Goal: Task Accomplishment & Management: Complete application form

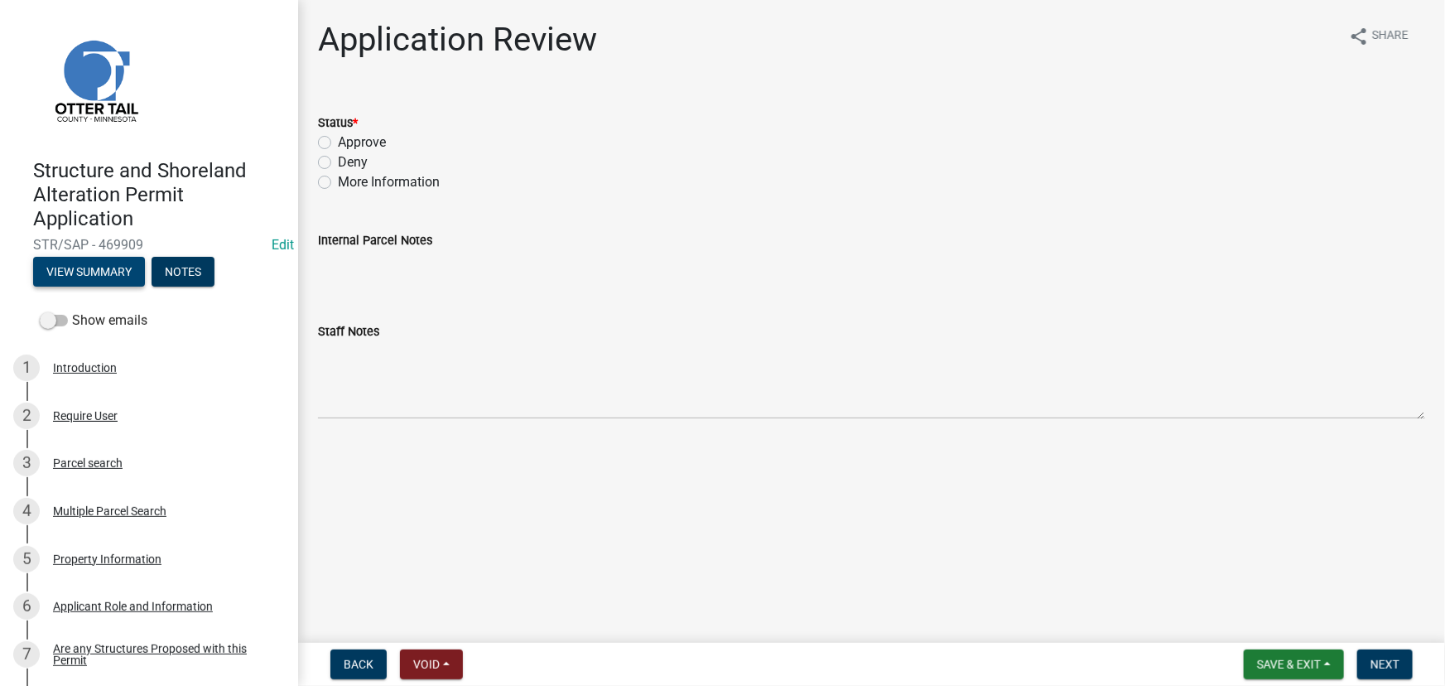
click at [116, 280] on button "View Summary" at bounding box center [89, 272] width 112 height 30
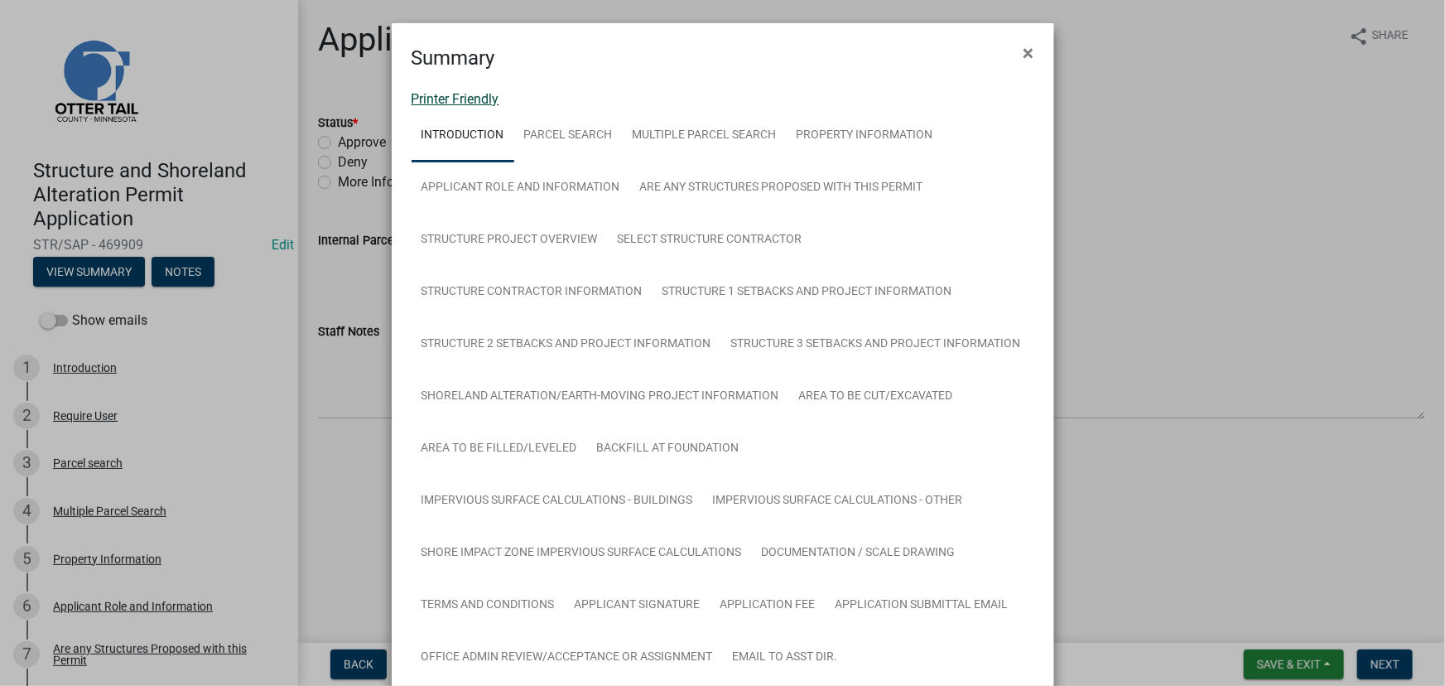
click at [479, 101] on link "Printer Friendly" at bounding box center [456, 99] width 88 height 16
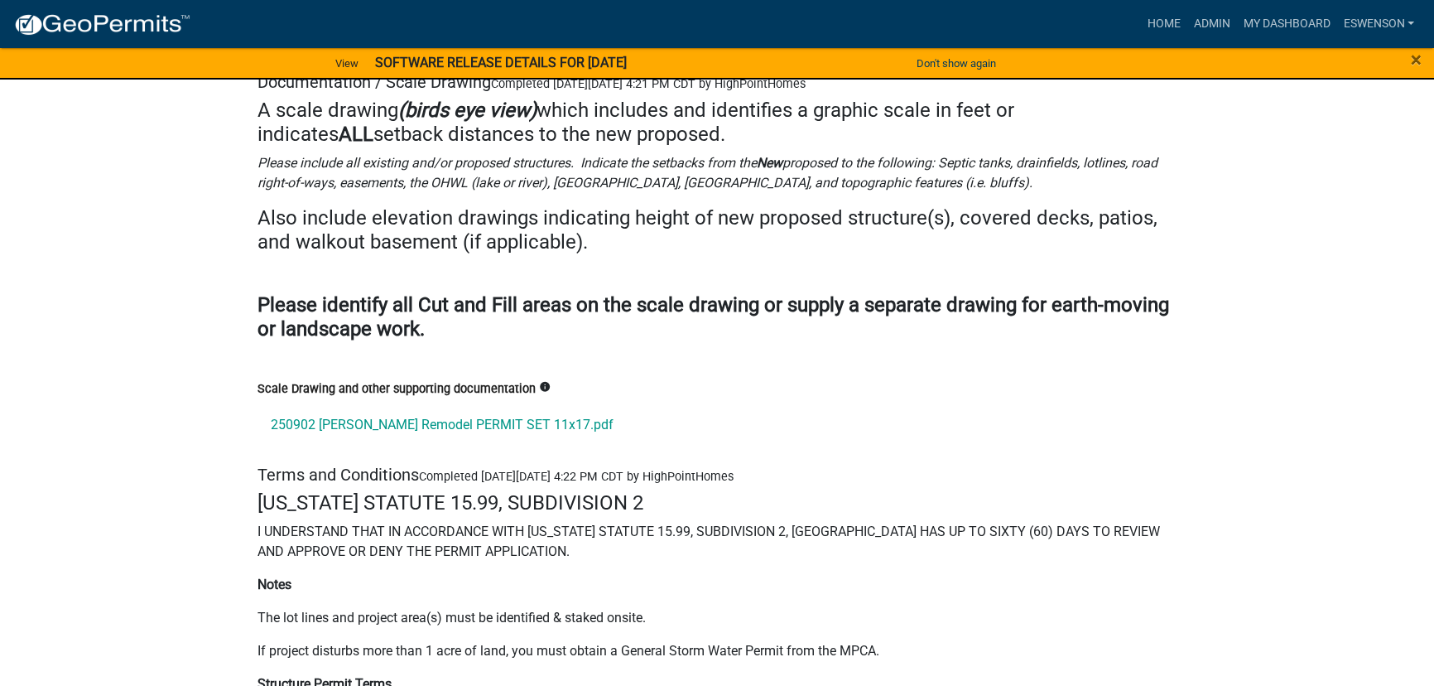
scroll to position [21975, 0]
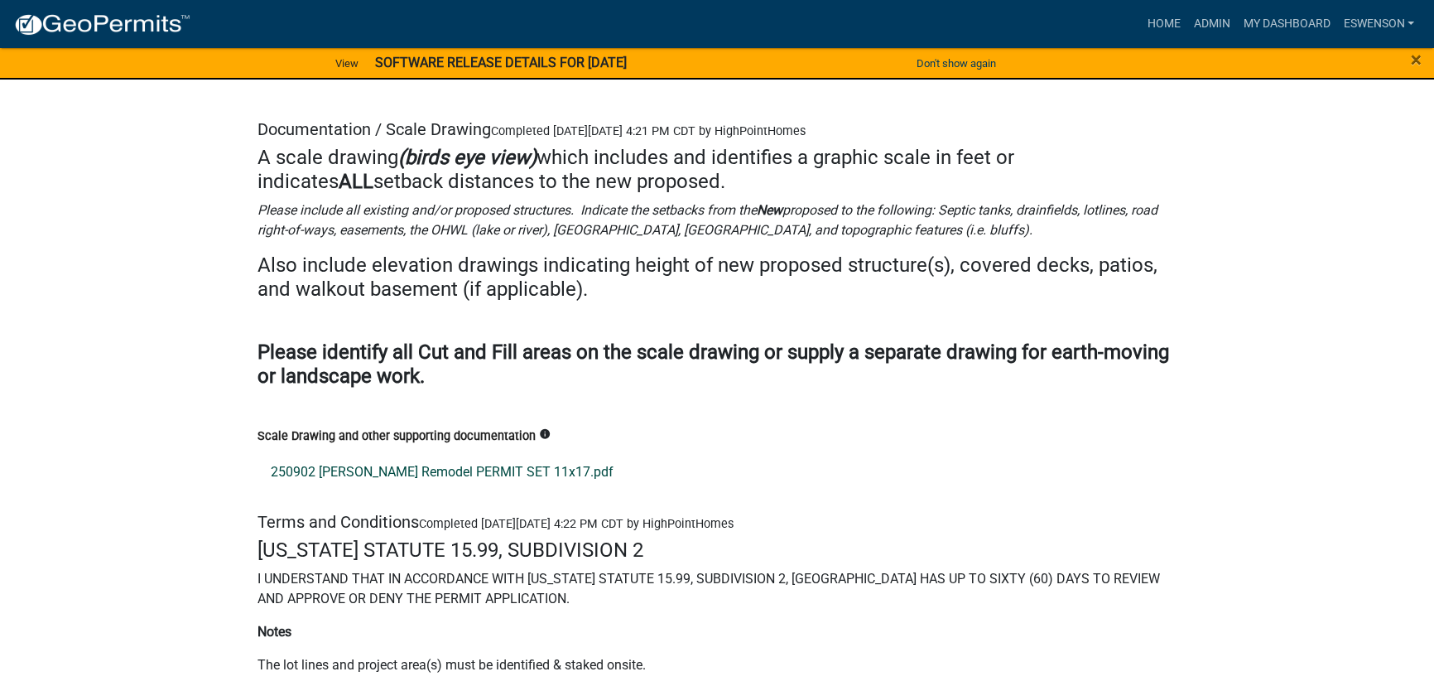
click at [403, 452] on link "250902 Paulson Remodel PERMIT SET 11x17.pdf" at bounding box center [717, 472] width 919 height 40
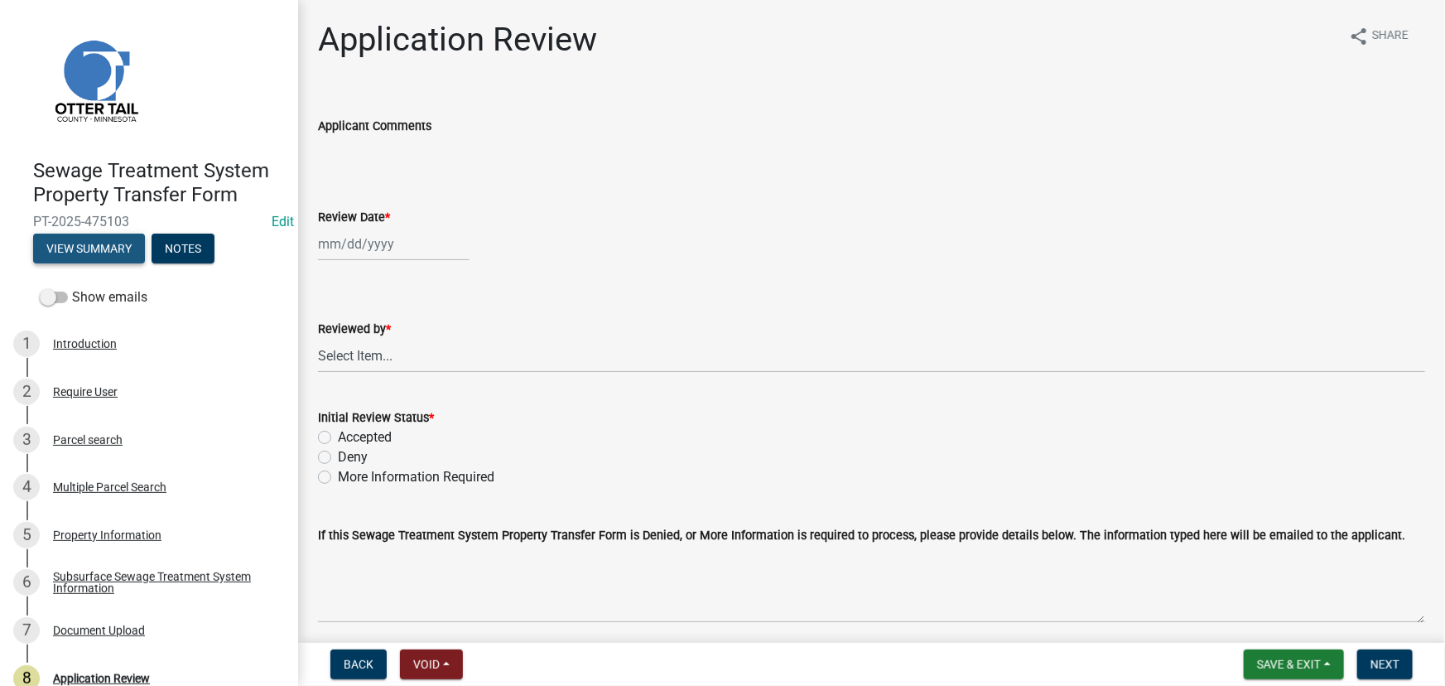
click at [106, 252] on button "View Summary" at bounding box center [89, 249] width 112 height 30
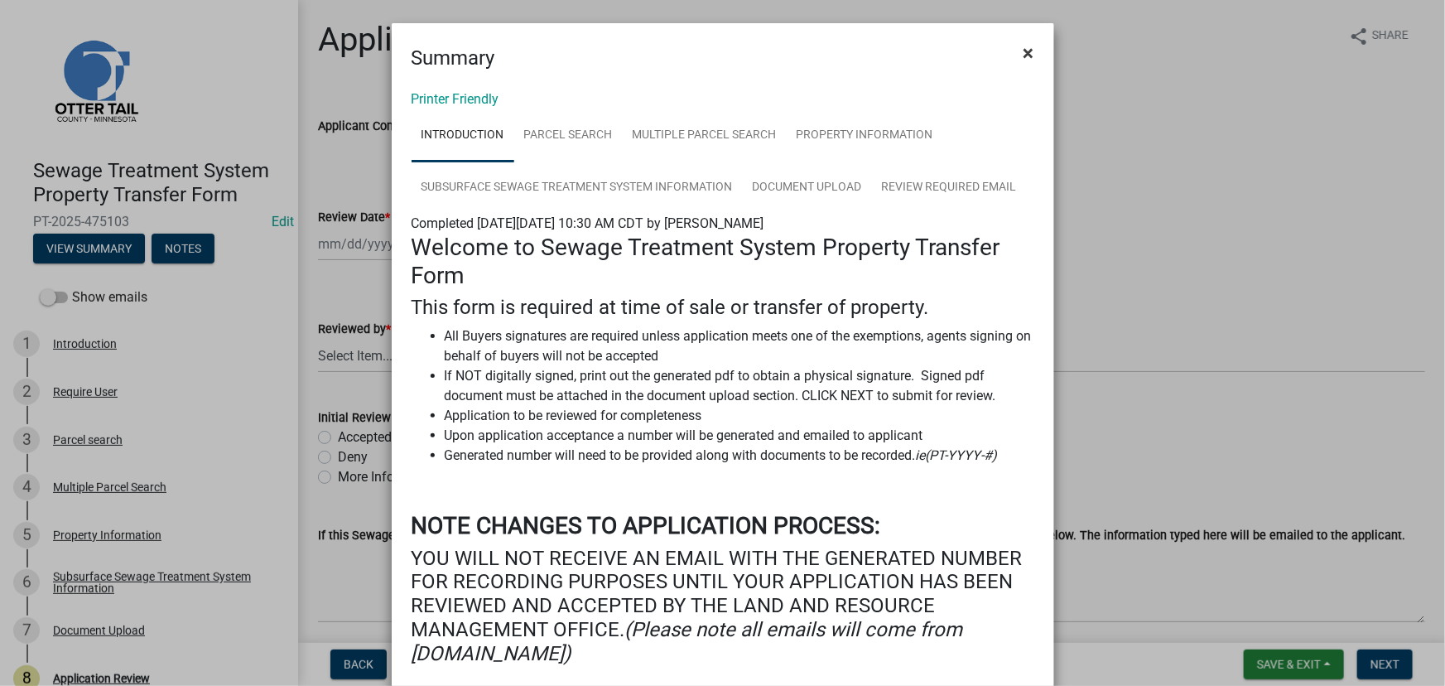
click at [1023, 51] on span "×" at bounding box center [1028, 52] width 11 height 23
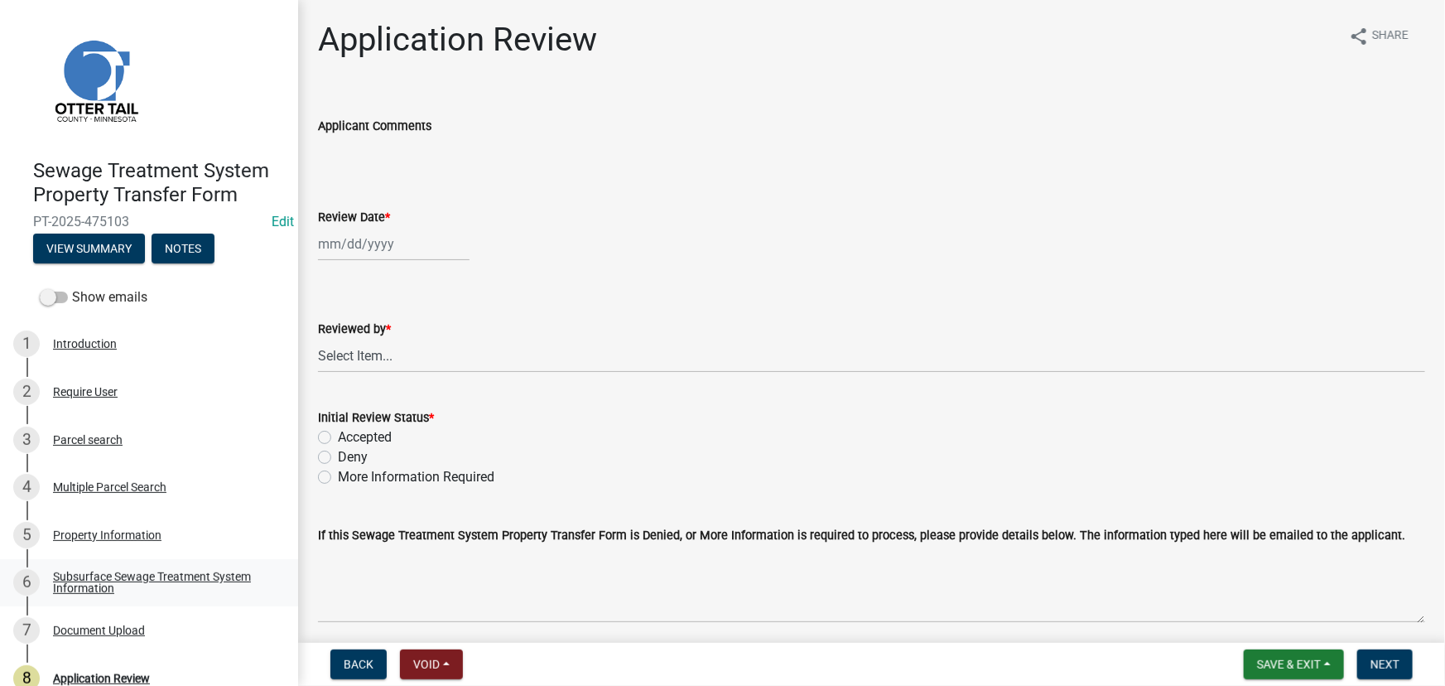
click at [81, 588] on div "Subsurface Sewage Treatment System Information" at bounding box center [162, 582] width 219 height 23
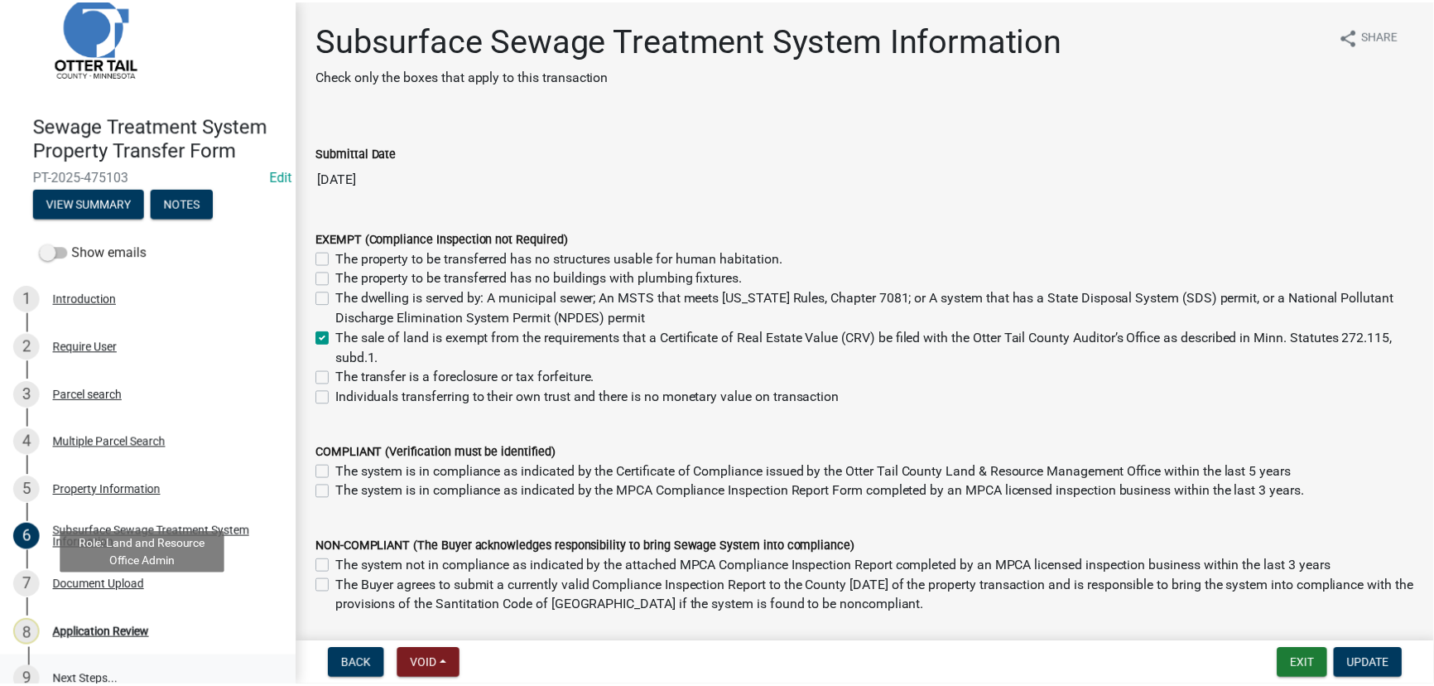
scroll to position [70, 0]
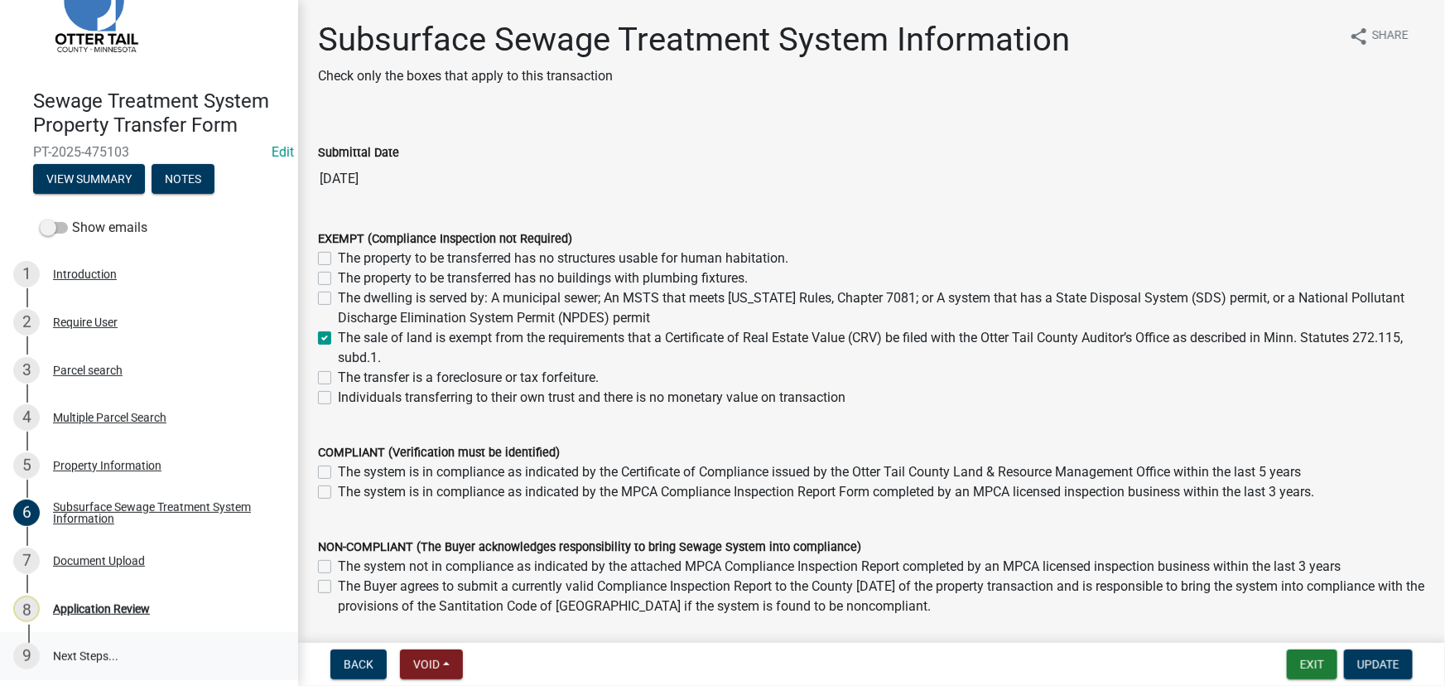
click at [73, 637] on link "9 Next Steps..." at bounding box center [149, 656] width 298 height 48
click at [85, 598] on div "8 Application Review" at bounding box center [142, 608] width 258 height 26
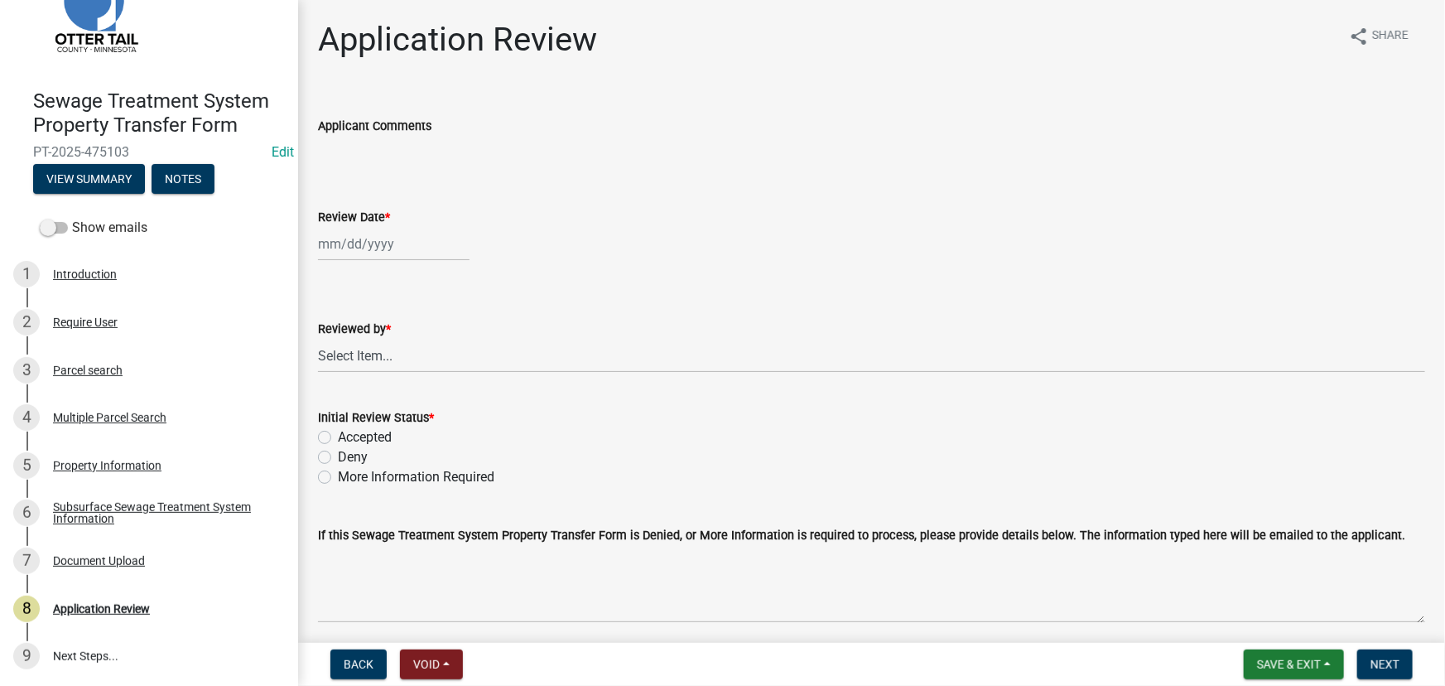
click at [375, 239] on div at bounding box center [394, 244] width 152 height 34
select select "9"
select select "2025"
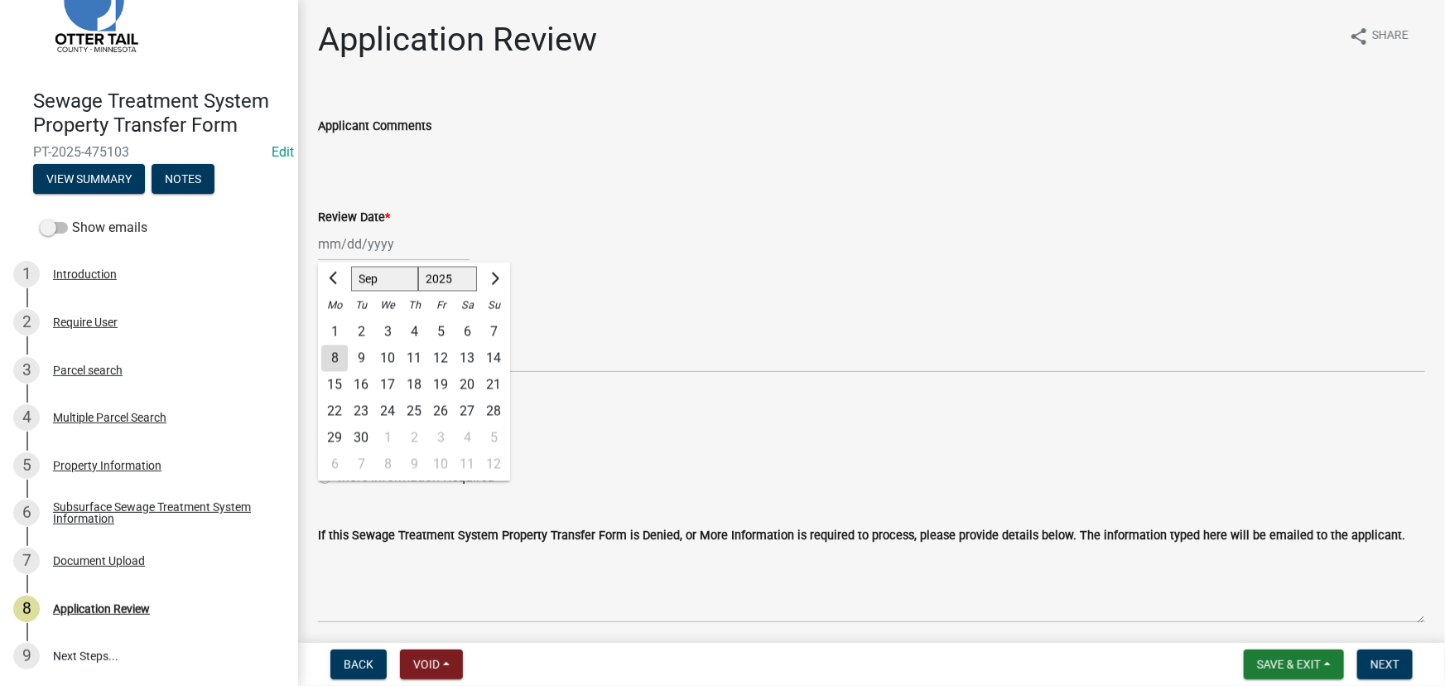
click at [324, 352] on div "8" at bounding box center [334, 358] width 26 height 26
type input "09/08/2025"
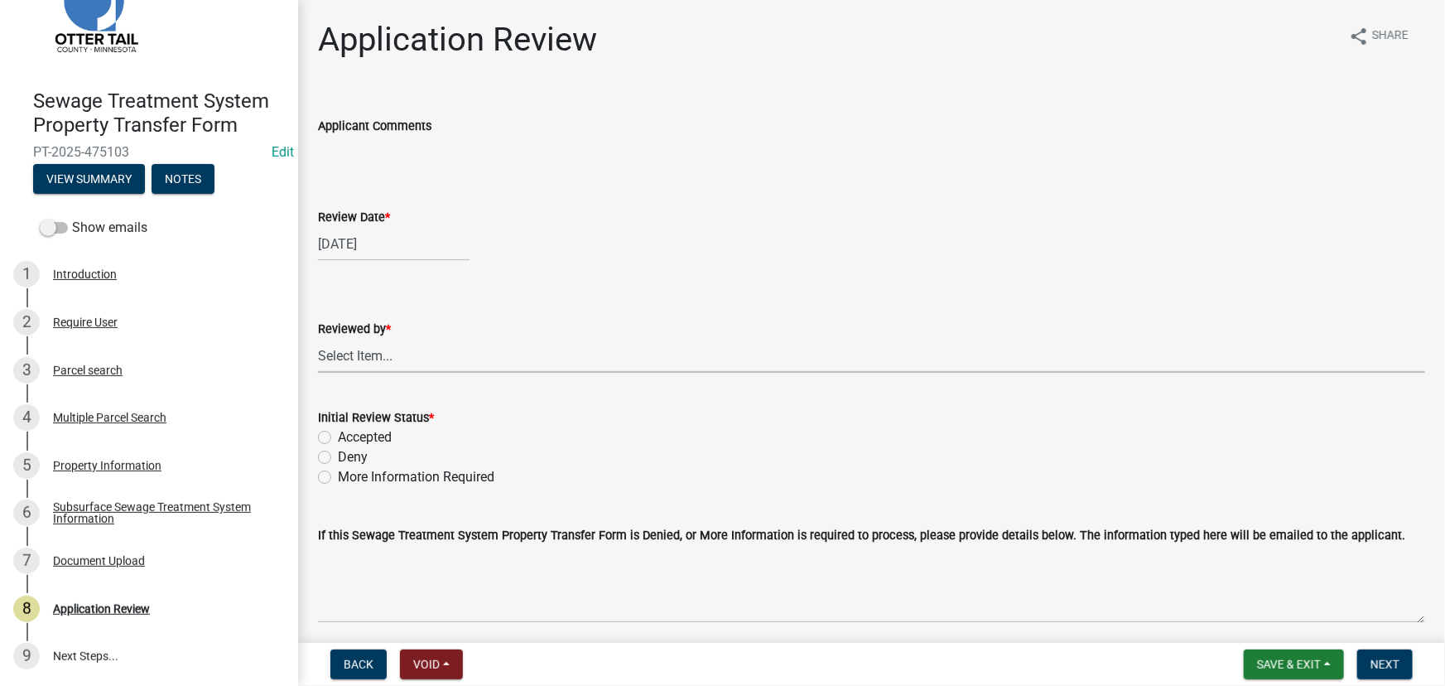
click at [355, 353] on select "Select Item... Alexis Newark Amy Busko Andrea Perales Brittany Tollefson Christ…" at bounding box center [871, 356] width 1107 height 34
click at [318, 339] on select "Select Item... Alexis Newark Amy Busko Andrea Perales Brittany Tollefson Christ…" at bounding box center [871, 356] width 1107 height 34
select select "190fd4c8-42ef-492b-a4a0-a0213555944c"
click at [359, 430] on label "Accepted" at bounding box center [365, 437] width 54 height 20
click at [349, 430] on input "Accepted" at bounding box center [343, 432] width 11 height 11
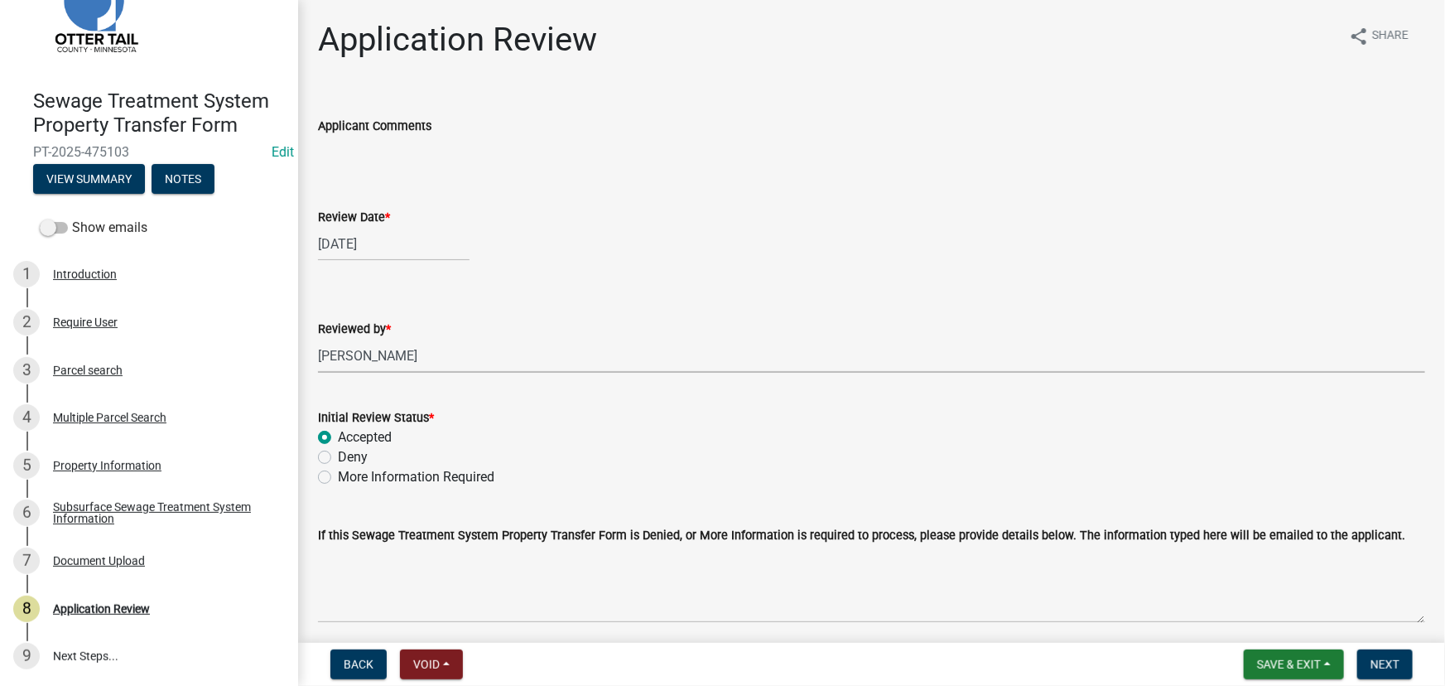
radio input "true"
click at [1375, 662] on span "Next" at bounding box center [1384, 663] width 29 height 13
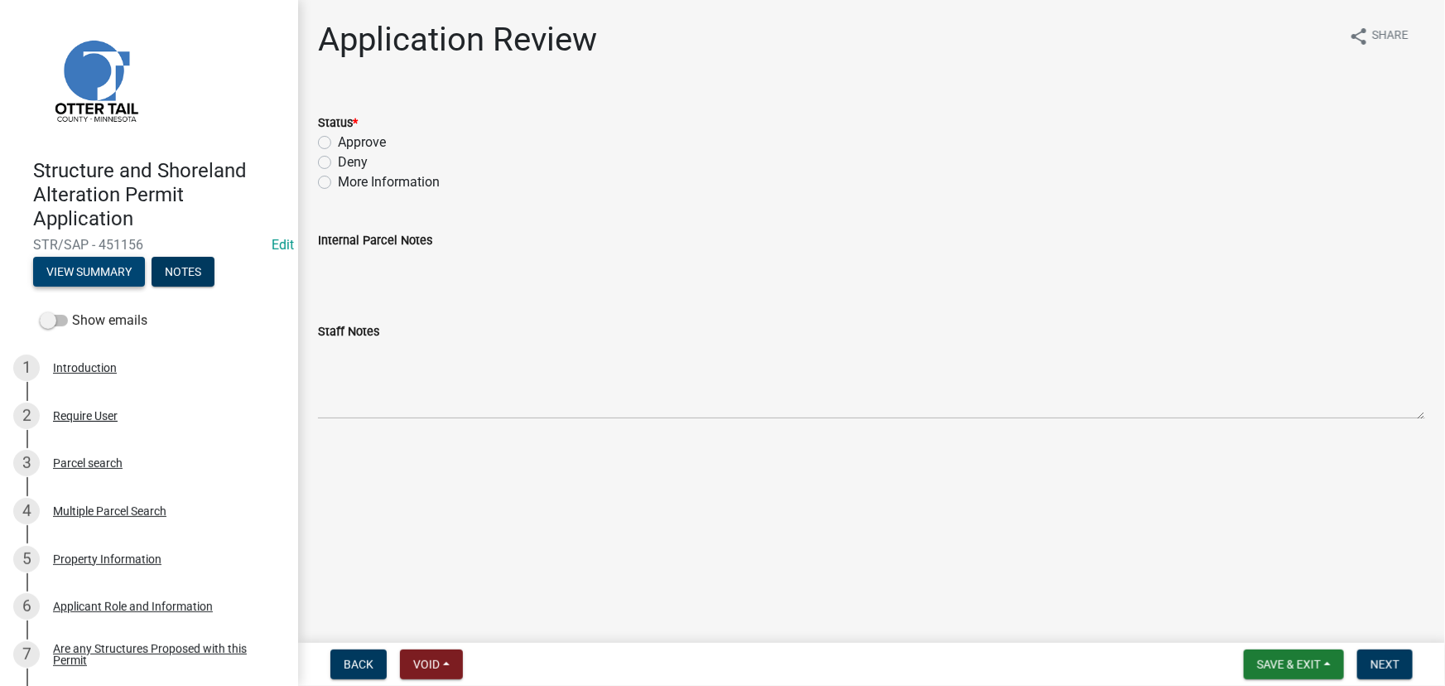
click at [112, 273] on button "View Summary" at bounding box center [89, 272] width 112 height 30
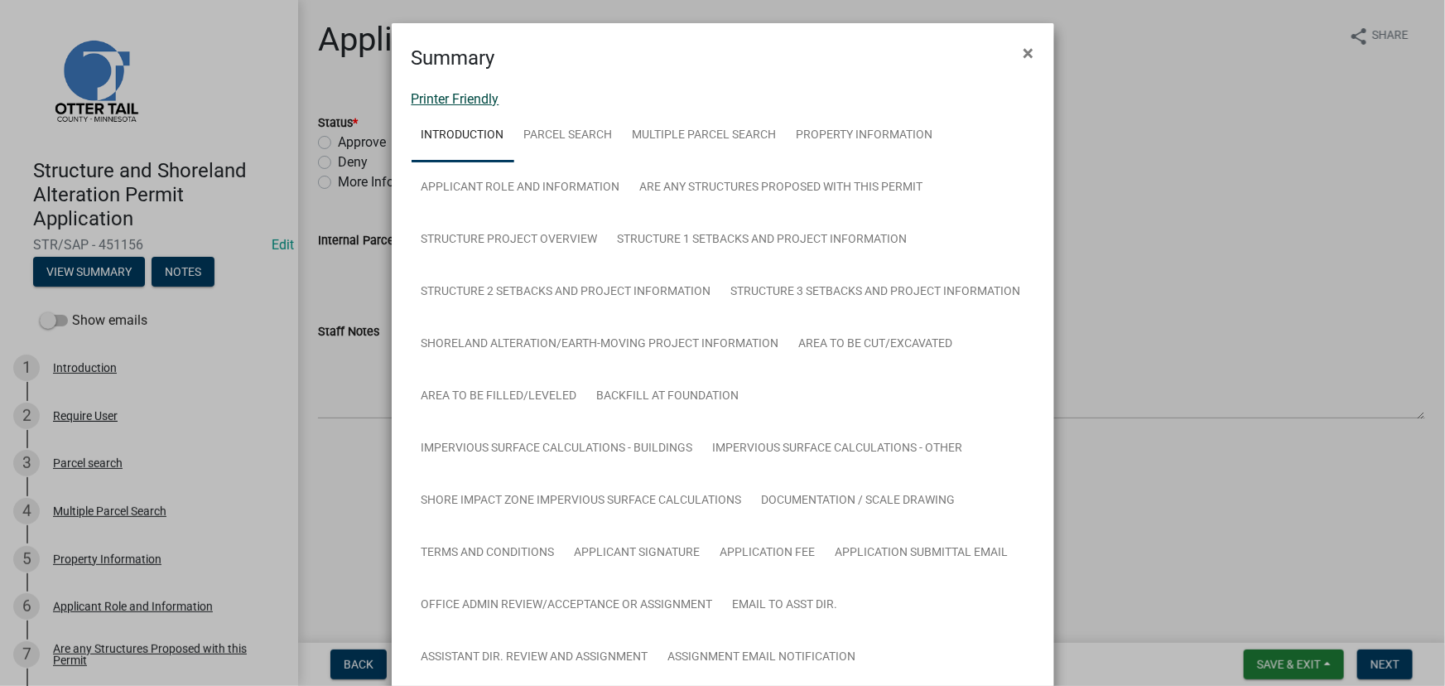
click at [455, 94] on link "Printer Friendly" at bounding box center [456, 99] width 88 height 16
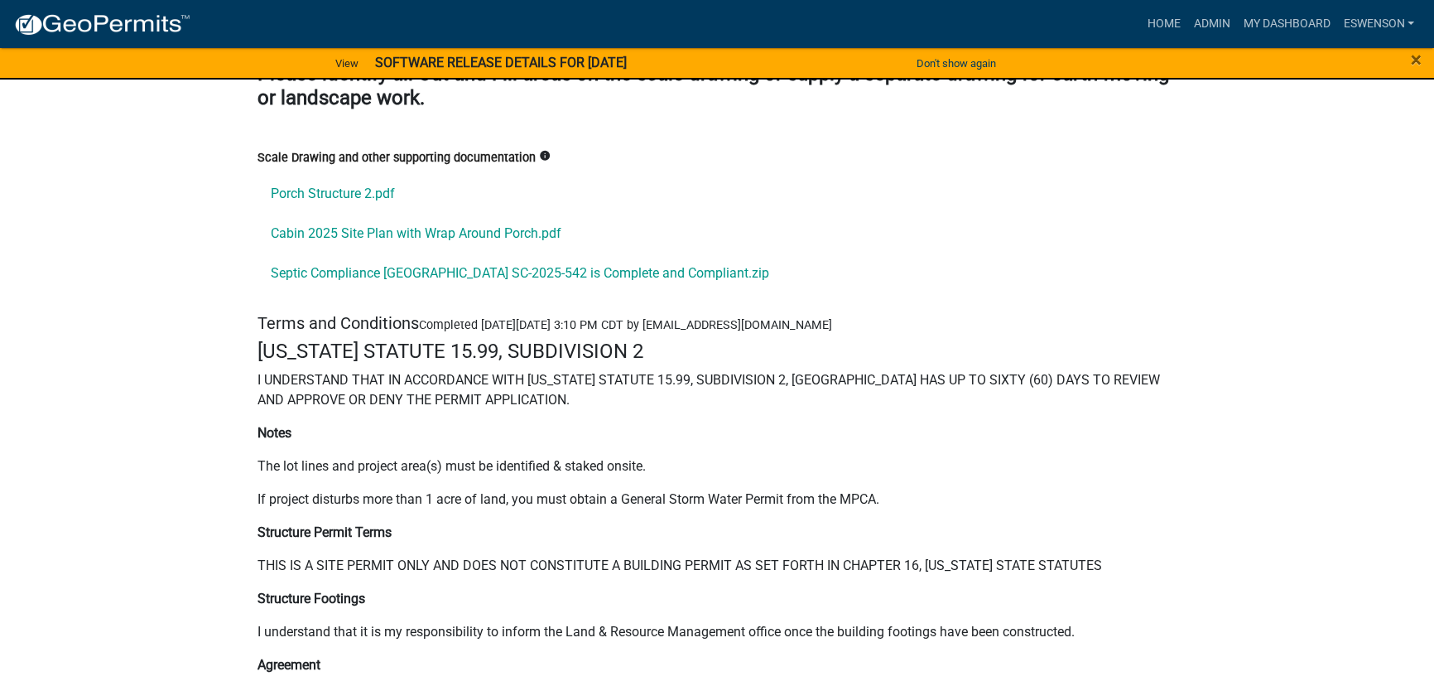
scroll to position [21984, 0]
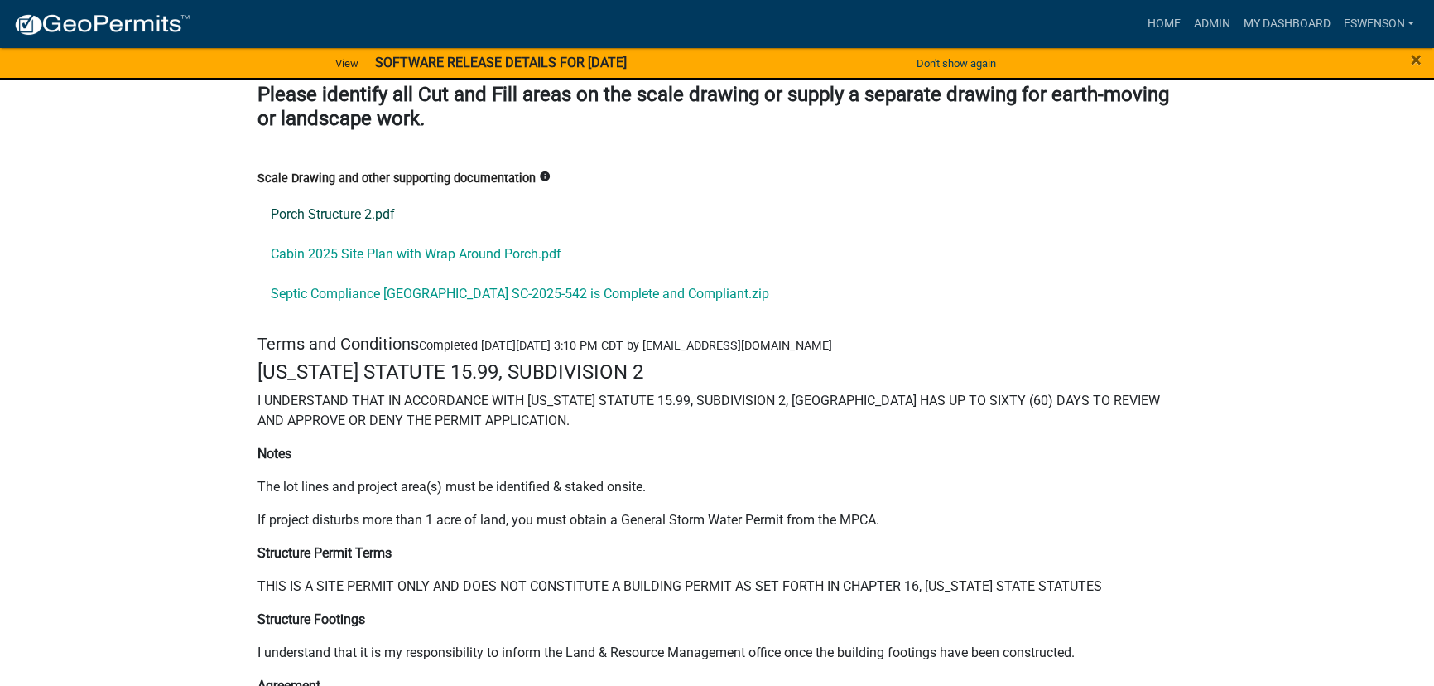
click at [342, 195] on link "Porch Structure 2.pdf" at bounding box center [717, 215] width 919 height 40
click at [357, 234] on link "Cabin 2025 Site Plan with Wrap Around Porch.pdf" at bounding box center [717, 254] width 919 height 40
click at [422, 274] on link "Septic Compliance Otter Tail County SC-2025-542 is Complete and Compliant.zip" at bounding box center [717, 294] width 919 height 40
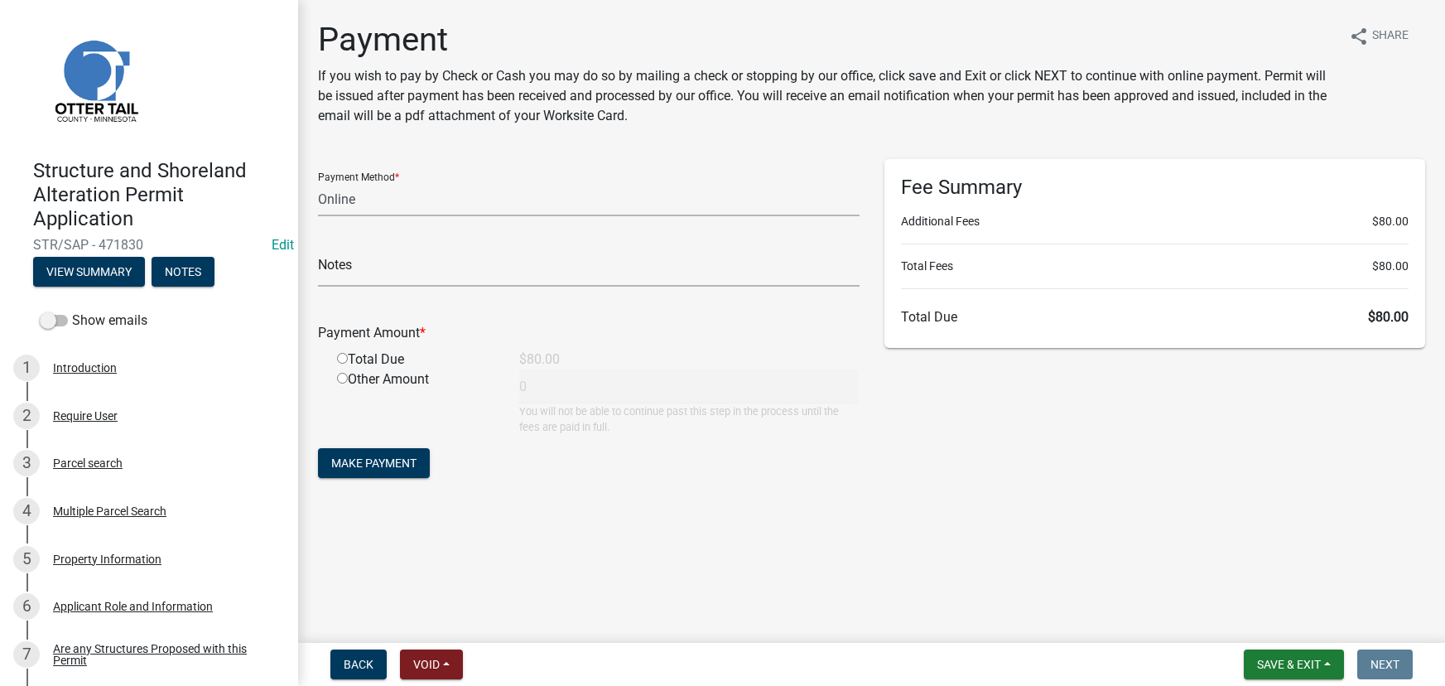
select select "3: 3"
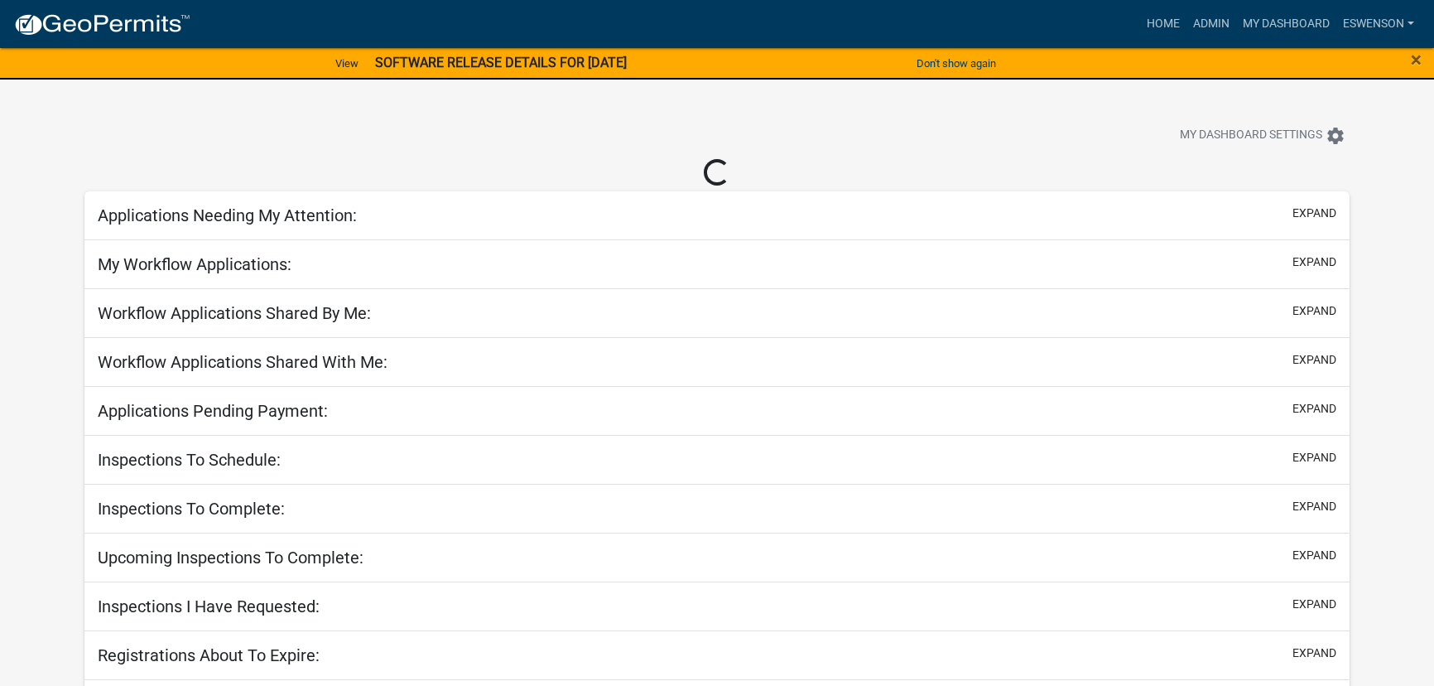
scroll to position [41, 0]
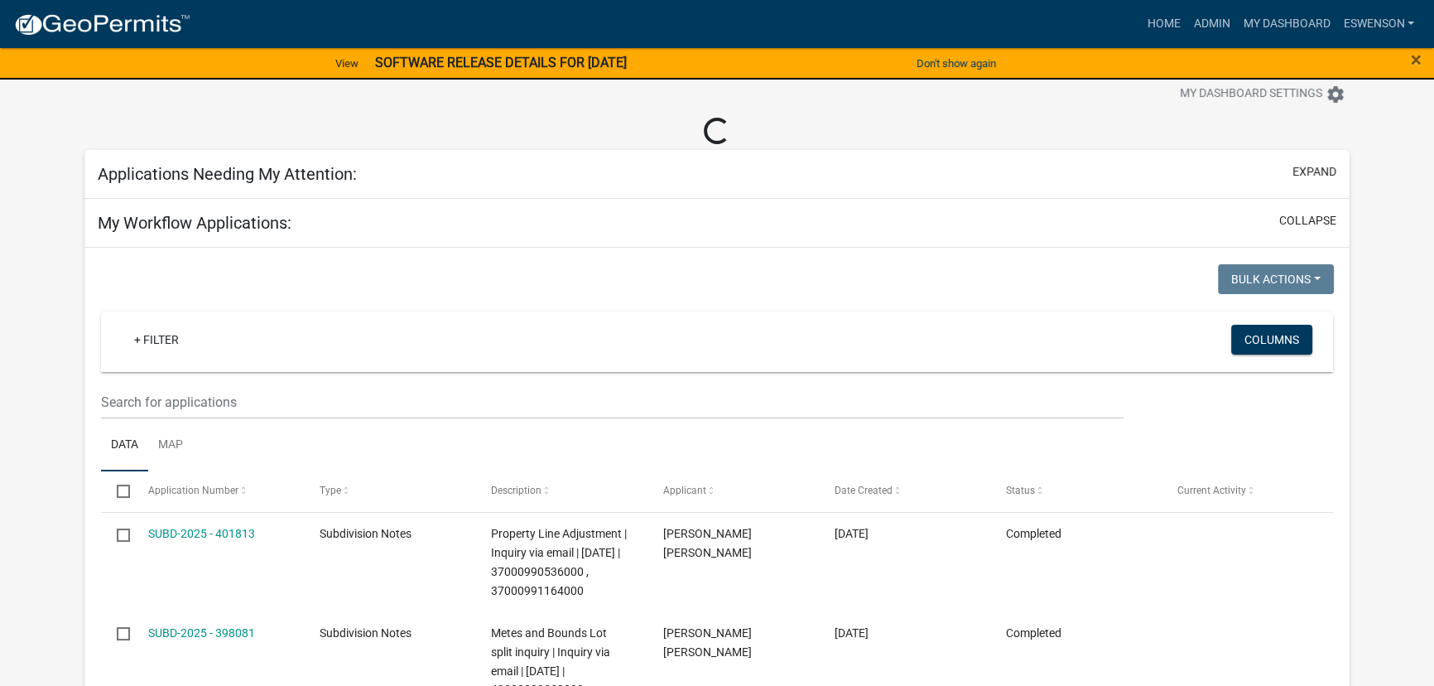
select select "3: 100"
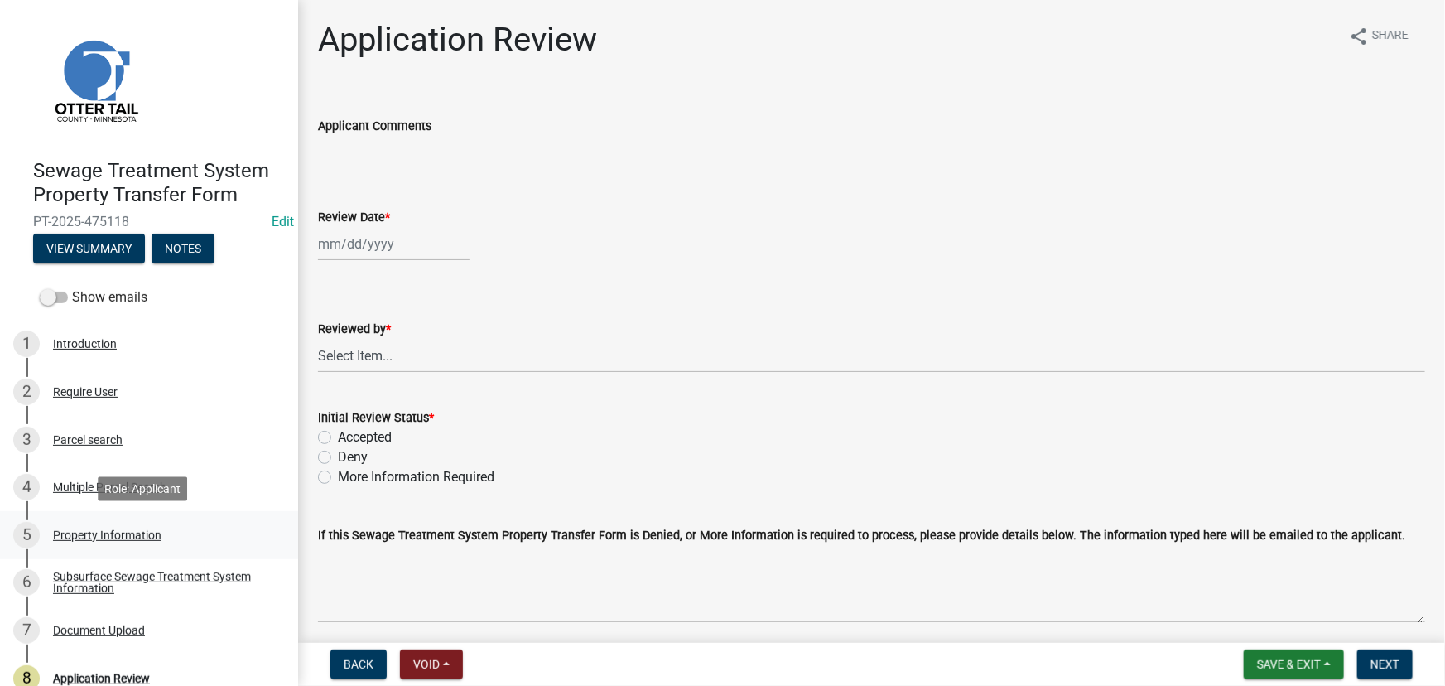
click at [154, 547] on div "5 Property Information" at bounding box center [142, 535] width 258 height 26
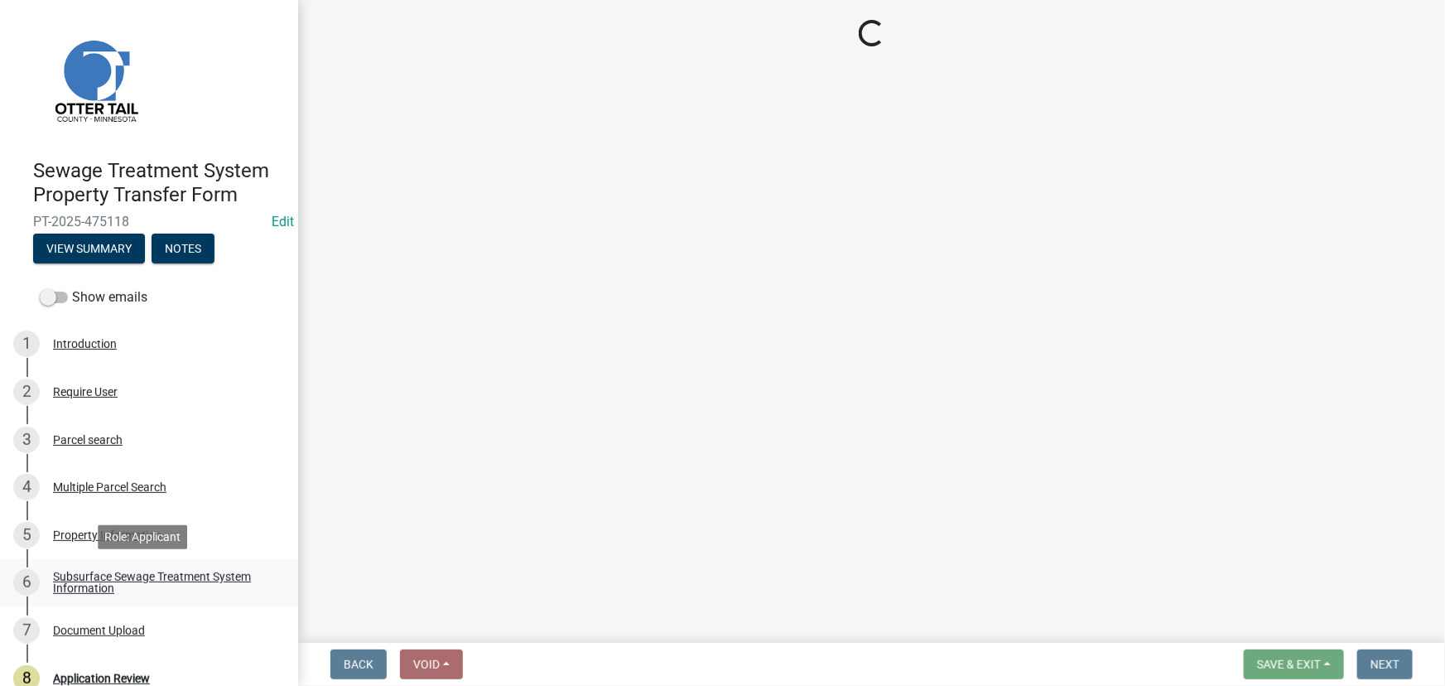
click at [141, 580] on div "Subsurface Sewage Treatment System Information" at bounding box center [162, 582] width 219 height 23
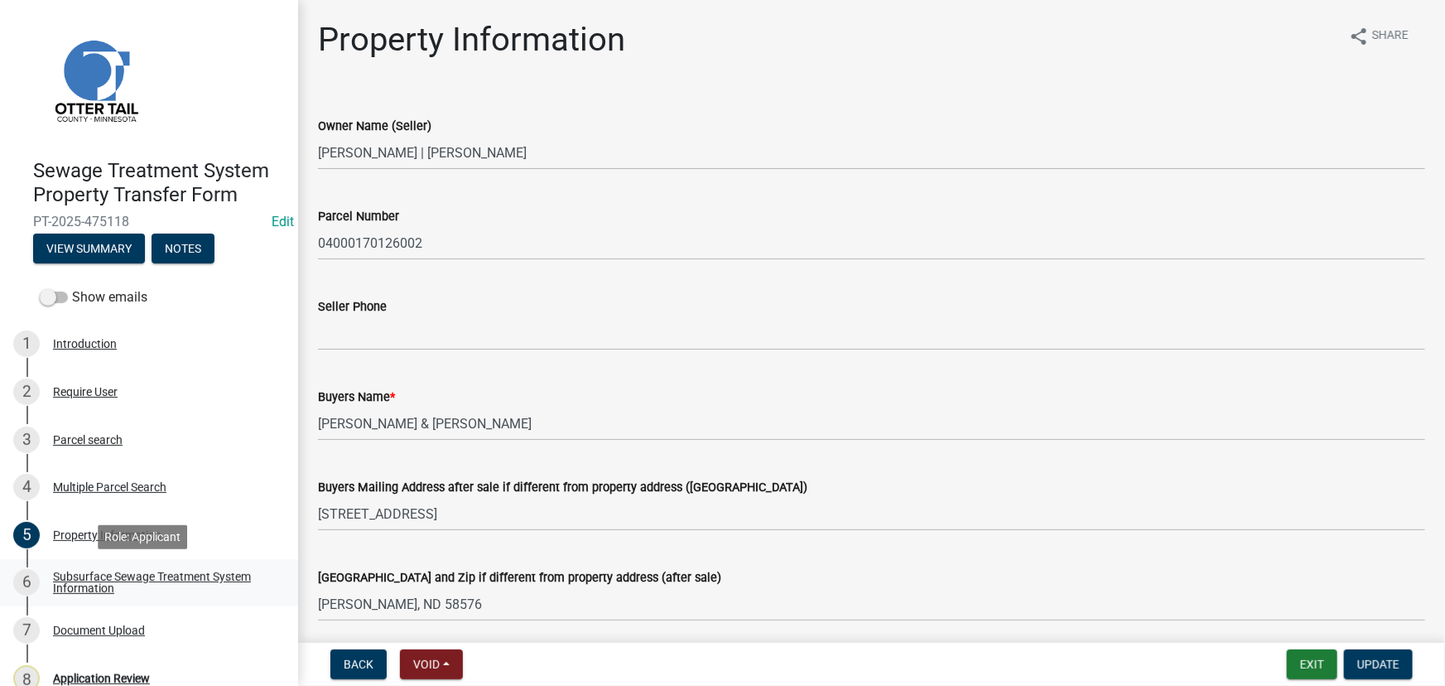
click at [141, 580] on div "Subsurface Sewage Treatment System Information" at bounding box center [162, 582] width 219 height 23
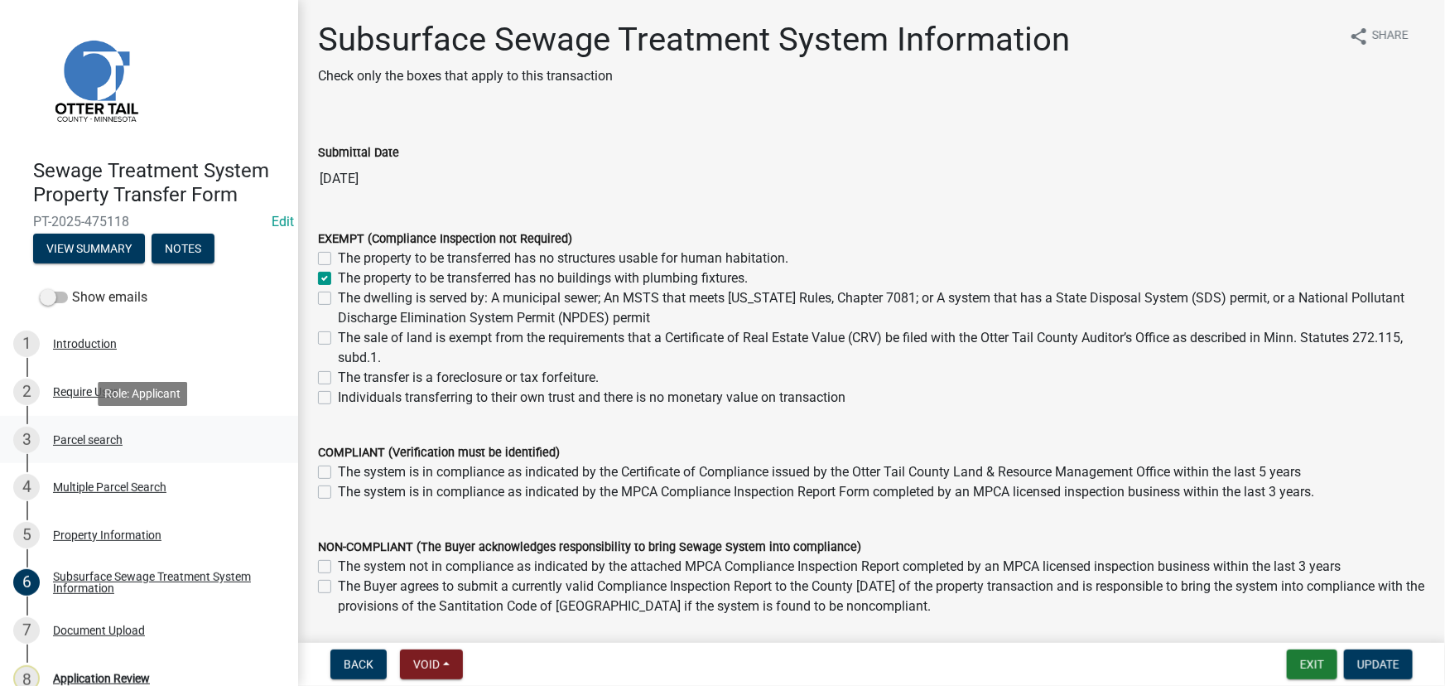
click at [91, 452] on div "3 Parcel search" at bounding box center [142, 439] width 258 height 26
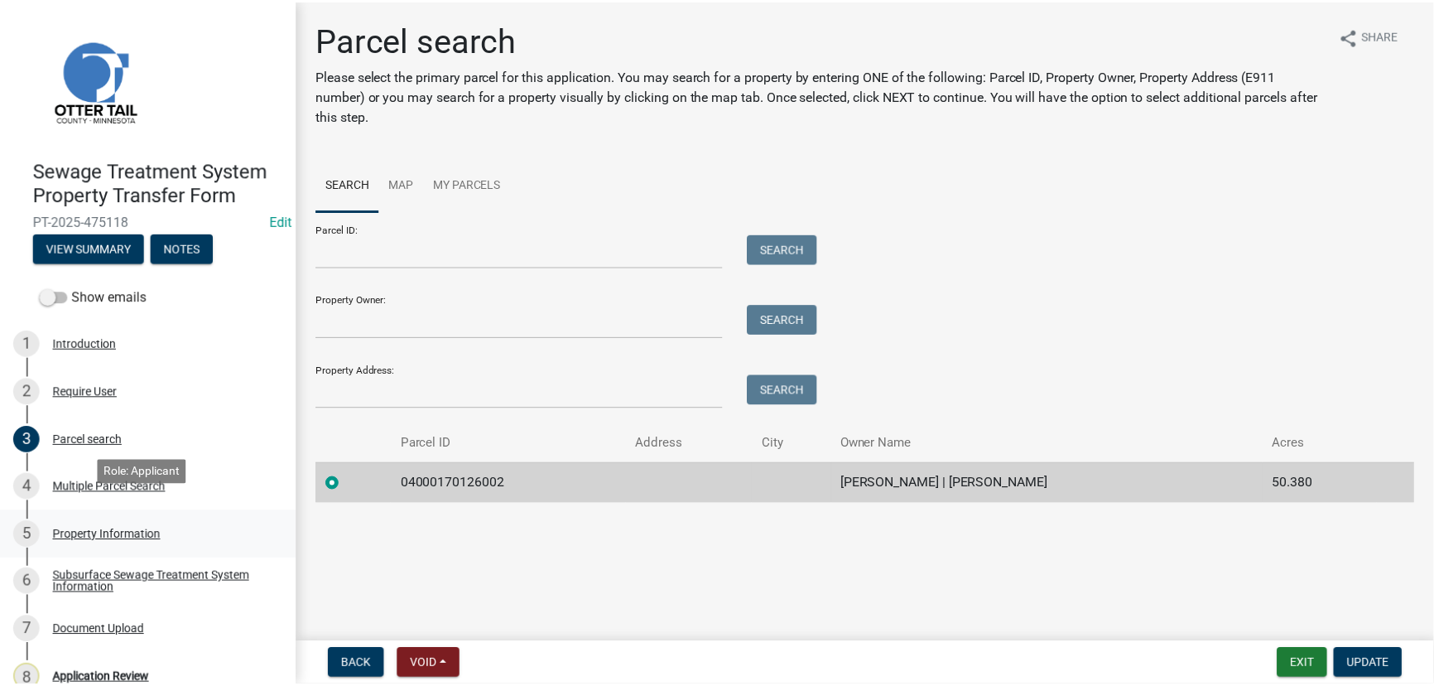
scroll to position [70, 0]
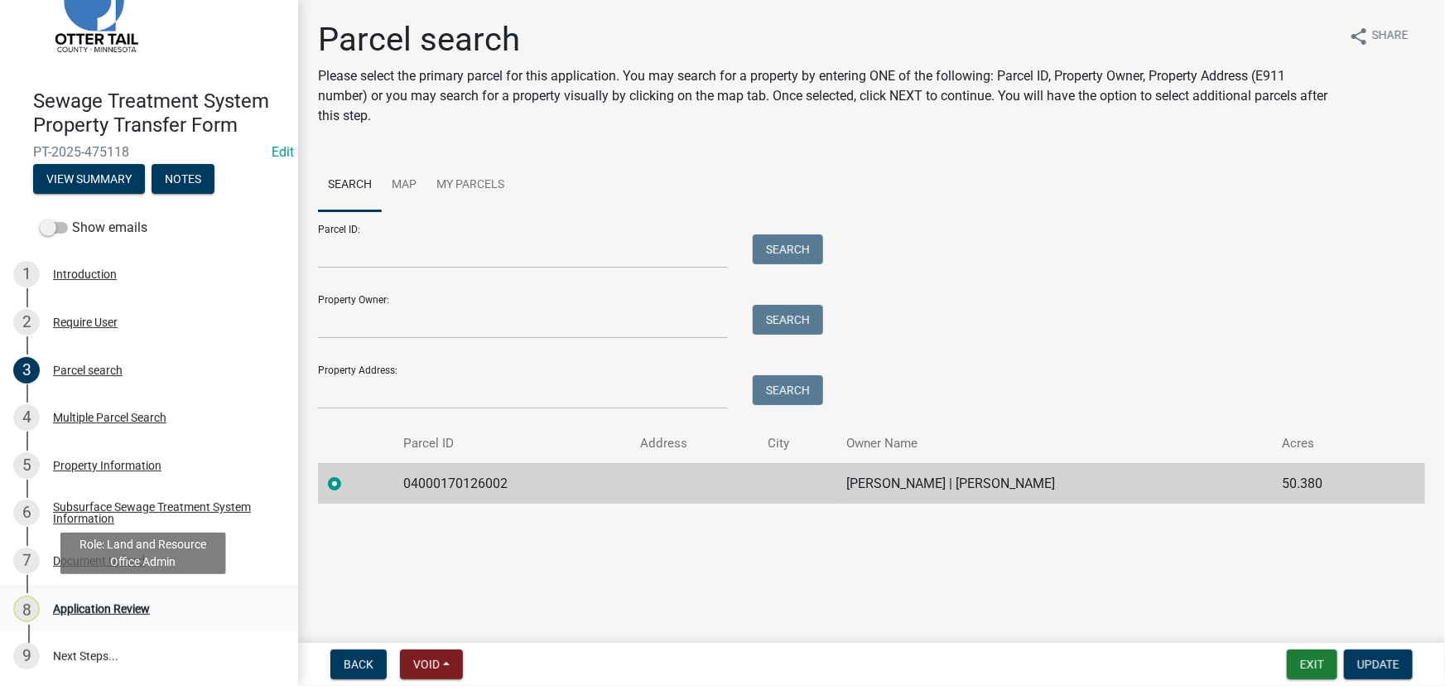
click at [78, 613] on div "Application Review" at bounding box center [101, 609] width 97 height 12
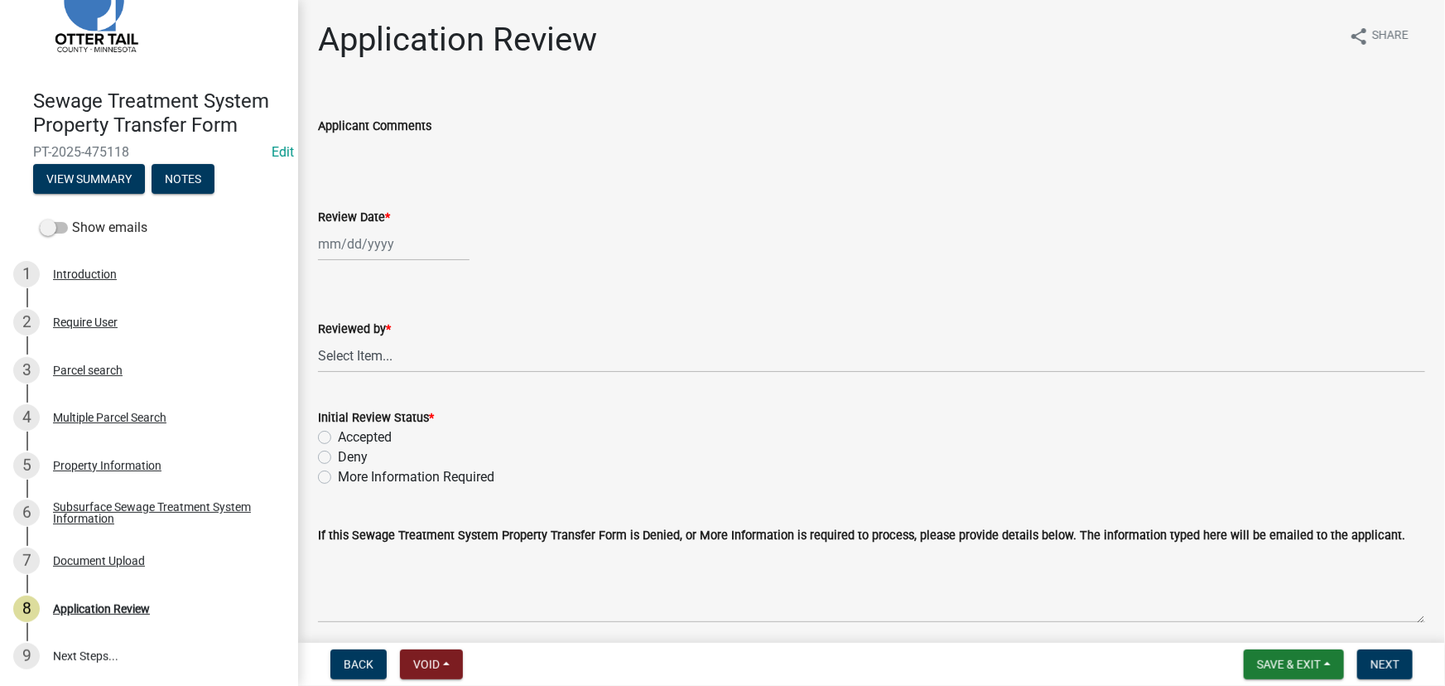
select select "9"
select select "2025"
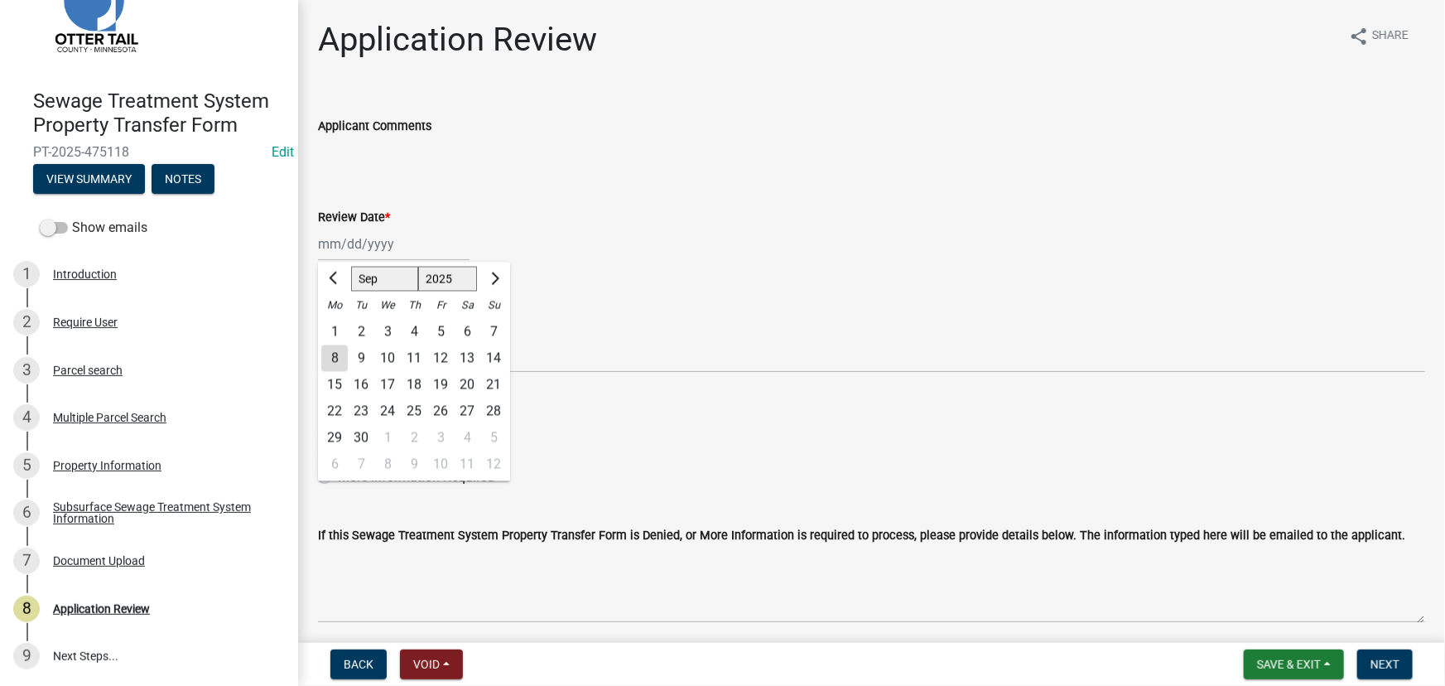
drag, startPoint x: 391, startPoint y: 248, endPoint x: 391, endPoint y: 259, distance: 10.8
click at [391, 248] on div "Jan Feb Mar Apr May Jun Jul Aug Sep Oct Nov Dec 1525 1526 1527 1528 1529 1530 1…" at bounding box center [394, 244] width 152 height 34
click at [321, 359] on div "8" at bounding box center [334, 358] width 26 height 26
type input "09/08/2025"
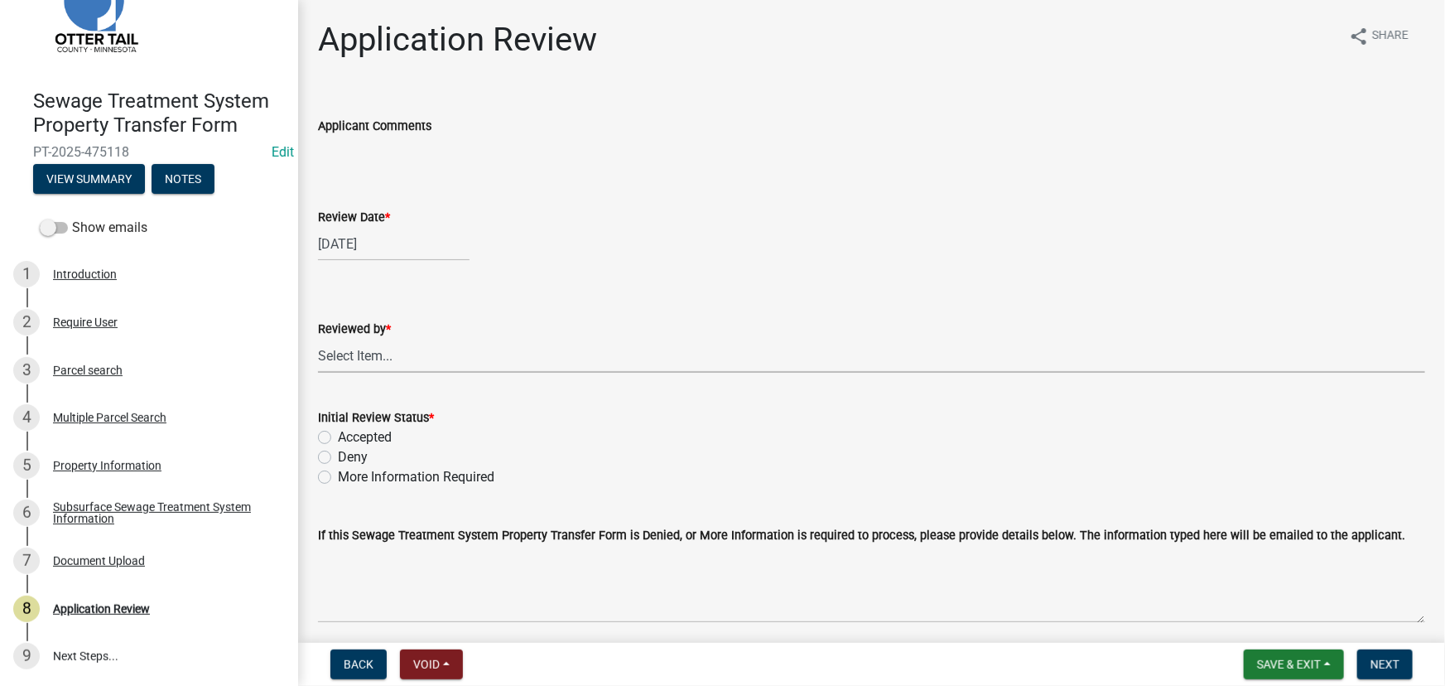
drag, startPoint x: 354, startPoint y: 349, endPoint x: 369, endPoint y: 339, distance: 18.6
click at [354, 349] on select "Select Item... Alexis Newark Amy Busko Andrea Perales Brittany Tollefson Christ…" at bounding box center [871, 356] width 1107 height 34
click at [318, 339] on select "Select Item... Alexis Newark Amy Busko Andrea Perales Brittany Tollefson Christ…" at bounding box center [871, 356] width 1107 height 34
select select "190fd4c8-42ef-492b-a4a0-a0213555944c"
click at [371, 435] on label "Accepted" at bounding box center [365, 437] width 54 height 20
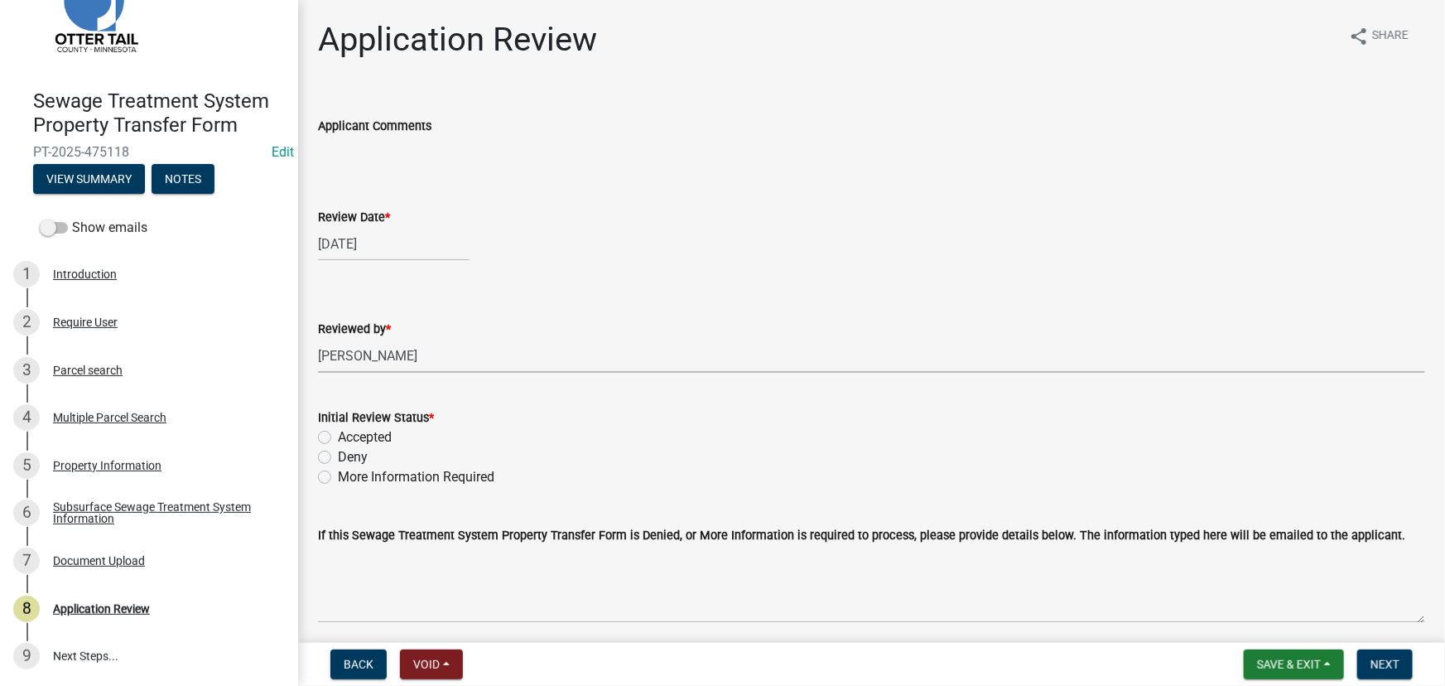
click at [349, 435] on input "Accepted" at bounding box center [343, 432] width 11 height 11
radio input "true"
click at [1386, 665] on span "Next" at bounding box center [1384, 663] width 29 height 13
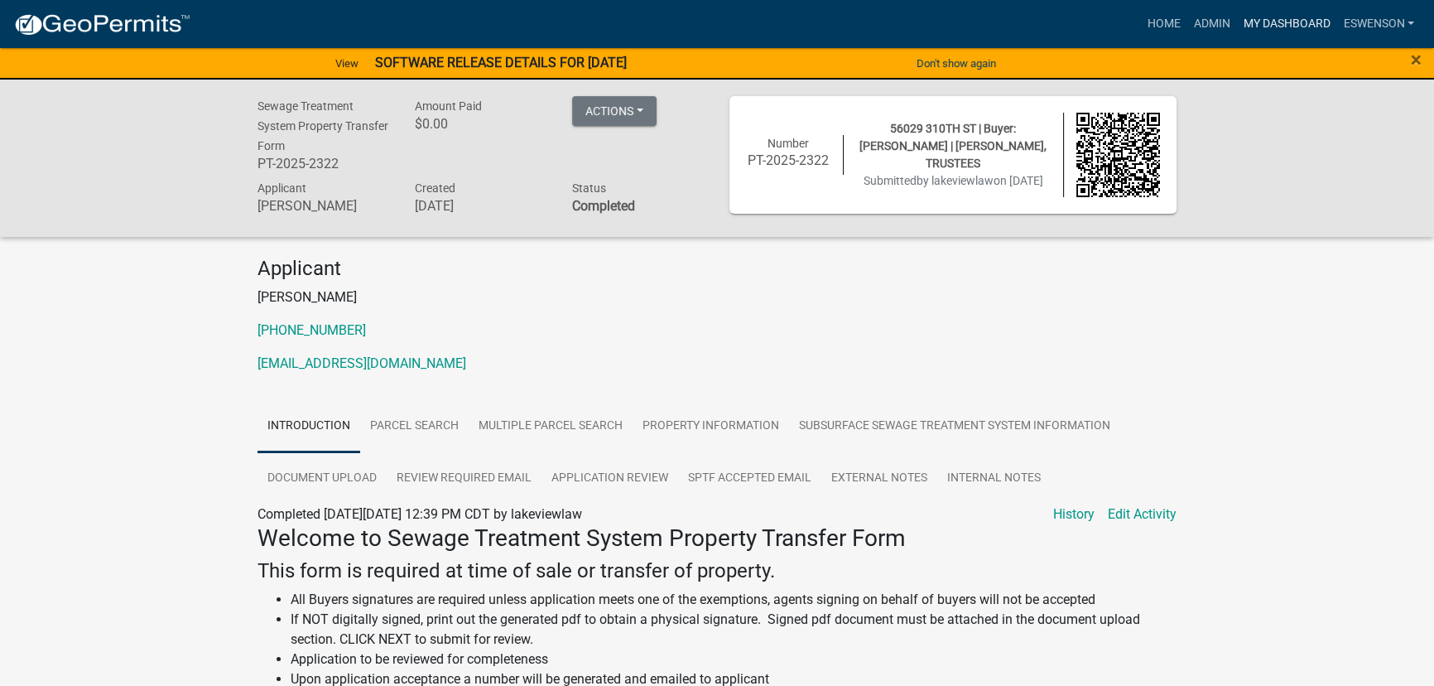
click at [1278, 28] on link "My Dashboard" at bounding box center [1286, 23] width 100 height 31
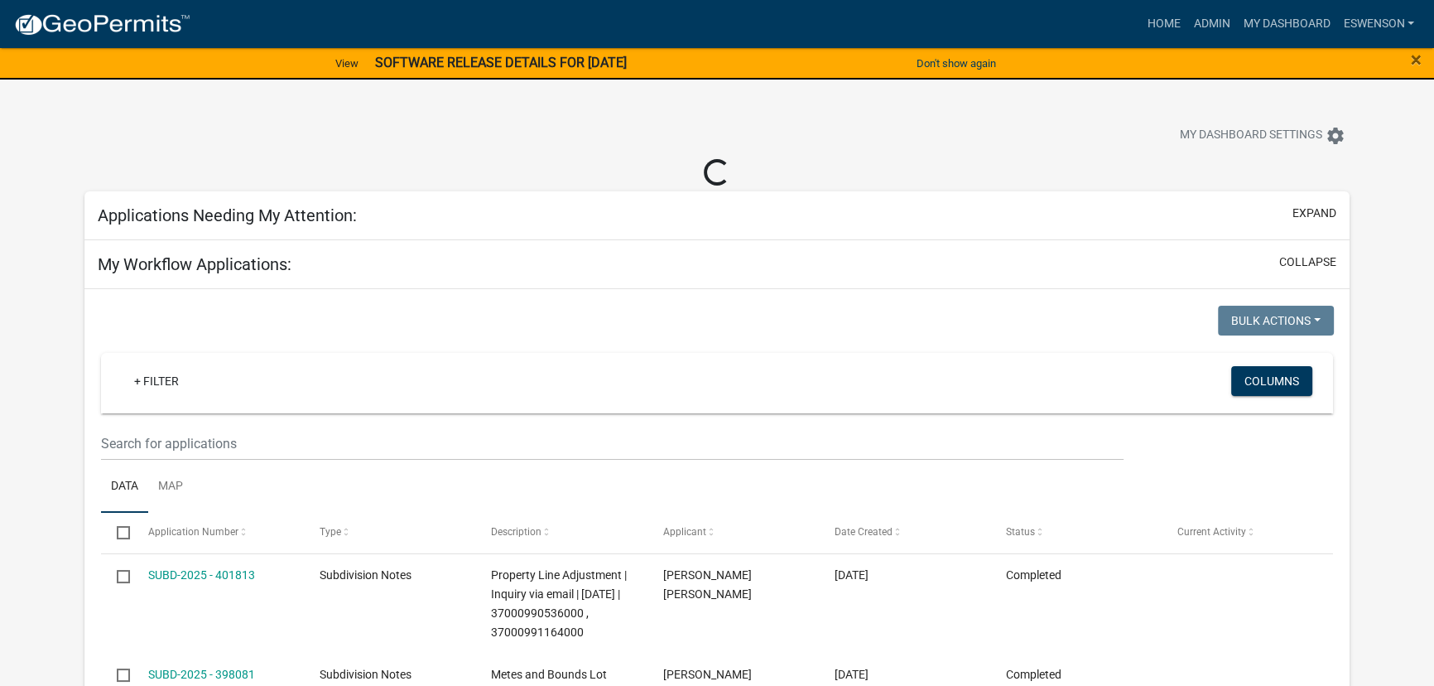
select select "3: 100"
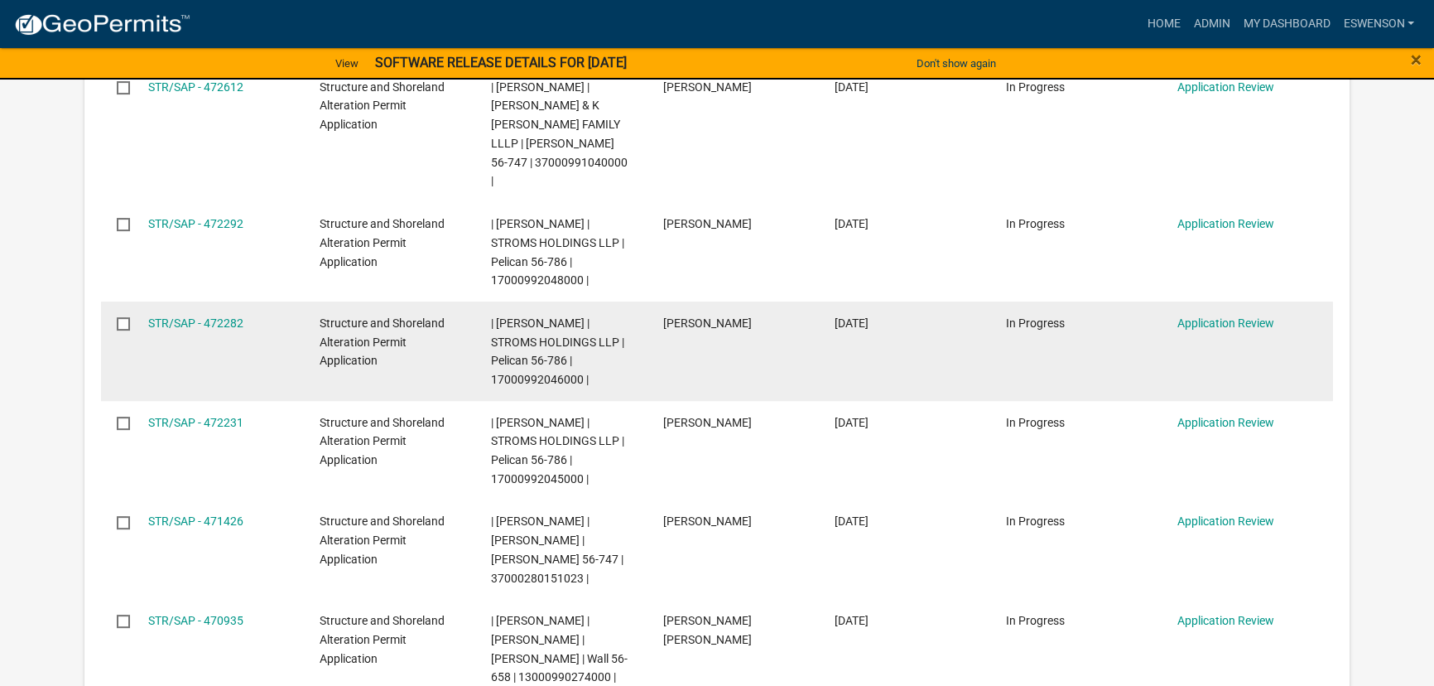
scroll to position [753, 0]
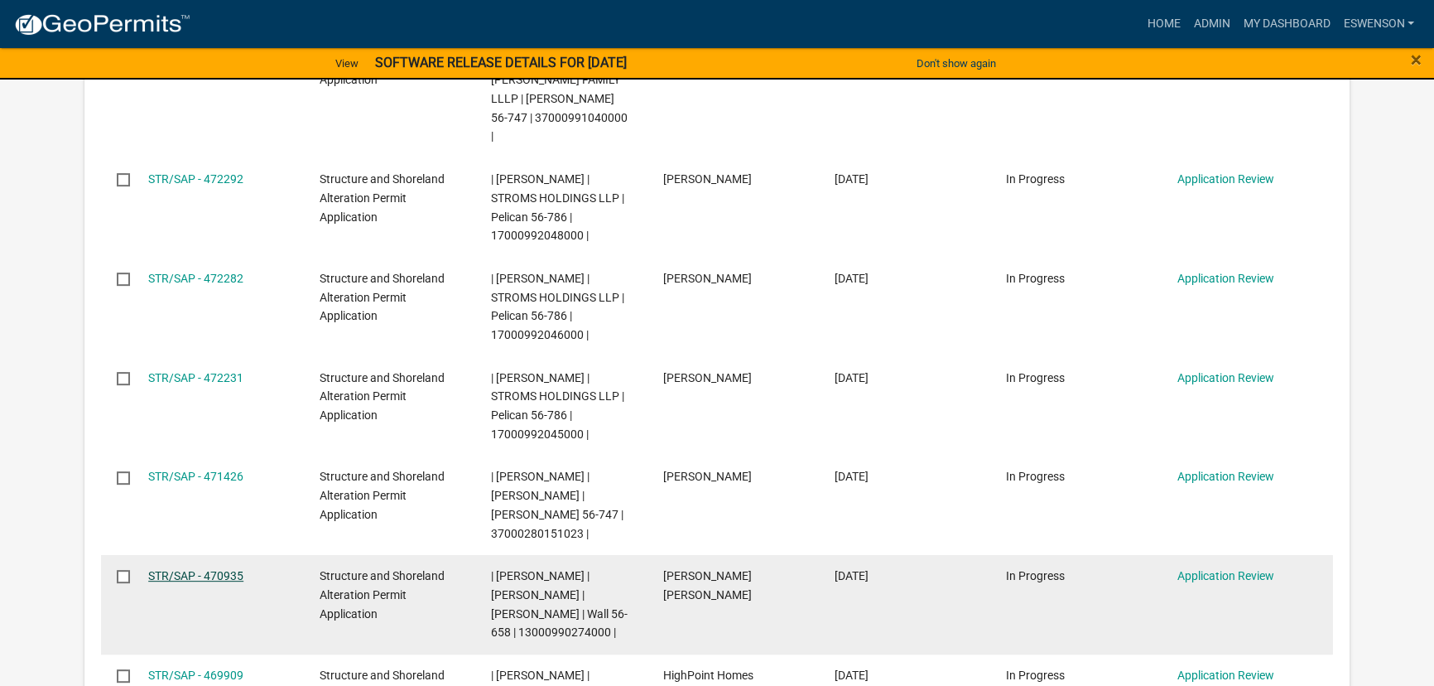
click at [223, 569] on link "STR/SAP - 470935" at bounding box center [195, 575] width 95 height 13
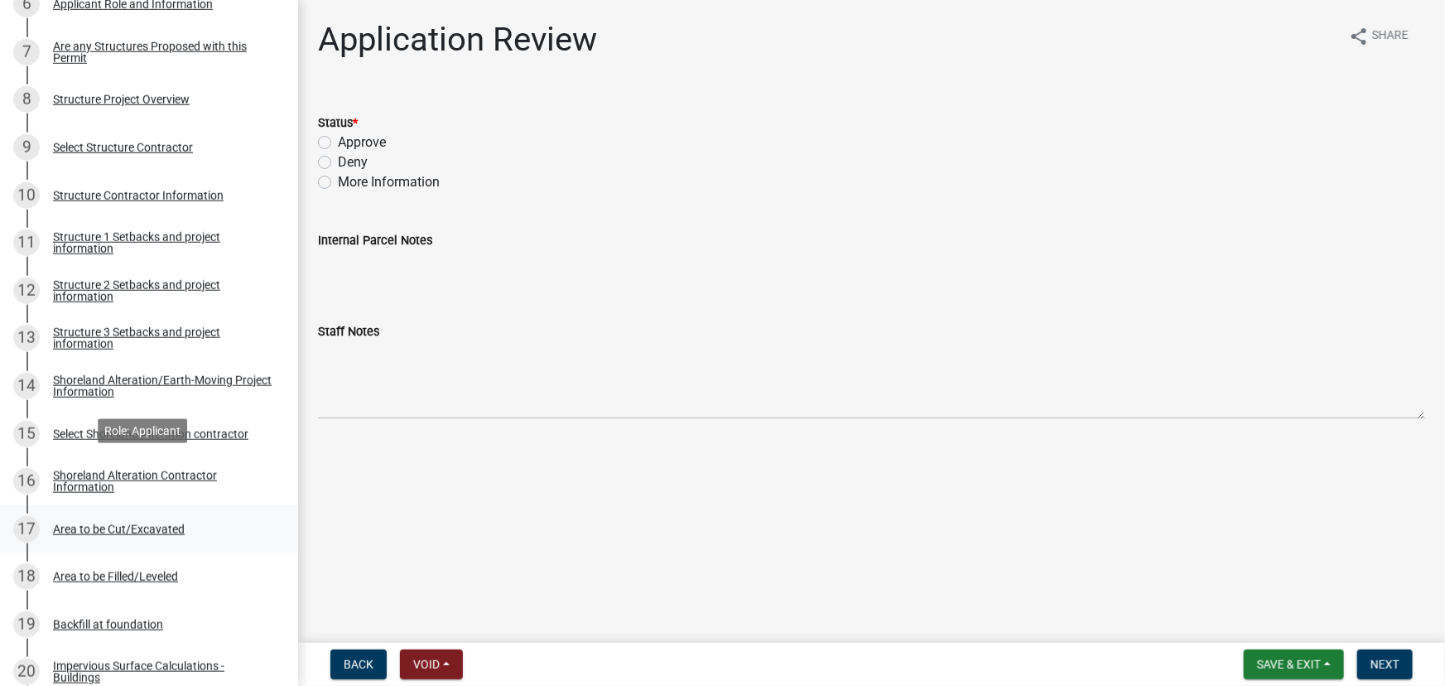
scroll to position [753, 0]
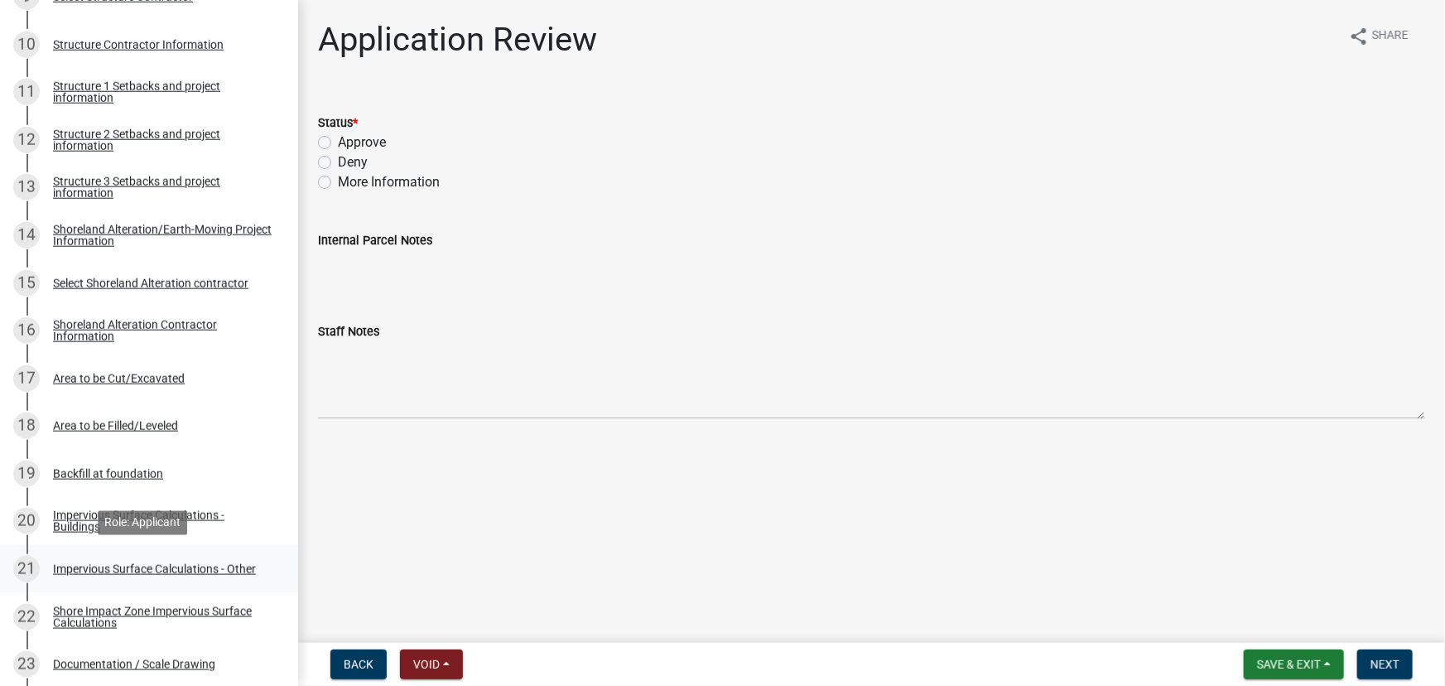
click at [161, 570] on div "Impervious Surface Calculations - Other" at bounding box center [154, 569] width 203 height 12
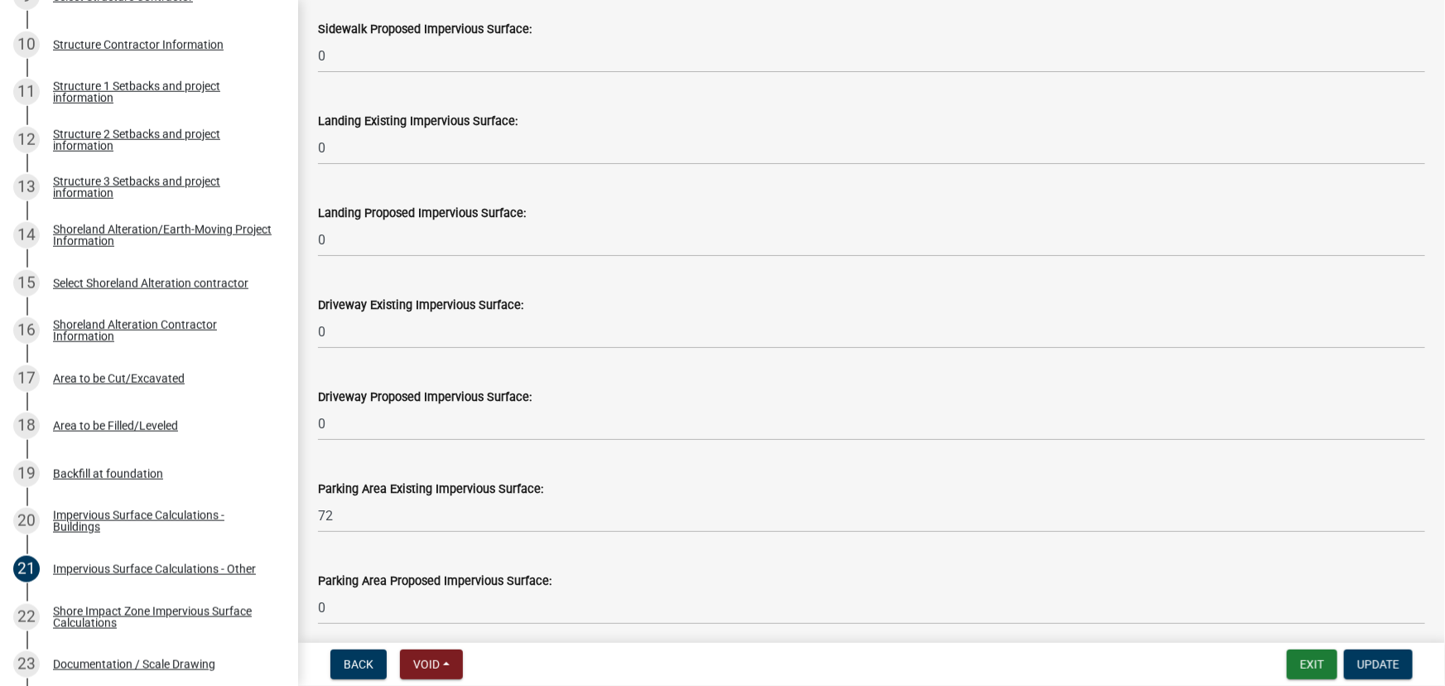
scroll to position [828, 0]
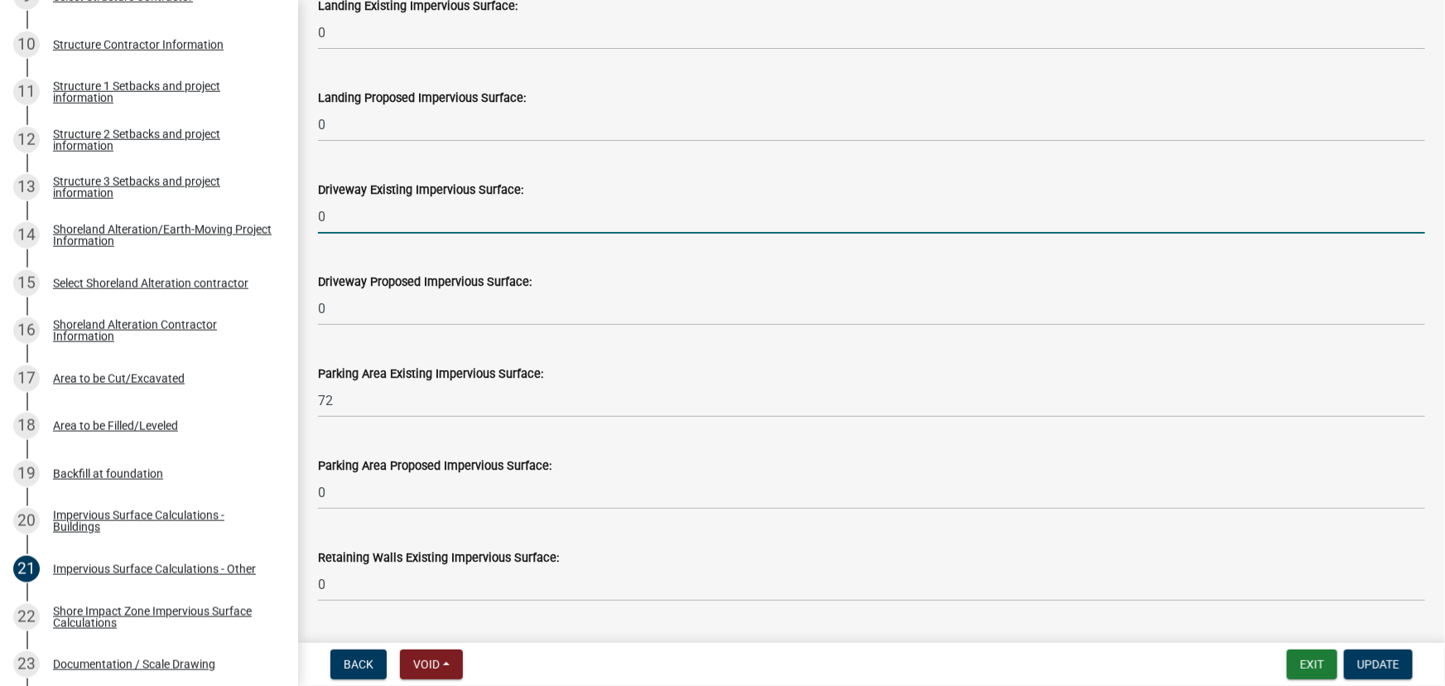
click at [397, 229] on input "0" at bounding box center [871, 217] width 1107 height 34
type input "200"
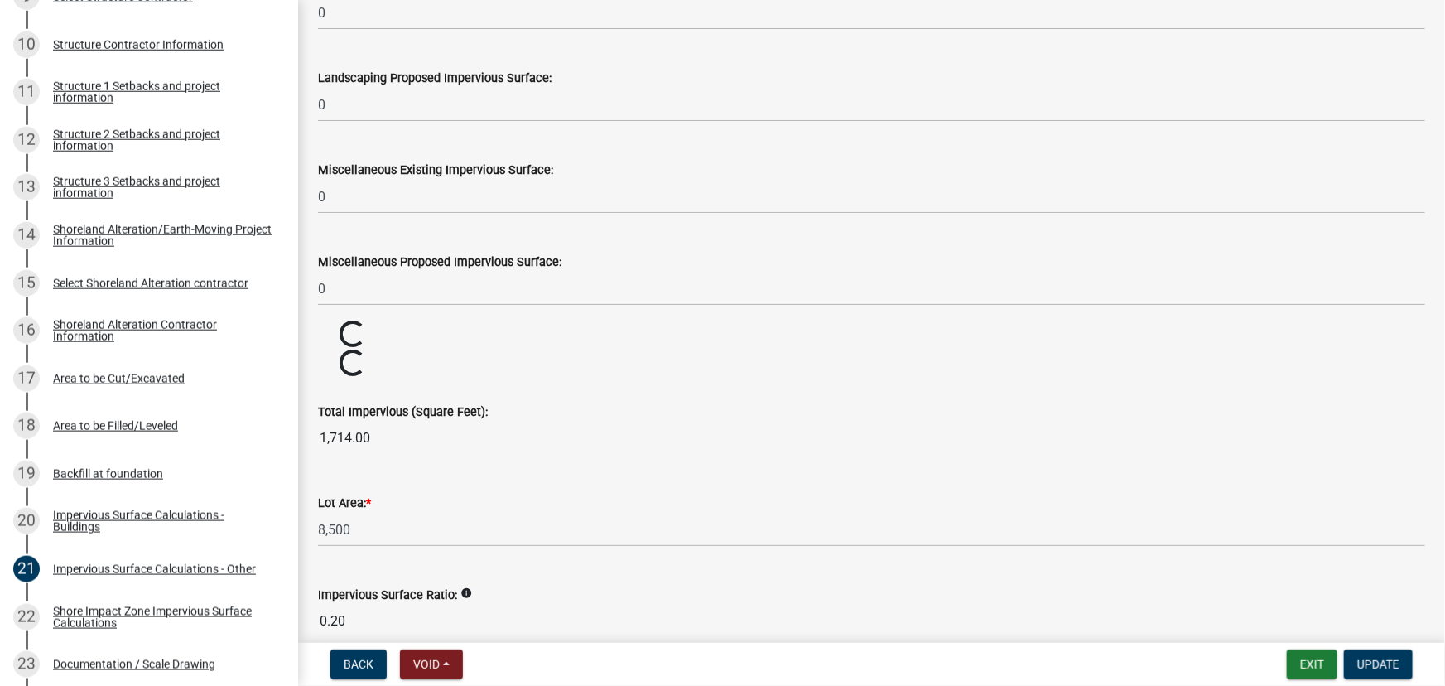
scroll to position [1754, 0]
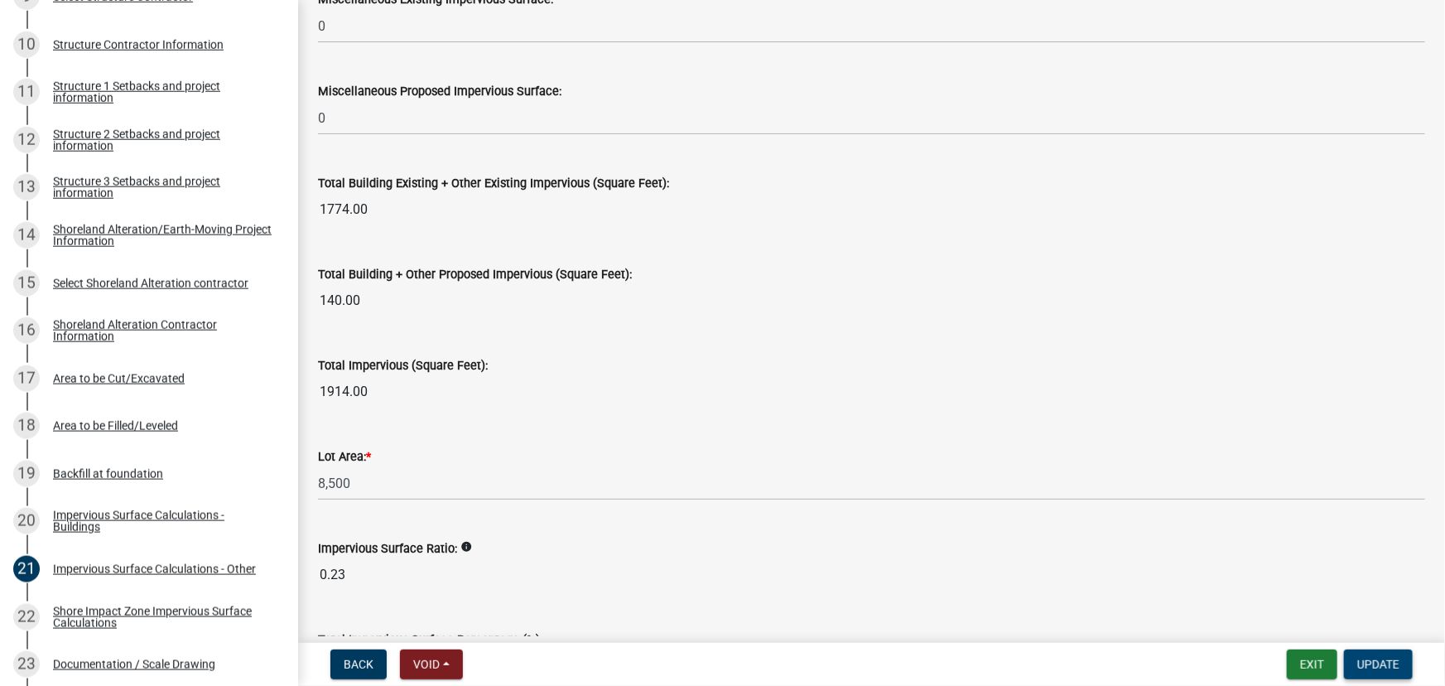
click at [1404, 662] on button "Update" at bounding box center [1378, 664] width 69 height 30
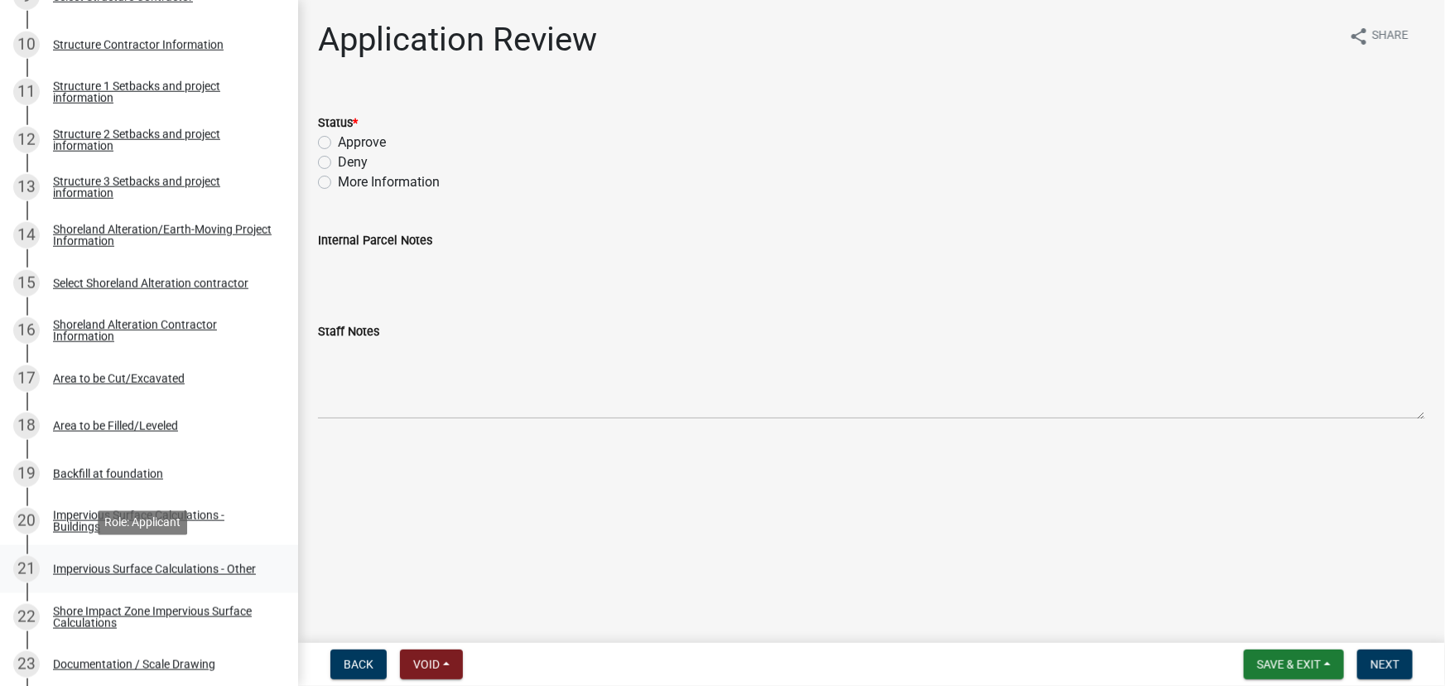
click at [90, 588] on link "21 Impervious Surface Calculations - Other" at bounding box center [149, 569] width 298 height 48
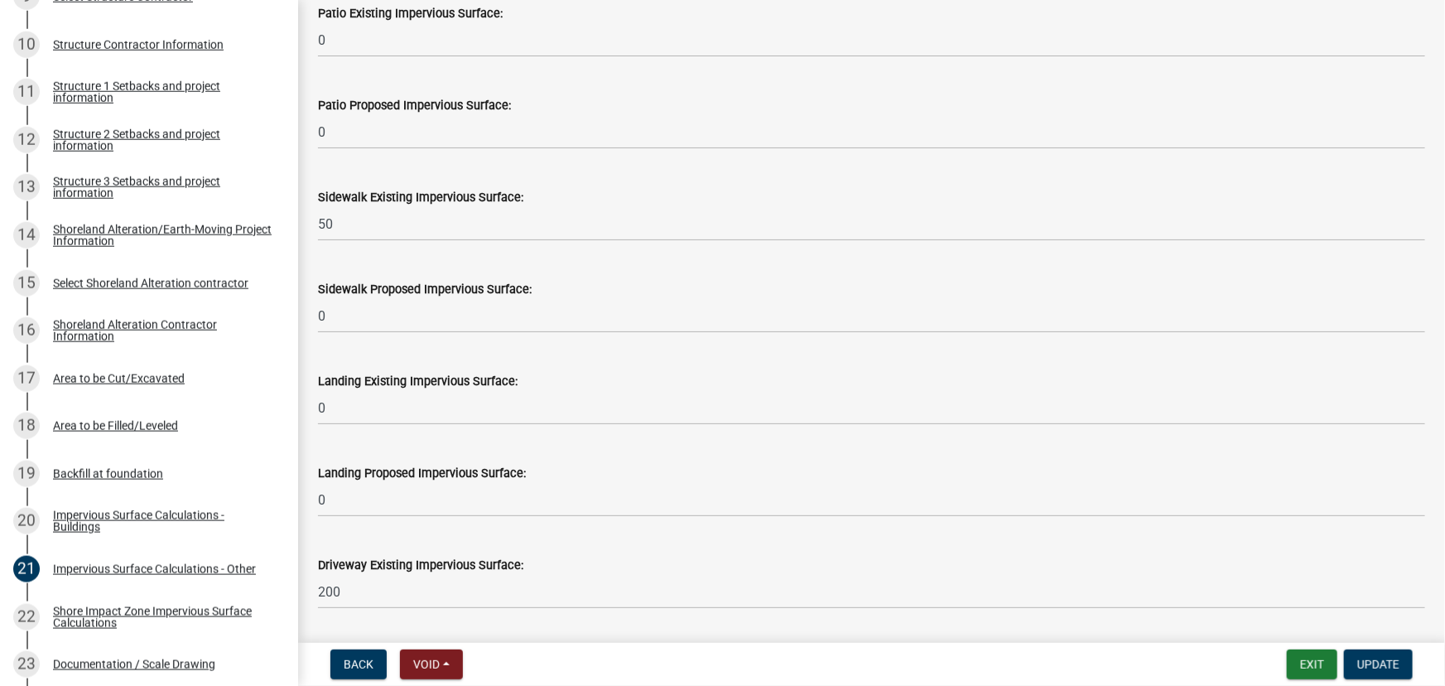
scroll to position [451, 0]
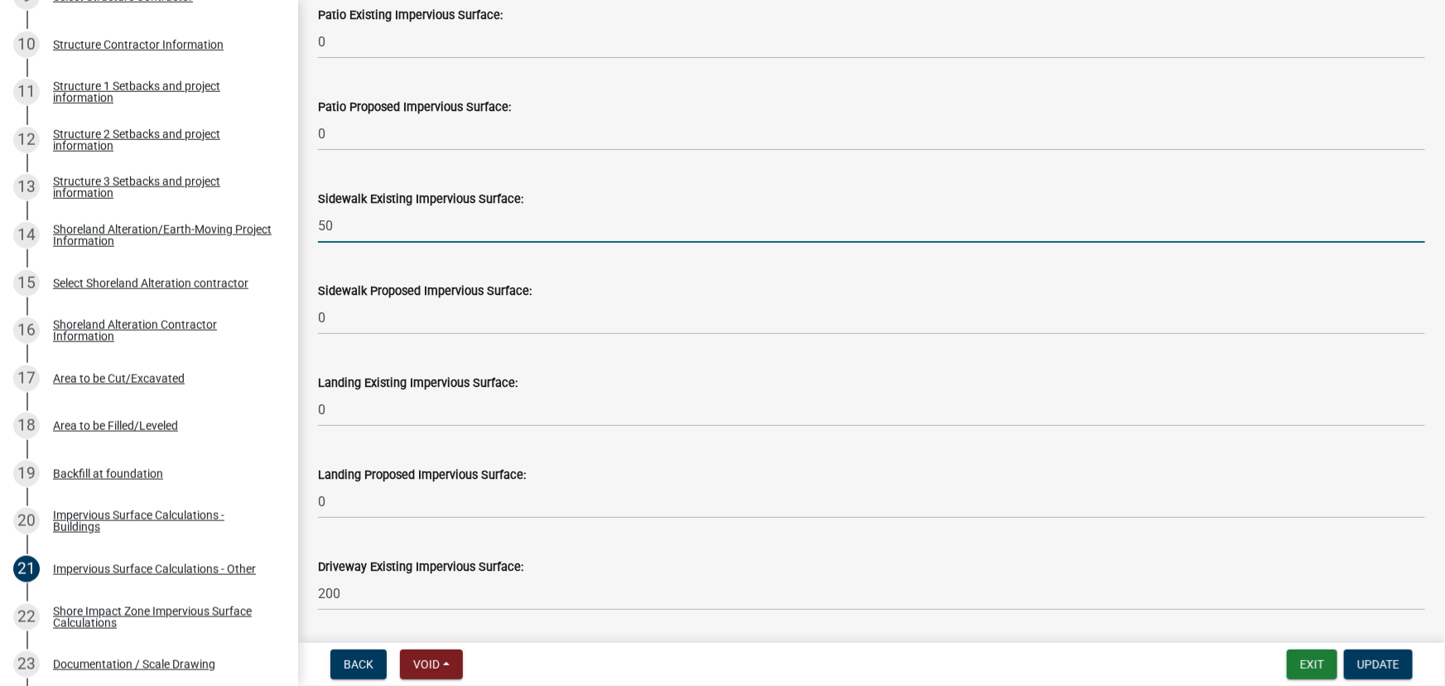
click at [352, 224] on input "50" at bounding box center [871, 226] width 1107 height 34
type input "450"
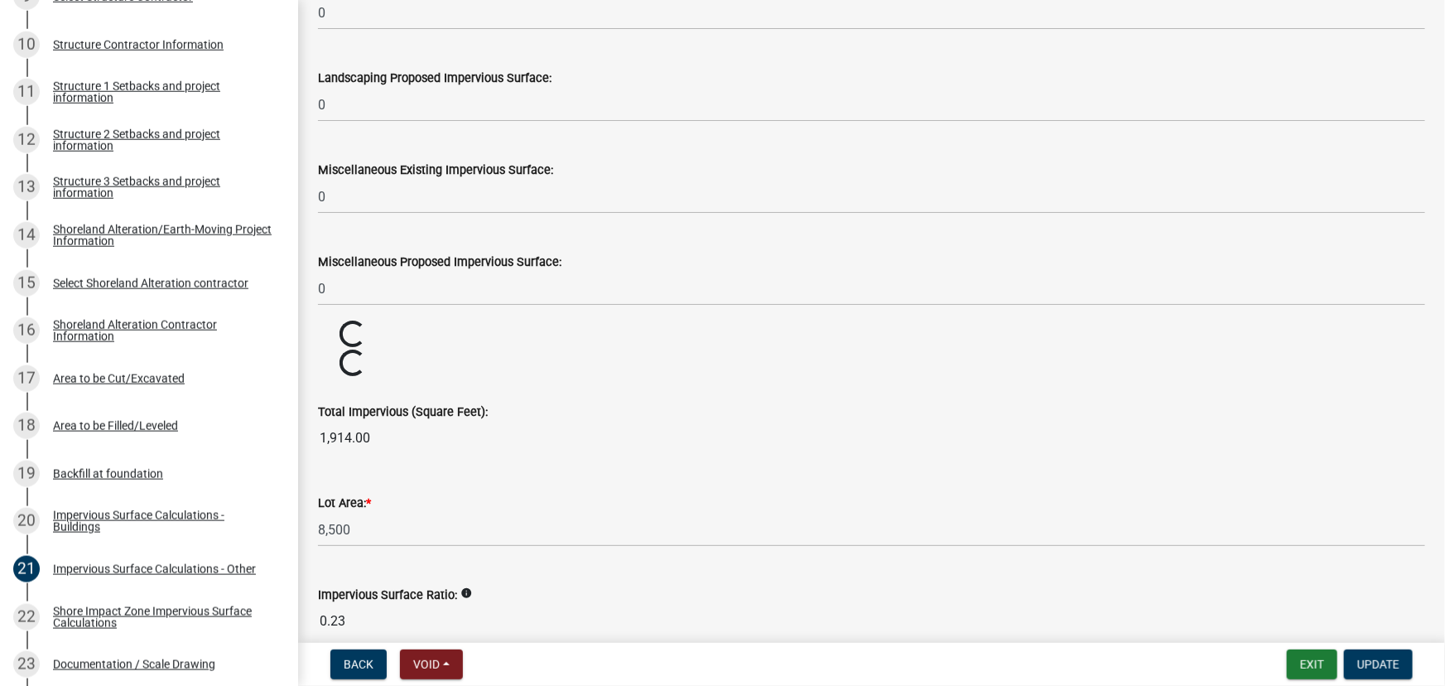
scroll to position [1754, 0]
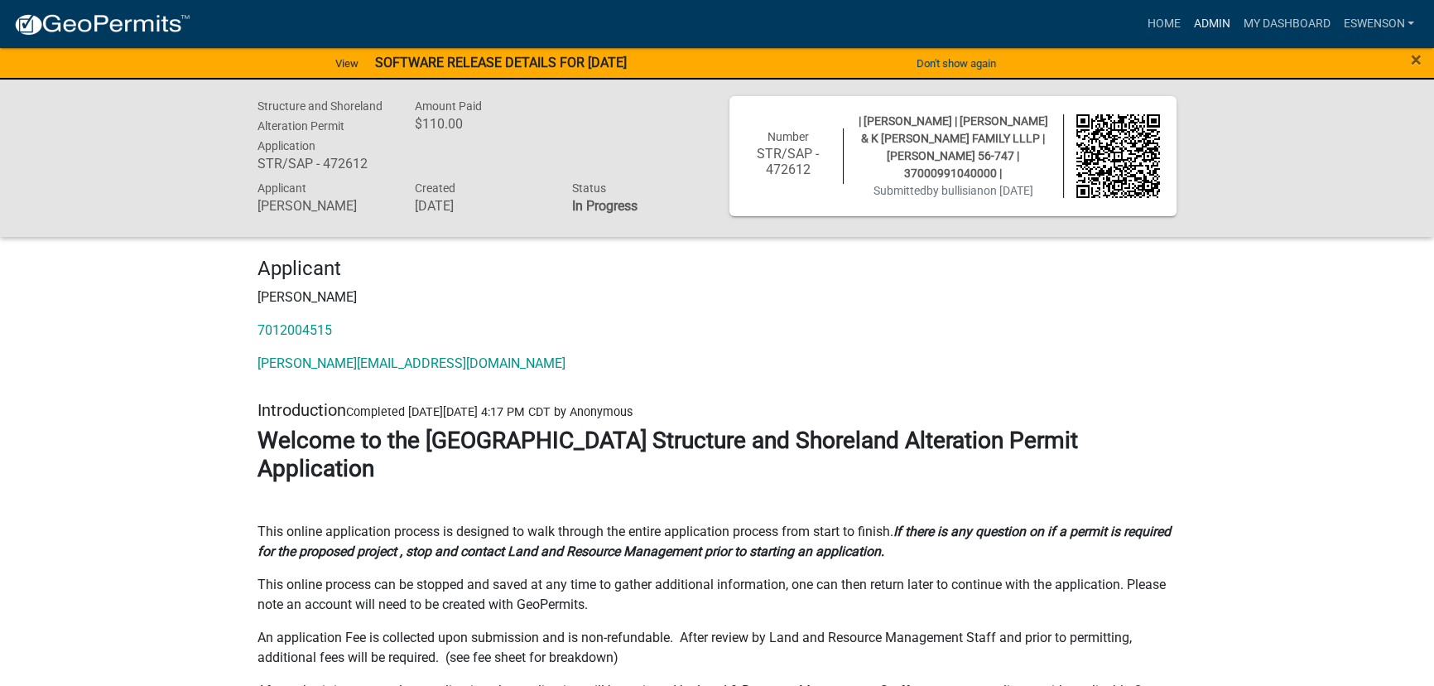
click at [1225, 26] on link "Admin" at bounding box center [1212, 23] width 50 height 31
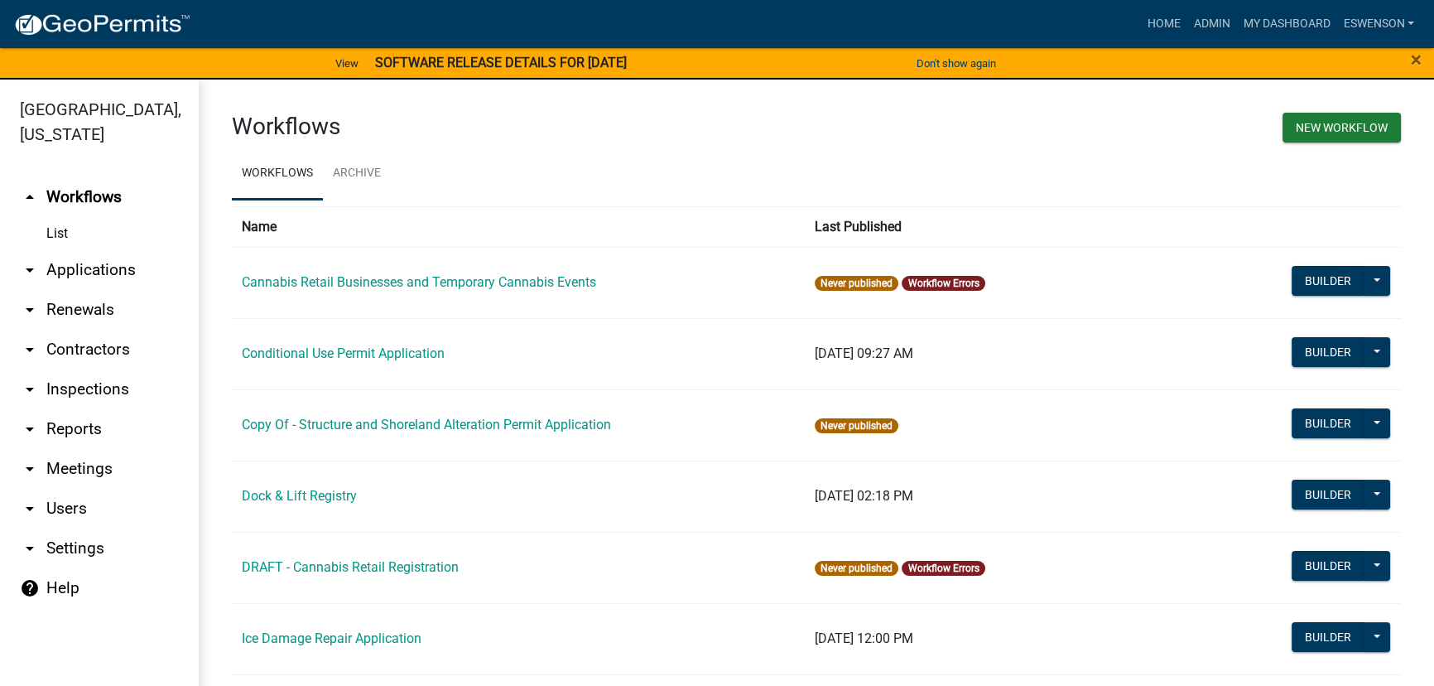
click at [112, 269] on link "arrow_drop_down Applications" at bounding box center [99, 270] width 199 height 40
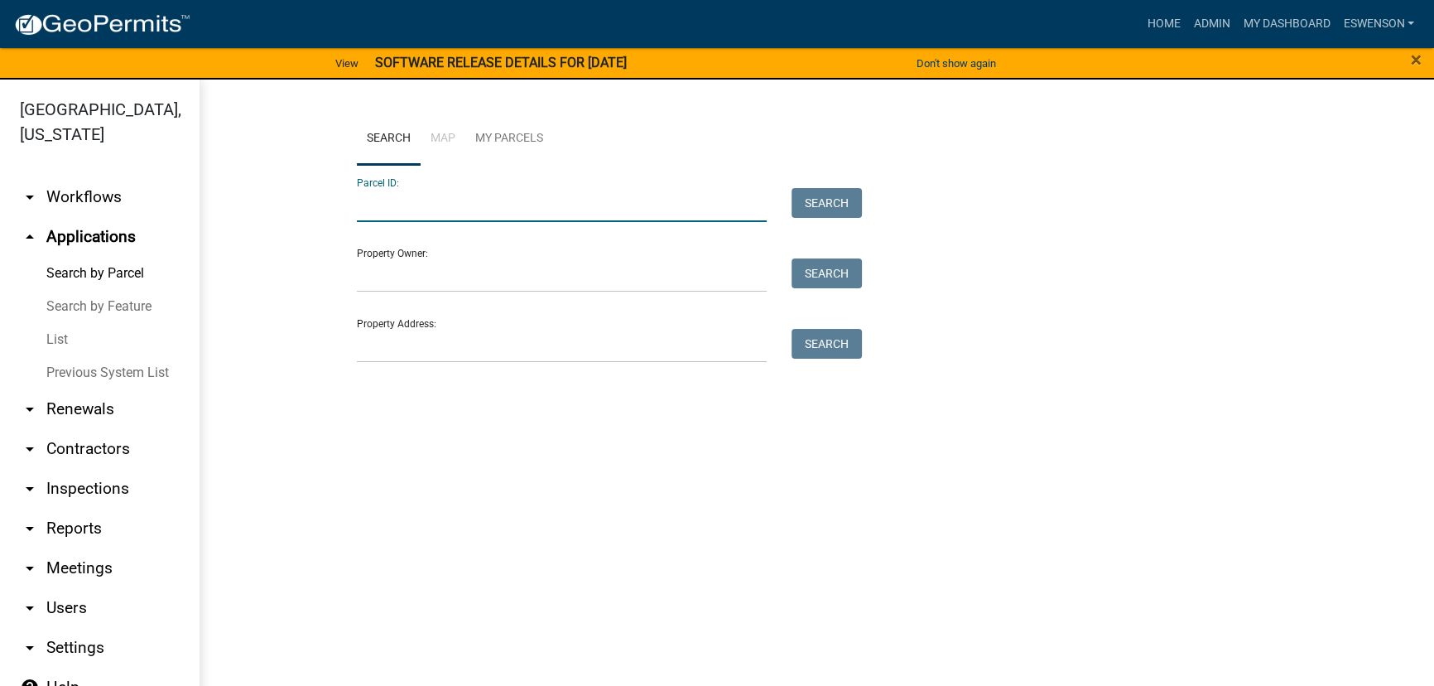
paste input "39000990341000"
type input "39000990341000"
click at [819, 209] on button "Search" at bounding box center [827, 203] width 70 height 30
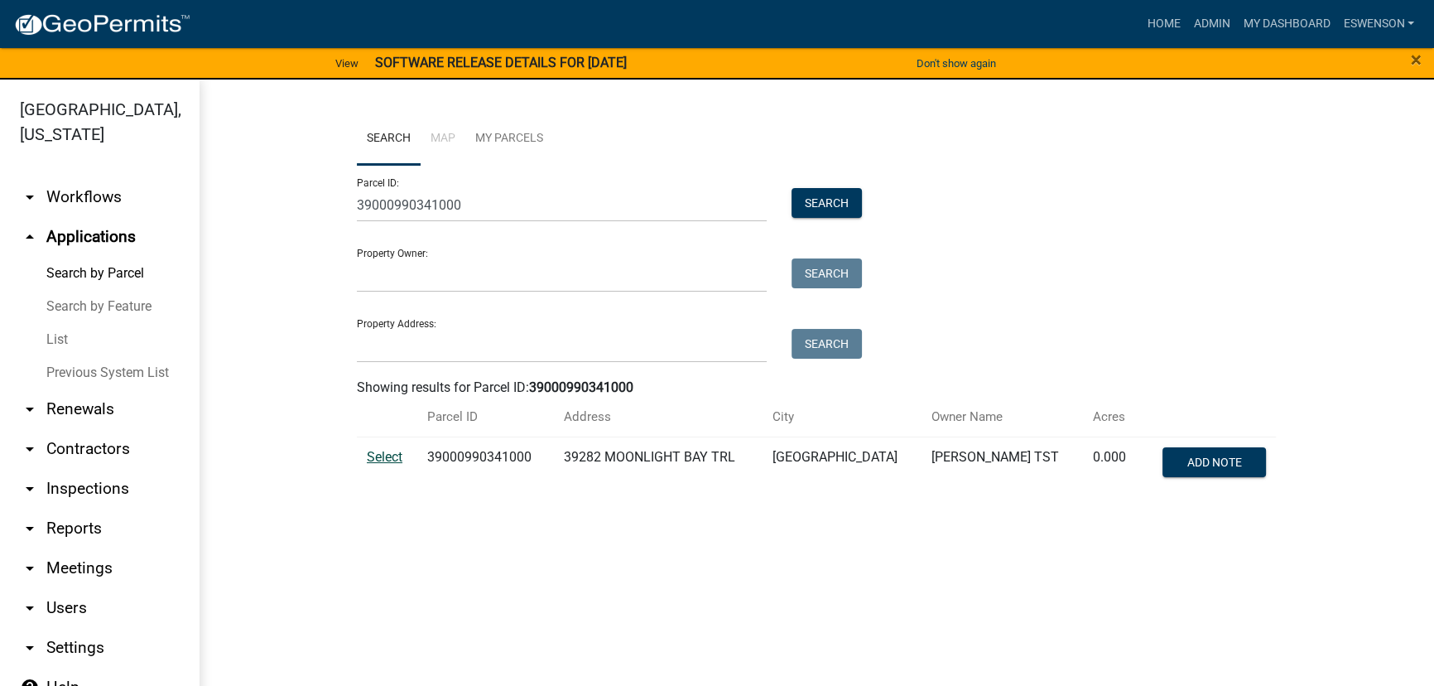
click at [374, 454] on span "Select" at bounding box center [385, 457] width 36 height 16
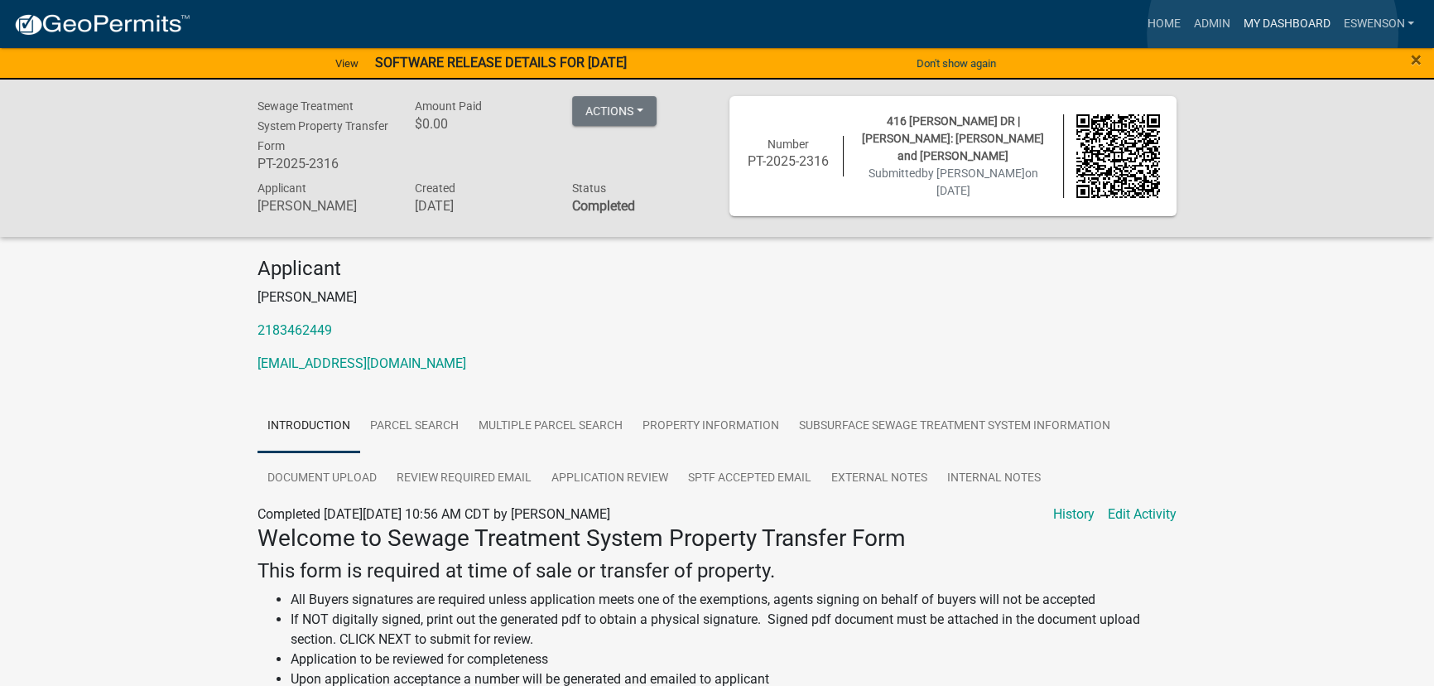
click at [1273, 33] on link "My Dashboard" at bounding box center [1286, 23] width 100 height 31
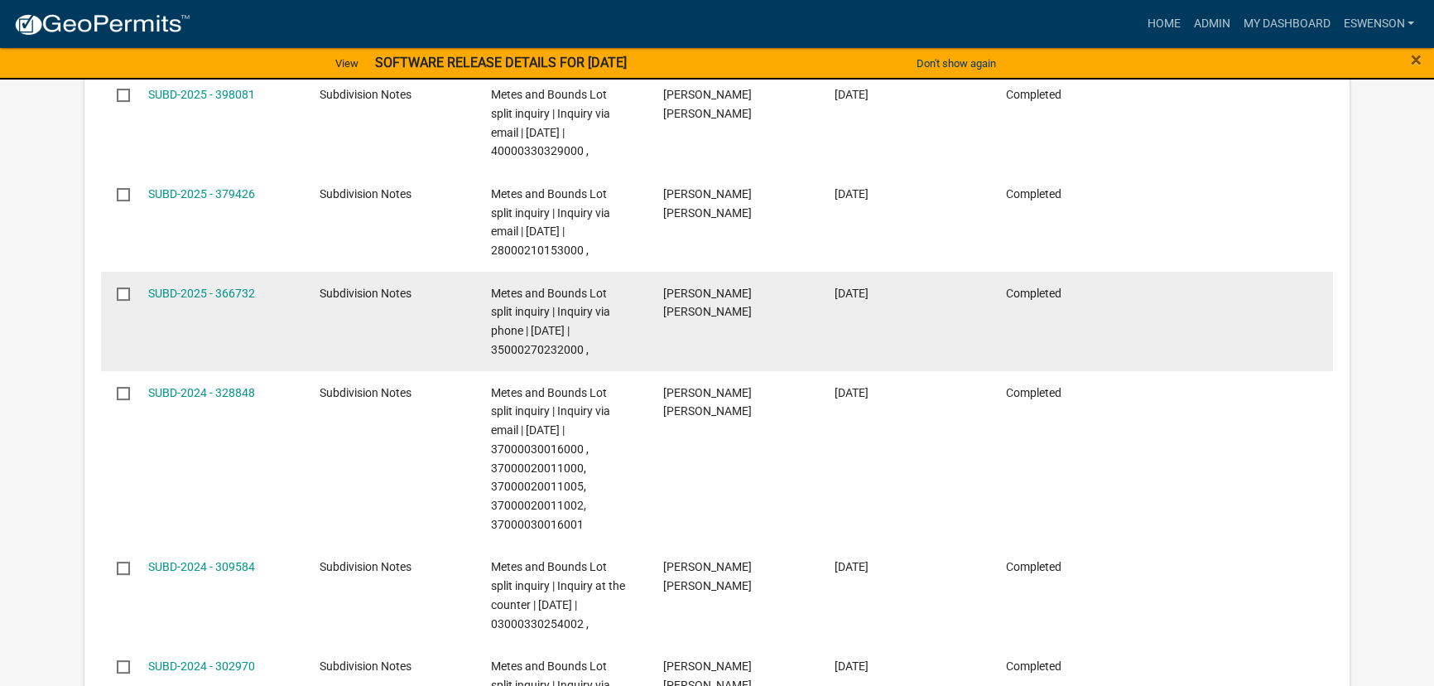
select select "3: 100"
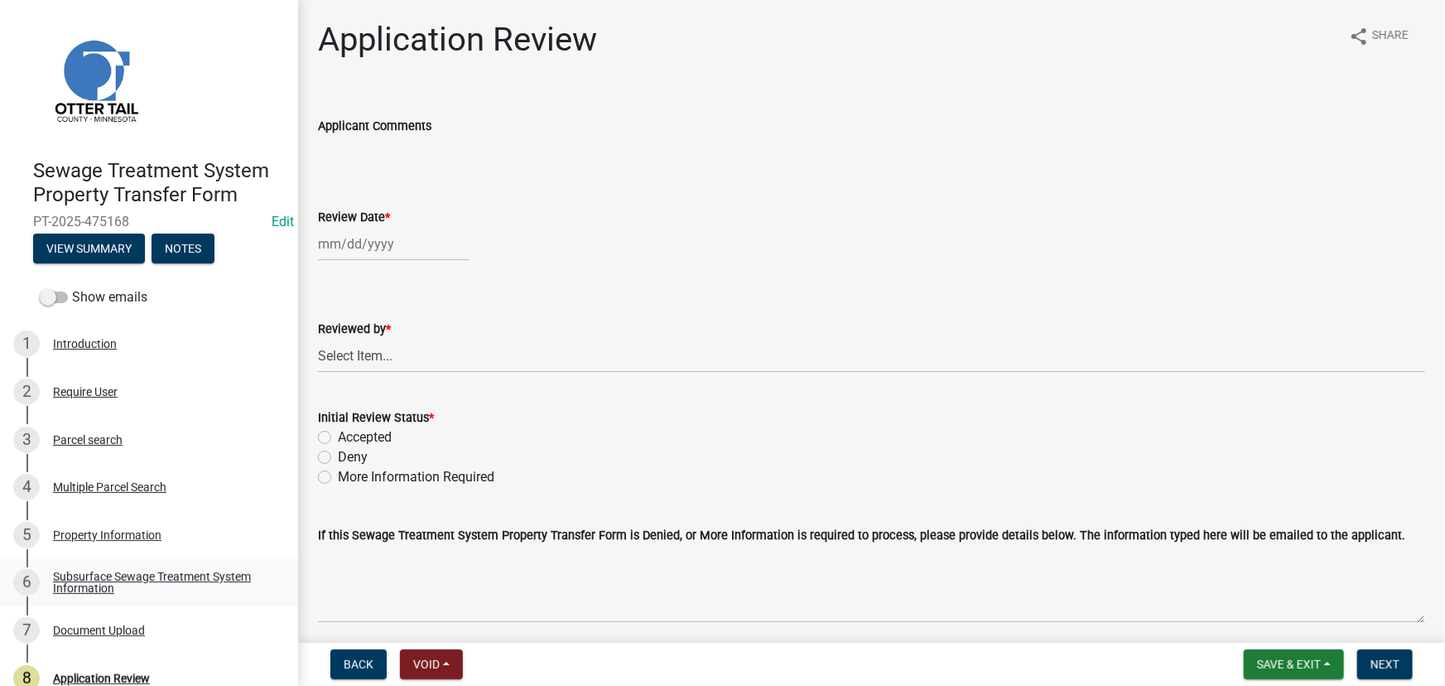
click at [166, 559] on link "6 Subsurface Sewage Treatment System Information" at bounding box center [149, 583] width 298 height 48
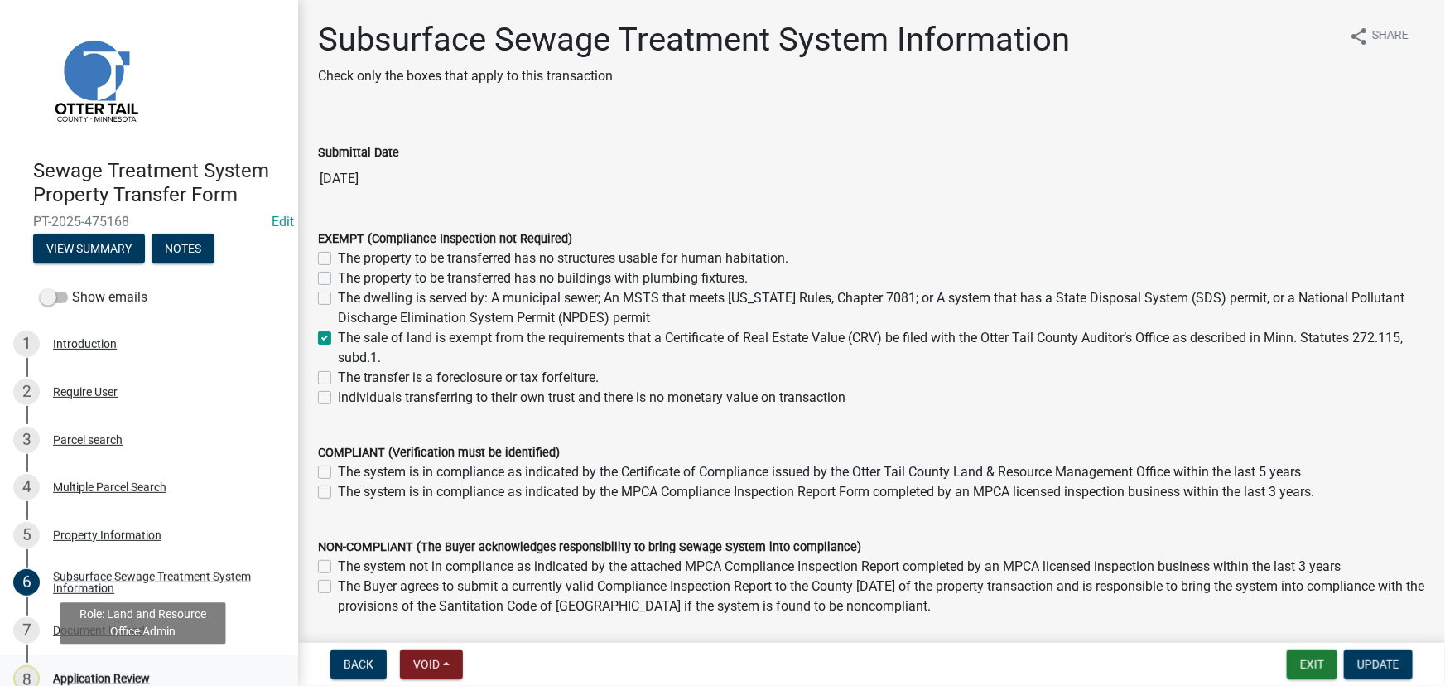
click at [124, 667] on div "8 Application Review" at bounding box center [142, 678] width 258 height 26
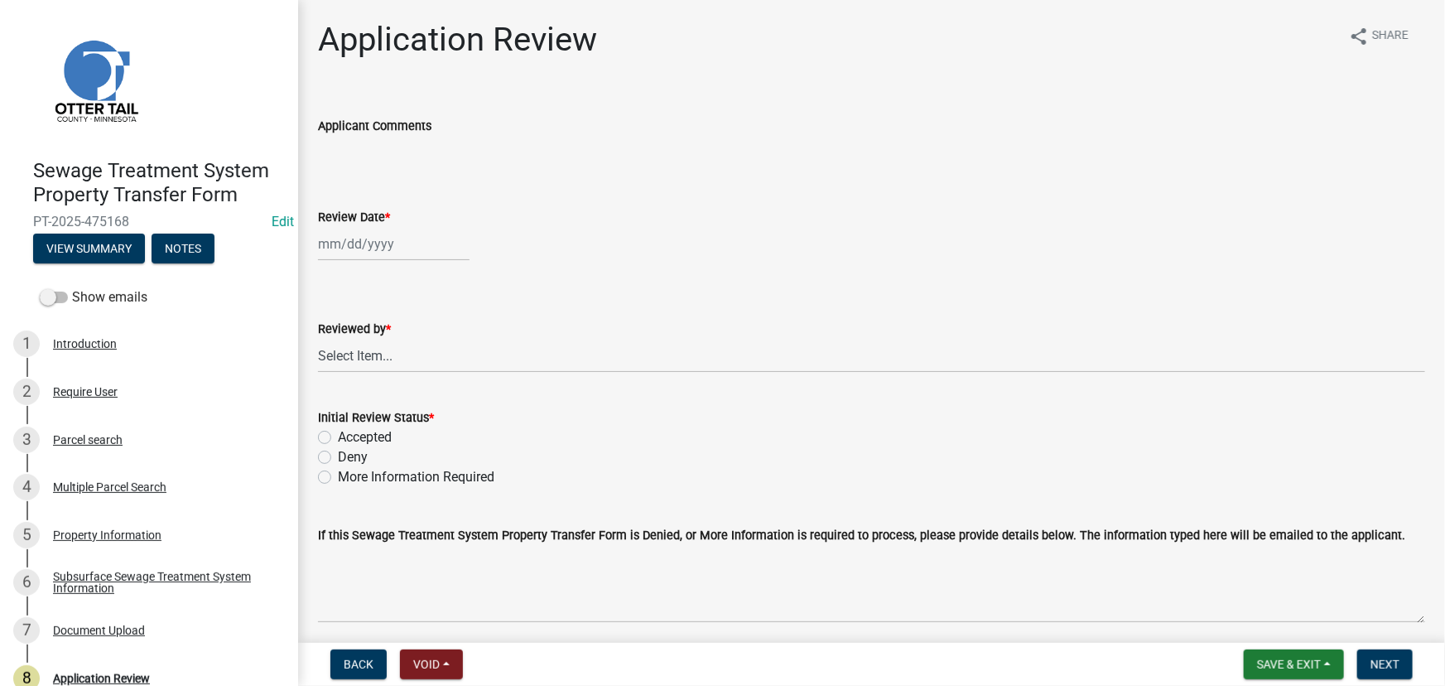
click at [374, 248] on div at bounding box center [394, 244] width 152 height 34
select select "9"
select select "2025"
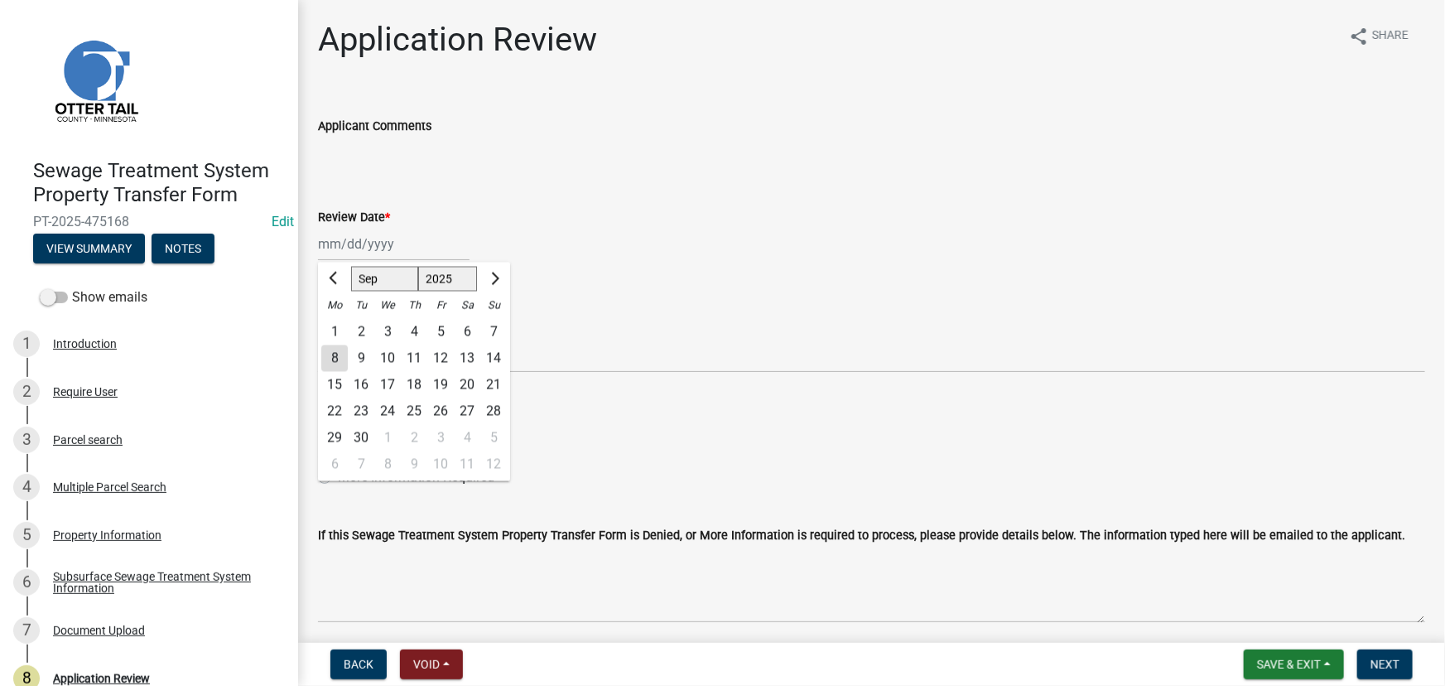
click at [345, 352] on div "8" at bounding box center [334, 358] width 26 height 26
type input "09/08/2025"
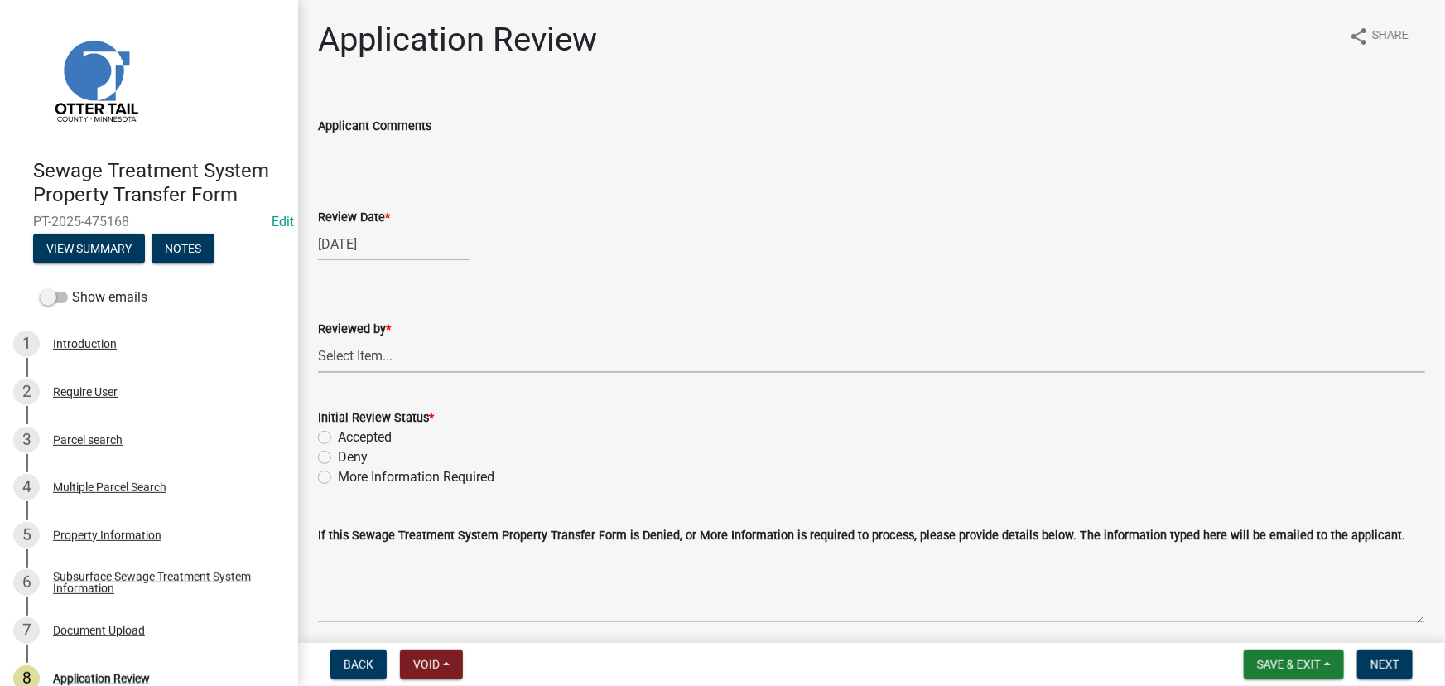
click at [355, 350] on select "Select Item... [PERSON_NAME] [PERSON_NAME] [PERSON_NAME] [PERSON_NAME] [PERSON_…" at bounding box center [871, 356] width 1107 height 34
click at [318, 339] on select "Select Item... [PERSON_NAME] [PERSON_NAME] [PERSON_NAME] [PERSON_NAME] [PERSON_…" at bounding box center [871, 356] width 1107 height 34
select select "190fd4c8-42ef-492b-a4a0-a0213555944c"
click at [372, 431] on label "Accepted" at bounding box center [365, 437] width 54 height 20
click at [349, 431] on input "Accepted" at bounding box center [343, 432] width 11 height 11
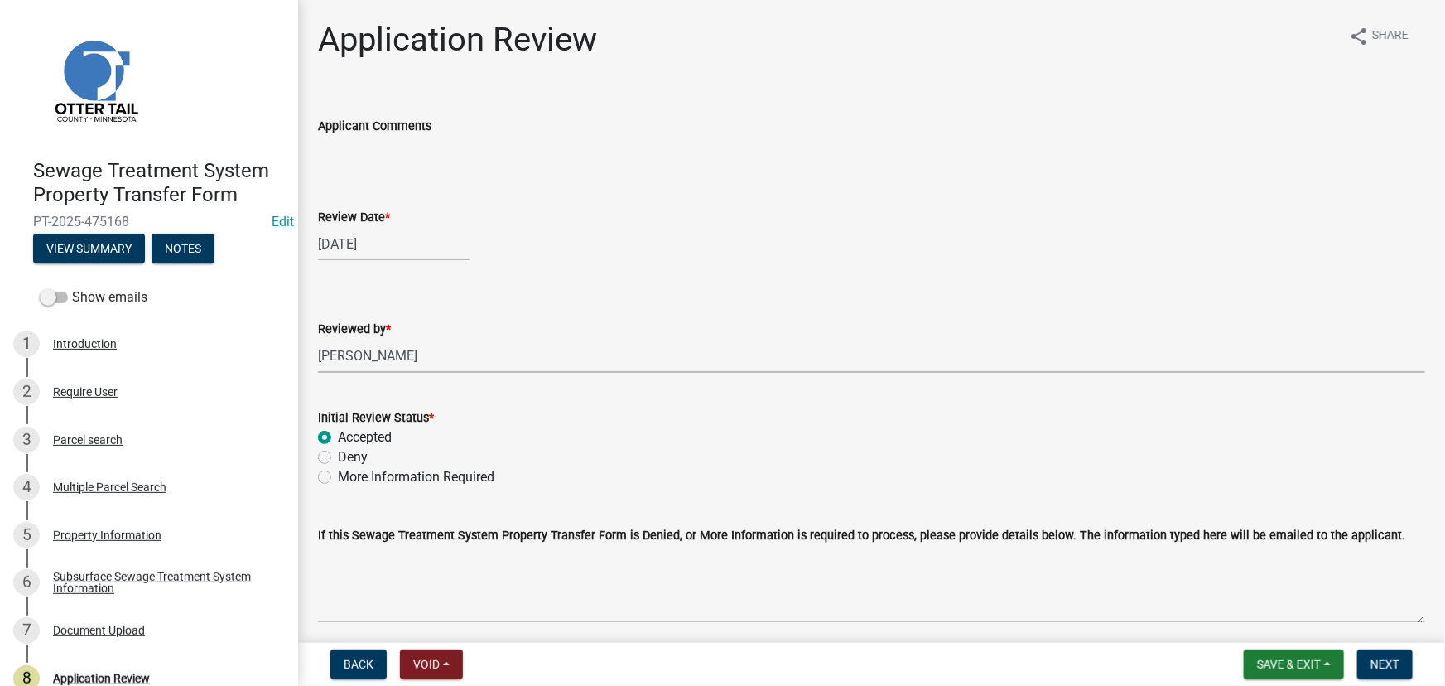
radio input "true"
click at [1377, 658] on span "Next" at bounding box center [1384, 663] width 29 height 13
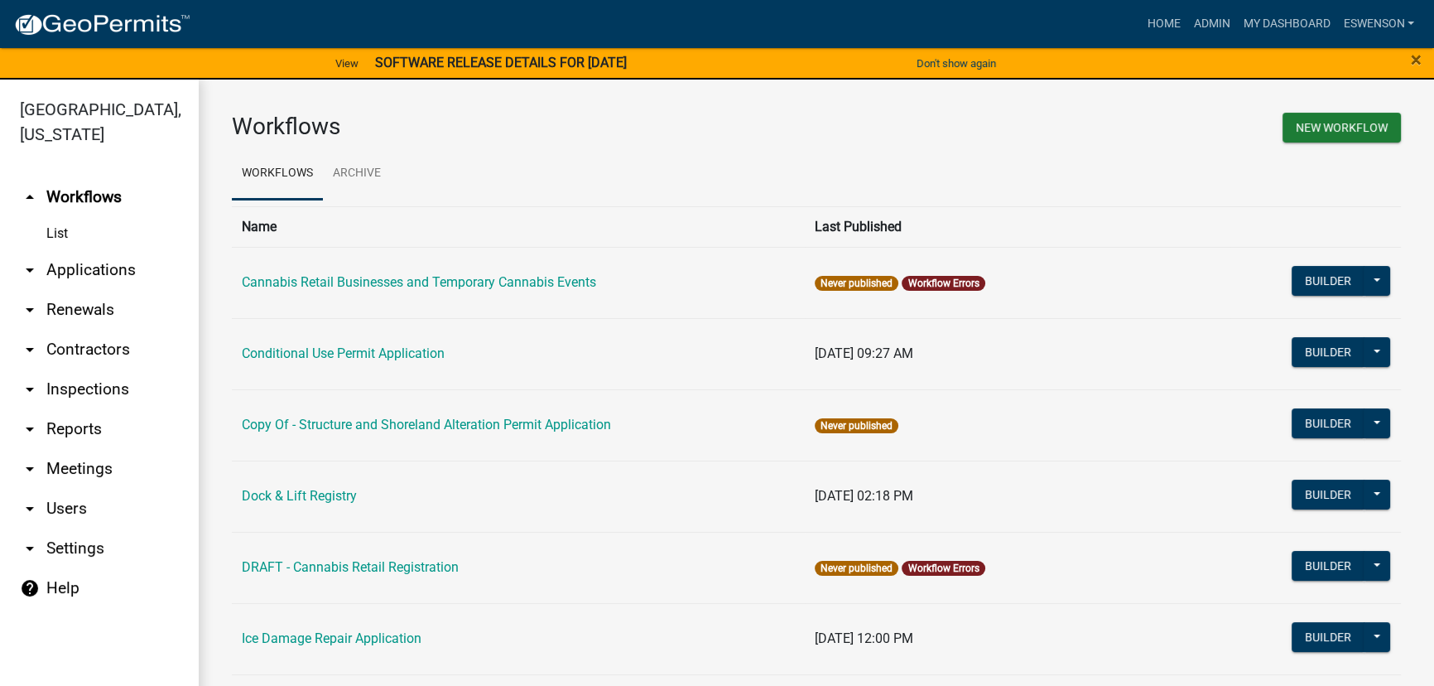
click at [77, 272] on link "arrow_drop_down Applications" at bounding box center [99, 270] width 199 height 40
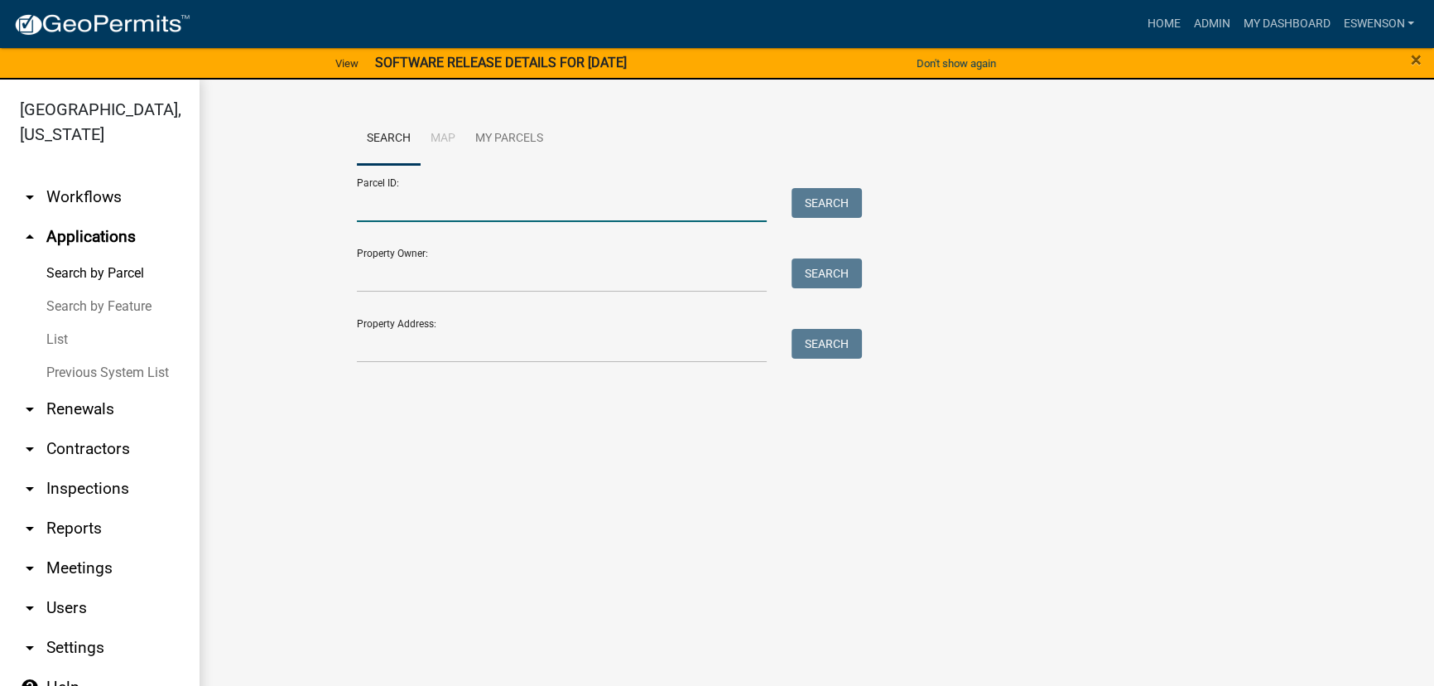
drag, startPoint x: 429, startPoint y: 184, endPoint x: 367, endPoint y: 200, distance: 64.1
paste input "17000992048000"
type input "17000992048000"
click at [823, 192] on button "Search" at bounding box center [827, 203] width 70 height 30
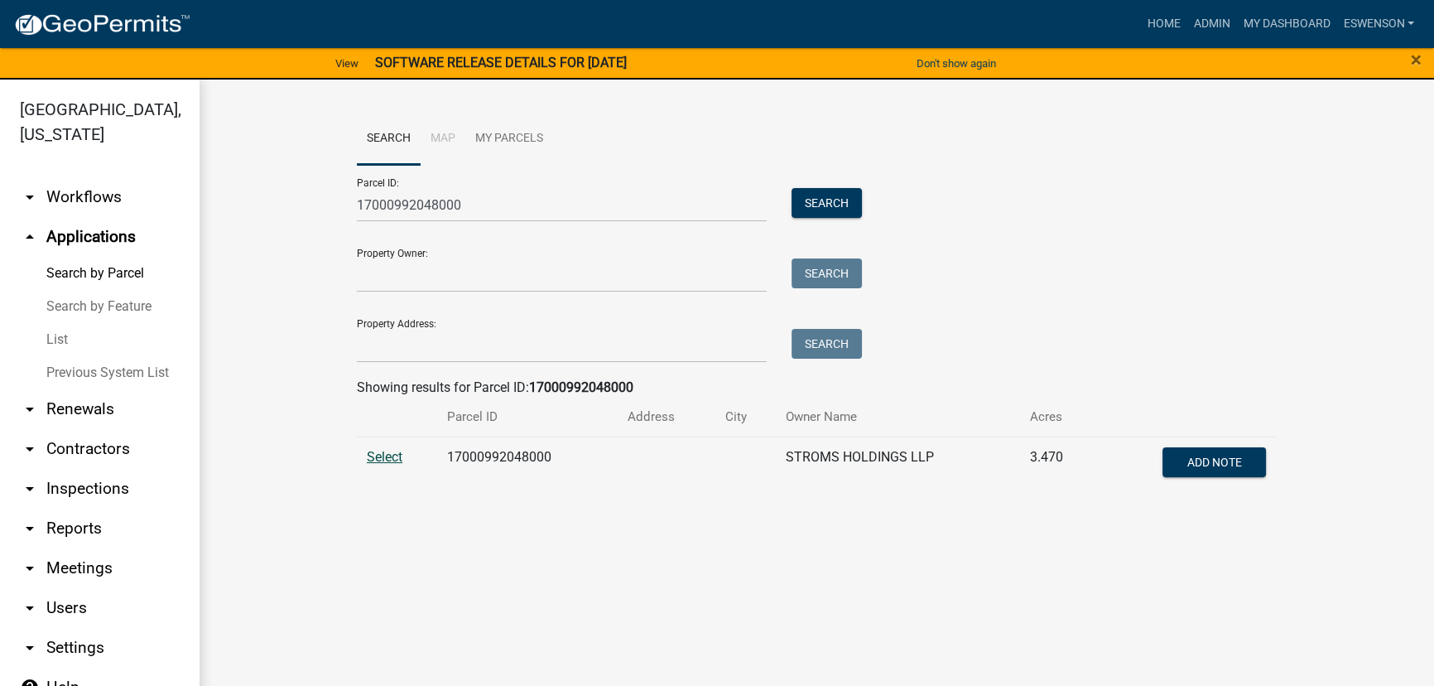
click at [367, 458] on span "Select" at bounding box center [385, 457] width 36 height 16
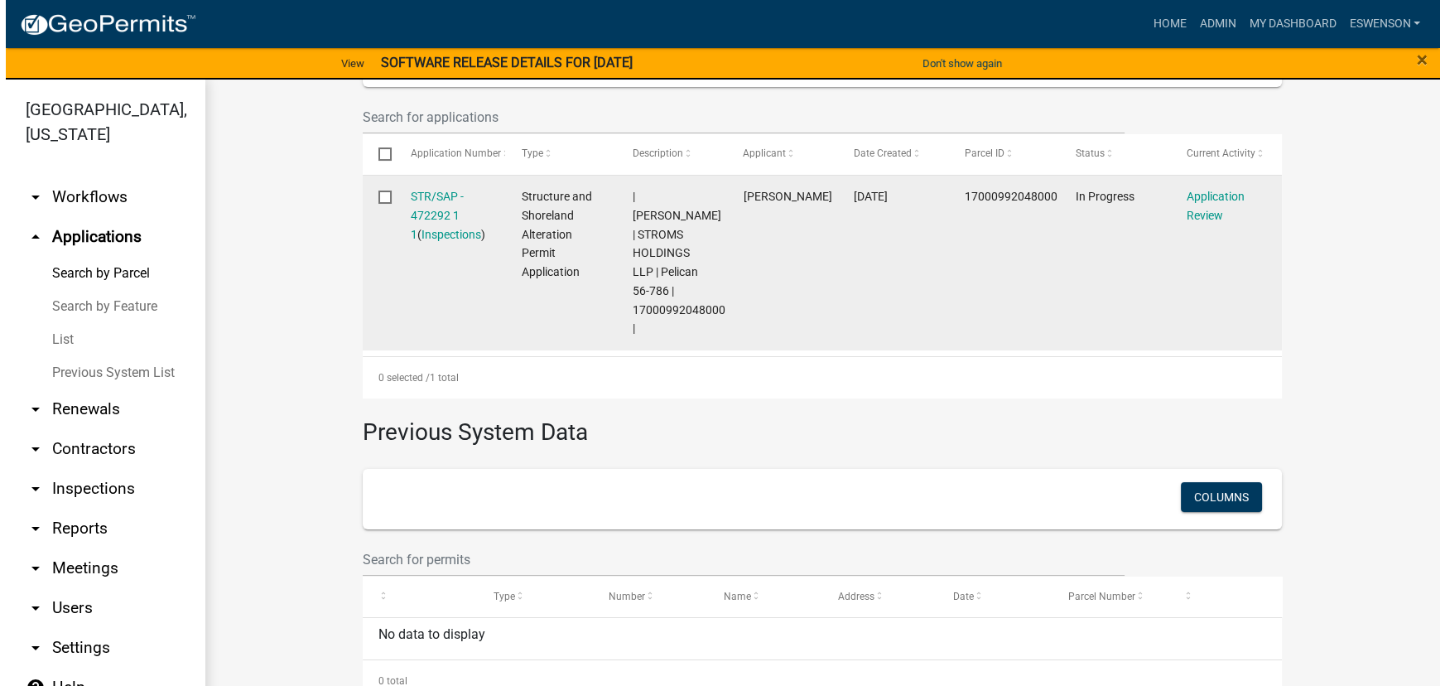
scroll to position [527, 0]
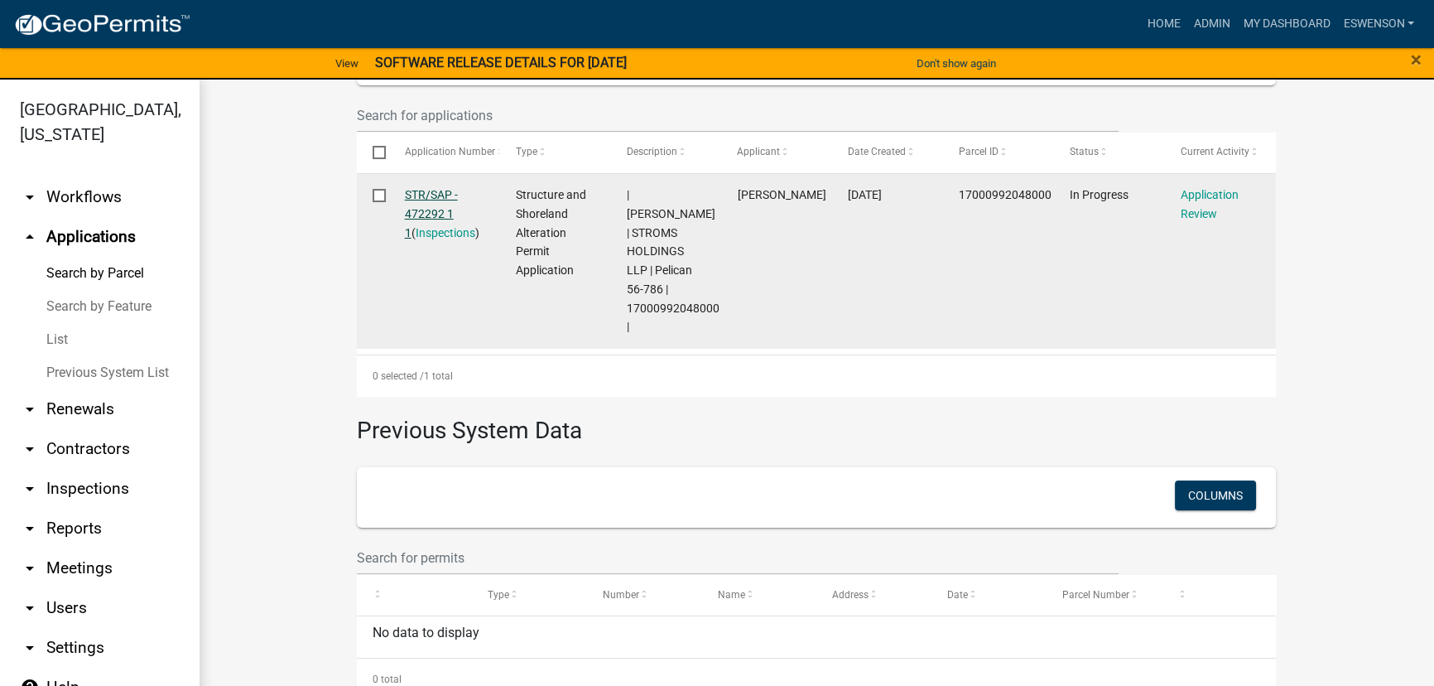
click at [412, 192] on link "STR/SAP - 472292 1 1" at bounding box center [431, 213] width 53 height 51
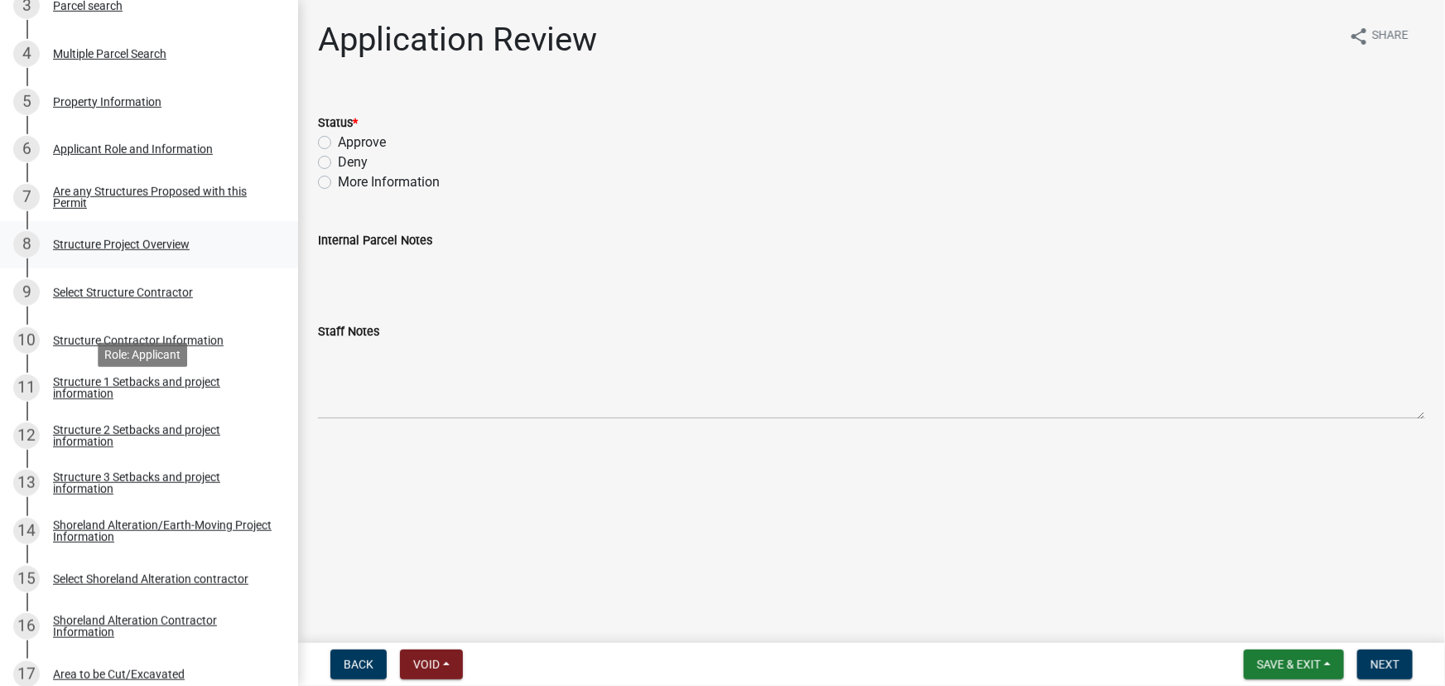
scroll to position [527, 0]
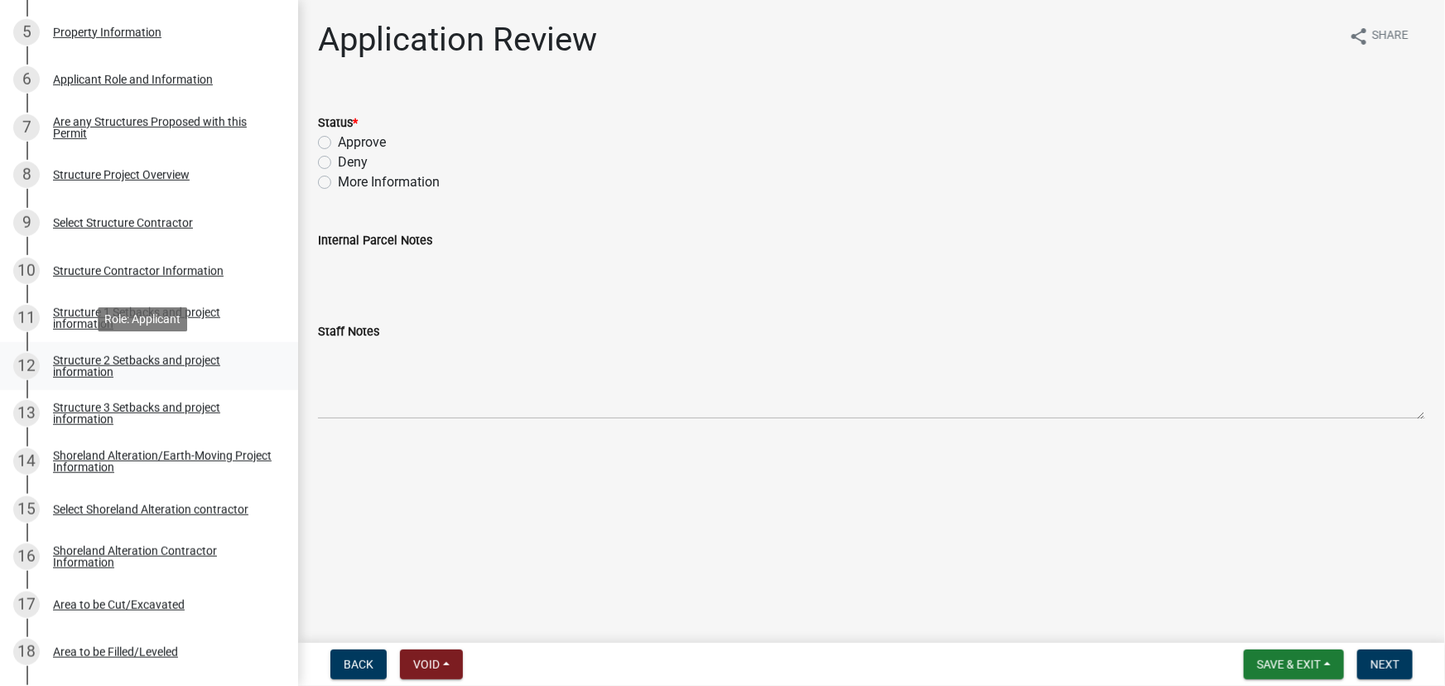
click at [85, 370] on div "Structure 2 Setbacks and project information" at bounding box center [162, 365] width 219 height 23
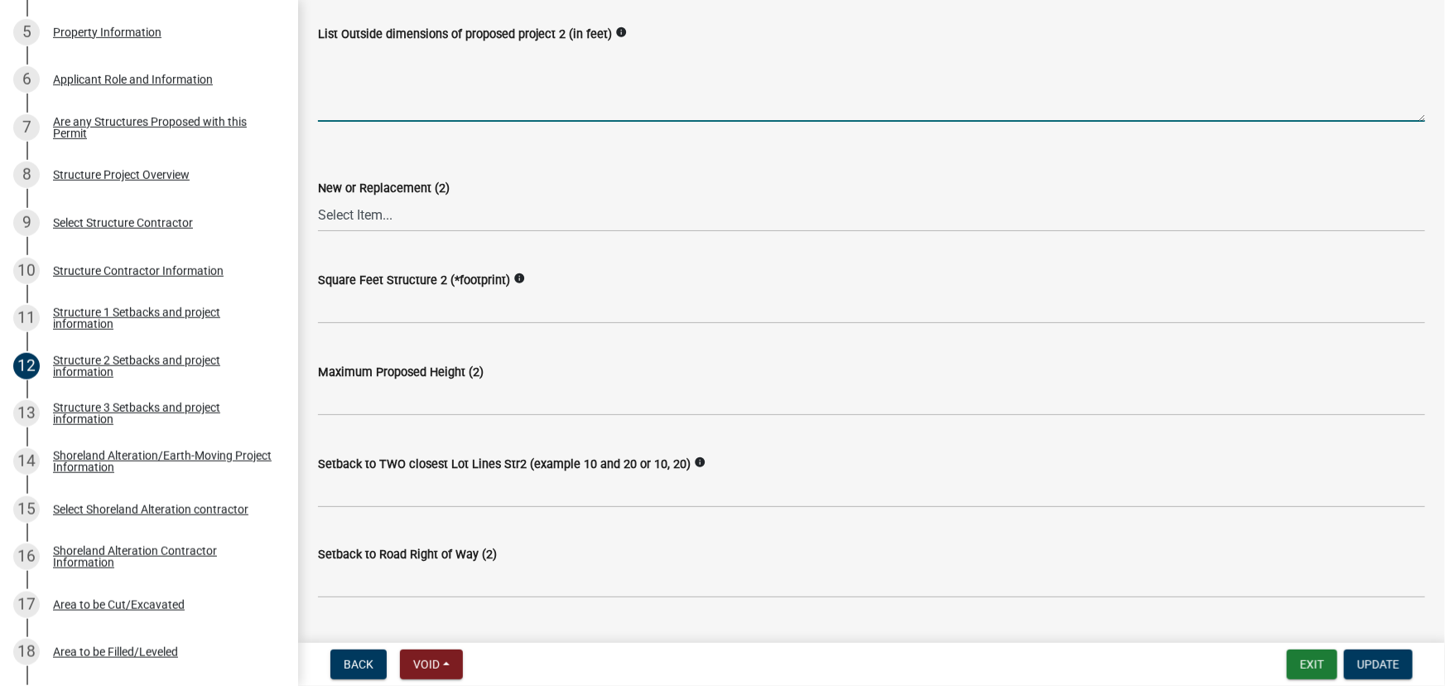
click at [439, 94] on textarea "List Outside dimensions of proposed project 2 (in feet)" at bounding box center [871, 83] width 1107 height 78
type textarea "10x27"
click at [413, 232] on wm-data-entity-input "New or Replacement (2) Select Item... New Replacement" at bounding box center [871, 191] width 1107 height 112
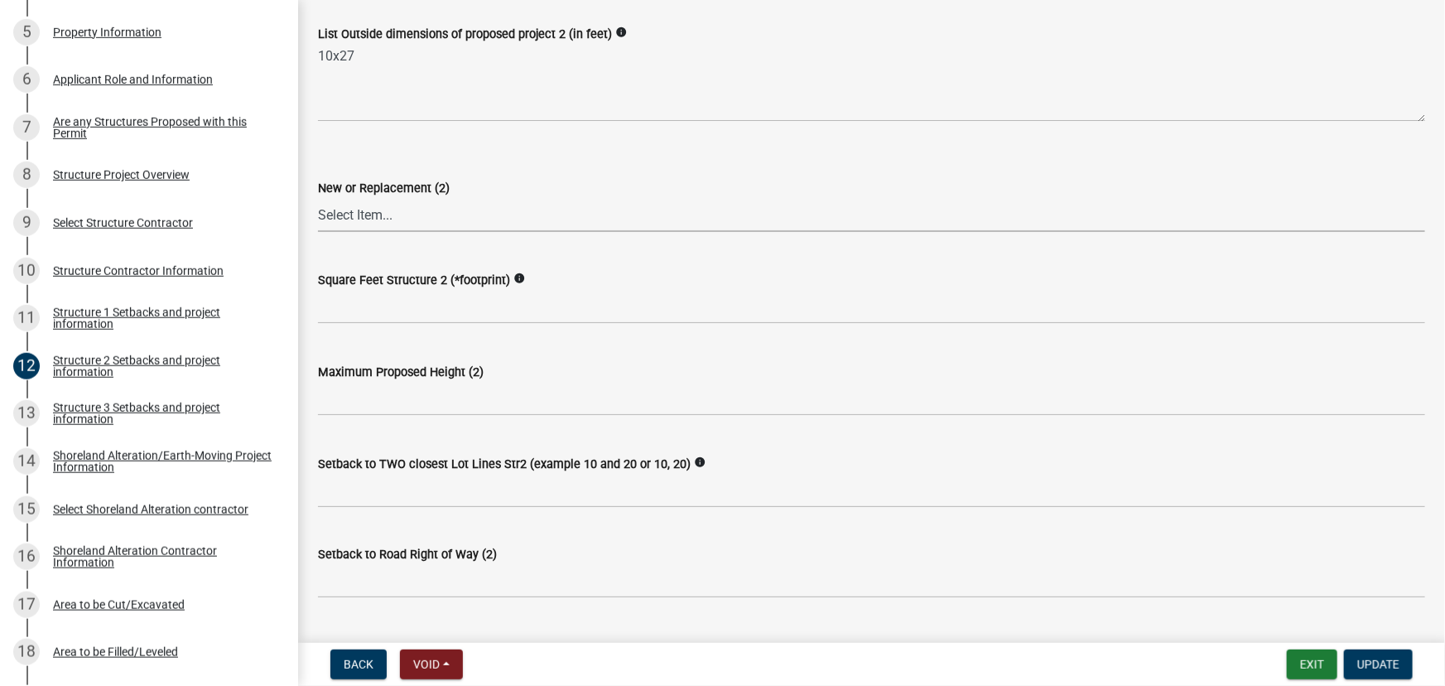
click at [402, 229] on select "Select Item... New Replacement" at bounding box center [871, 215] width 1107 height 34
click at [318, 198] on select "Select Item... New Replacement" at bounding box center [871, 215] width 1107 height 34
select select "c185e313-3403-4239-bd61-bb563c58a77a"
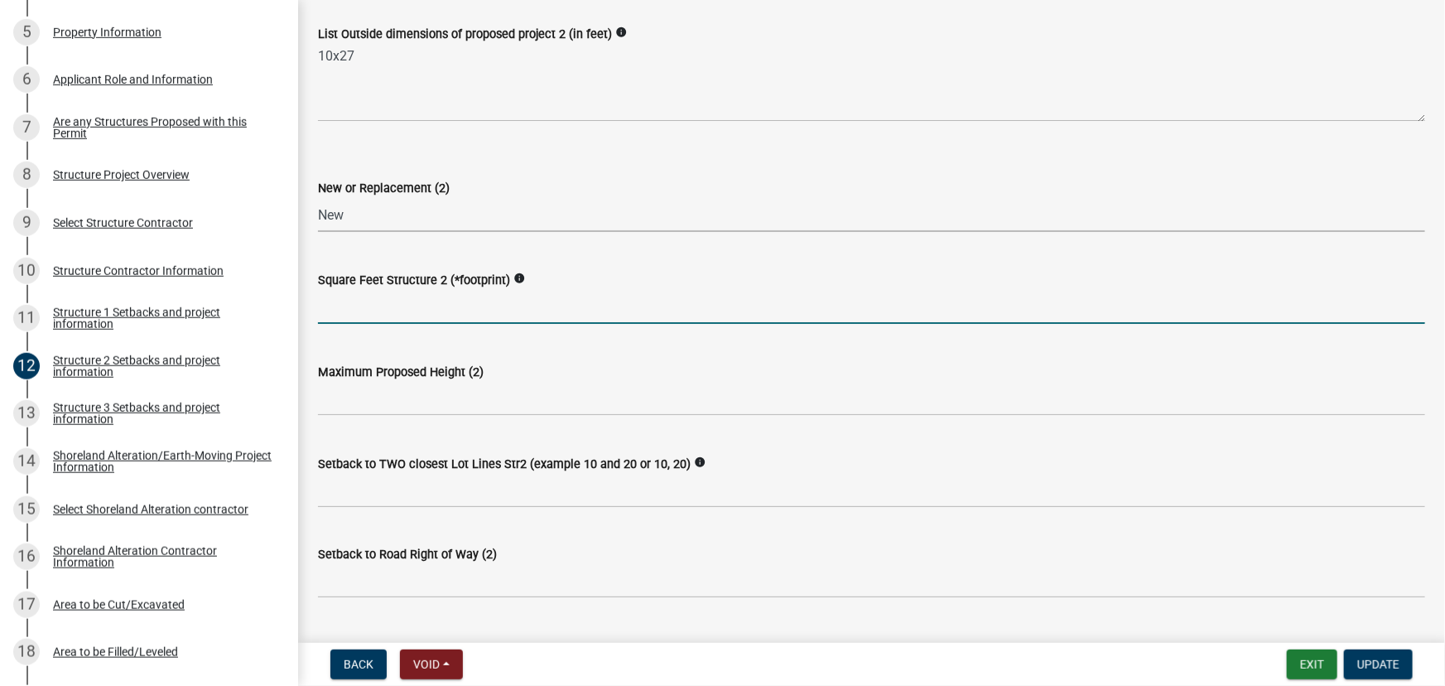
click at [366, 290] on input "text" at bounding box center [871, 307] width 1107 height 34
type input "270"
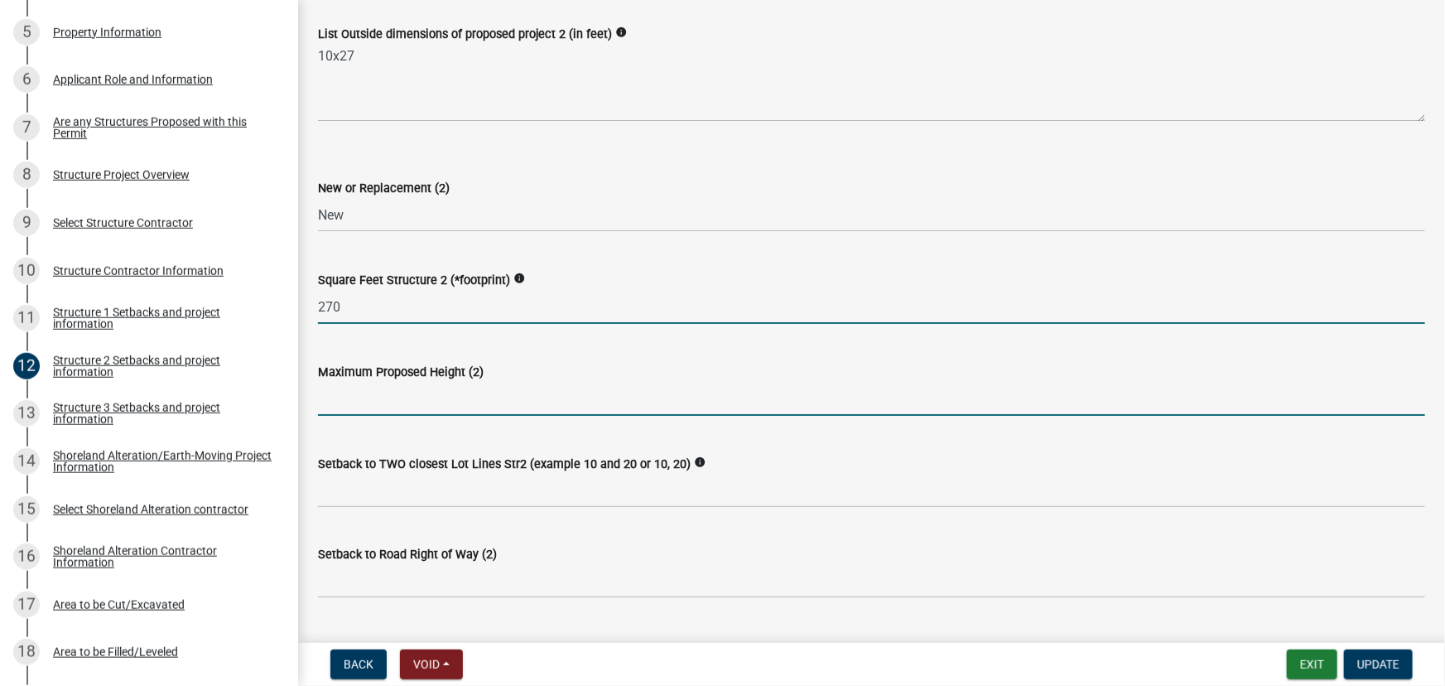
click at [433, 385] on input "text" at bounding box center [871, 399] width 1107 height 34
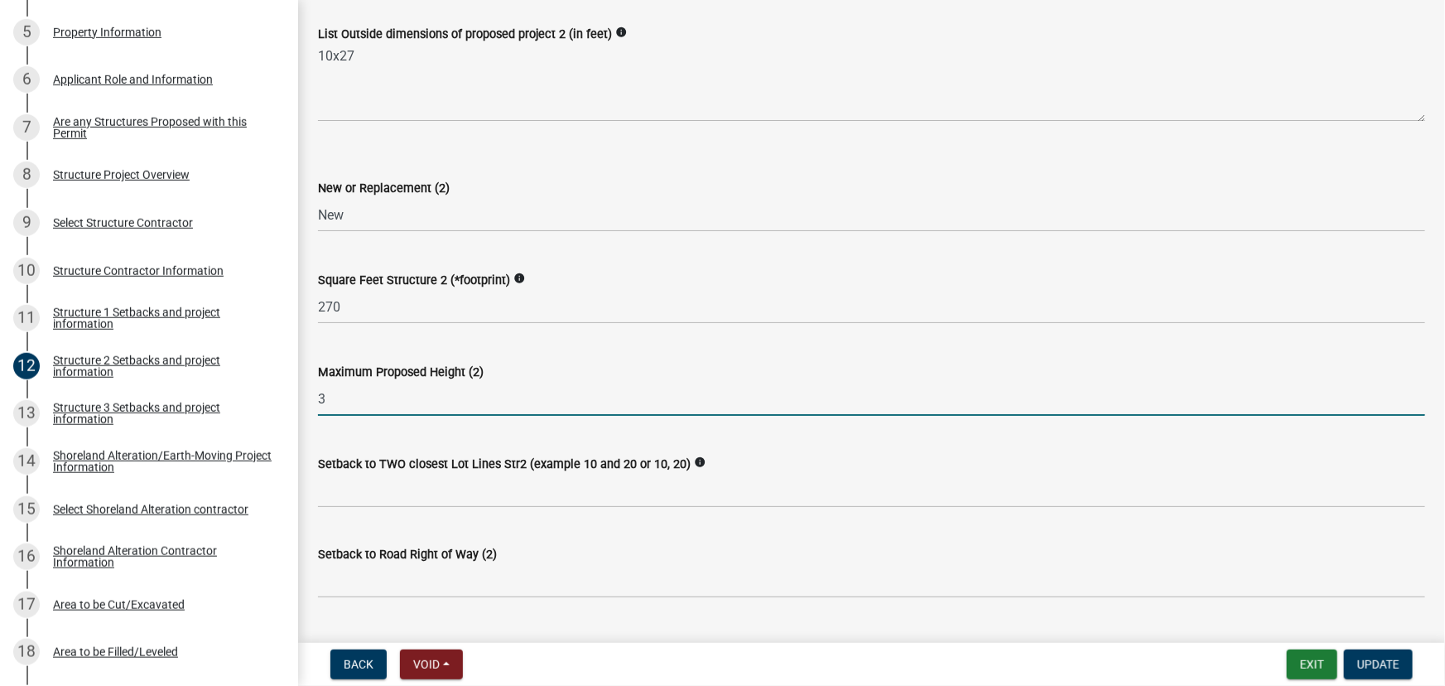
type input "3"
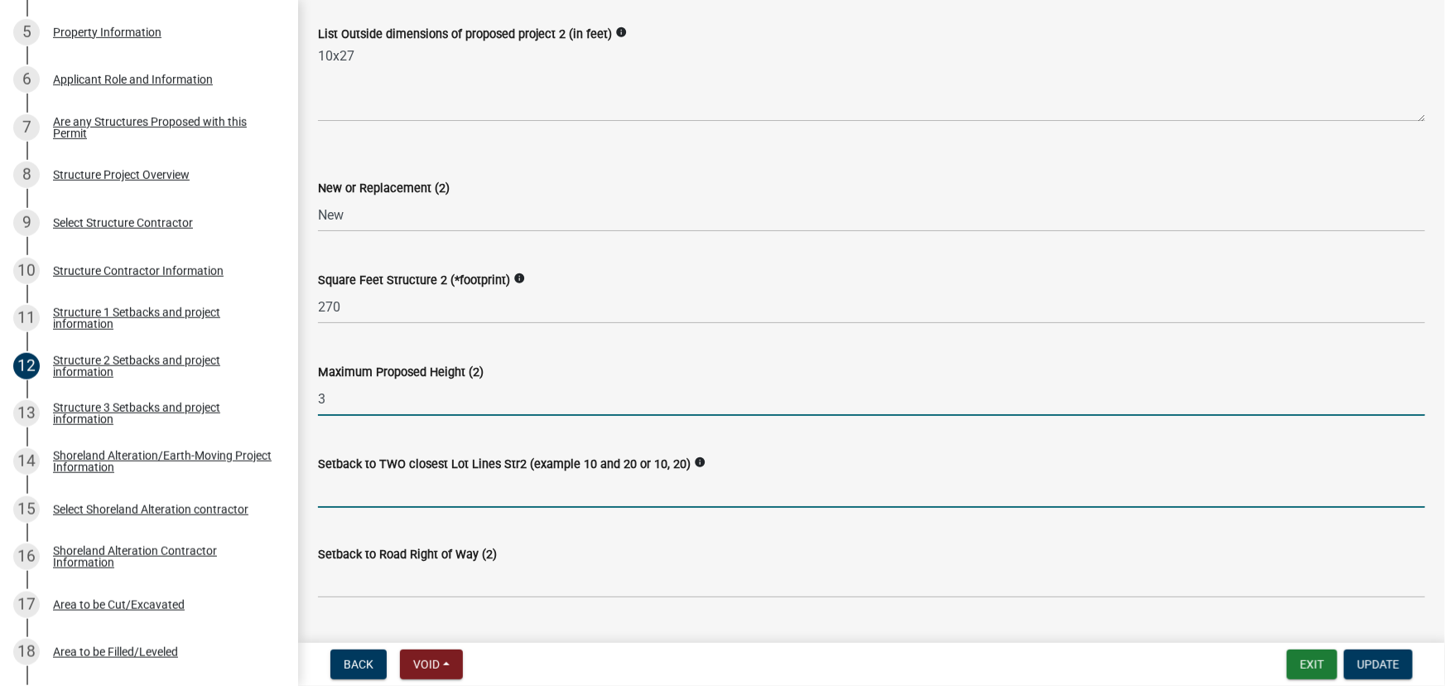
click at [339, 489] on input "Setback to TWO closest Lot Lines Str2 (example 10 and 20 or 10, 20)" at bounding box center [871, 491] width 1107 height 34
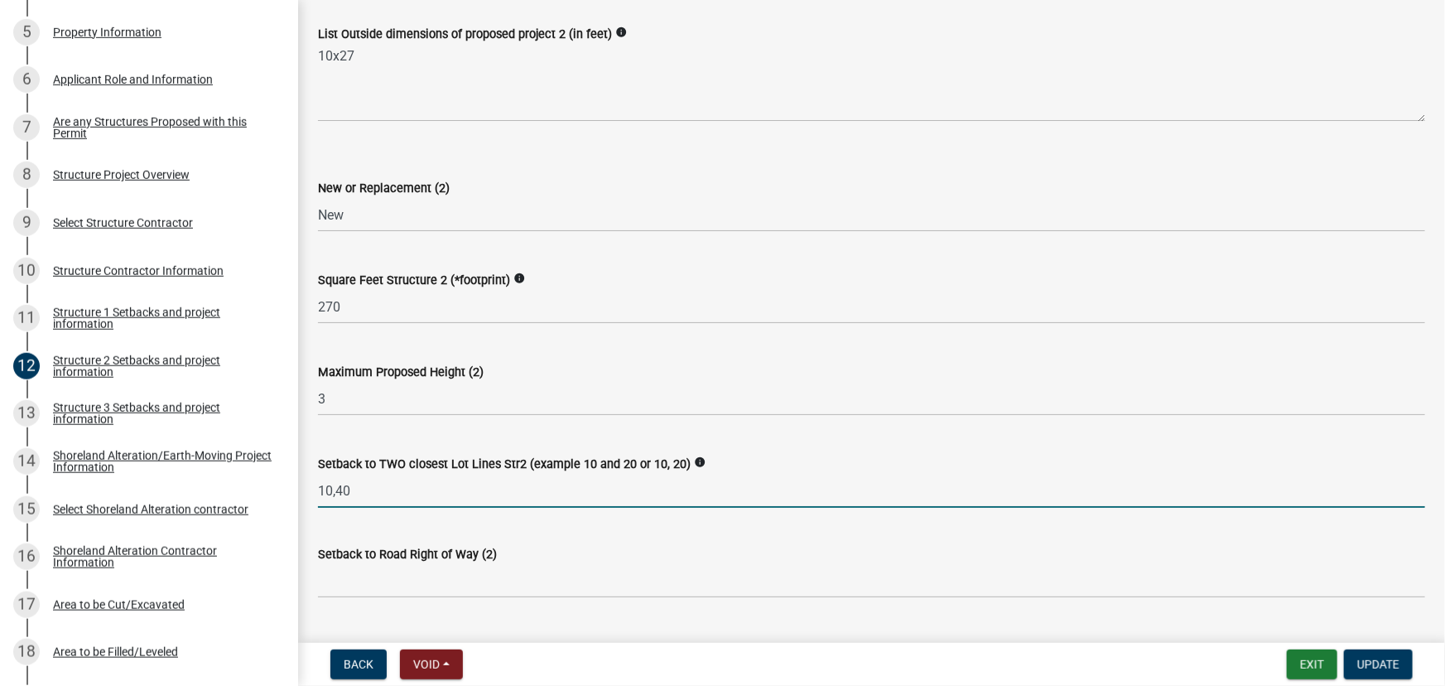
type input "10,40"
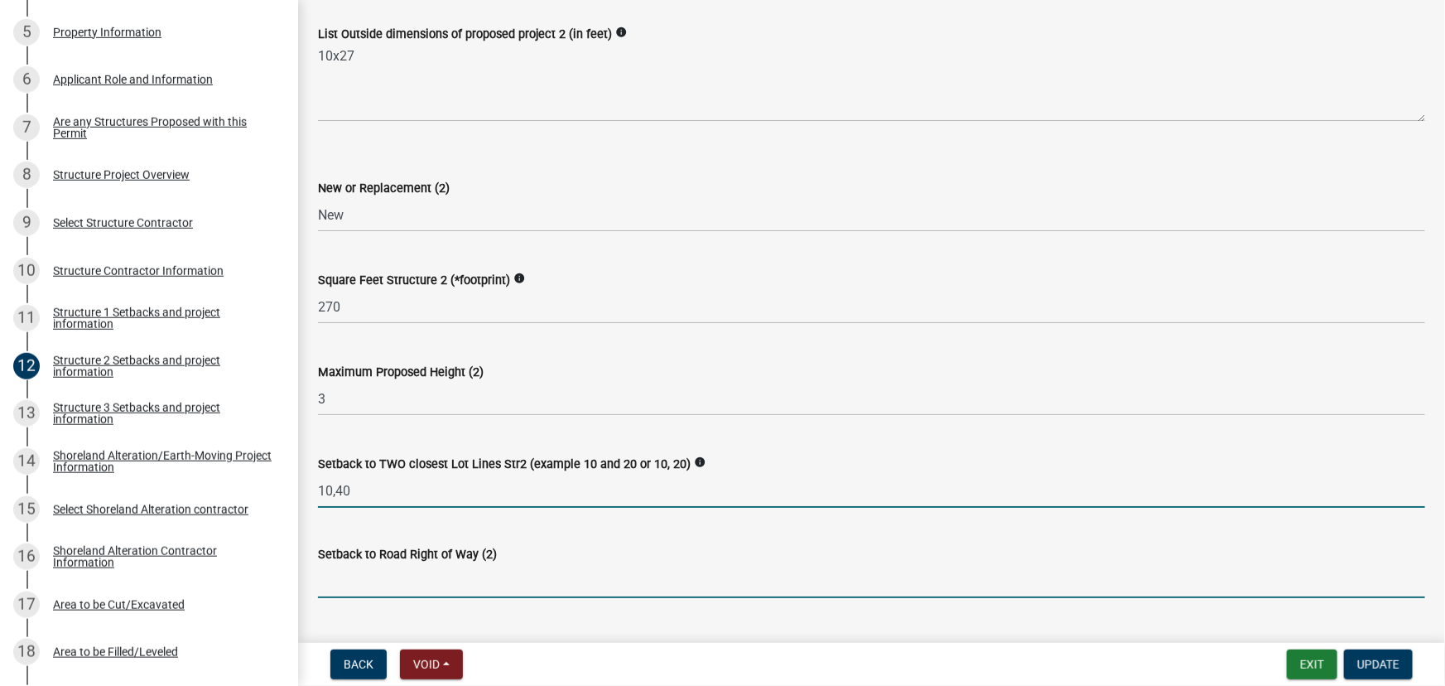
click at [354, 580] on input "text" at bounding box center [871, 581] width 1107 height 34
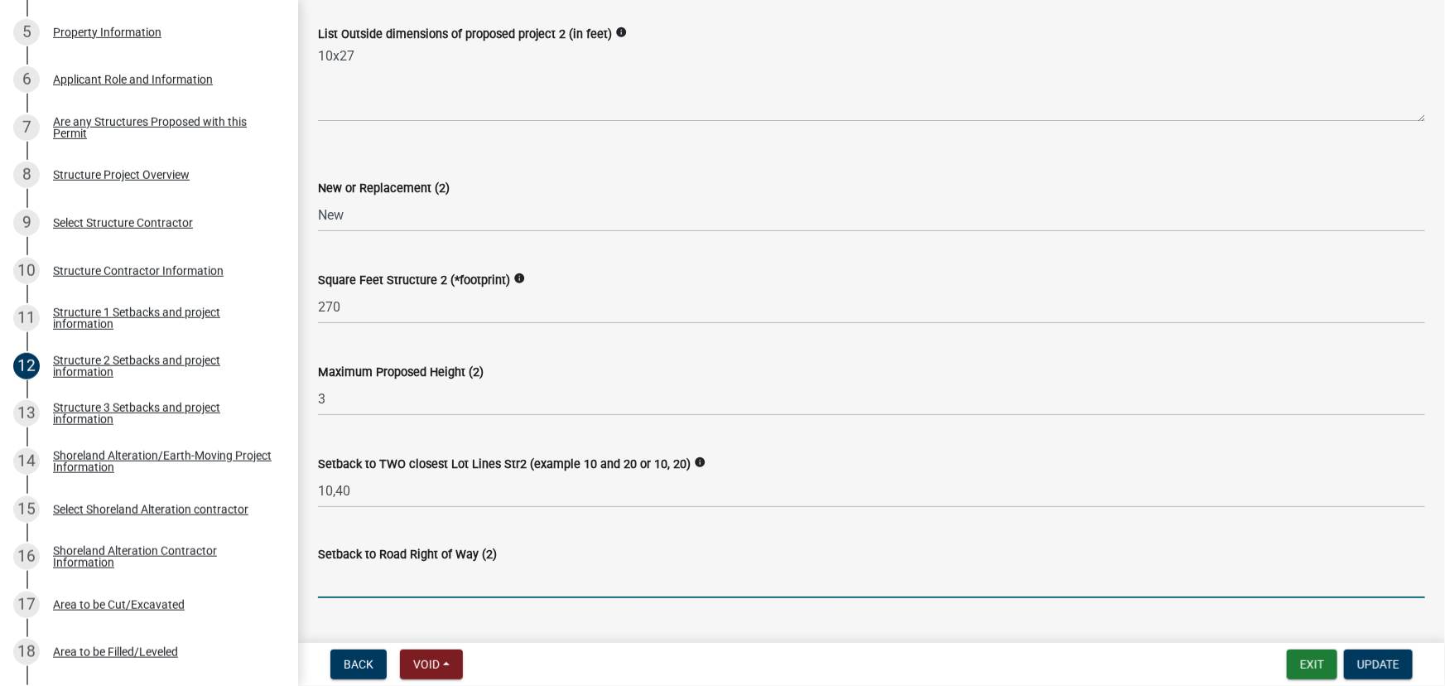
type input "5"
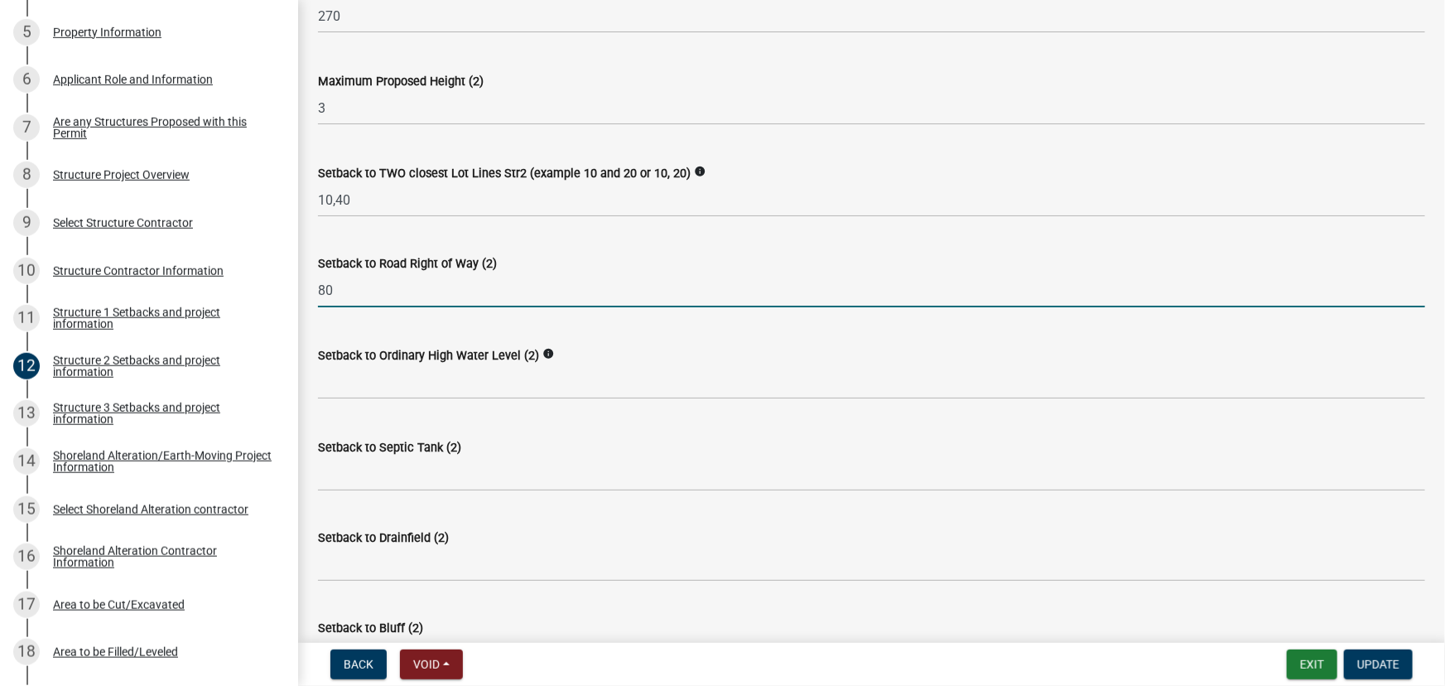
scroll to position [828, 0]
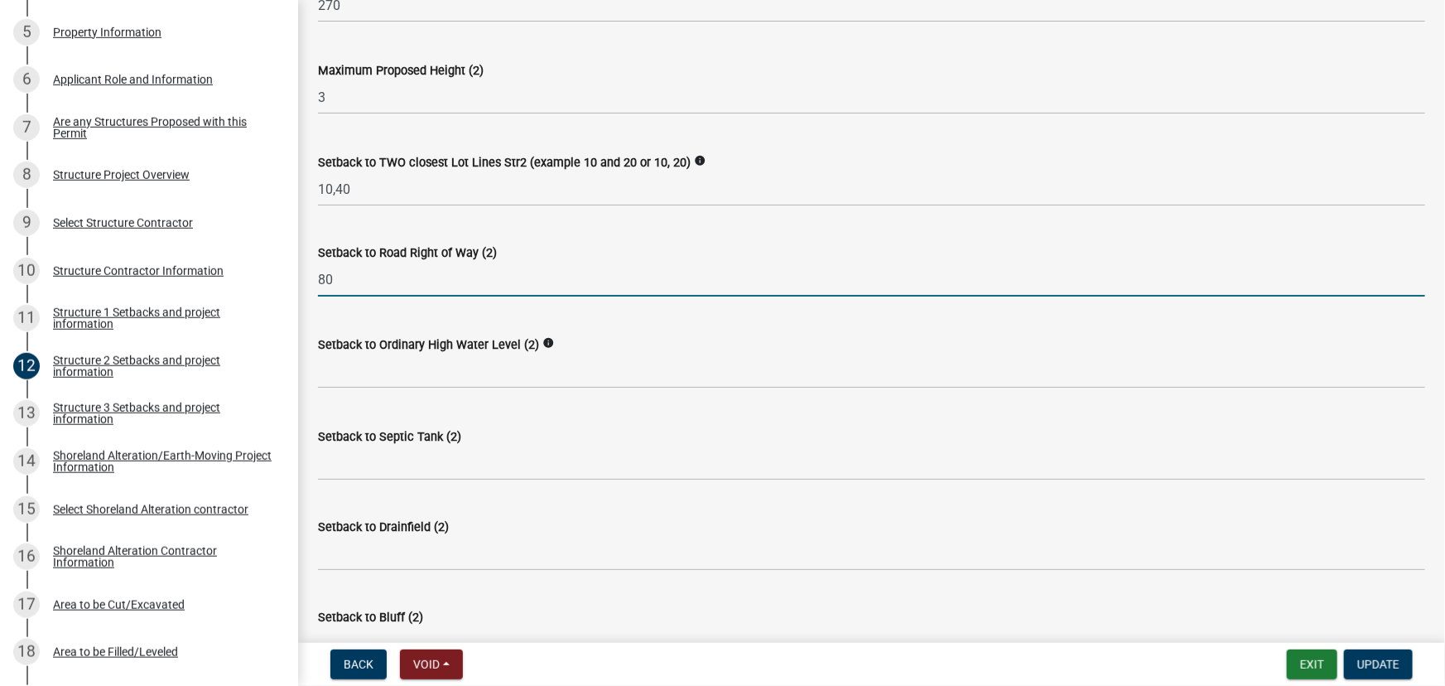
type input "80"
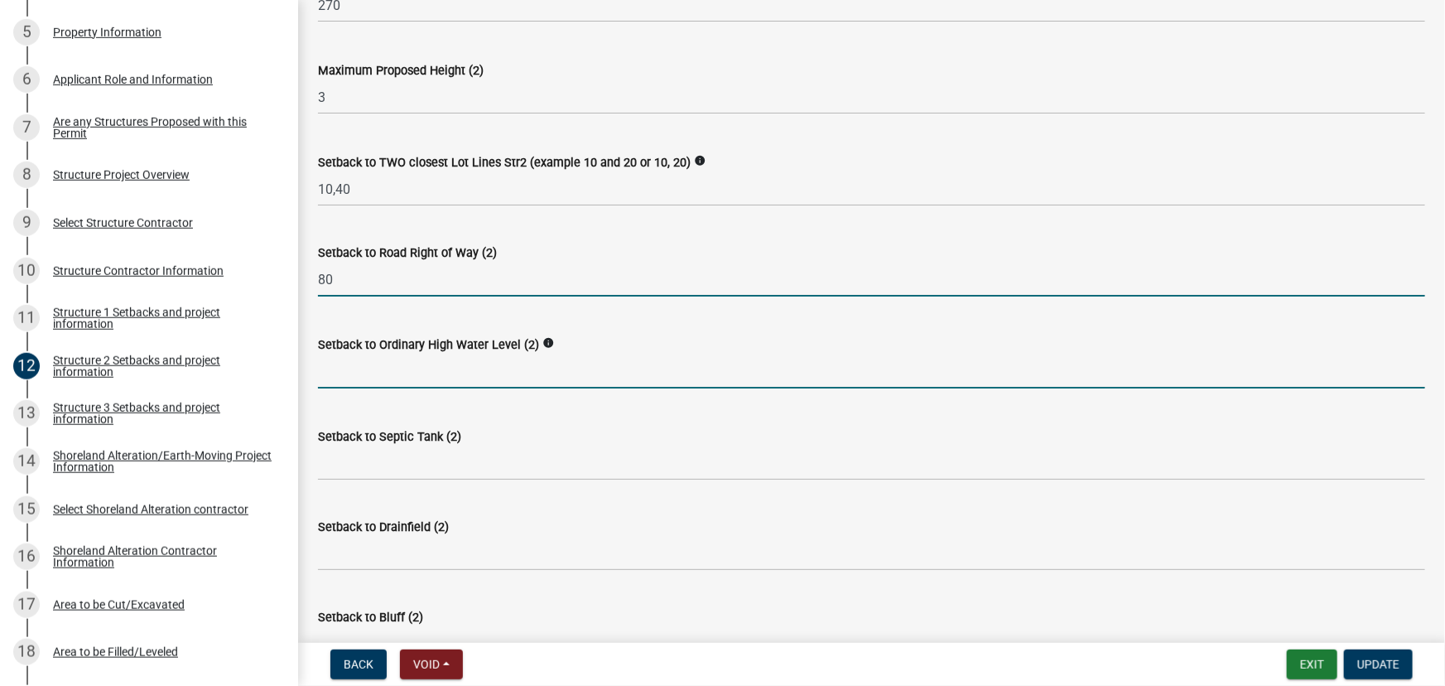
click at [394, 367] on input "text" at bounding box center [871, 371] width 1107 height 34
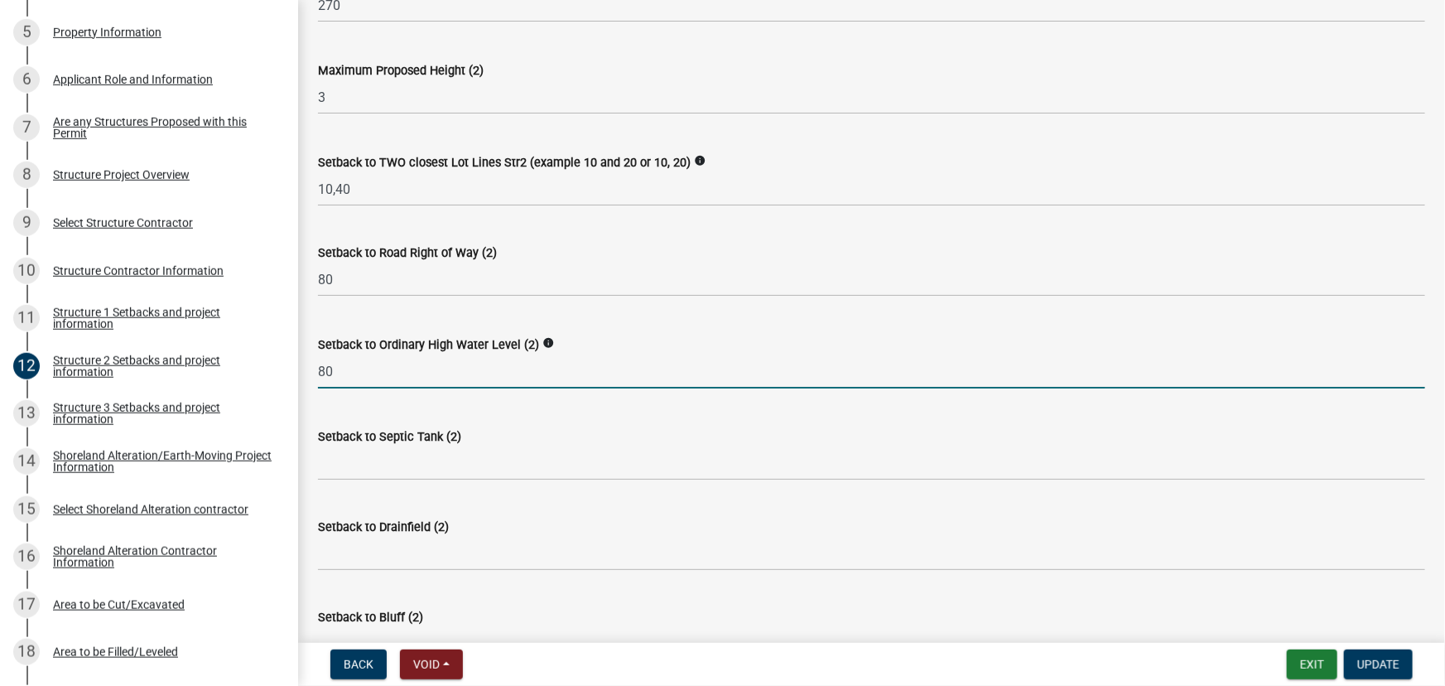
type input "80"
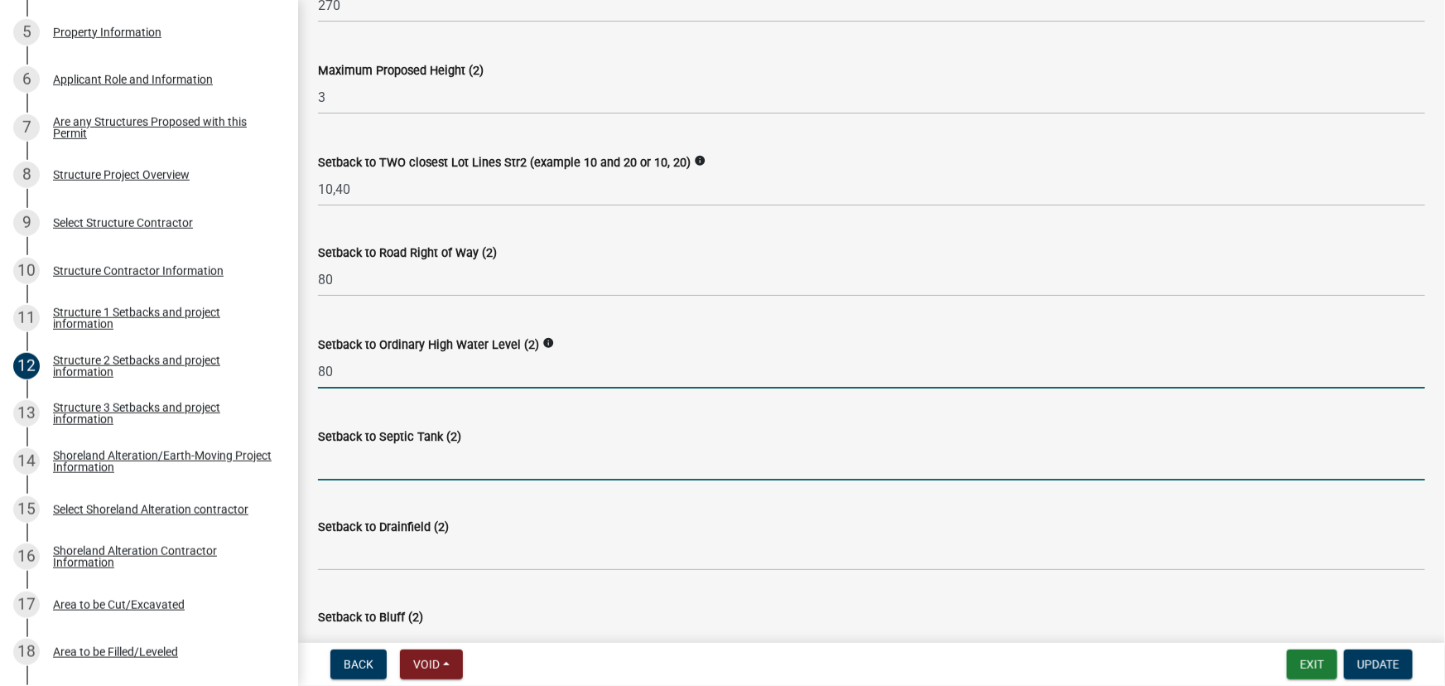
click at [356, 452] on input "Setback to Septic Tank (2)" at bounding box center [871, 463] width 1107 height 34
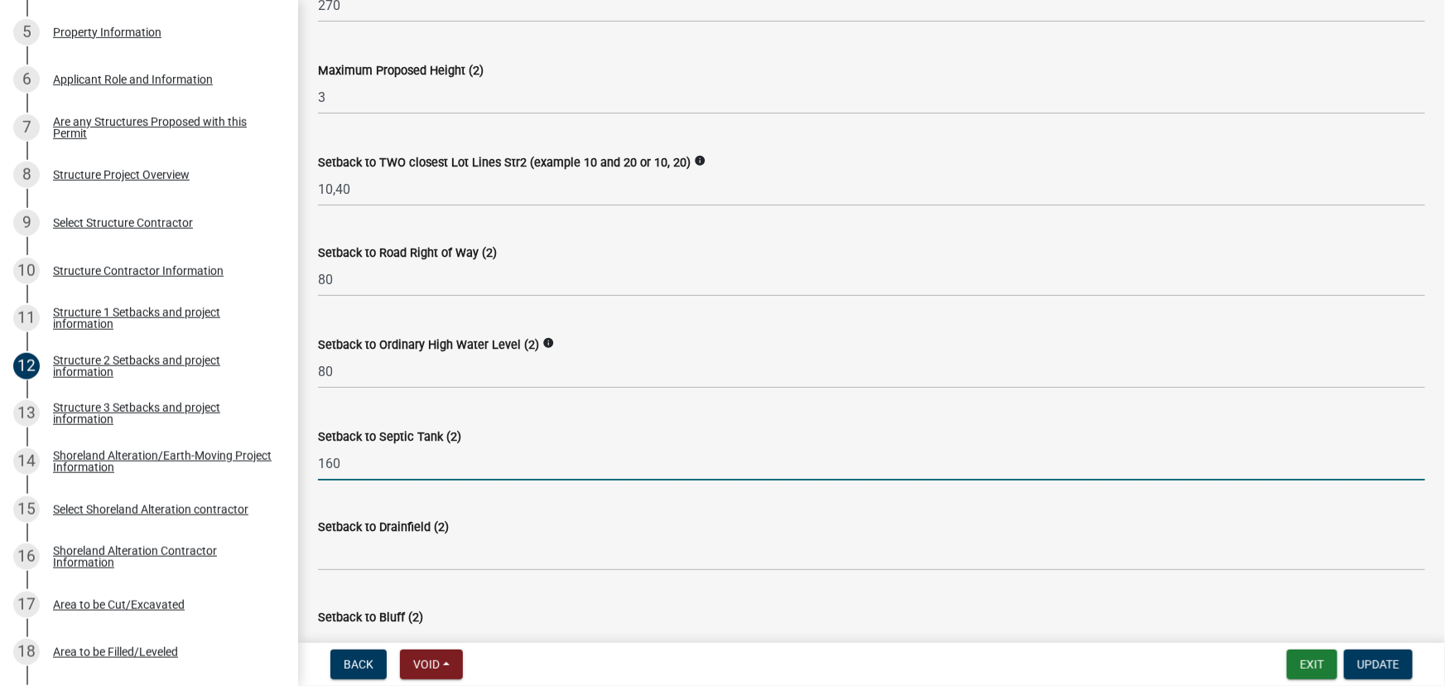
type input "160"
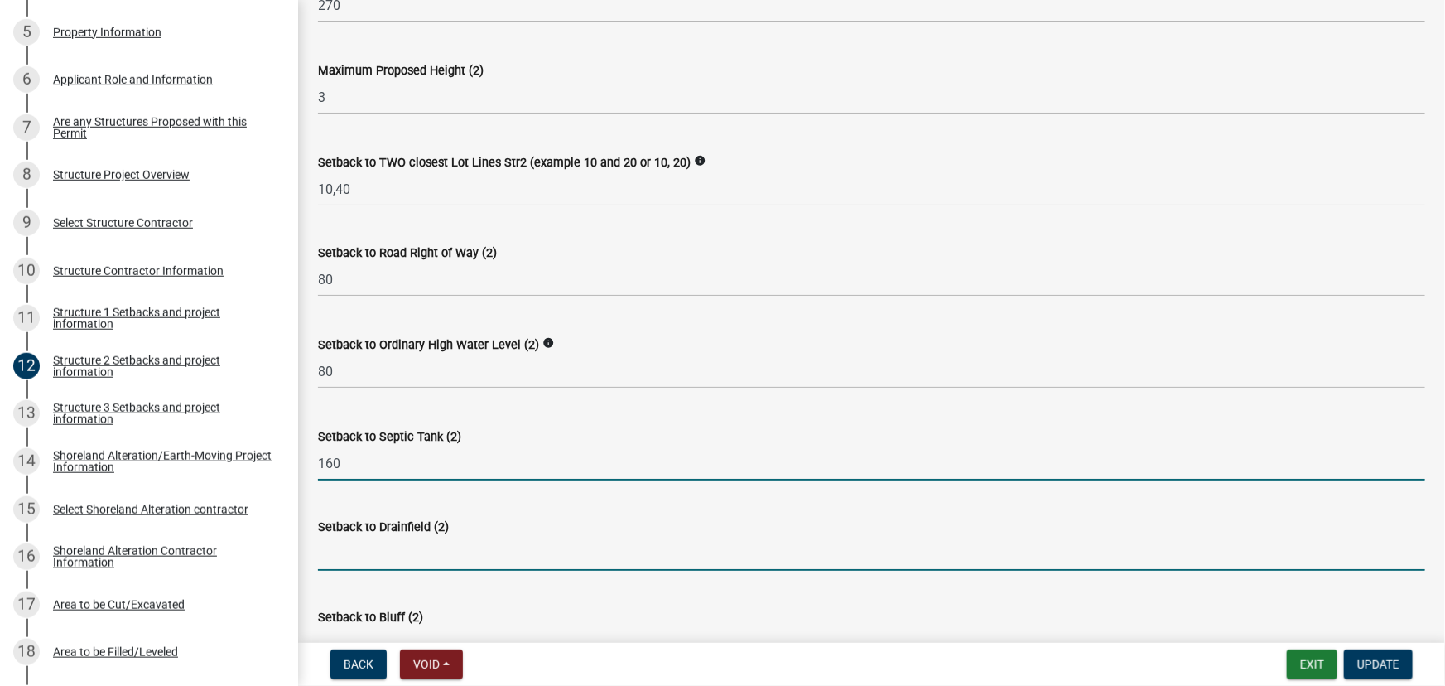
click at [346, 546] on input "Setback to Drainfield (2)" at bounding box center [871, 554] width 1107 height 34
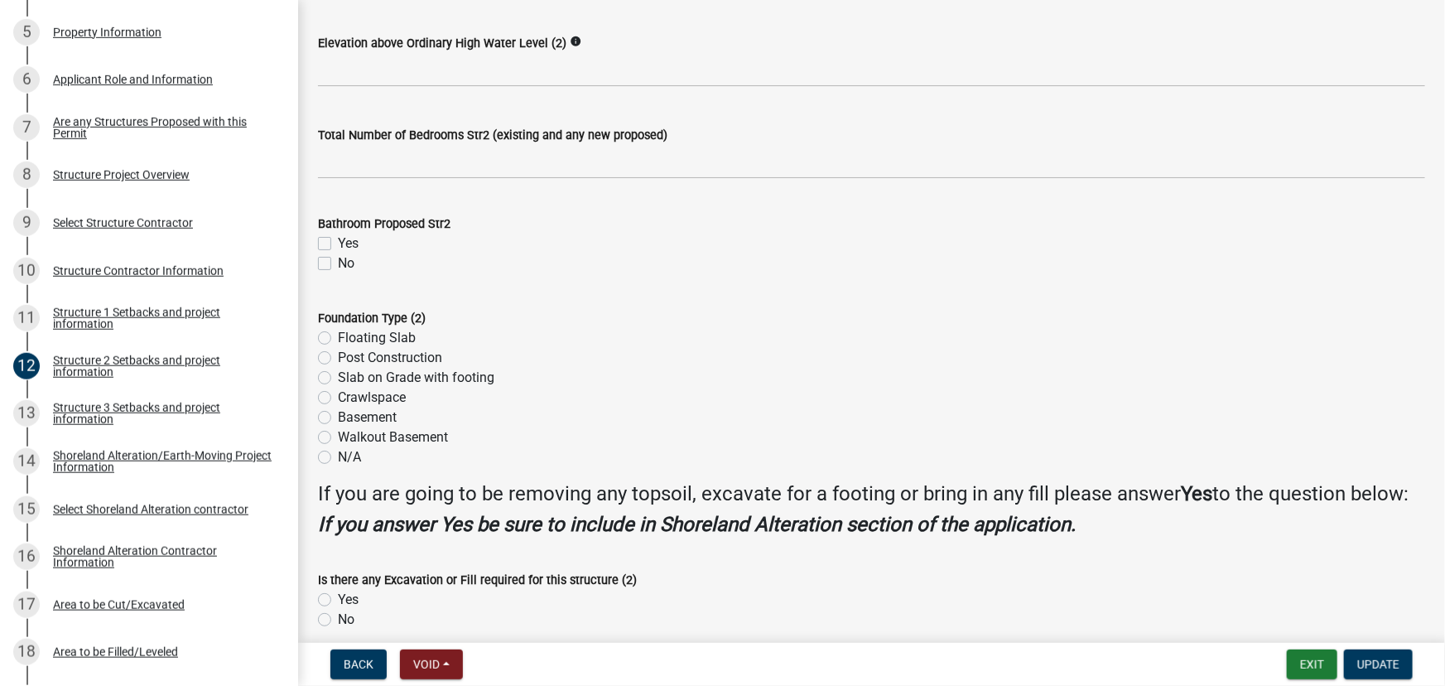
scroll to position [1505, 0]
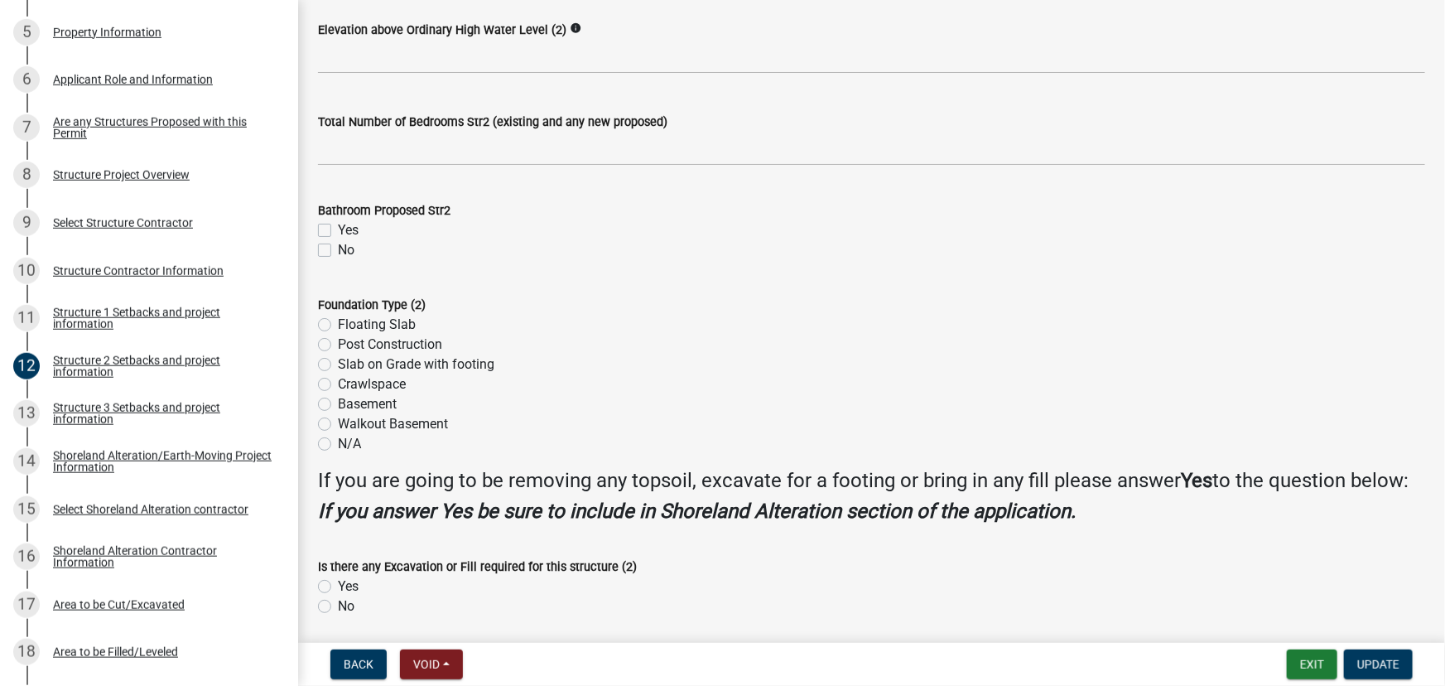
click at [338, 245] on label "No" at bounding box center [346, 250] width 17 height 20
click at [338, 245] on input "No" at bounding box center [343, 245] width 11 height 11
checkbox input "true"
checkbox input "false"
checkbox input "true"
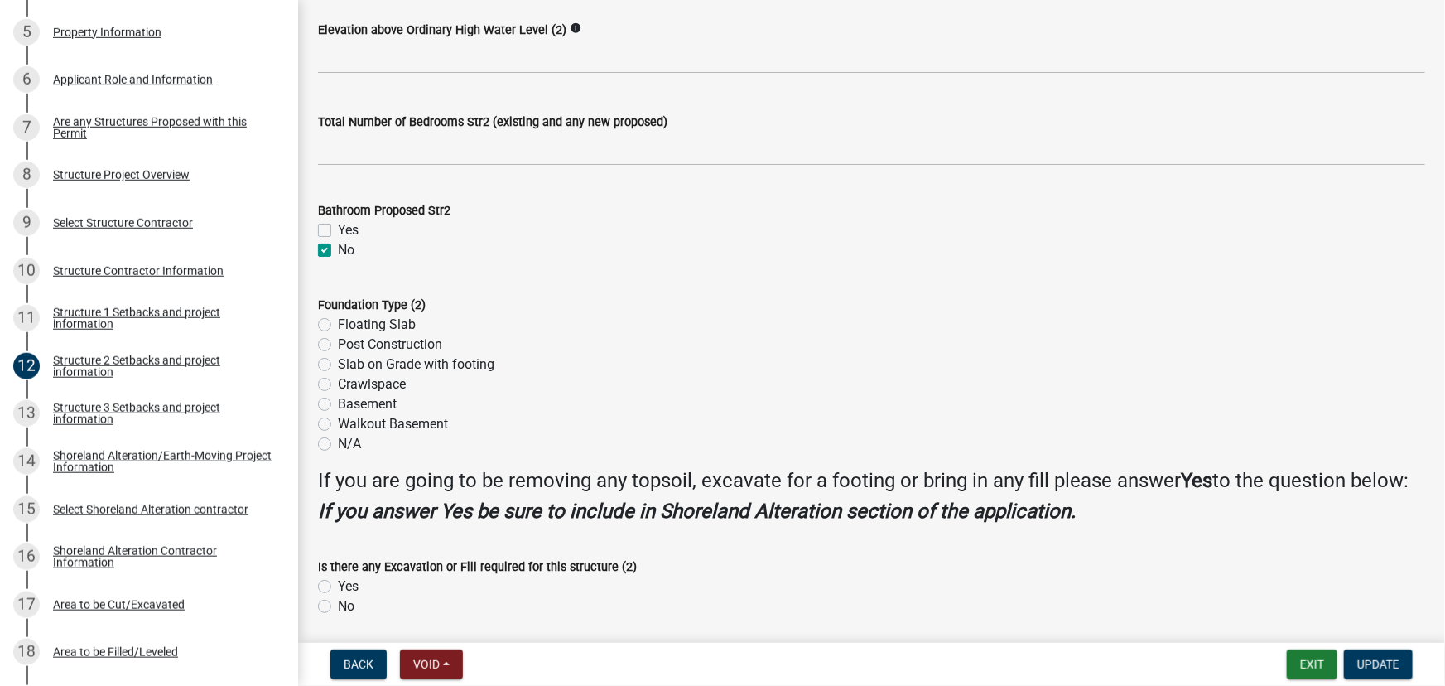
click at [381, 338] on label "Post Construction" at bounding box center [390, 345] width 104 height 20
click at [349, 338] on input "Post Construction" at bounding box center [343, 340] width 11 height 11
radio input "true"
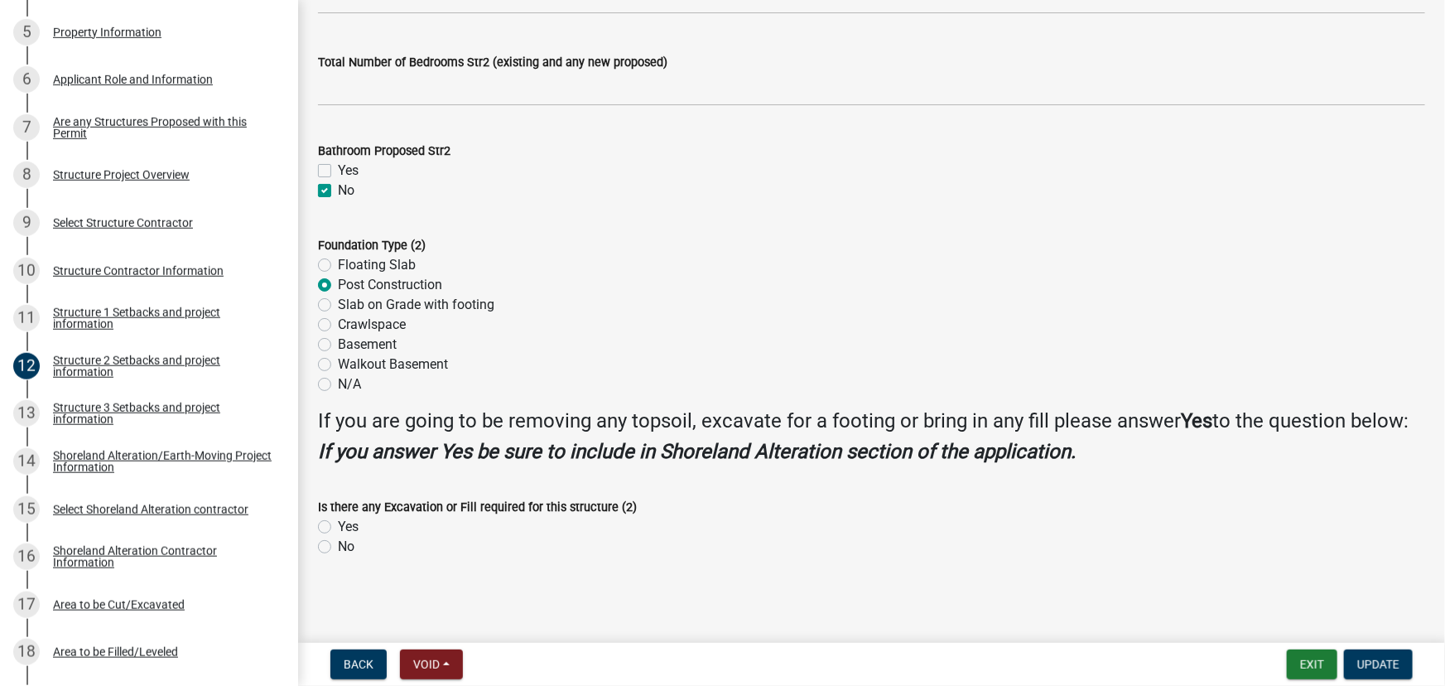
scroll to position [1588, 0]
click at [348, 546] on label "No" at bounding box center [346, 547] width 17 height 20
click at [348, 546] on input "No" at bounding box center [343, 542] width 11 height 11
radio input "true"
click at [1399, 665] on button "Update" at bounding box center [1378, 664] width 69 height 30
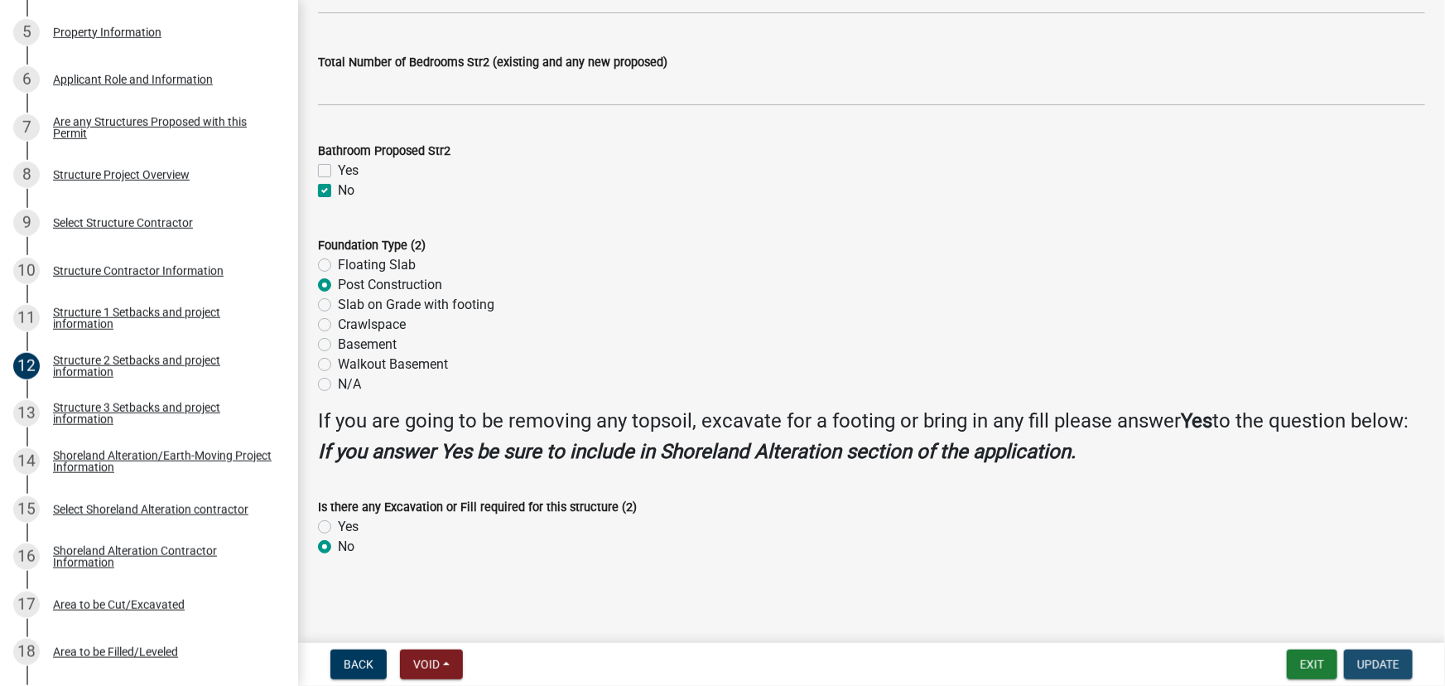
scroll to position [0, 0]
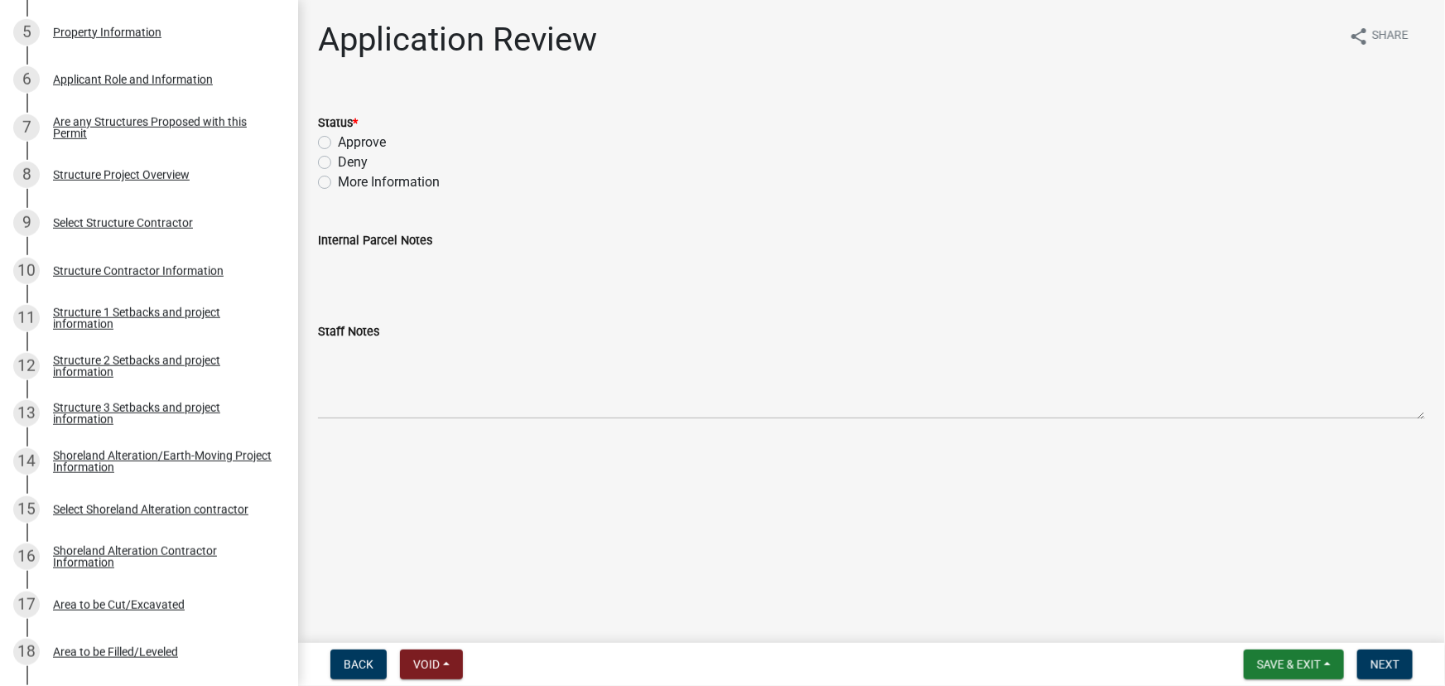
click at [354, 148] on label "Approve" at bounding box center [362, 142] width 48 height 20
click at [349, 143] on input "Approve" at bounding box center [343, 137] width 11 height 11
radio input "true"
click at [1396, 680] on nav "Back Void Withdraw Lock Expire Void Save & Exit Save Save & Exit Next" at bounding box center [871, 664] width 1147 height 43
click at [1396, 673] on button "Next" at bounding box center [1384, 664] width 55 height 30
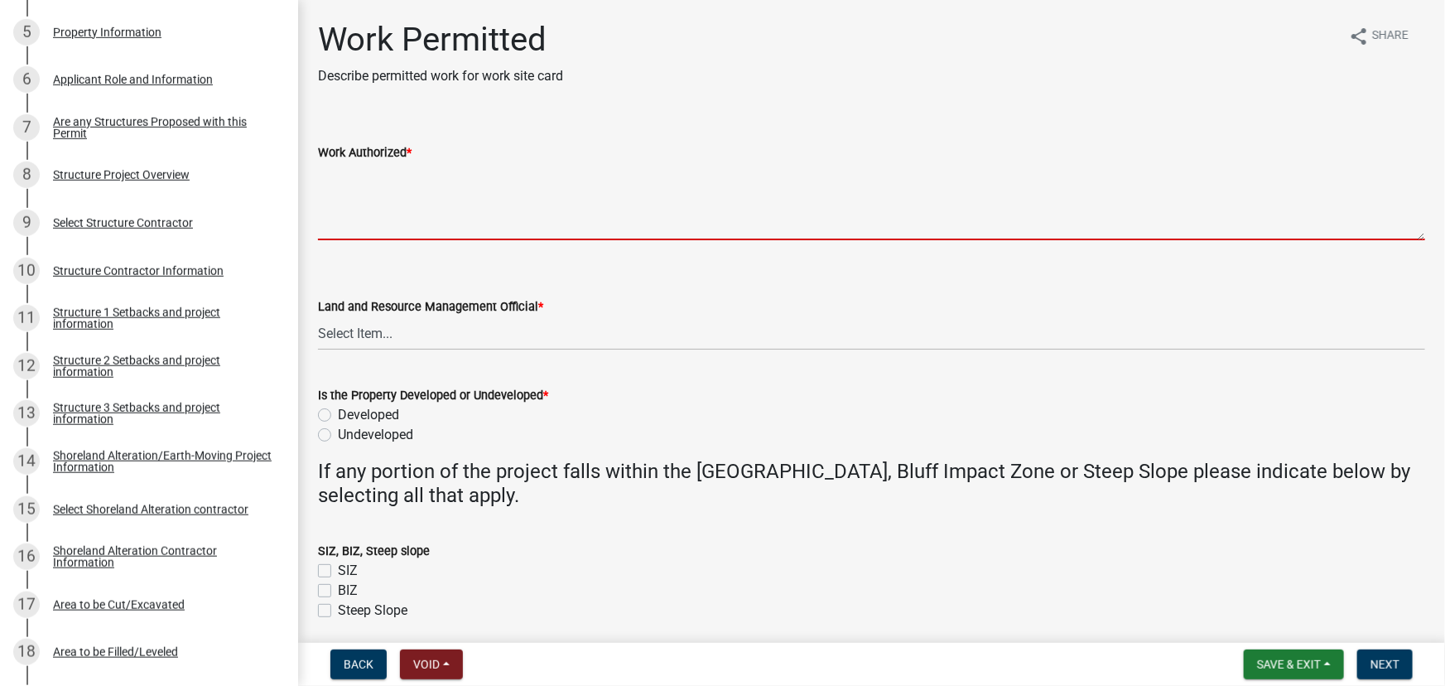
click at [374, 190] on textarea "Work Authorized *" at bounding box center [871, 201] width 1107 height 78
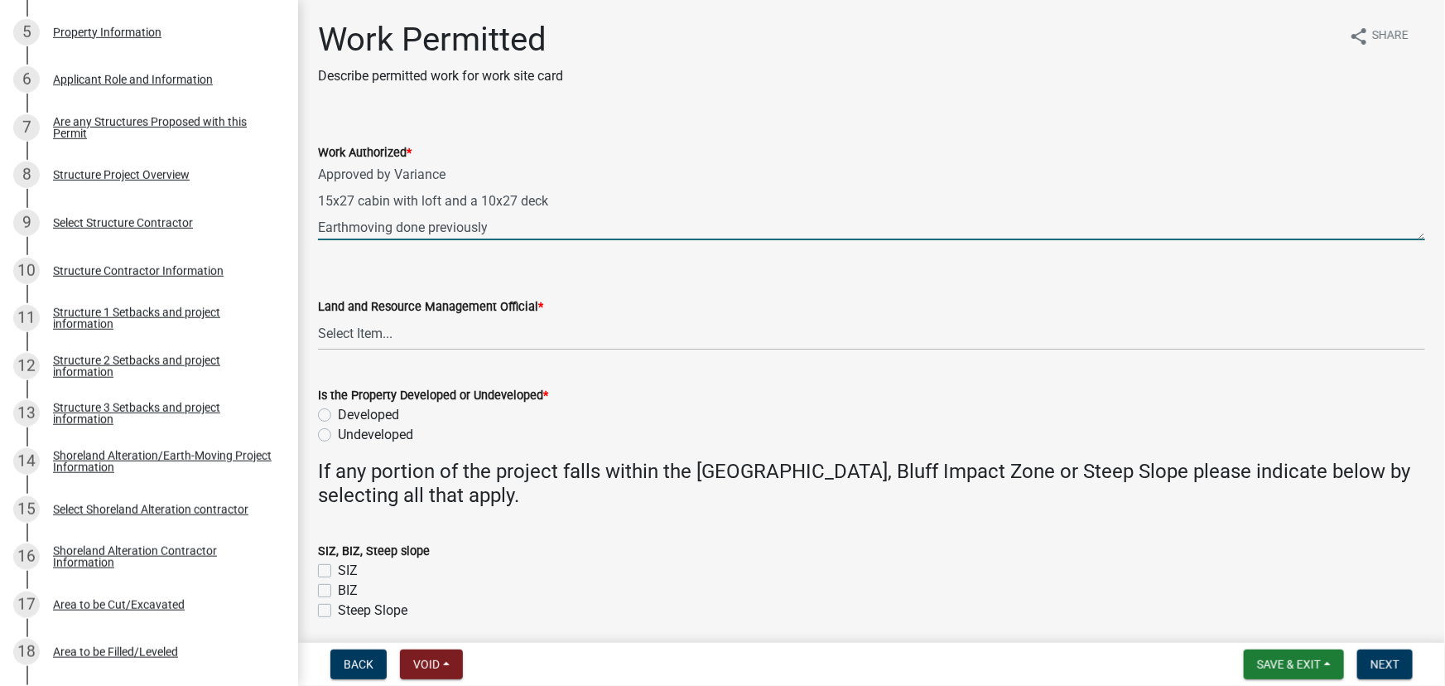
scroll to position [22, 0]
click at [518, 214] on textarea "Approved by Variance 15x27 cabin with loft and a 10x27 deck Earthmoving done pr…" at bounding box center [871, 201] width 1107 height 78
click at [330, 232] on textarea "Approved by Variance 15x27 cabin with loft and a 10x27 deck Earthmoving done pr…" at bounding box center [871, 201] width 1107 height 78
click at [348, 229] on textarea "Approved by Variance 15x27 cabin with loft and a 10x27 deck Earthmoving done pr…" at bounding box center [871, 201] width 1107 height 78
paste textarea "All setbacks and impervious surface requirements to be met. Top dress, seed and…"
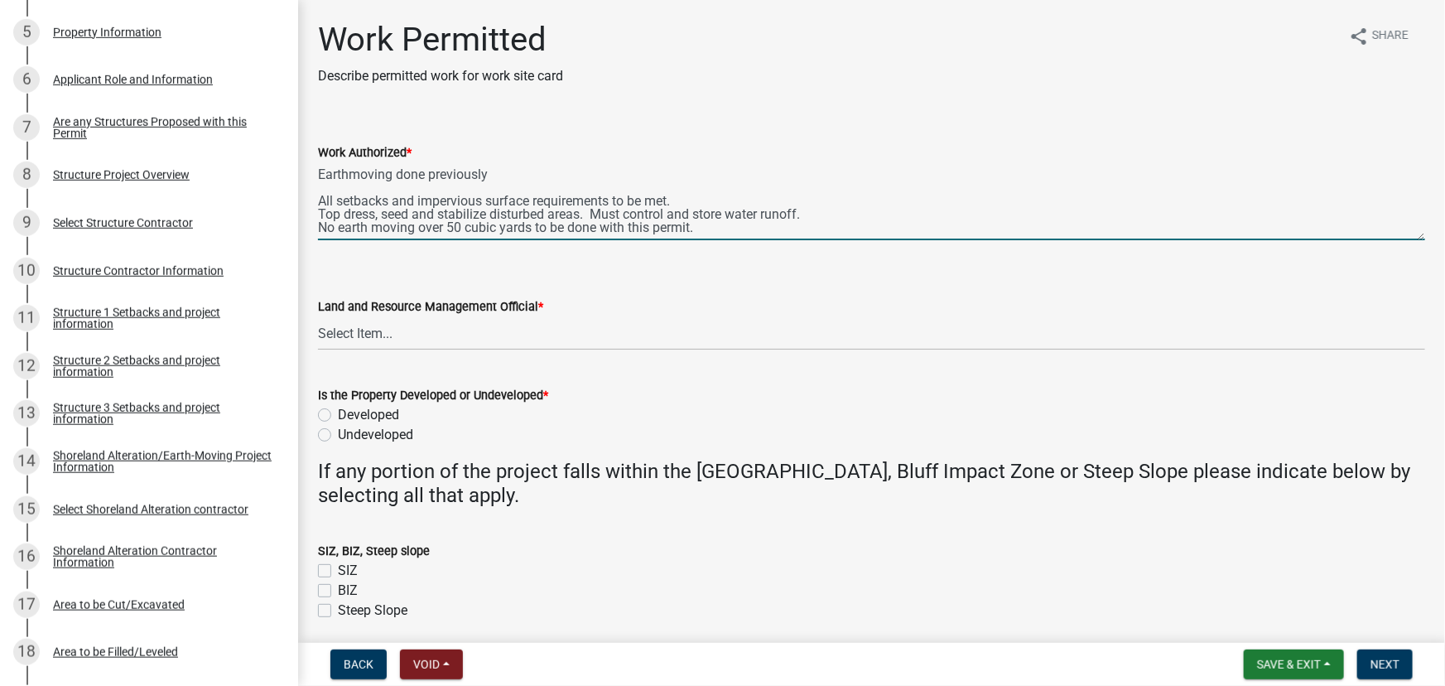
scroll to position [66, 0]
click at [866, 201] on textarea "Approved by Variance 15x27 cabin with loft and a 10x27 deck Earthmoving done pr…" at bounding box center [871, 201] width 1107 height 78
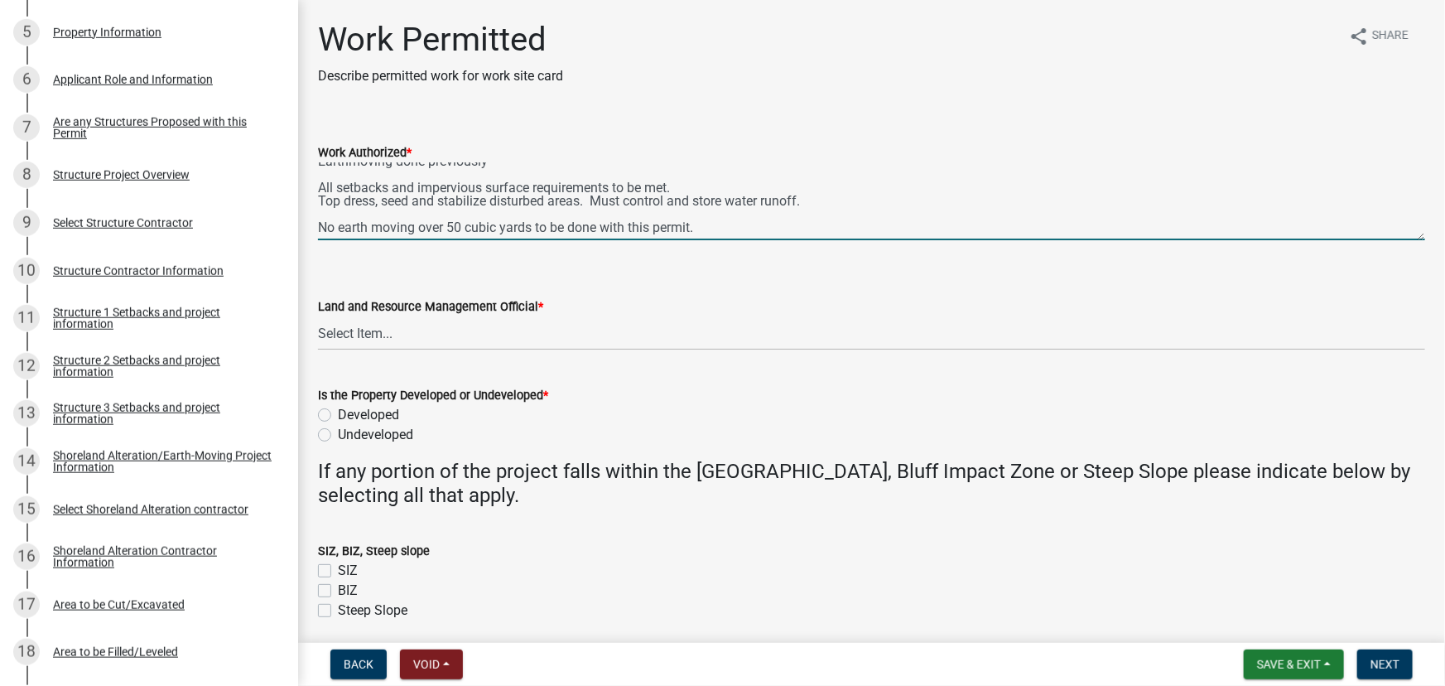
click at [633, 243] on wm-data-entity-input "Work Authorized * Approved by [PERSON_NAME] 15x27 cabin with loft and a 10x27 d…" at bounding box center [871, 186] width 1107 height 134
click at [575, 226] on textarea "Approved by Variance 15x27 cabin with loft and a 10x27 deck Earthmoving done pr…" at bounding box center [871, 201] width 1107 height 78
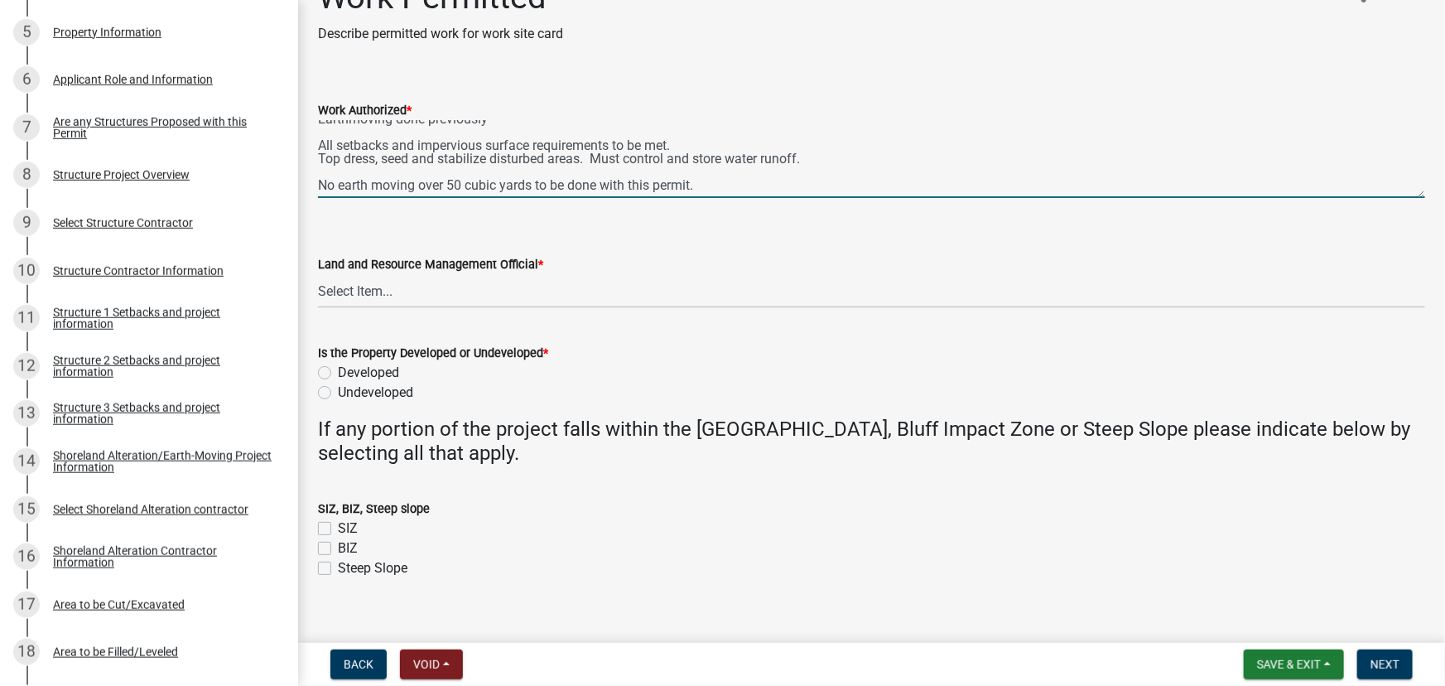
scroll to position [63, 0]
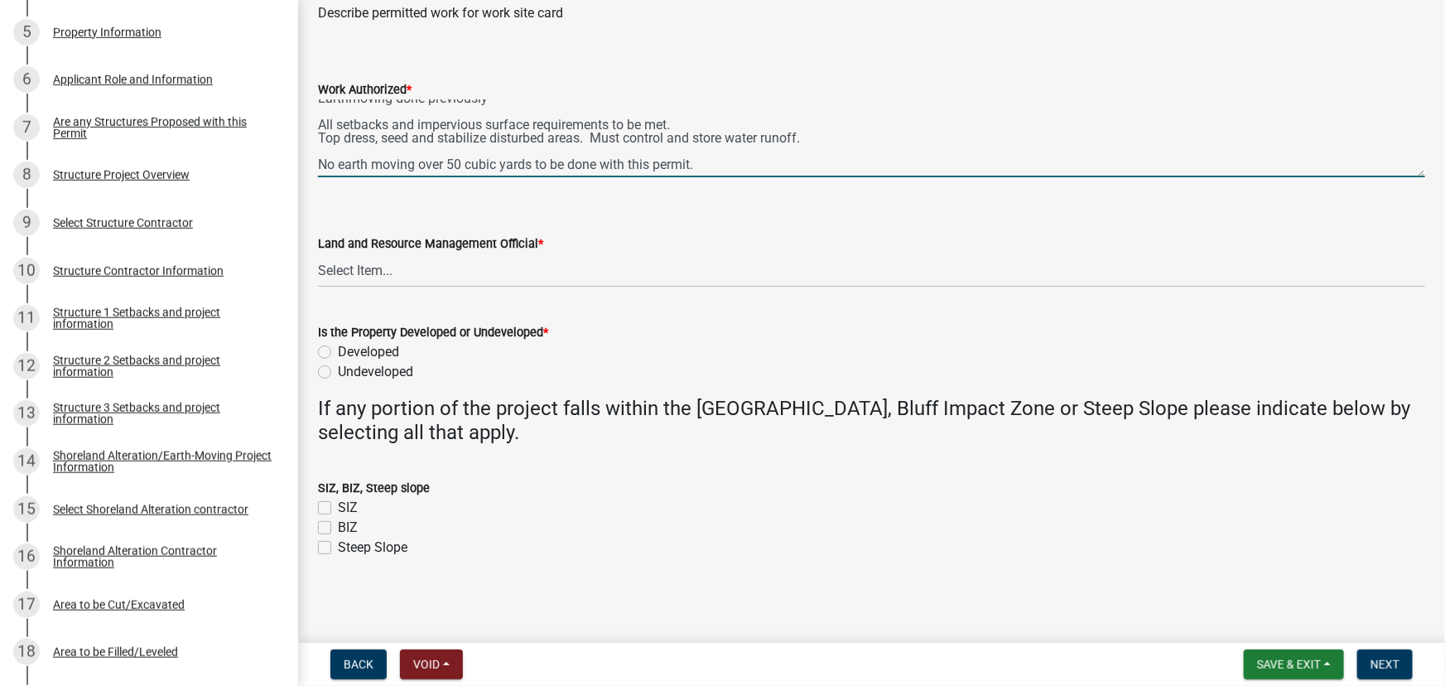
type textarea "Approved by Variance 15x27 cabin with loft and a 10x27 deck Earthmoving done pr…"
click at [364, 273] on select "Select Item... [PERSON_NAME] [PERSON_NAME] [PERSON_NAME] [PERSON_NAME] [PERSON_…" at bounding box center [871, 270] width 1107 height 34
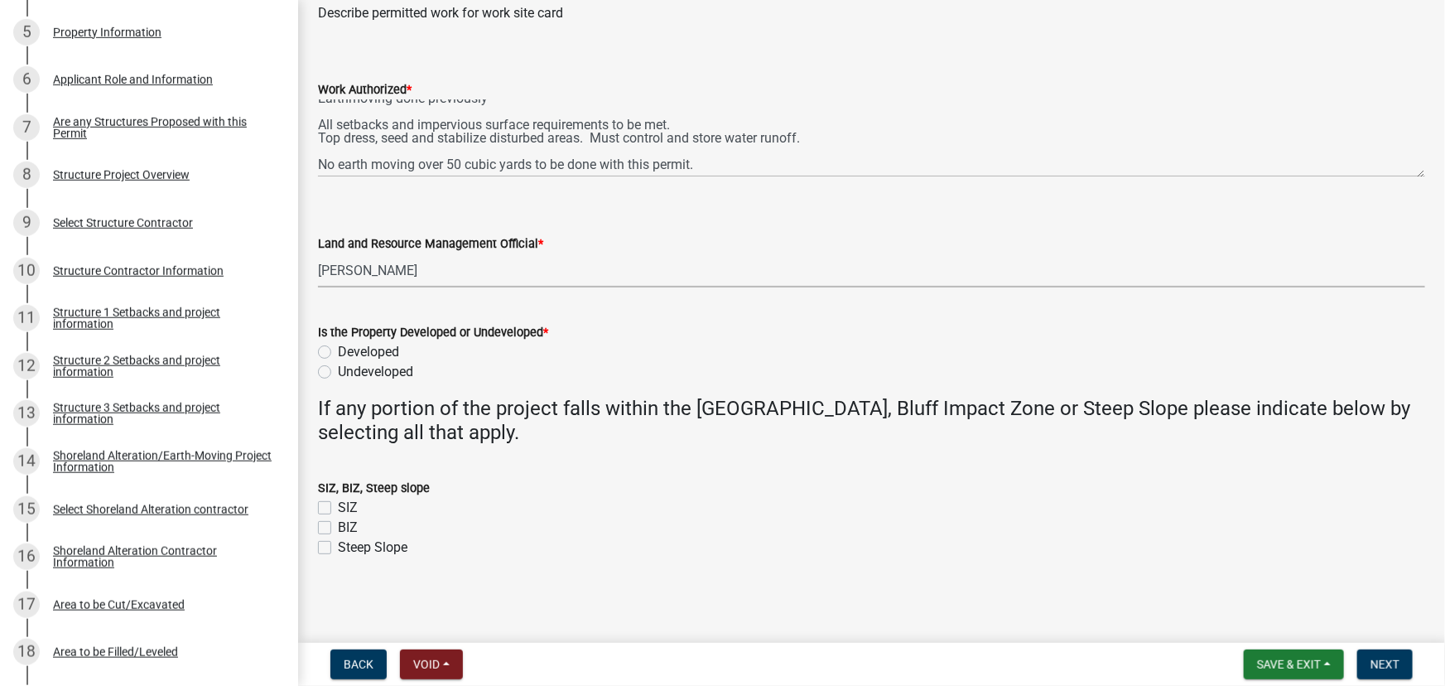
click at [318, 253] on select "Select Item... [PERSON_NAME] [PERSON_NAME] [PERSON_NAME] [PERSON_NAME] [PERSON_…" at bounding box center [871, 270] width 1107 height 34
select select "190fd4c8-42ef-492b-a4a0-a0213555944c"
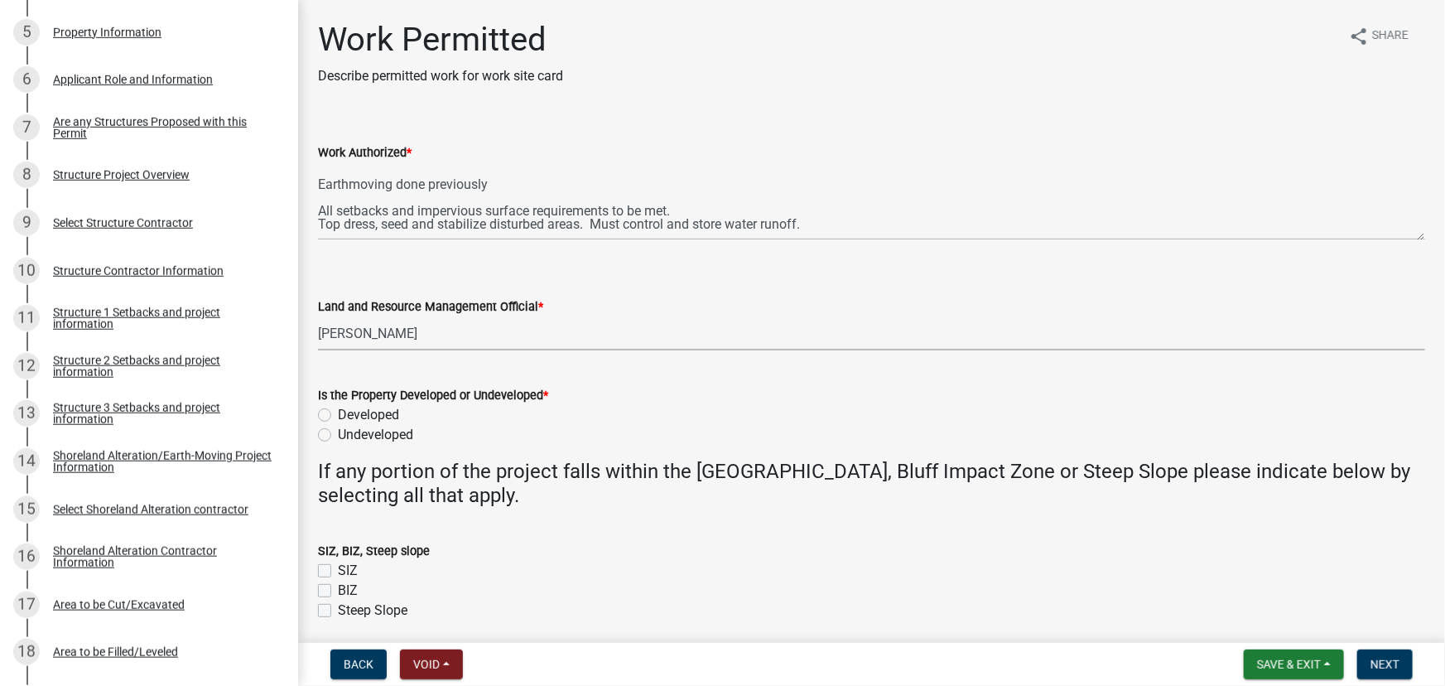
scroll to position [66, 0]
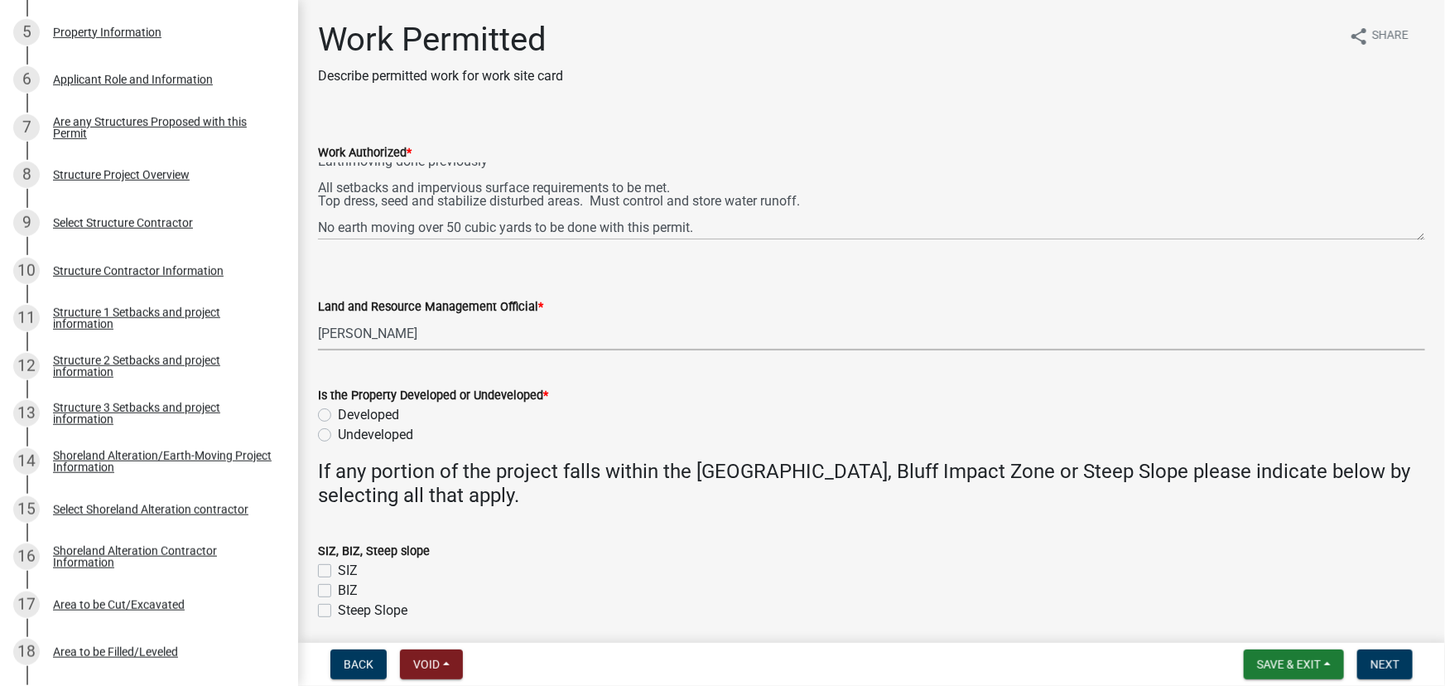
click at [376, 410] on label "Developed" at bounding box center [368, 415] width 61 height 20
click at [349, 410] on input "Developed" at bounding box center [343, 410] width 11 height 11
radio input "true"
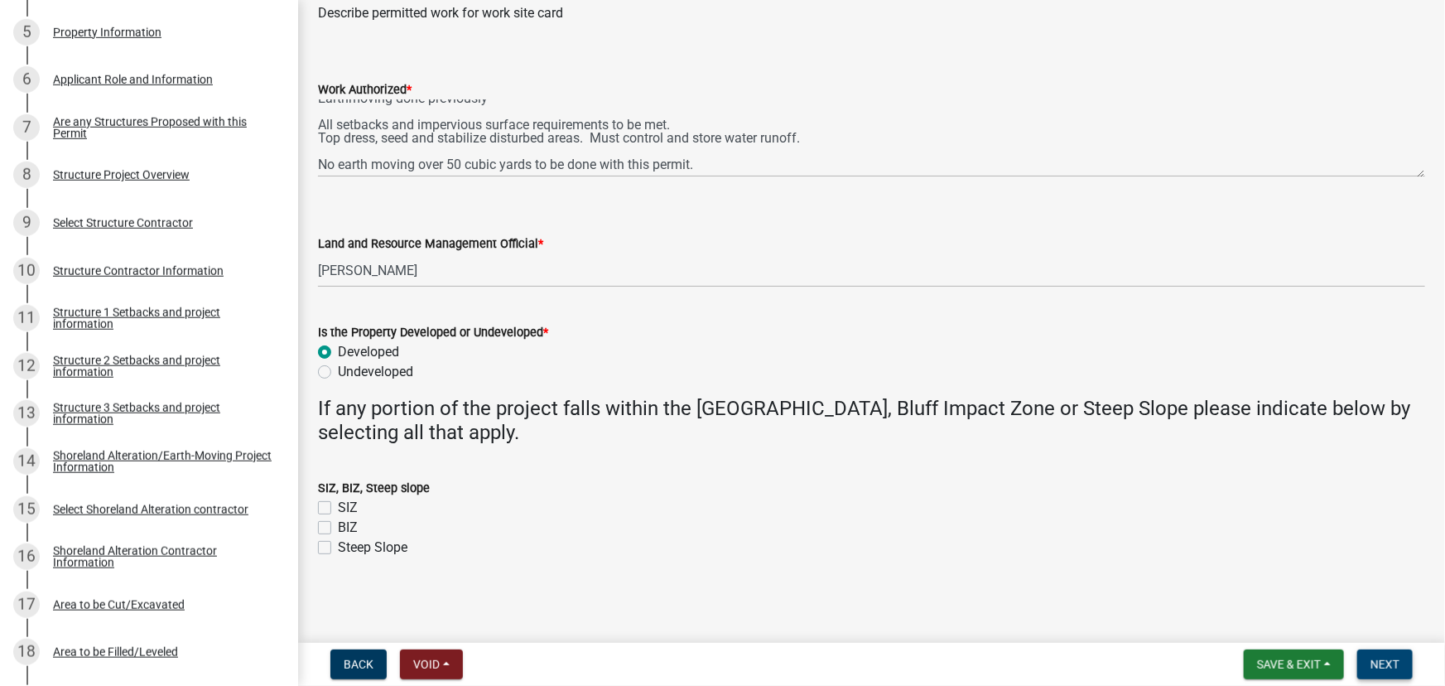
click at [1377, 664] on span "Next" at bounding box center [1384, 663] width 29 height 13
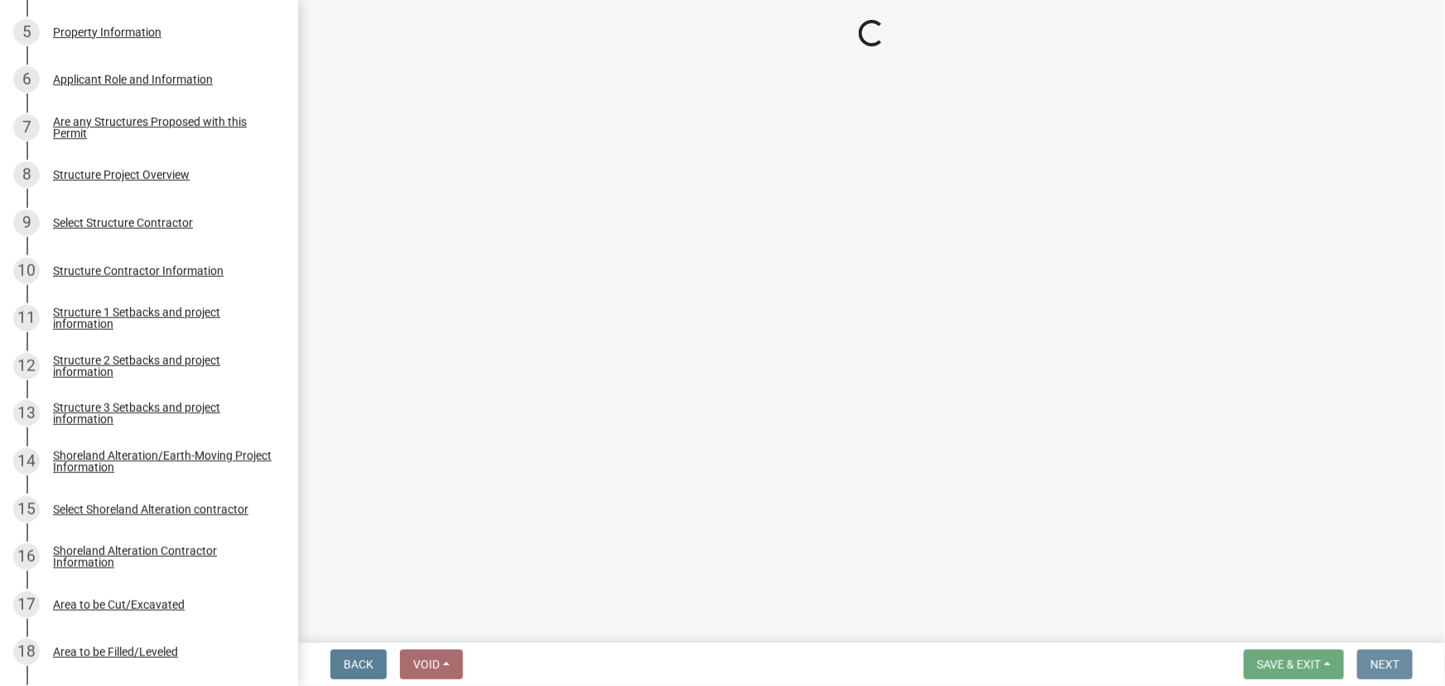
scroll to position [0, 0]
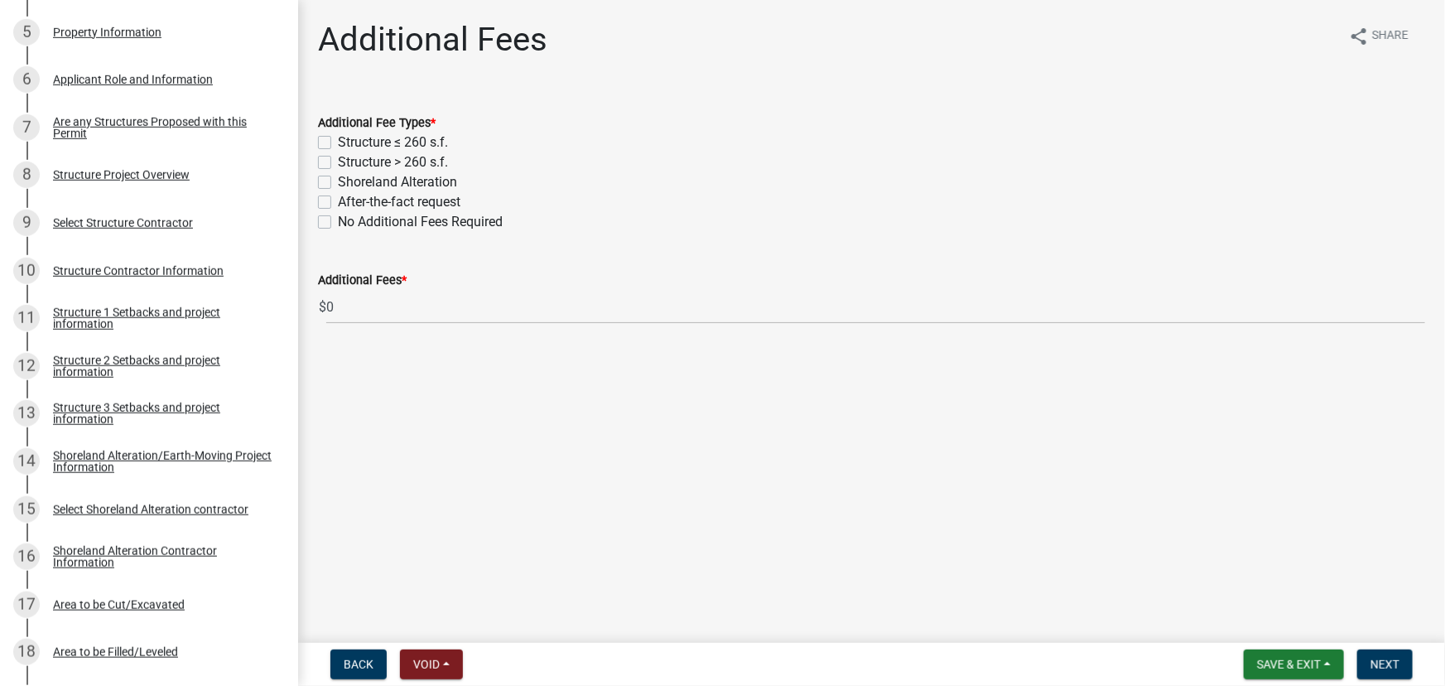
click at [437, 158] on label "Structure > 260 s.f." at bounding box center [393, 162] width 110 height 20
click at [349, 158] on input "Structure > 260 s.f." at bounding box center [343, 157] width 11 height 11
checkbox input "true"
checkbox input "false"
checkbox input "true"
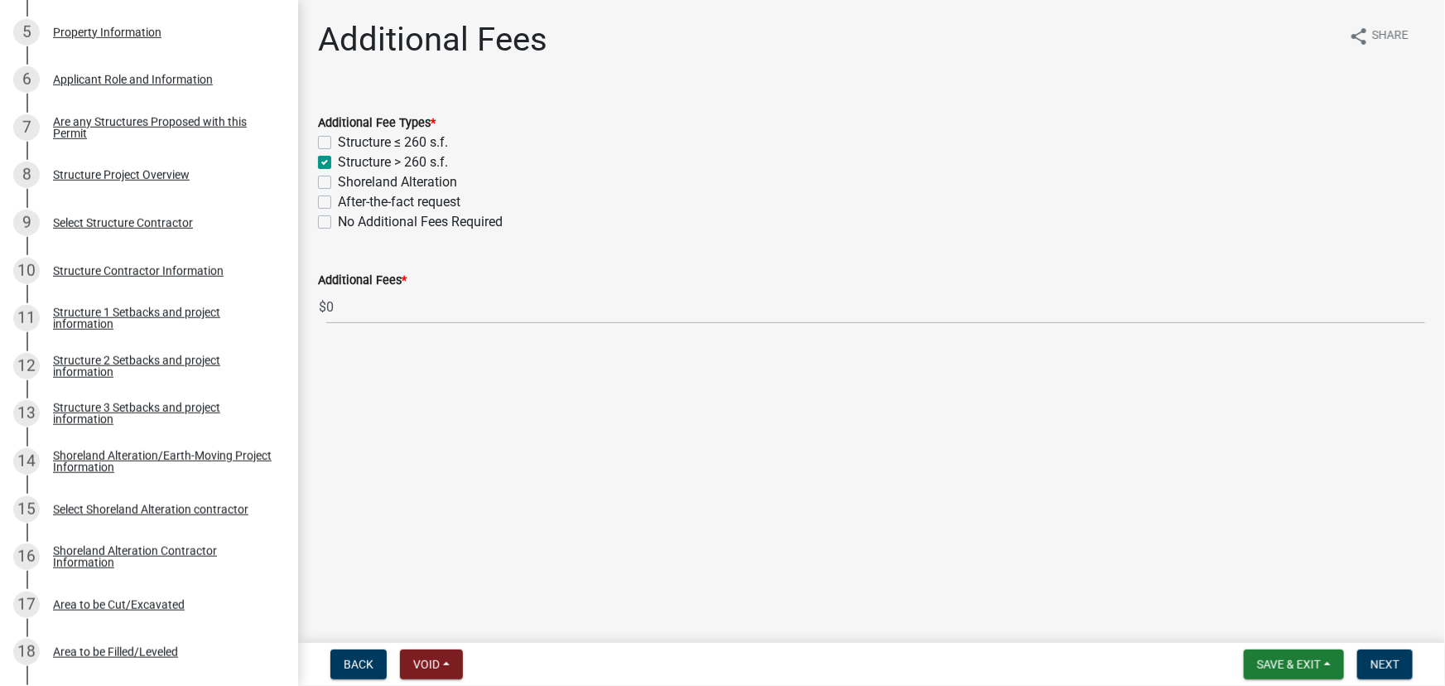
checkbox input "false"
click at [1383, 679] on button "Next" at bounding box center [1384, 664] width 55 height 30
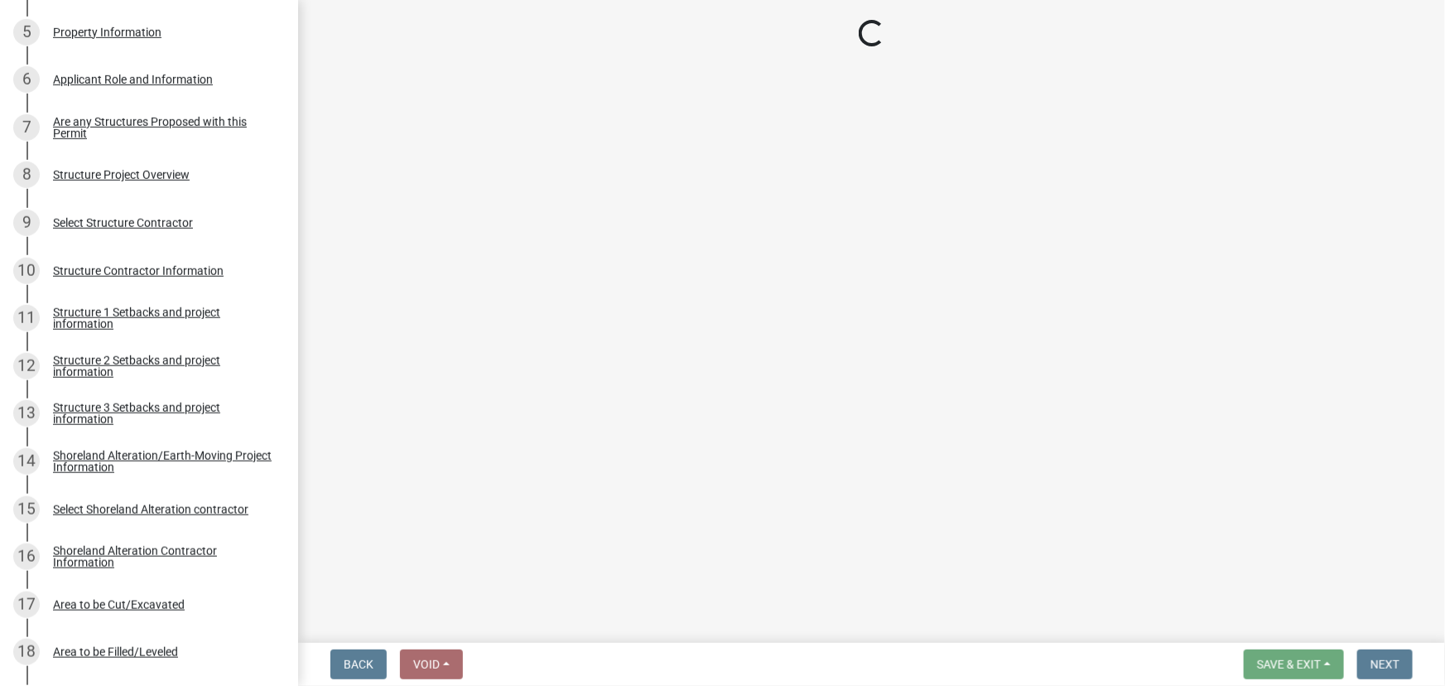
select select "3: 3"
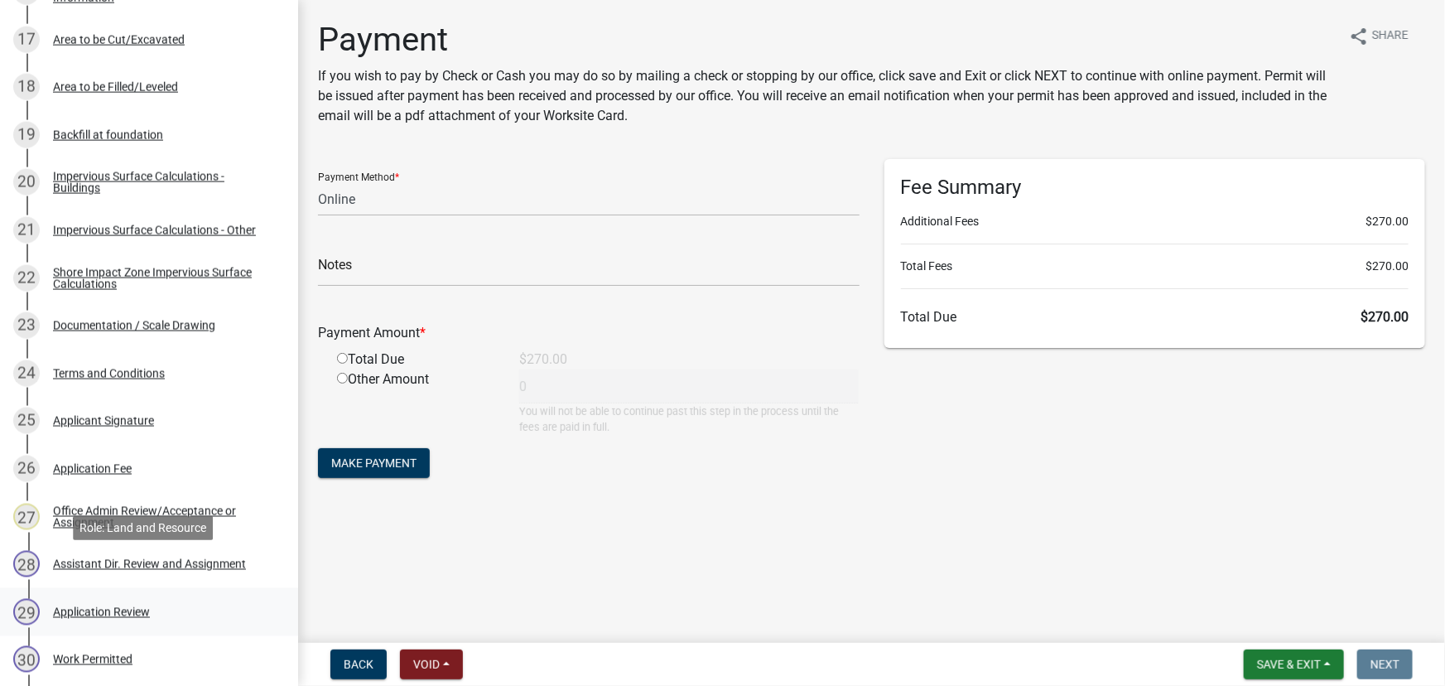
scroll to position [1129, 0]
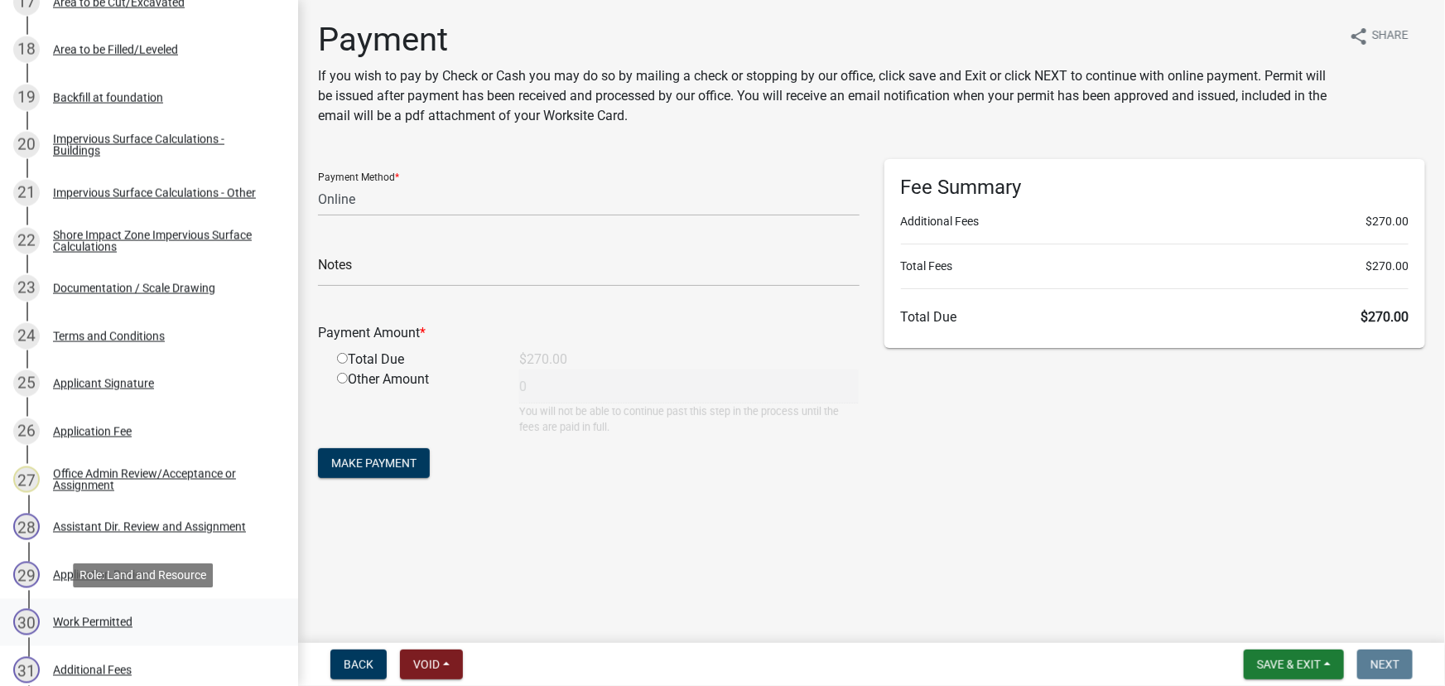
click at [122, 613] on div "30 Work Permitted" at bounding box center [142, 622] width 258 height 26
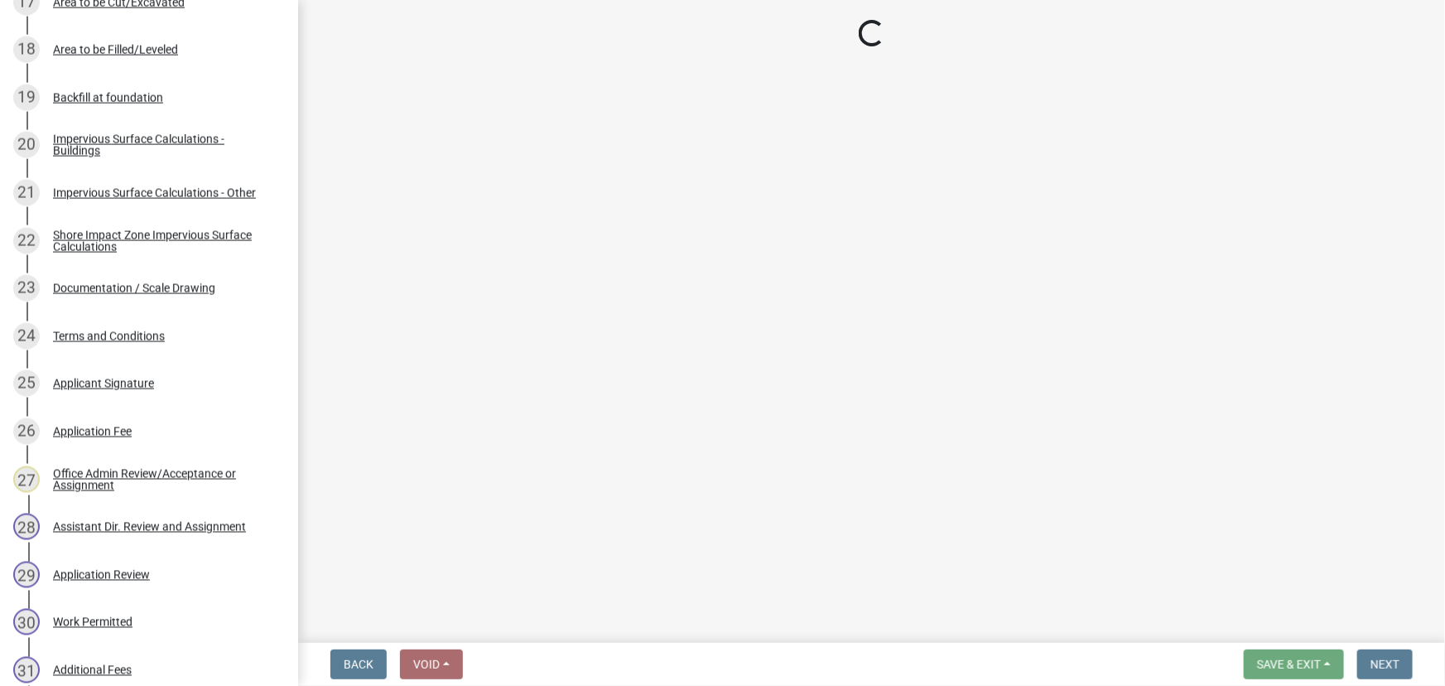
select select "190fd4c8-42ef-492b-a4a0-a0213555944c"
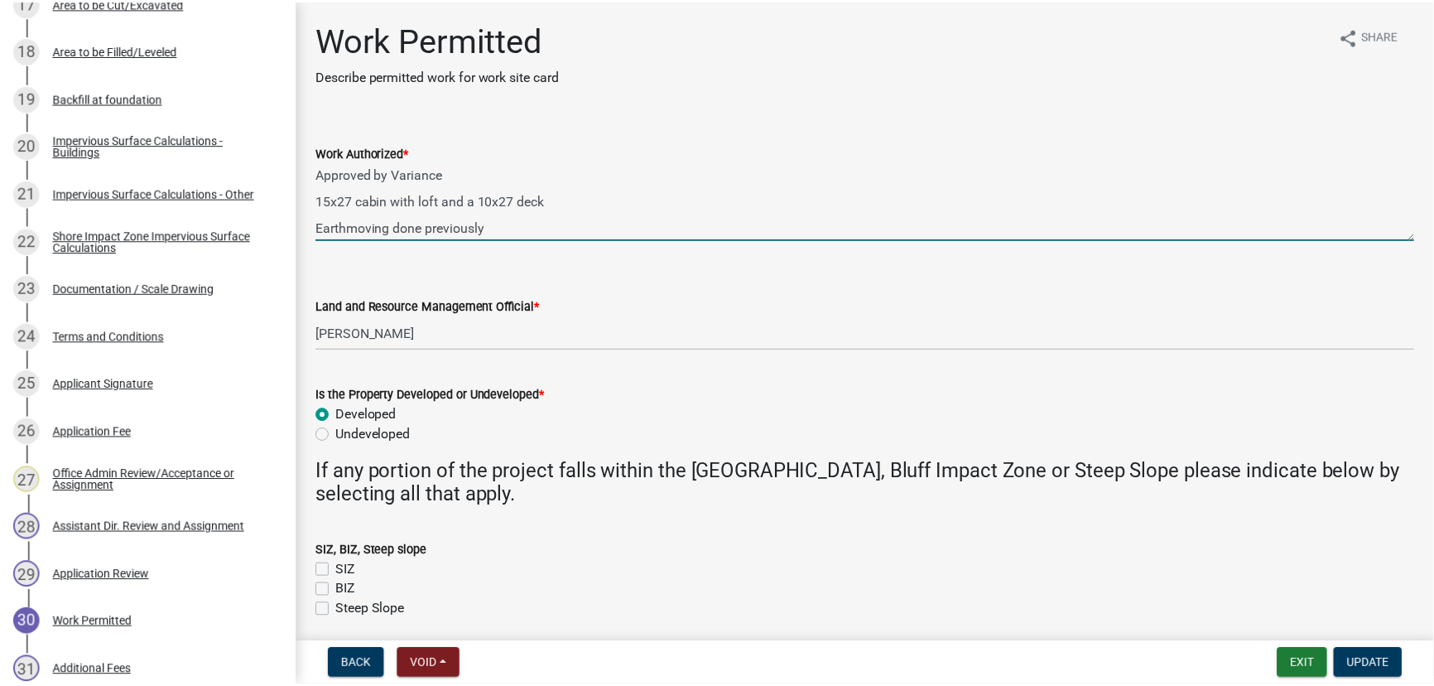
scroll to position [66, 0]
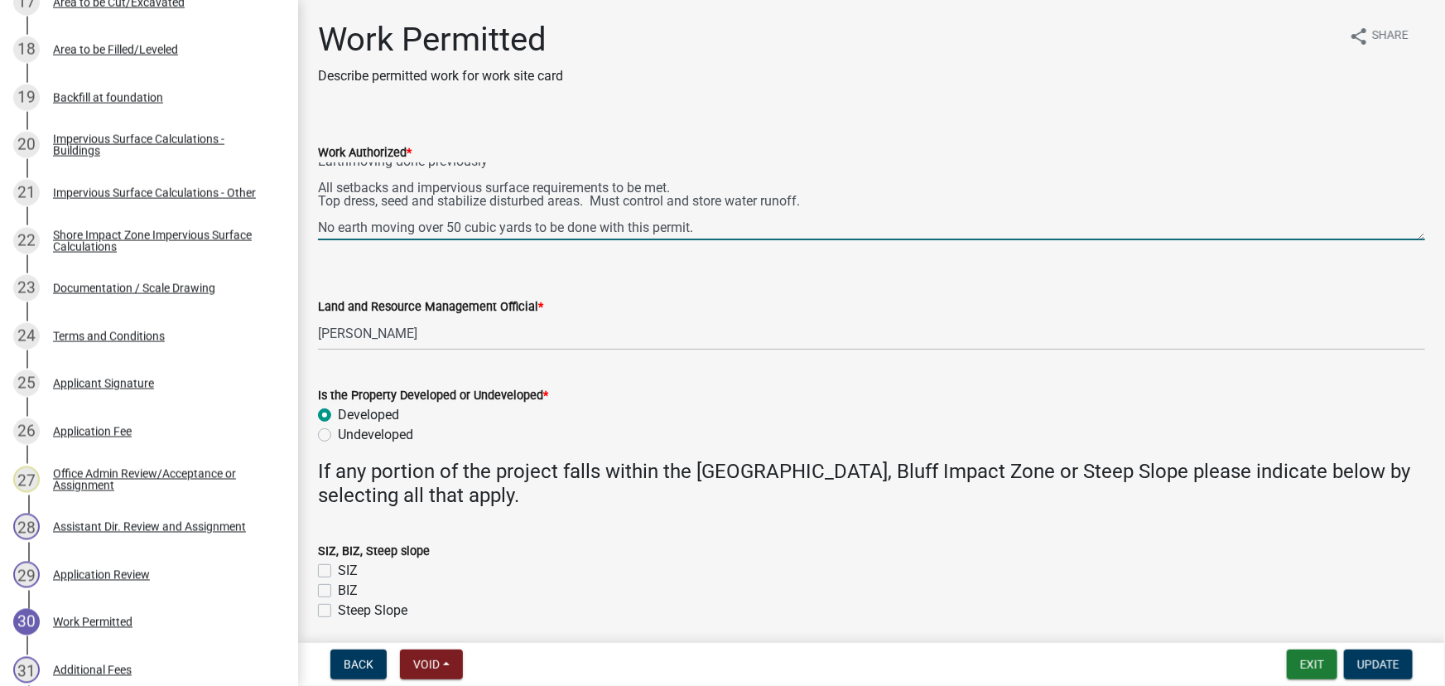
drag, startPoint x: 317, startPoint y: 175, endPoint x: 908, endPoint y: 202, distance: 591.0
click at [910, 203] on textarea "Approved by Variance 15x27 cabin with loft and a 10x27 deck Earthmoving done pr…" at bounding box center [871, 201] width 1107 height 78
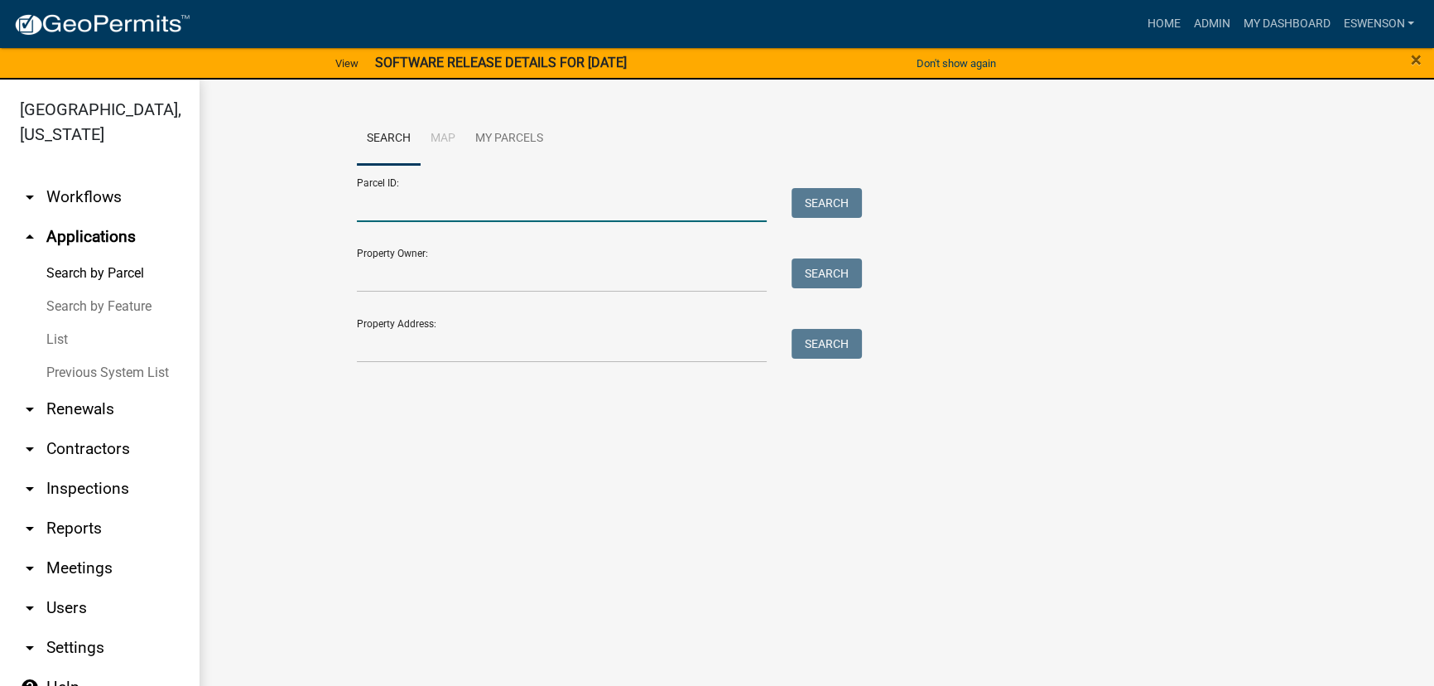
click at [432, 205] on input "Parcel ID:" at bounding box center [562, 205] width 410 height 34
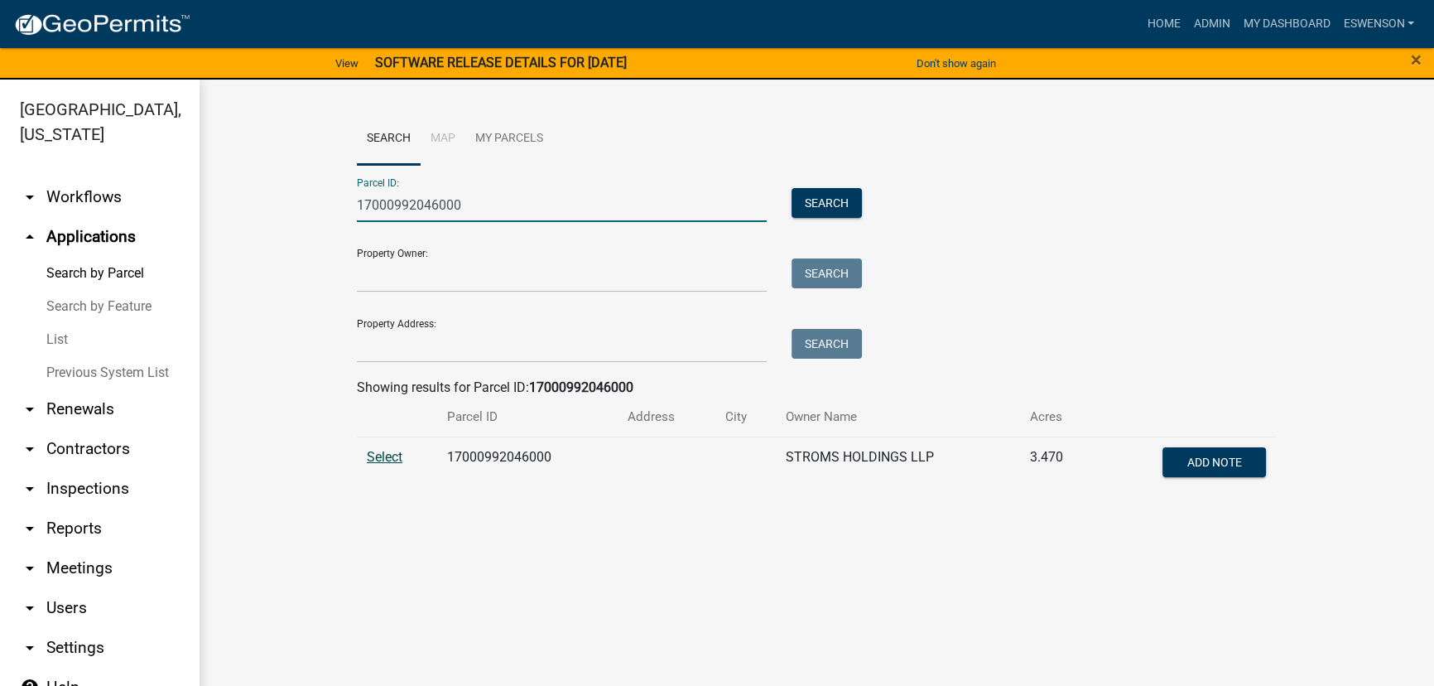
type input "17000992046000"
click at [388, 460] on span "Select" at bounding box center [385, 457] width 36 height 16
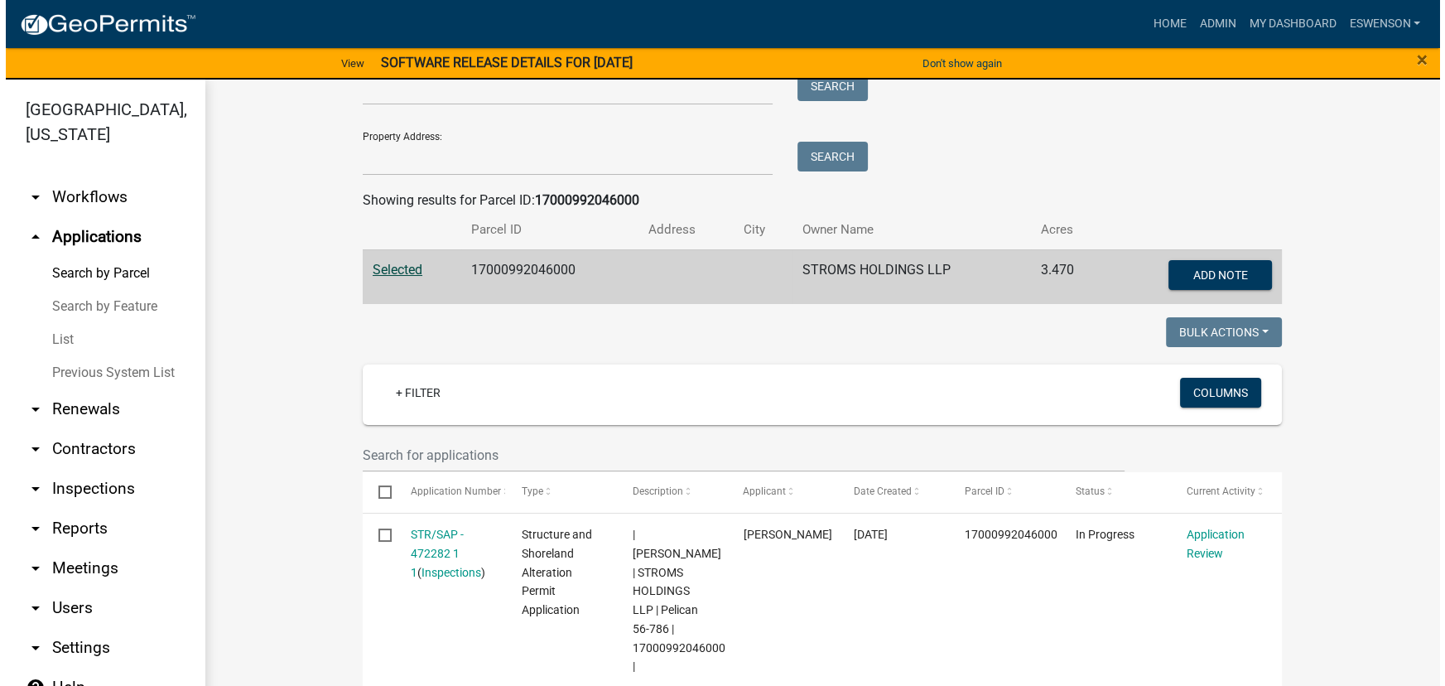
scroll to position [527, 0]
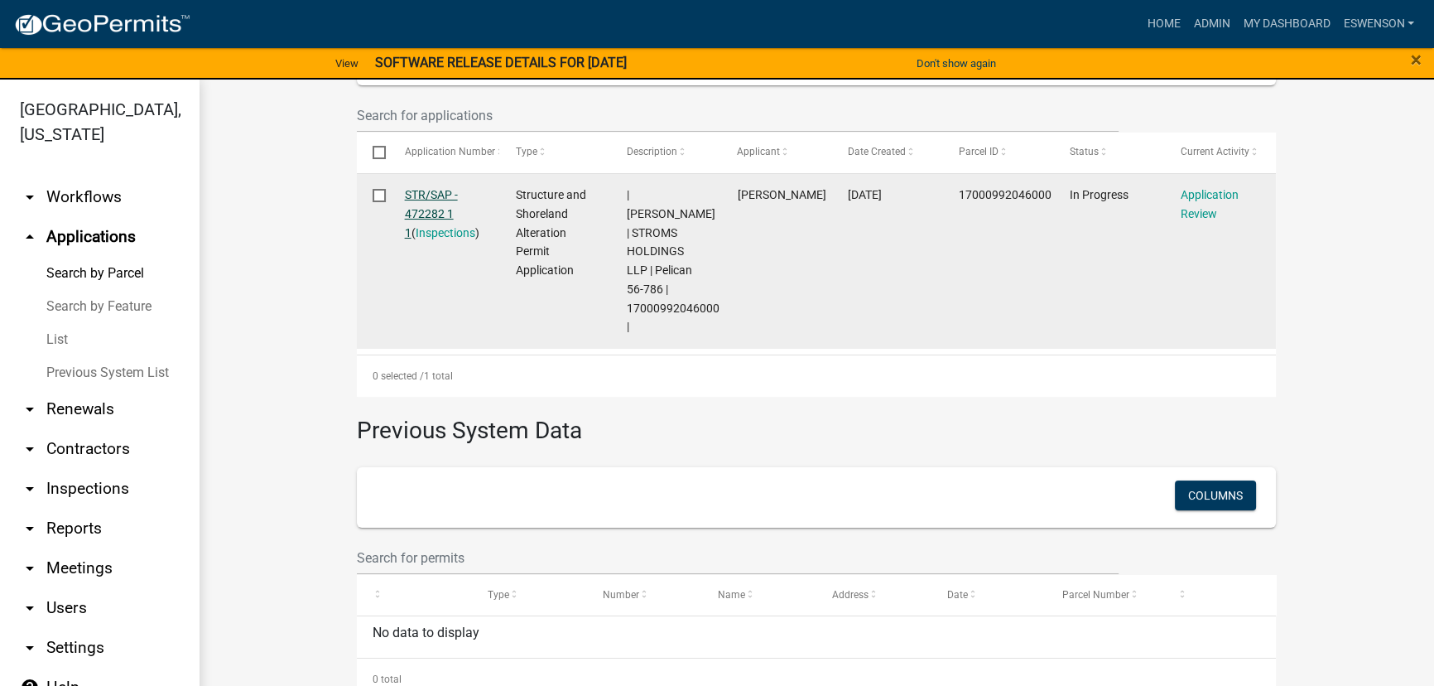
click at [421, 199] on link "STR/SAP - 472282 1 1" at bounding box center [431, 213] width 53 height 51
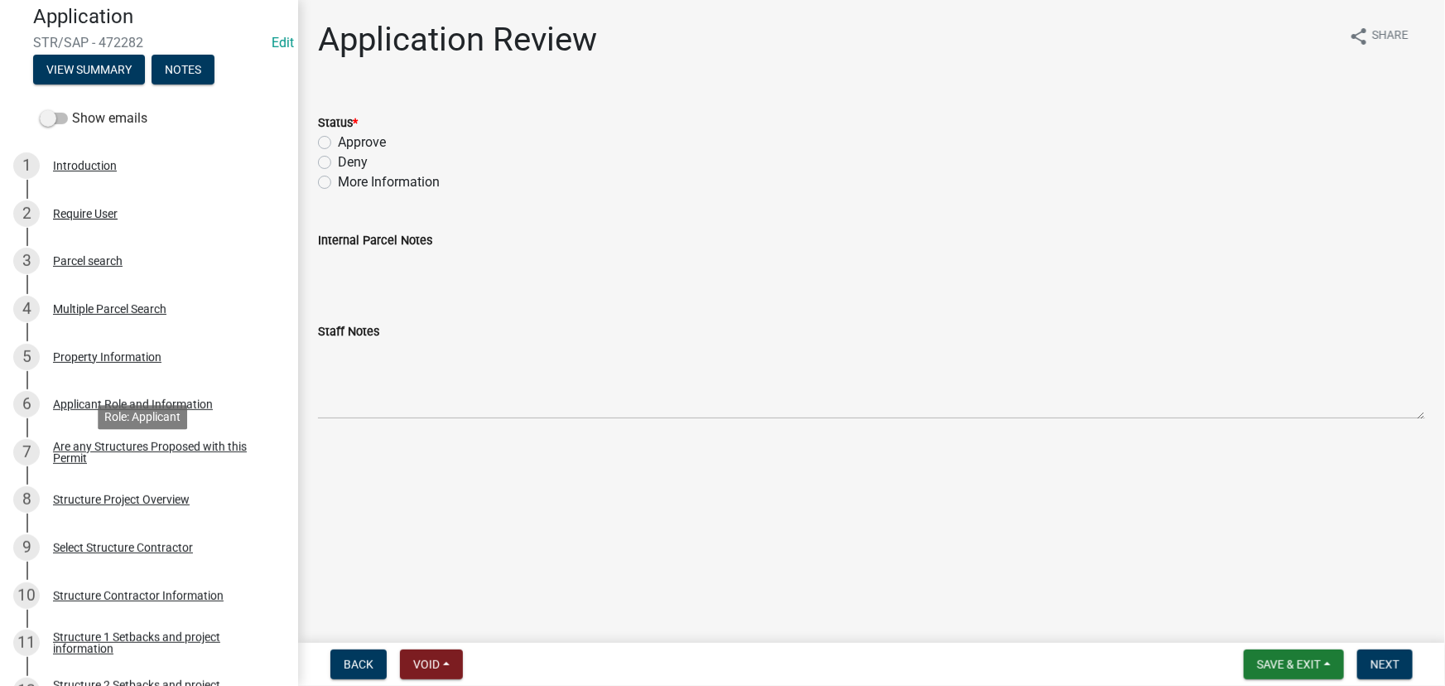
scroll to position [602, 0]
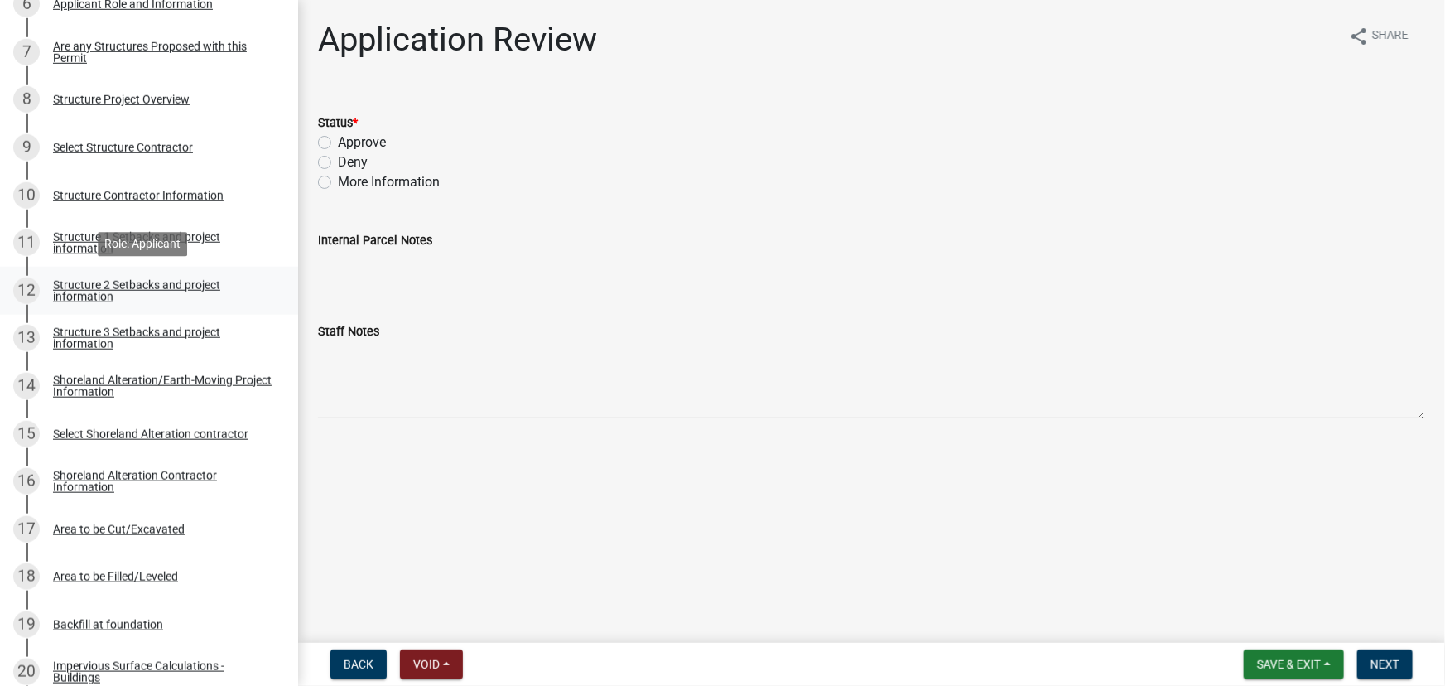
click at [113, 285] on div "Structure 2 Setbacks and project information" at bounding box center [162, 290] width 219 height 23
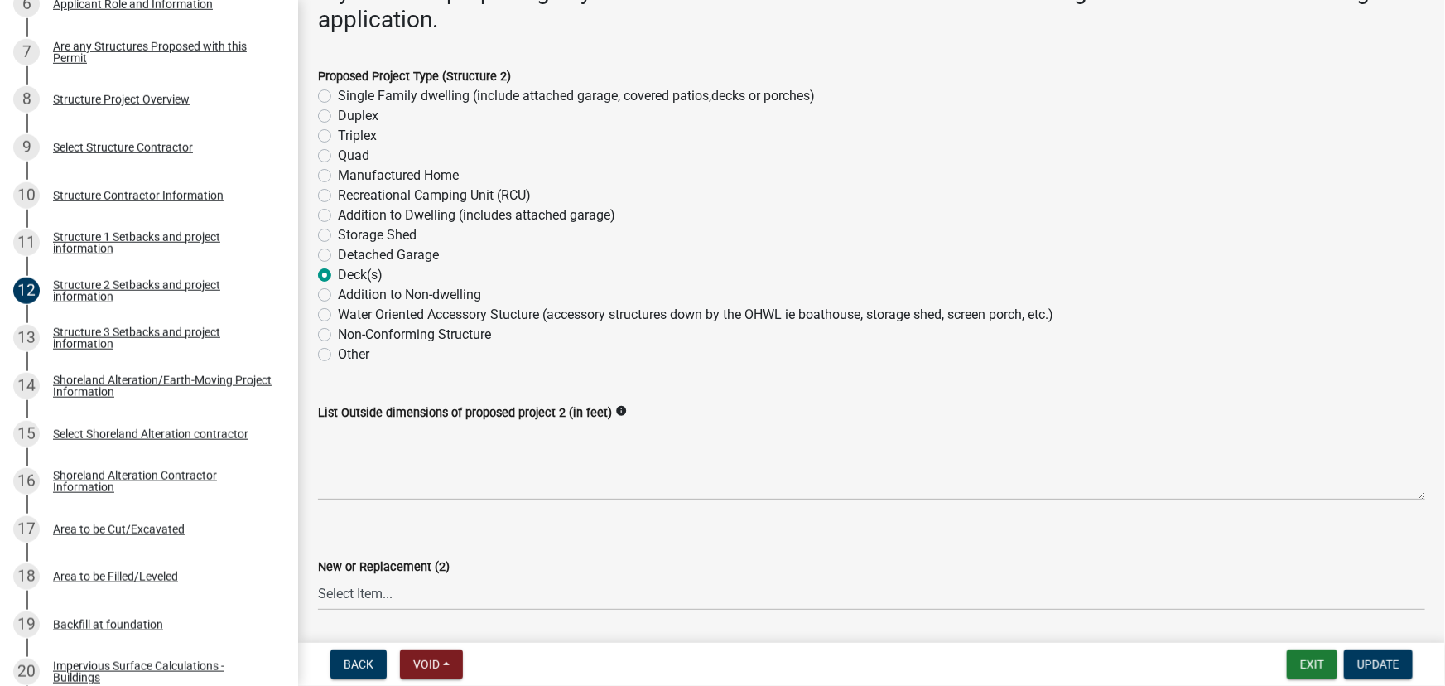
scroll to position [376, 0]
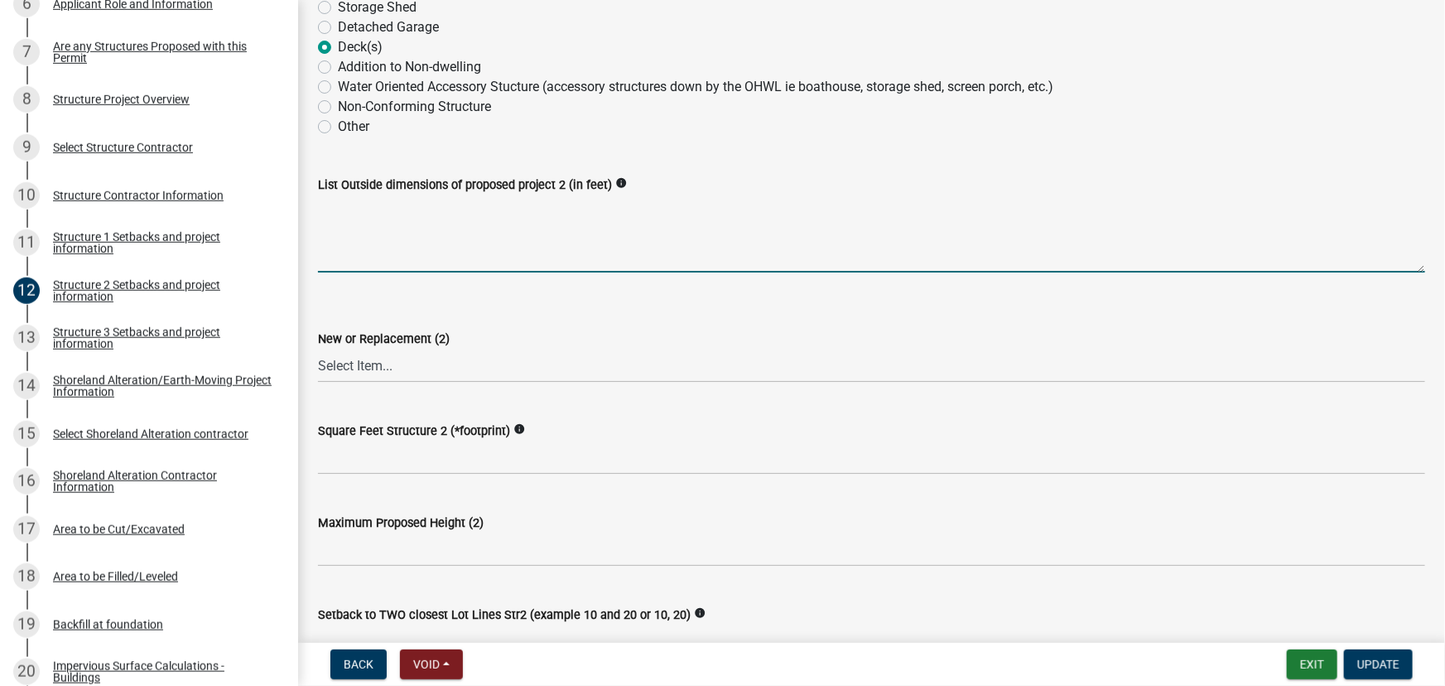
click at [361, 231] on textarea "List Outside dimensions of proposed project 2 (in feet)" at bounding box center [871, 234] width 1107 height 78
type textarea "10x27"
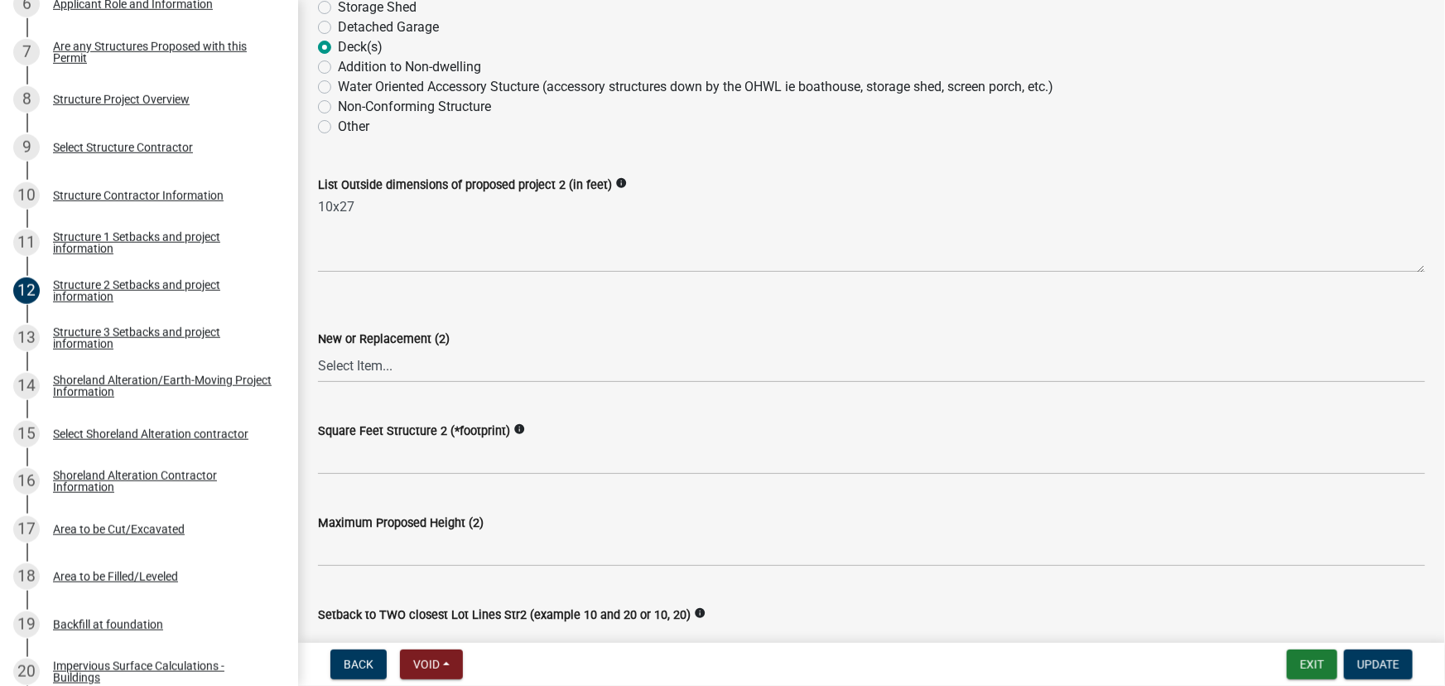
click at [346, 342] on label "New or Replacement (2)" at bounding box center [384, 340] width 132 height 12
click at [346, 349] on select "Select Item... New Replacement" at bounding box center [871, 366] width 1107 height 34
click at [318, 349] on select "Select Item... New Replacement" at bounding box center [871, 366] width 1107 height 34
select select "c185e313-3403-4239-bd61-bb563c58a77a"
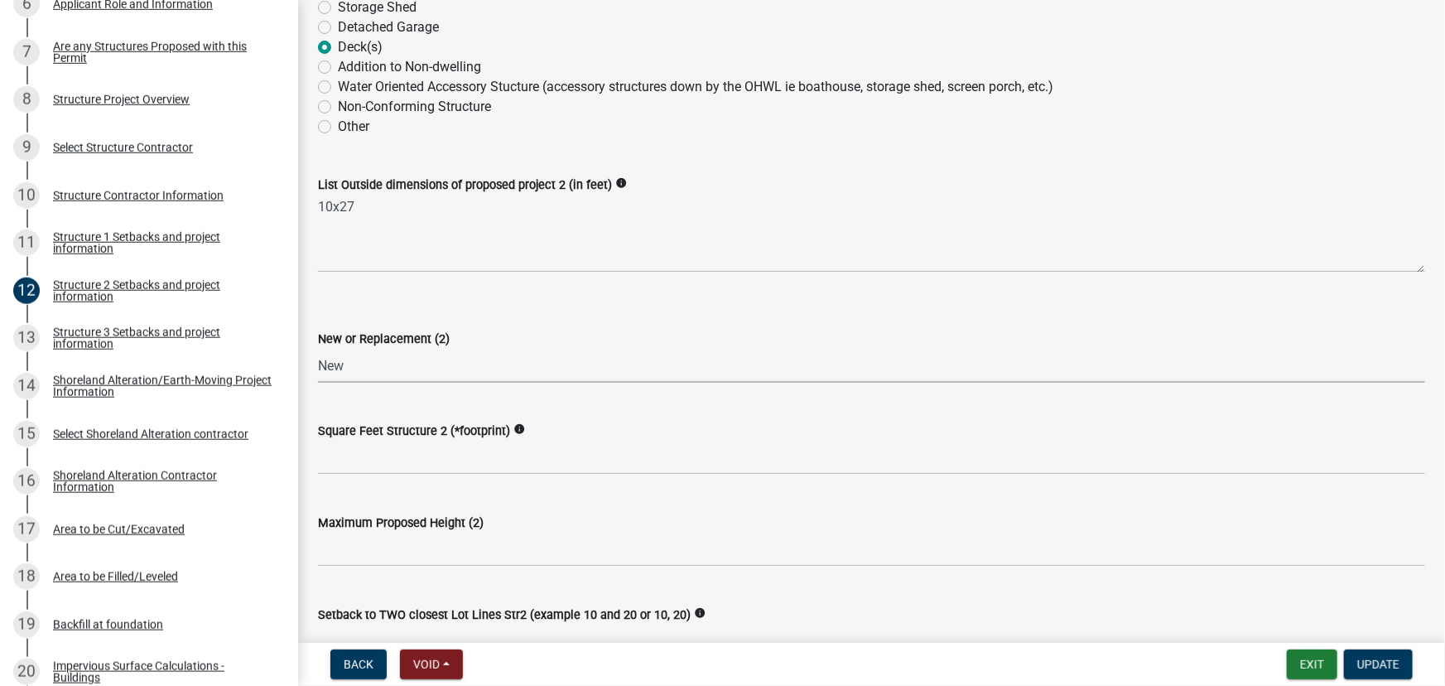
click at [348, 437] on div "Square Feet Structure 2 (*footprint) info" at bounding box center [871, 431] width 1107 height 20
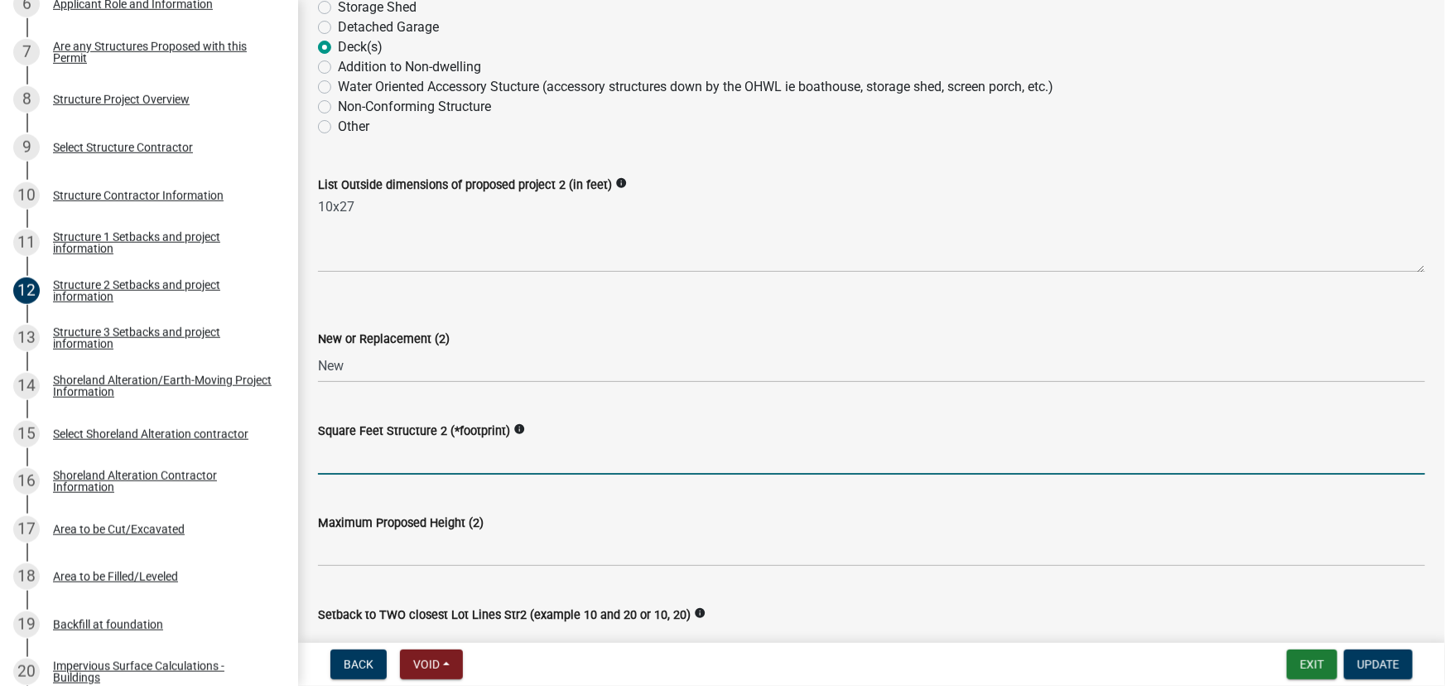
click at [350, 444] on input "text" at bounding box center [871, 458] width 1107 height 34
type input "270"
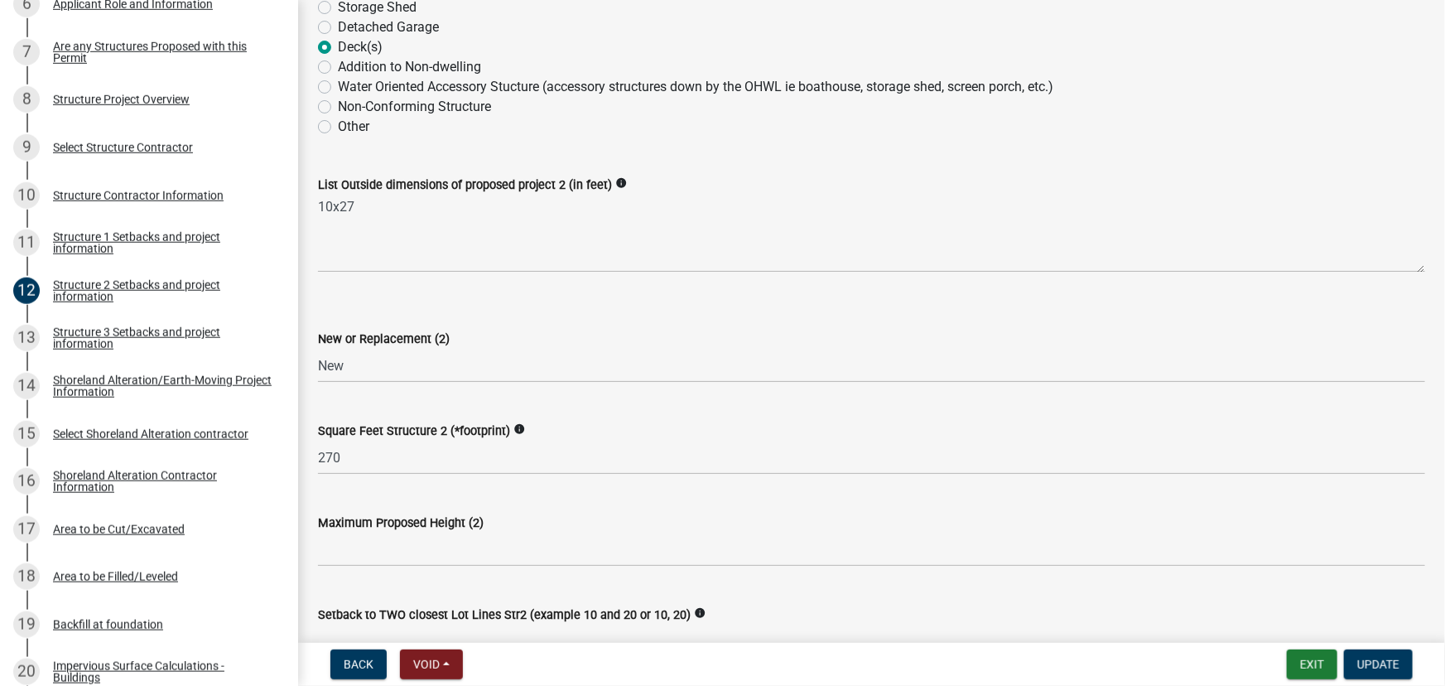
scroll to position [397, 0]
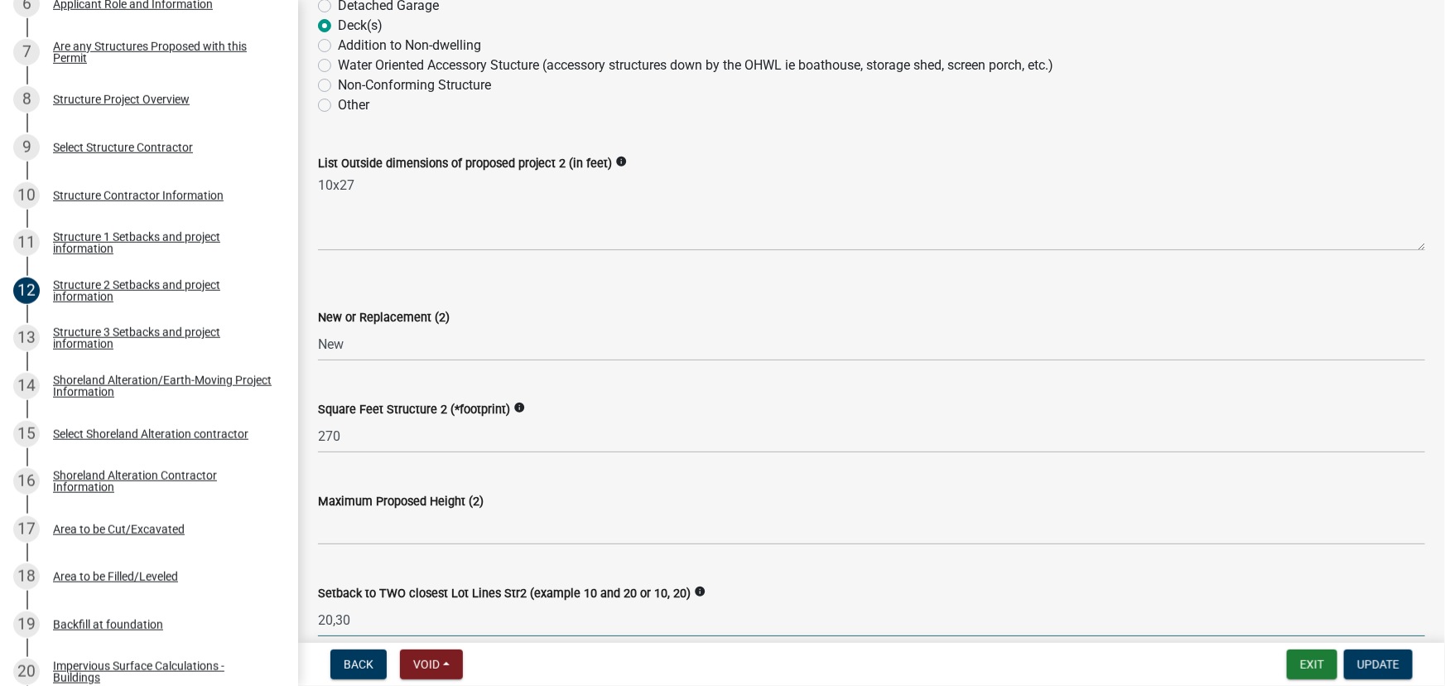
type input "20,30"
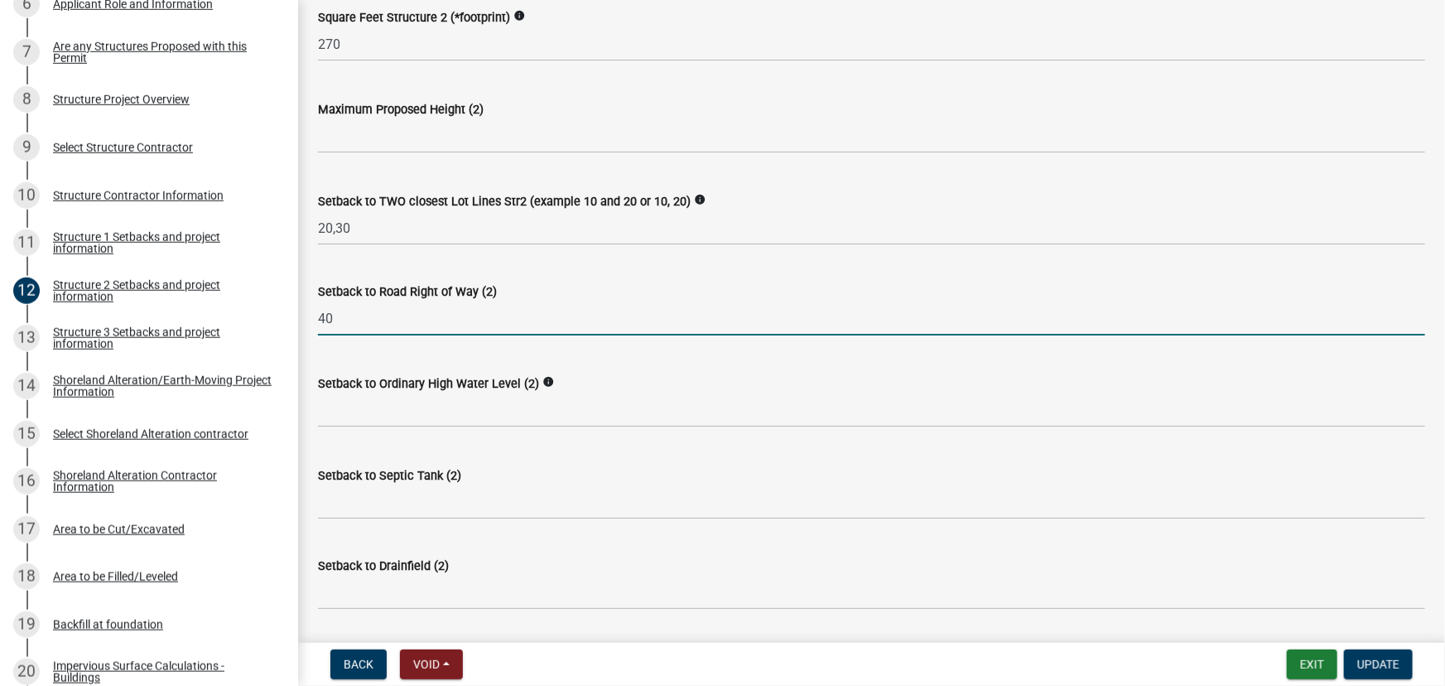
type input "40"
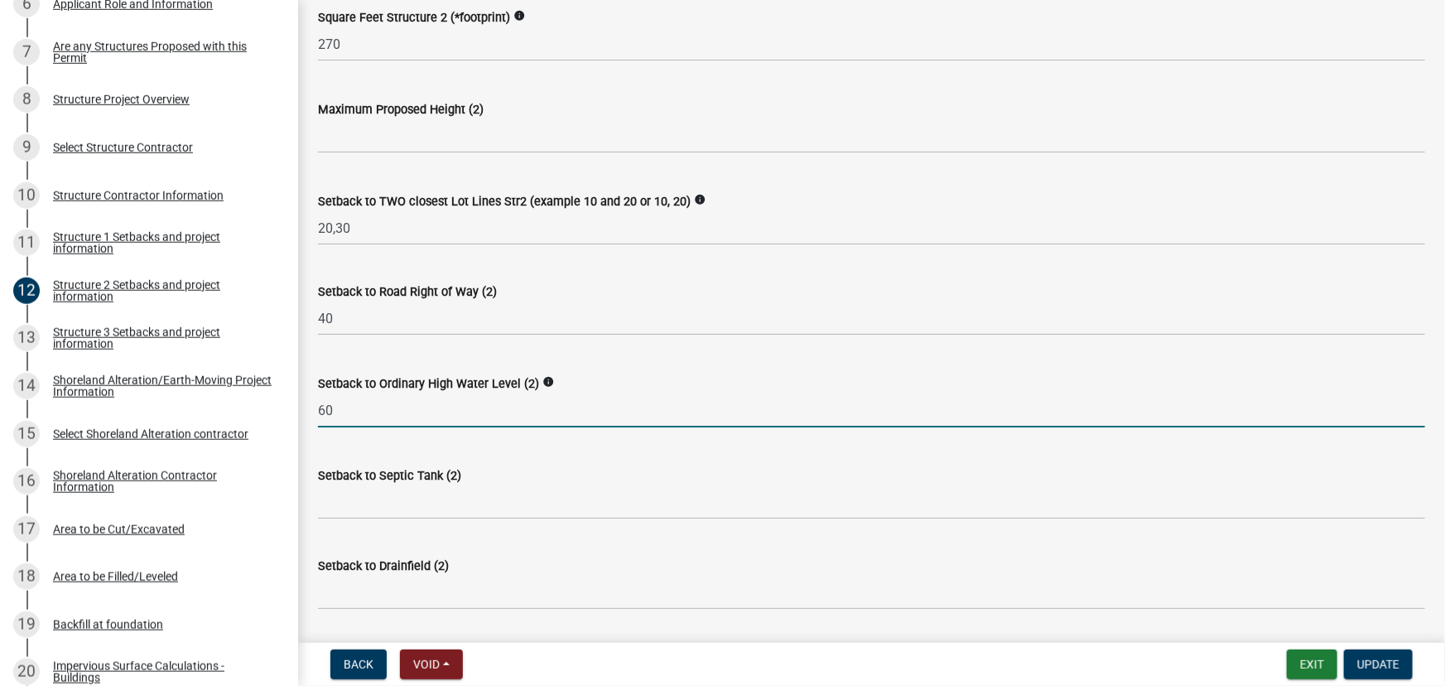
type input "60"
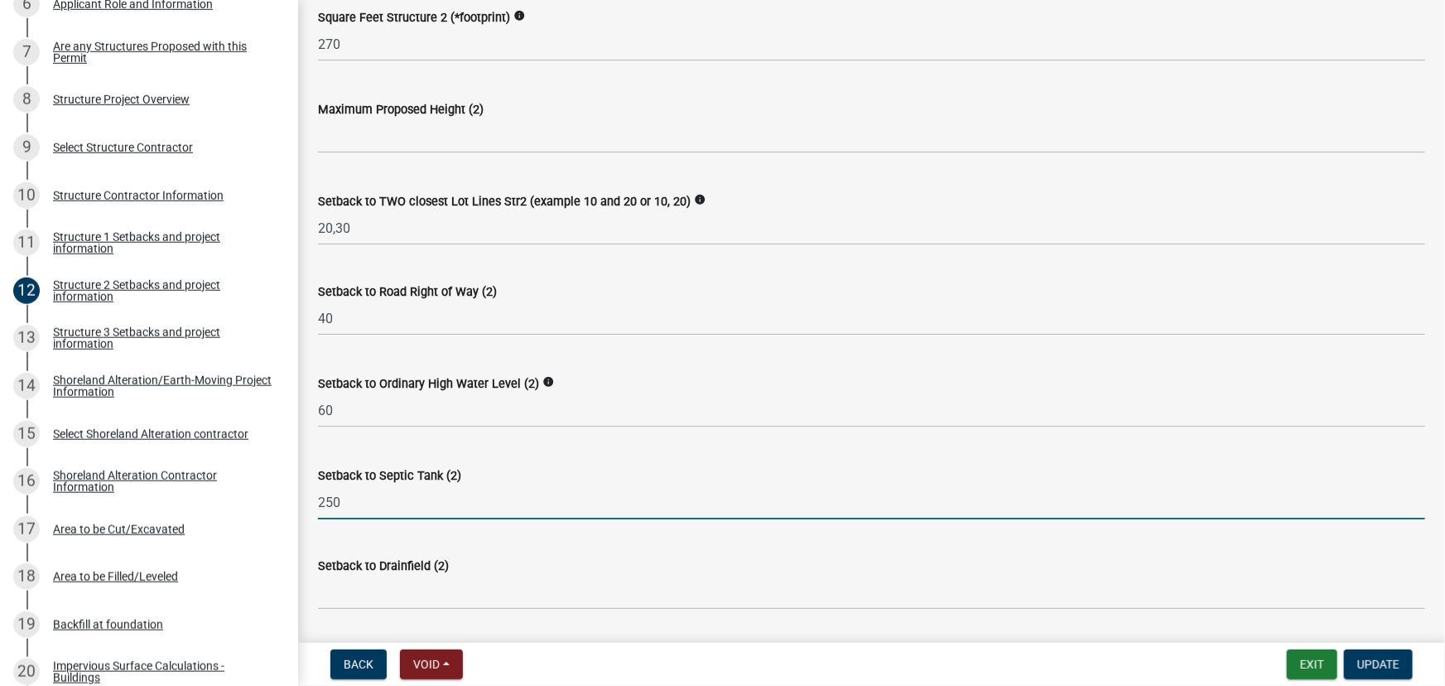
type input "250"
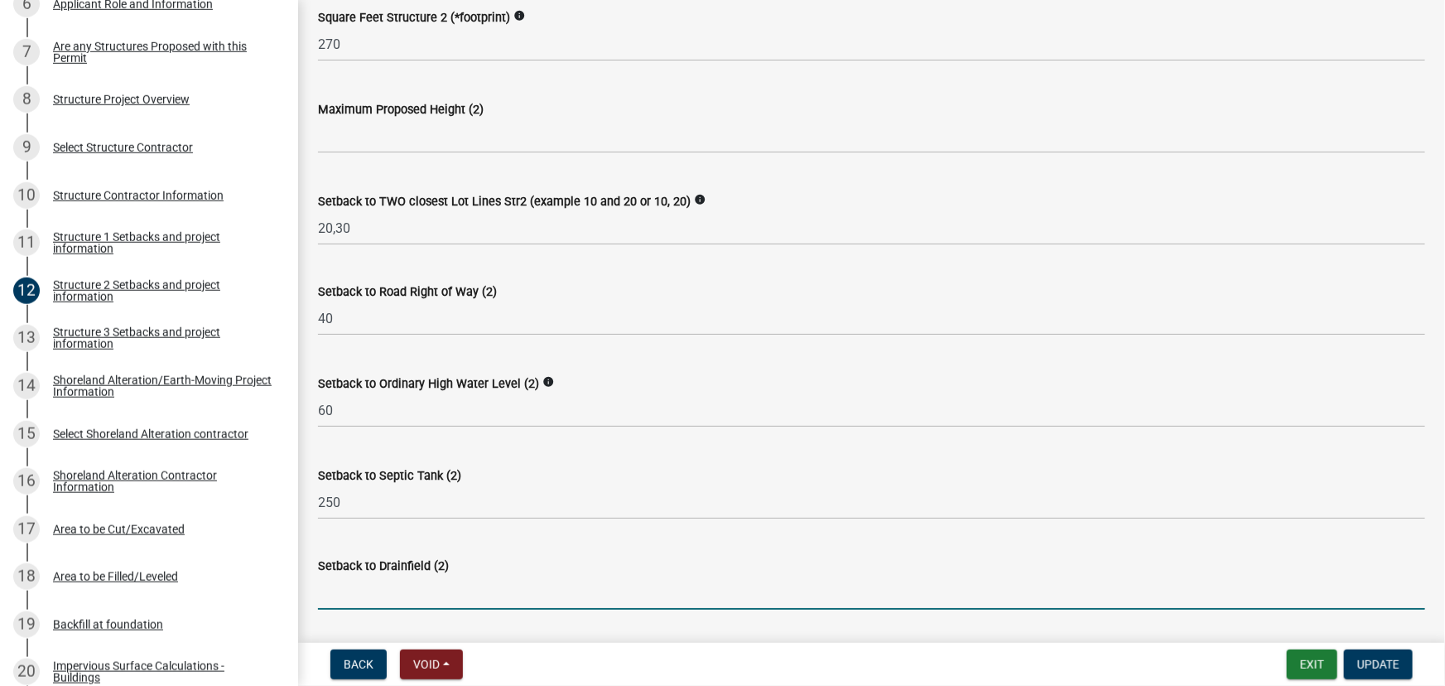
scroll to position [1153, 0]
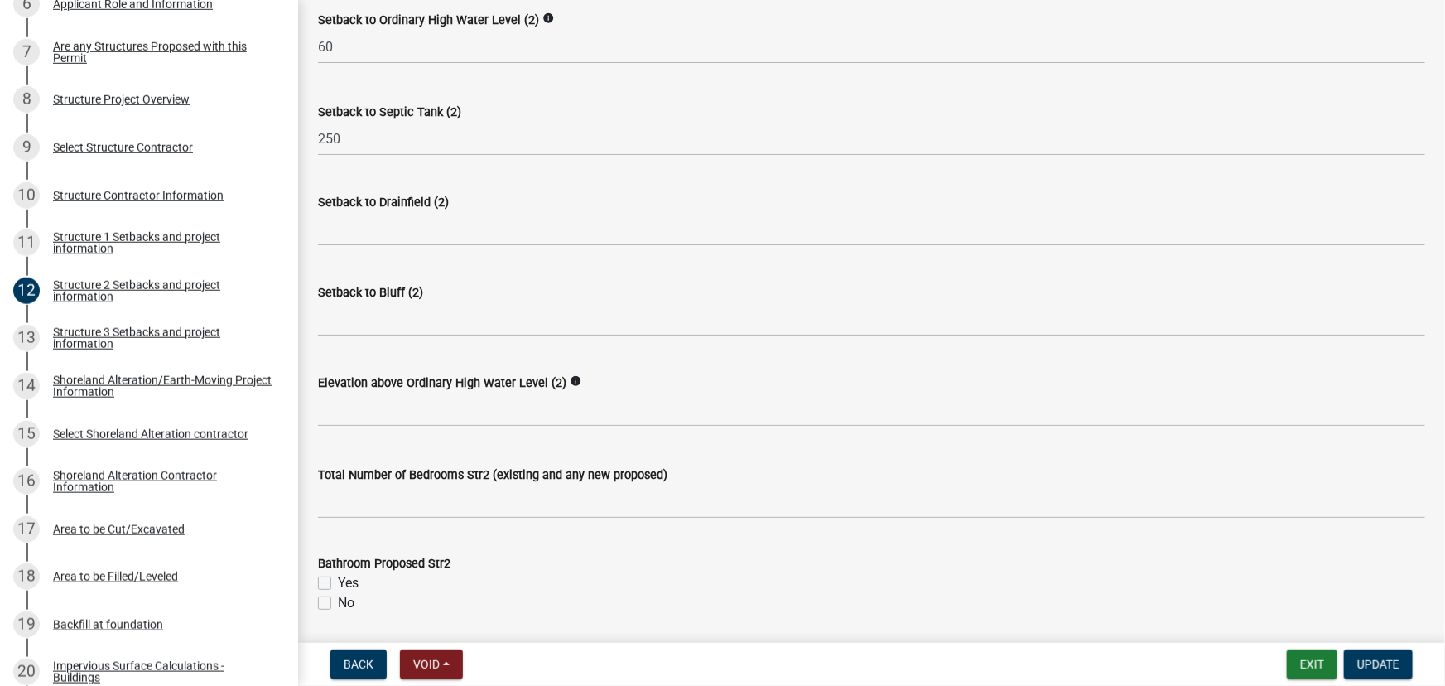
click at [355, 588] on label "Yes" at bounding box center [348, 583] width 21 height 20
click at [349, 584] on input "Yes" at bounding box center [343, 578] width 11 height 11
checkbox input "true"
click at [348, 599] on label "No" at bounding box center [346, 603] width 17 height 20
click at [348, 599] on input "No" at bounding box center [343, 598] width 11 height 11
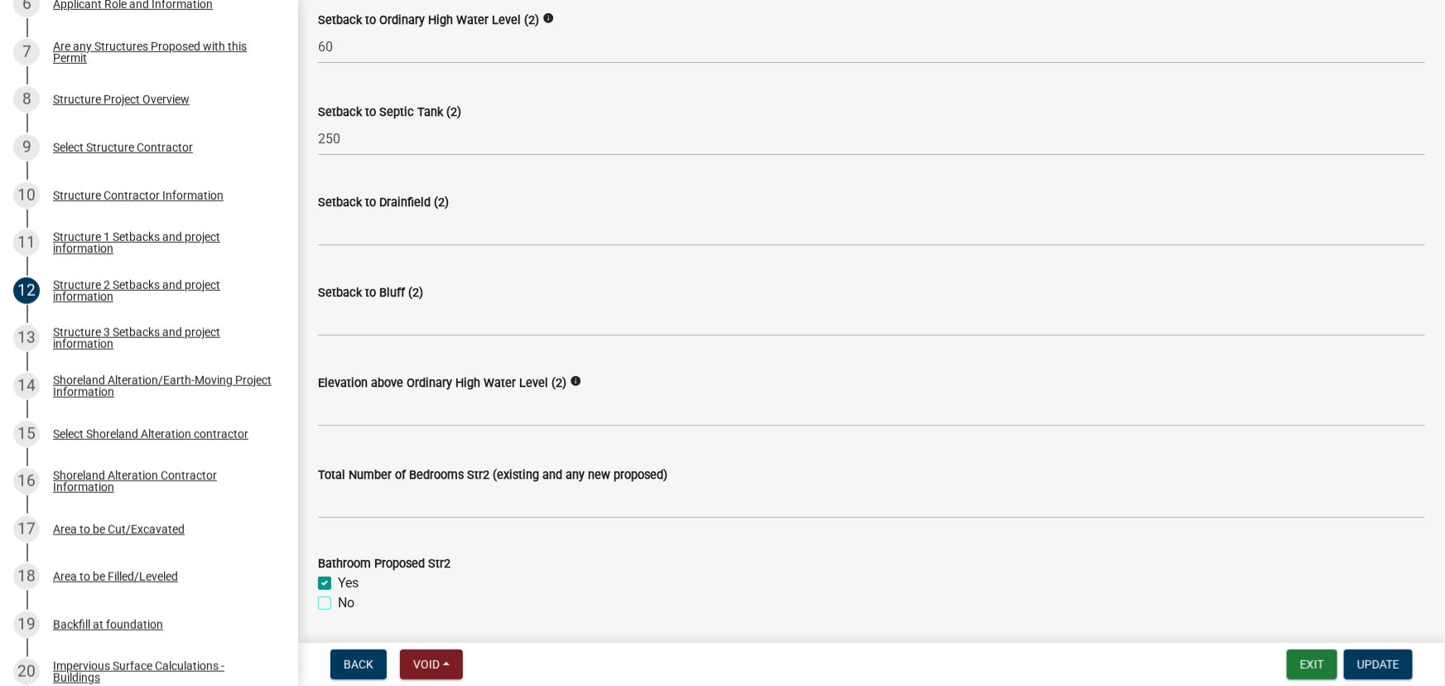
checkbox input "true"
click at [351, 585] on label "Yes" at bounding box center [348, 583] width 21 height 20
click at [349, 584] on input "Yes" at bounding box center [343, 578] width 11 height 11
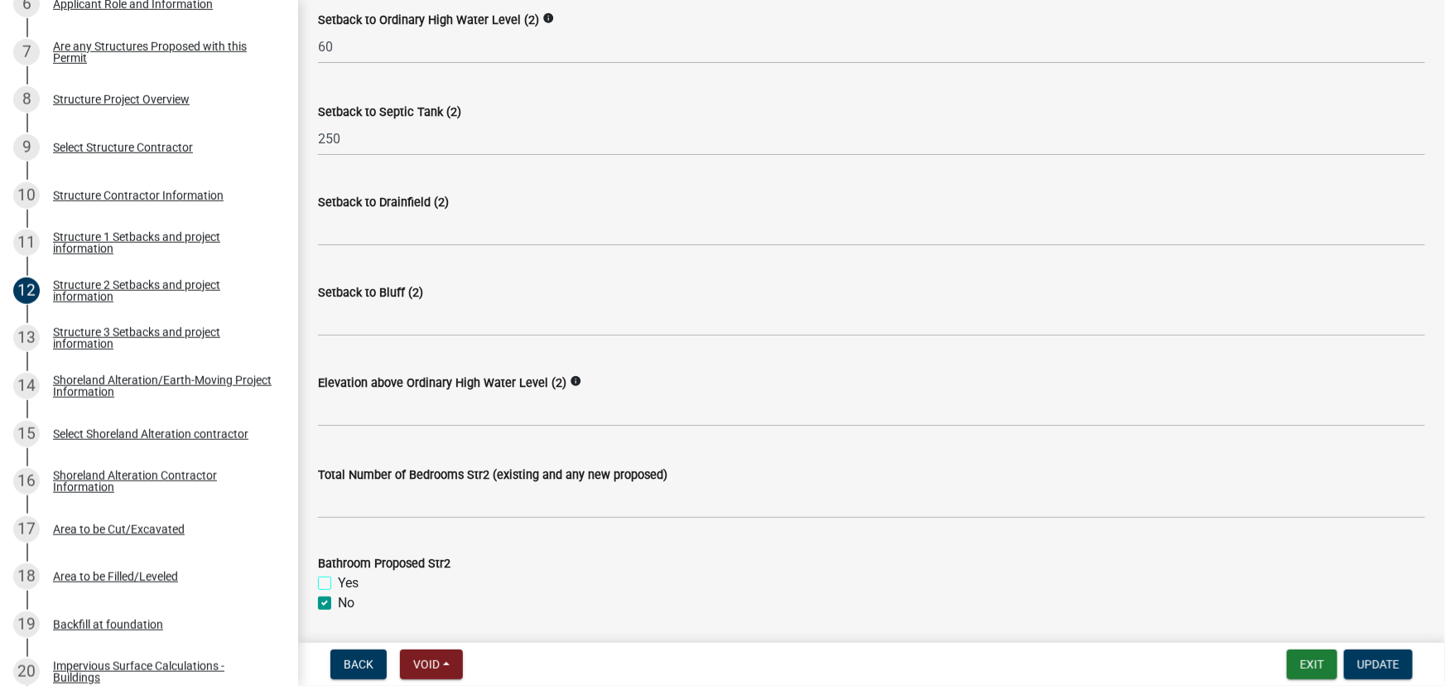
checkbox input "false"
checkbox input "true"
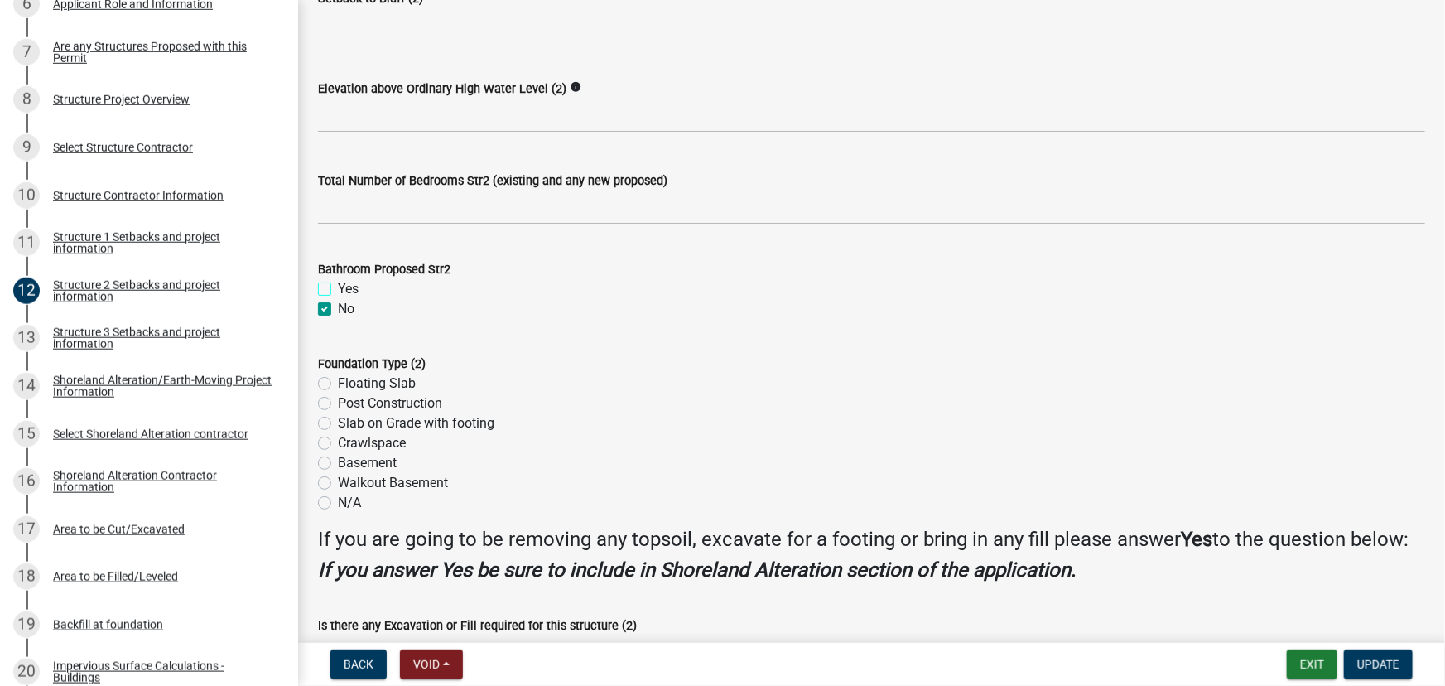
scroll to position [1454, 0]
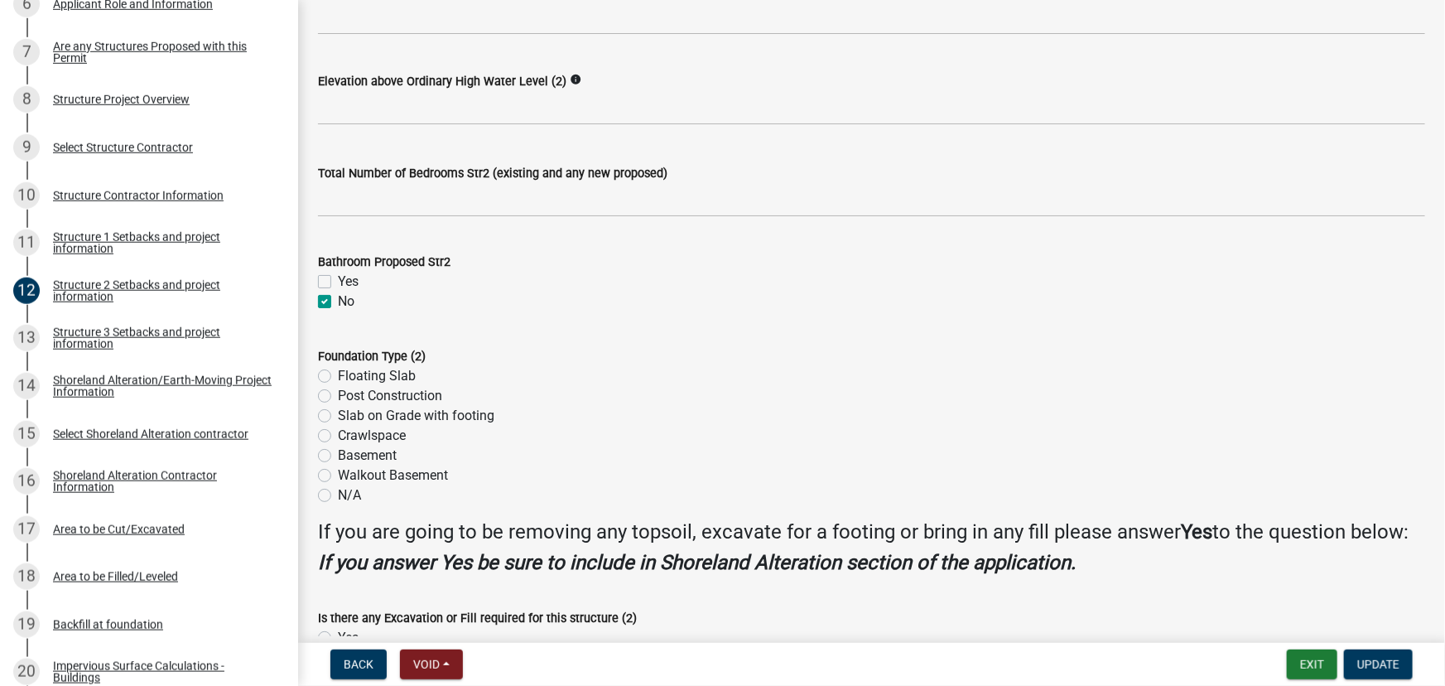
click at [383, 401] on label "Post Construction" at bounding box center [390, 396] width 104 height 20
click at [349, 397] on input "Post Construction" at bounding box center [343, 391] width 11 height 11
radio input "true"
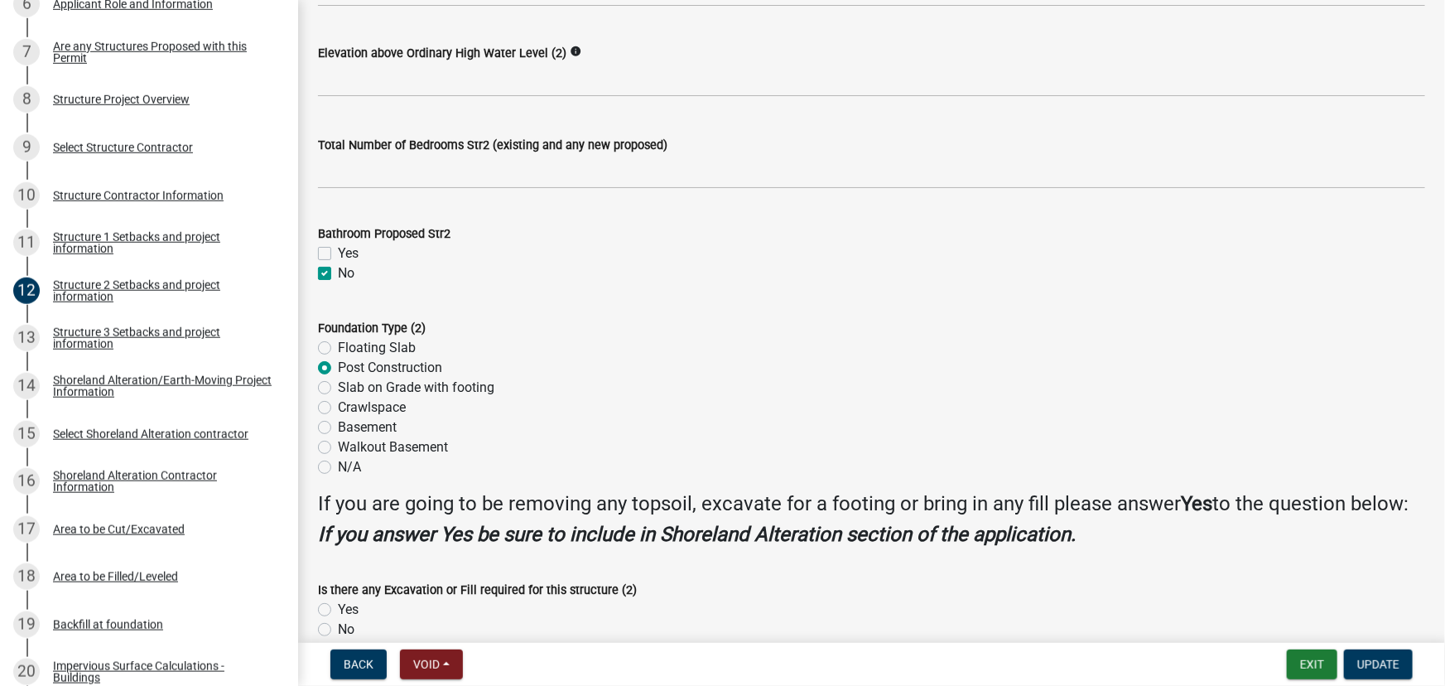
scroll to position [1529, 0]
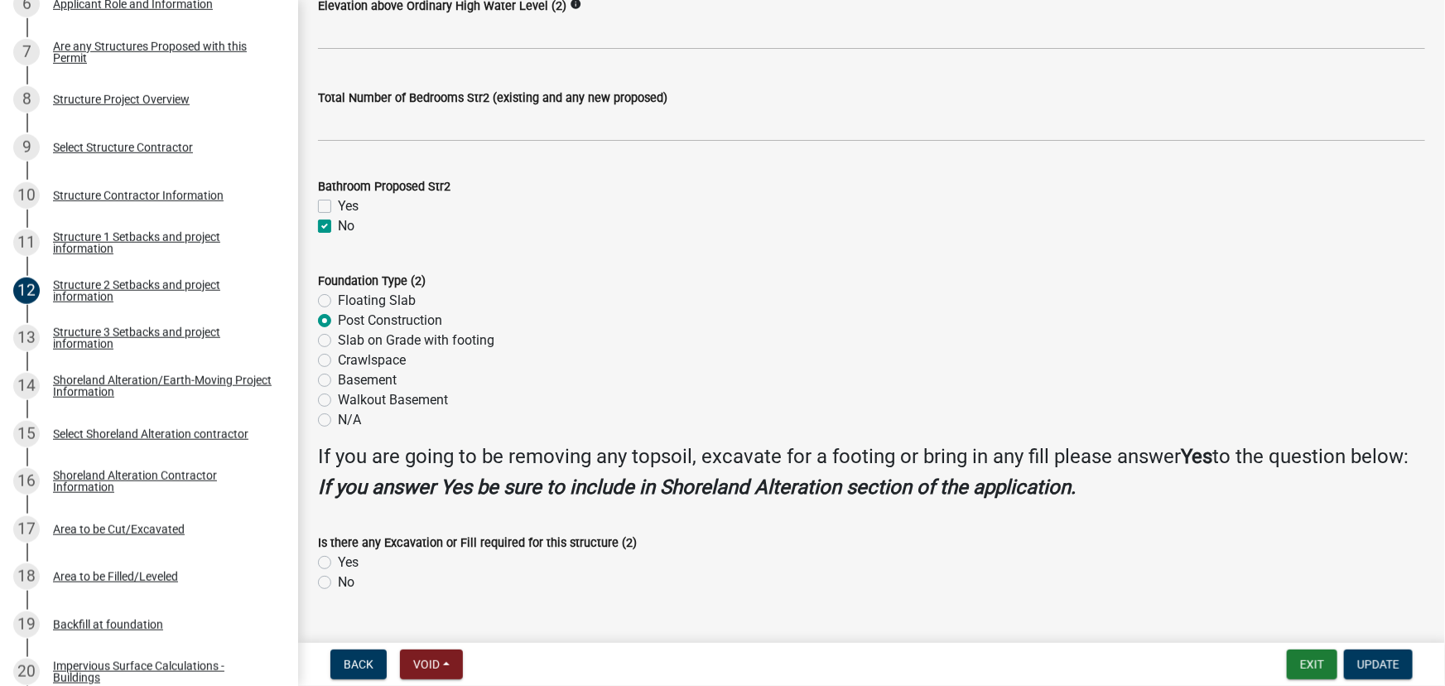
click at [350, 319] on label "Post Construction" at bounding box center [390, 321] width 104 height 20
click at [349, 319] on input "Post Construction" at bounding box center [343, 316] width 11 height 11
click at [325, 411] on div "N/A" at bounding box center [871, 420] width 1107 height 20
click at [339, 417] on label "N/A" at bounding box center [349, 420] width 23 height 20
click at [339, 417] on input "N/A" at bounding box center [343, 415] width 11 height 11
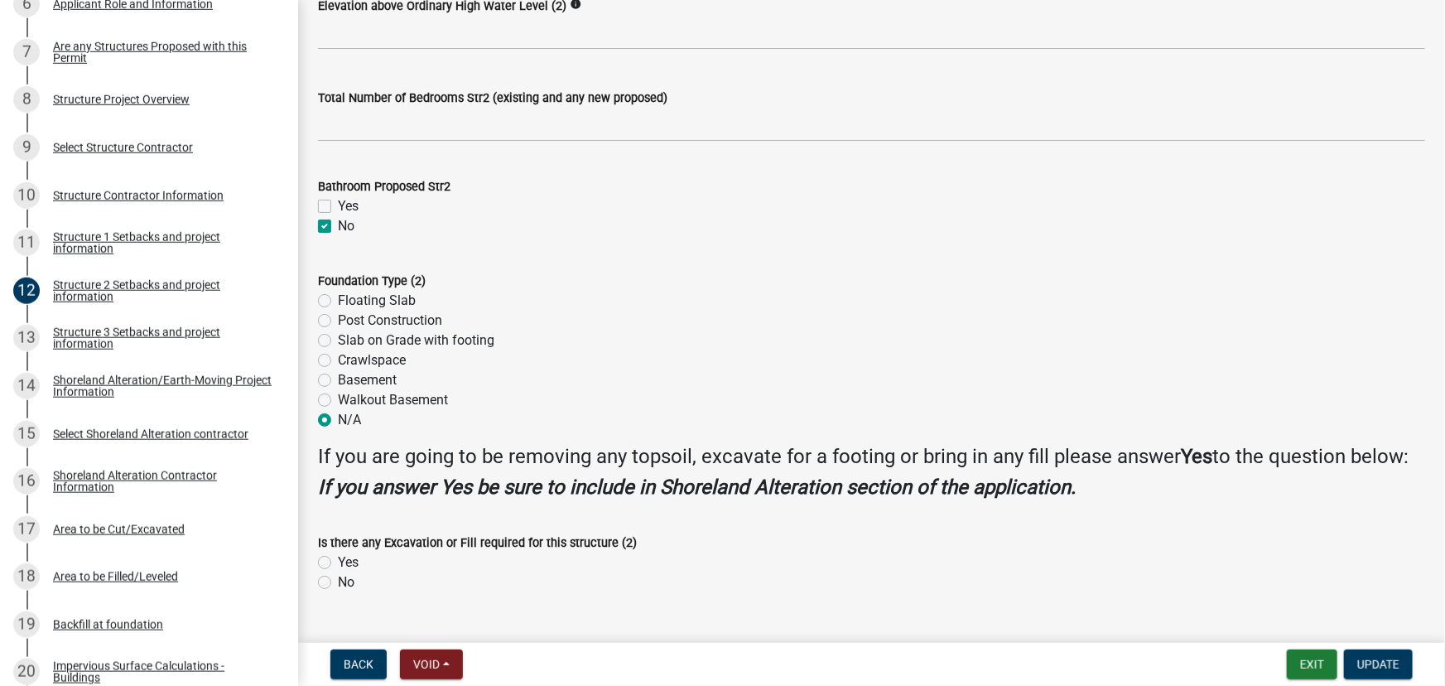
radio input "true"
drag, startPoint x: 359, startPoint y: 594, endPoint x: 339, endPoint y: 599, distance: 19.7
click at [339, 592] on div "Is there any Excavation or Fill required for this structure (2) Yes No" at bounding box center [871, 562] width 1107 height 60
click at [339, 592] on label "No" at bounding box center [346, 582] width 17 height 20
click at [339, 583] on input "No" at bounding box center [343, 577] width 11 height 11
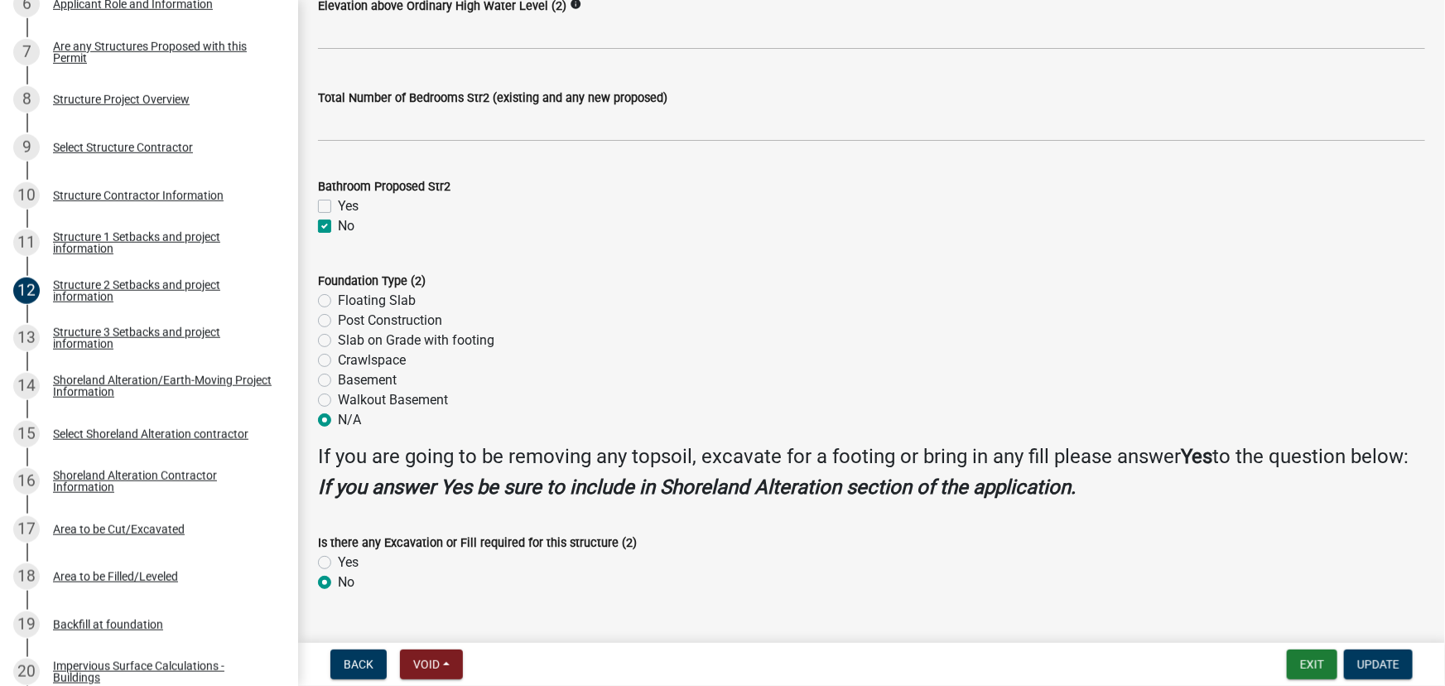
radio input "true"
click at [1379, 658] on span "Update" at bounding box center [1378, 663] width 42 height 13
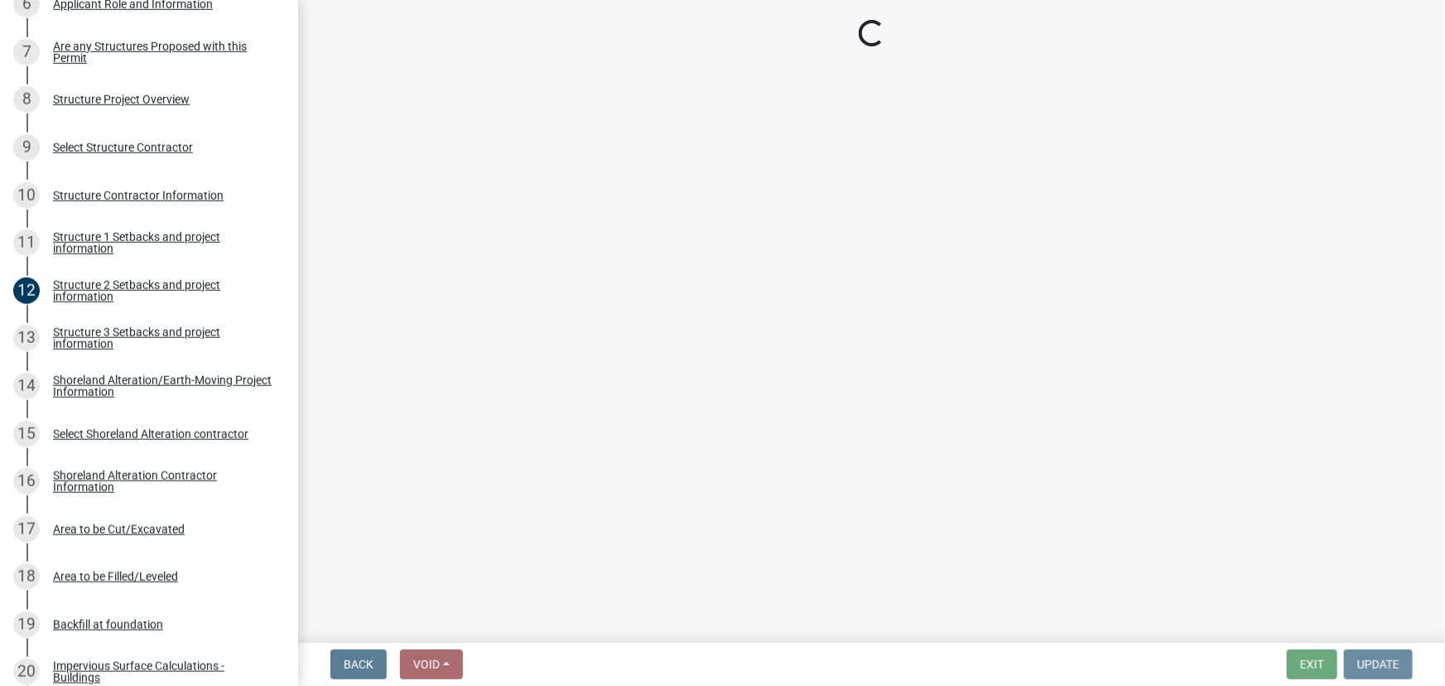
scroll to position [0, 0]
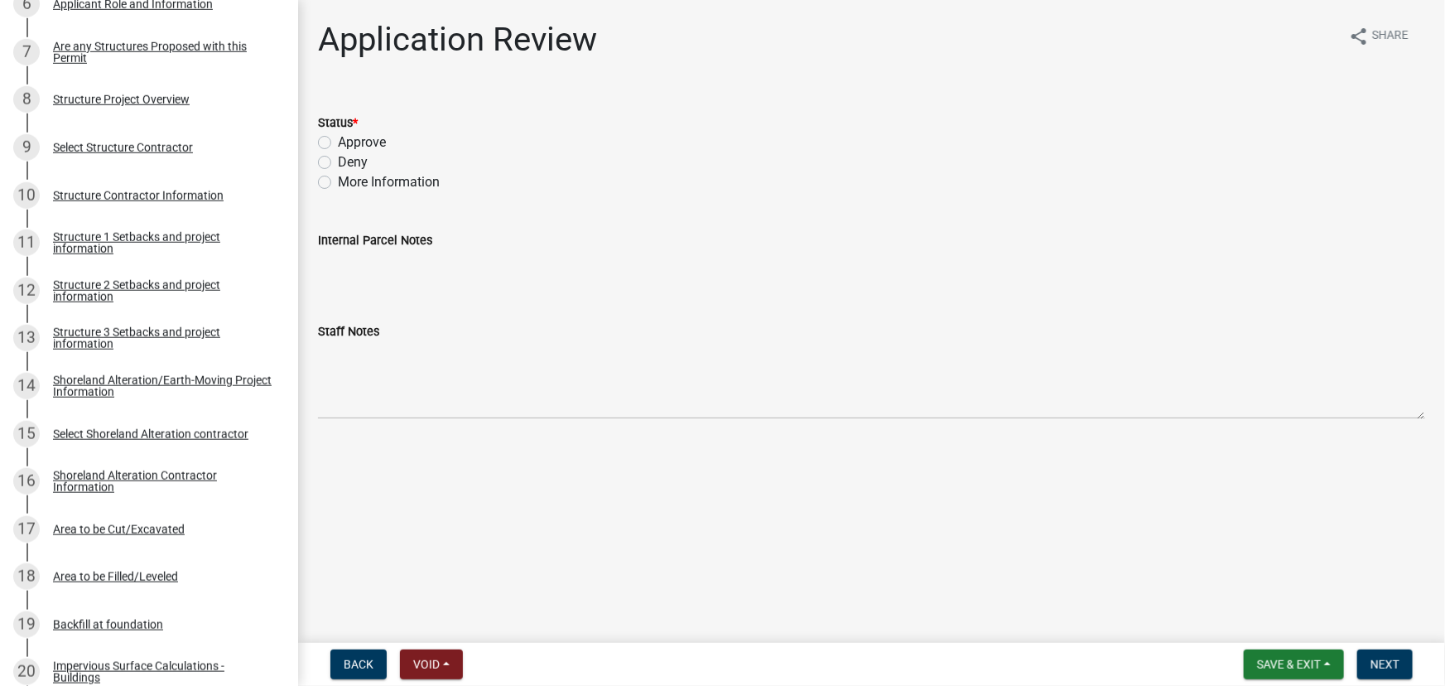
click at [349, 139] on label "Approve" at bounding box center [362, 142] width 48 height 20
click at [349, 139] on input "Approve" at bounding box center [343, 137] width 11 height 11
radio input "true"
click at [1399, 668] on span "Next" at bounding box center [1384, 663] width 29 height 13
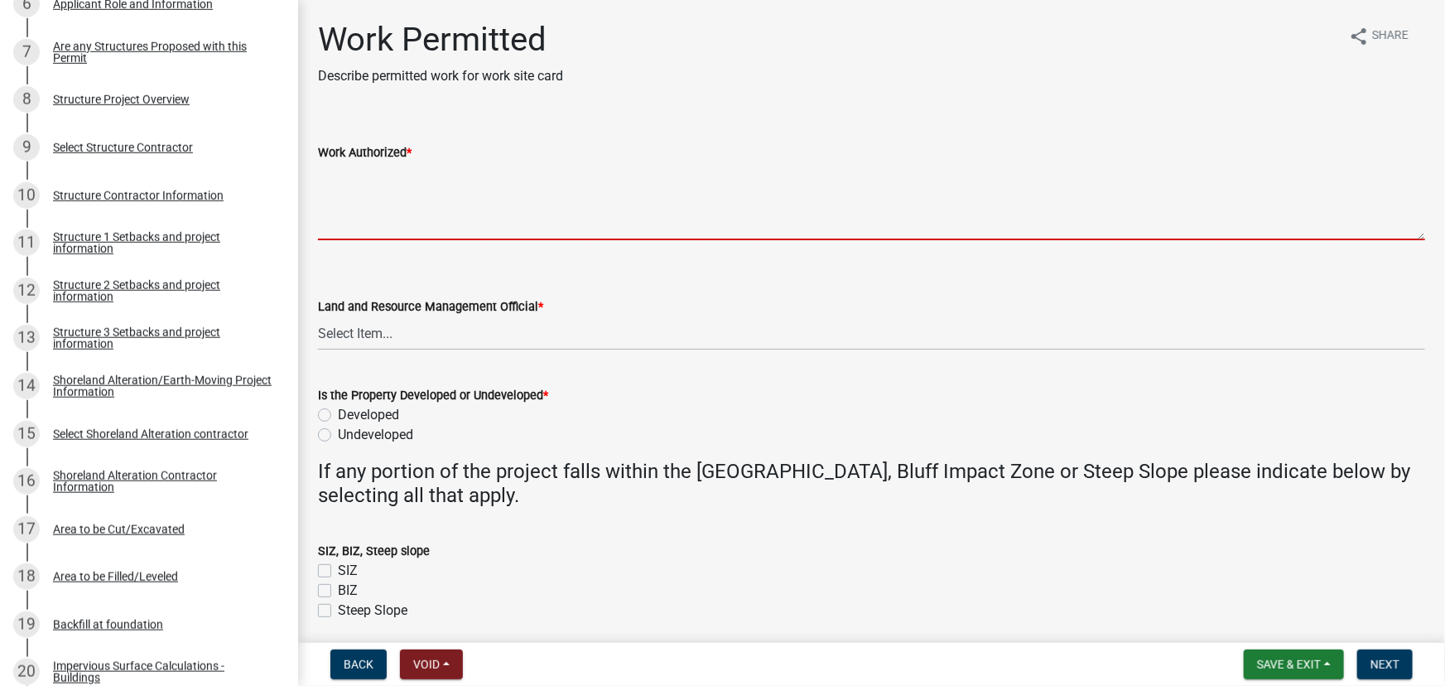
click at [363, 192] on textarea "Work Authorized *" at bounding box center [871, 201] width 1107 height 78
paste textarea "Approved by Variance 15x27 cabin with loft and a 10x27 deck Earthmoving done pr…"
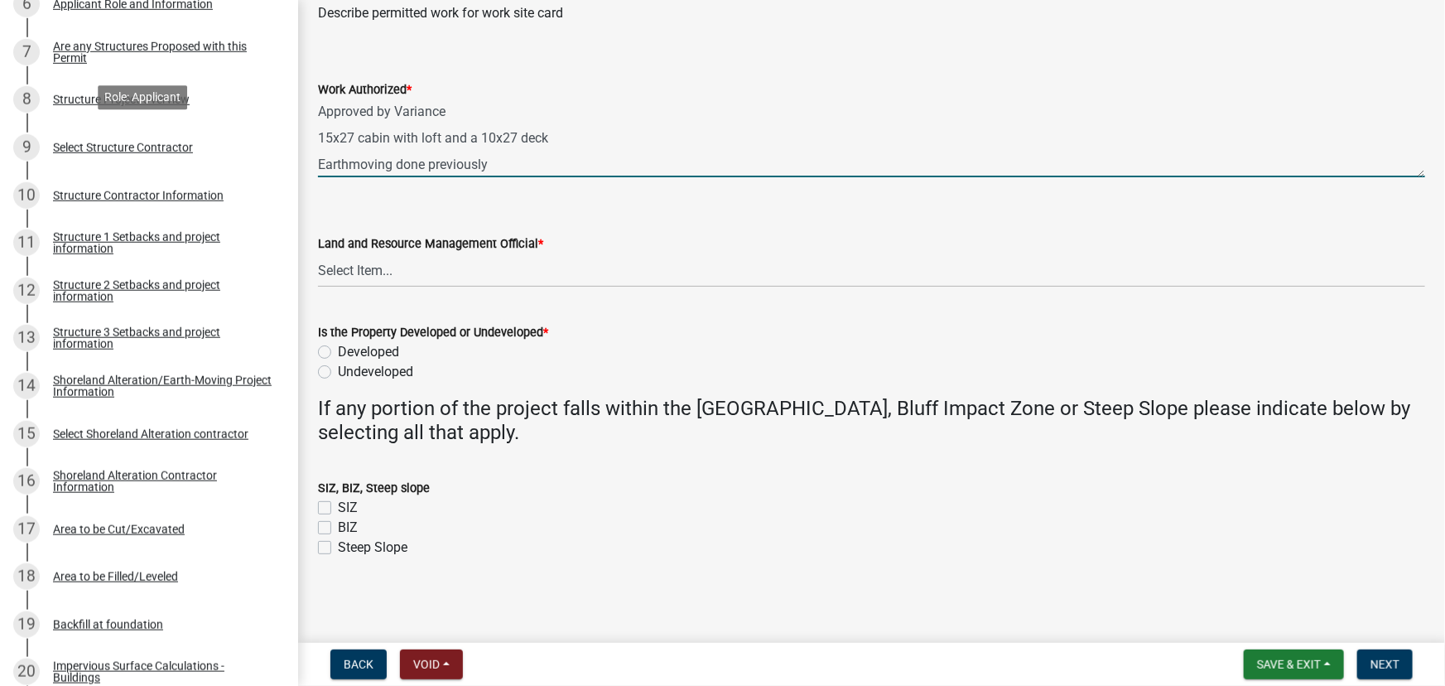
drag, startPoint x: 552, startPoint y: 168, endPoint x: 373, endPoint y: 98, distance: 193.0
click at [228, 26] on div "Structure and Shoreland Alteration Permit Application STR/SAP - 472282 Edit Vie…" at bounding box center [722, 343] width 1445 height 686
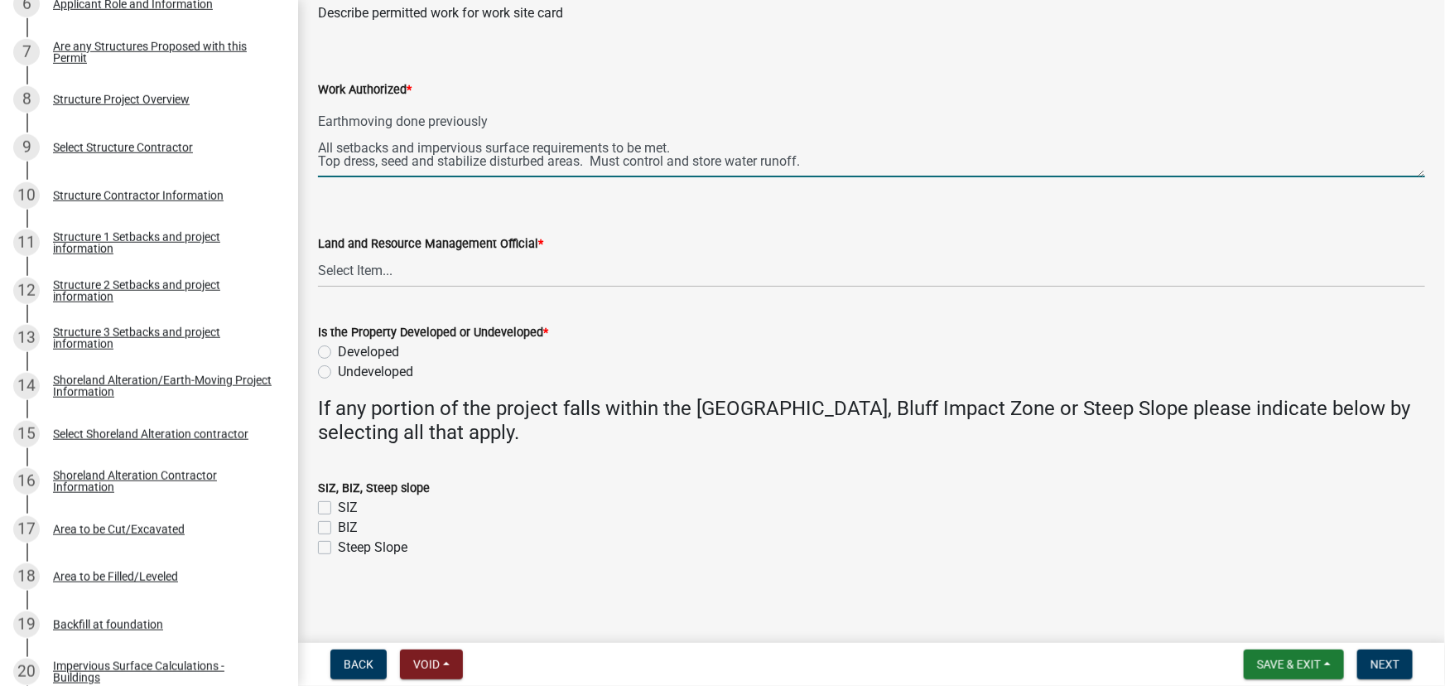
scroll to position [66, 0]
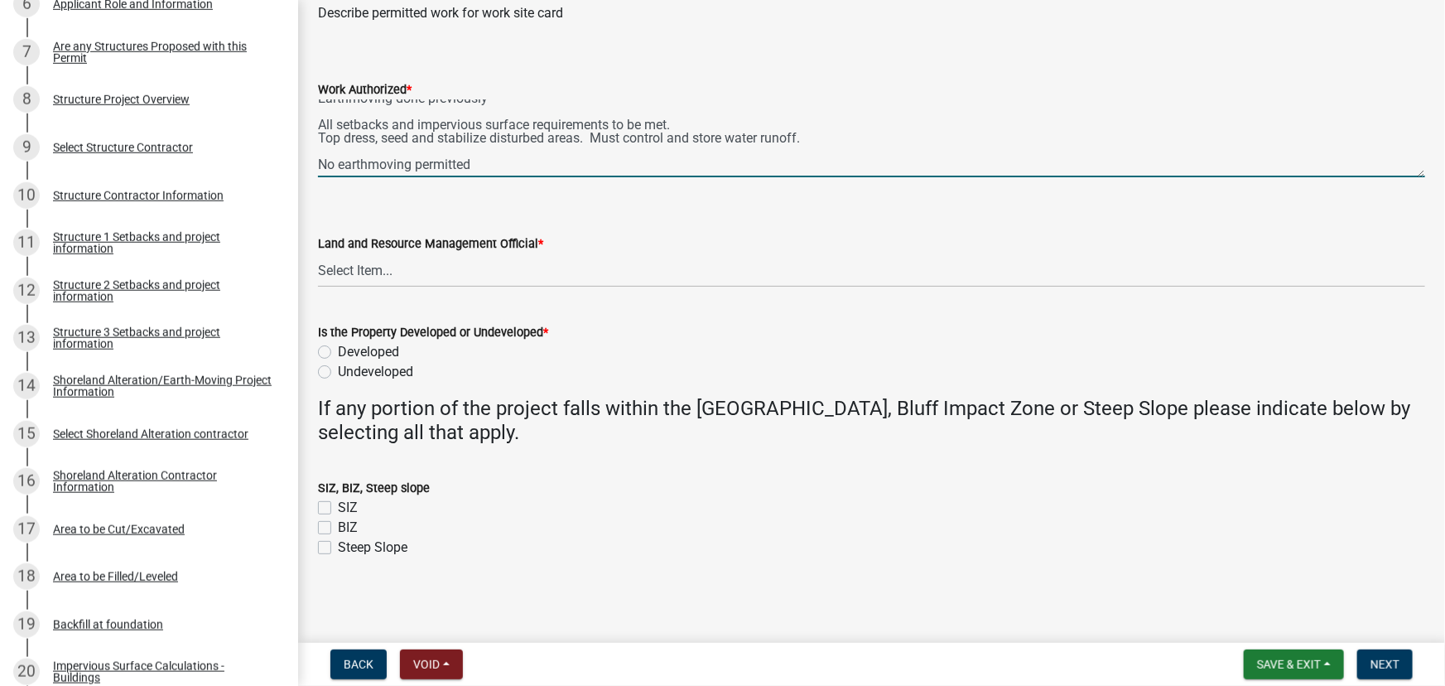
type textarea "Approved by Variance 15x27 cabin with loft and a 10x27 deck Earthmoving done pr…"
click at [409, 282] on select "Select Item... [PERSON_NAME] [PERSON_NAME] [PERSON_NAME] [PERSON_NAME] [PERSON_…" at bounding box center [871, 270] width 1107 height 34
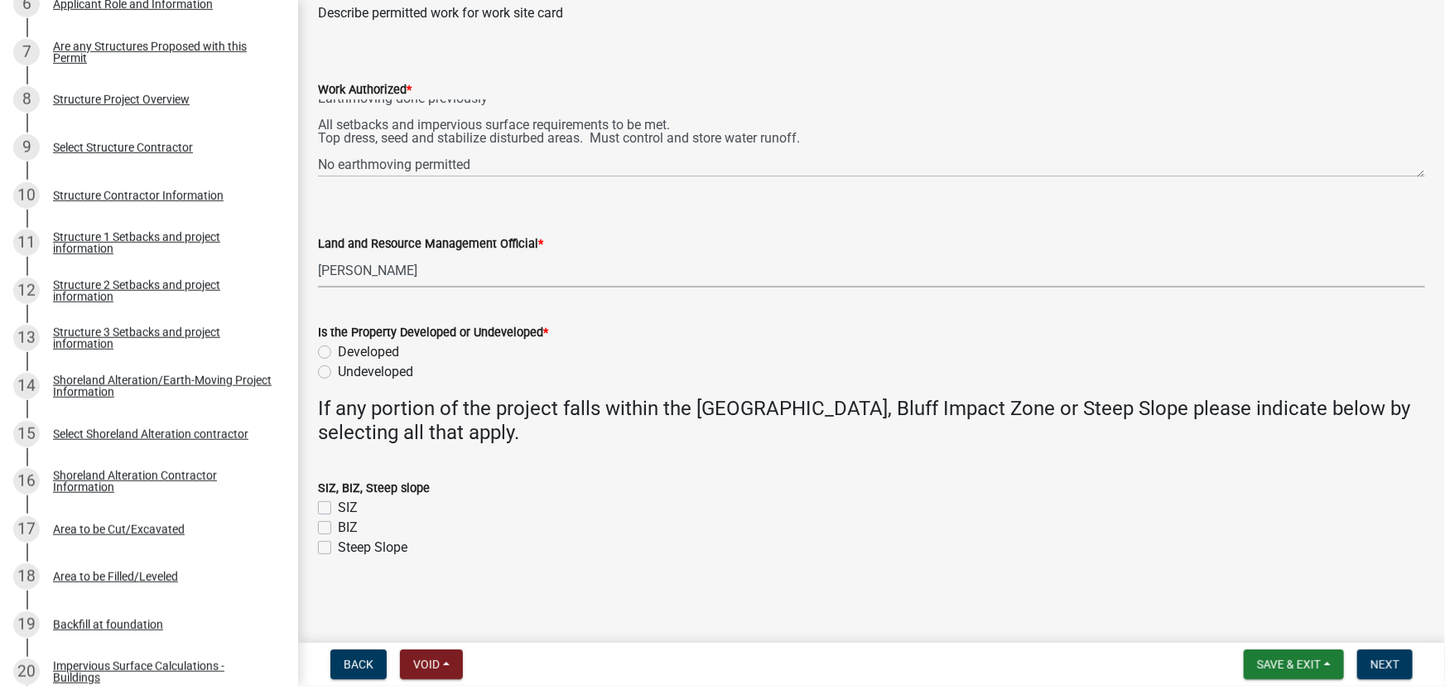
click at [318, 253] on select "Select Item... [PERSON_NAME] [PERSON_NAME] [PERSON_NAME] [PERSON_NAME] [PERSON_…" at bounding box center [871, 270] width 1107 height 34
select select "190fd4c8-42ef-492b-a4a0-a0213555944c"
click at [366, 356] on label "Developed" at bounding box center [368, 352] width 61 height 20
click at [349, 353] on input "Developed" at bounding box center [343, 347] width 11 height 11
radio input "true"
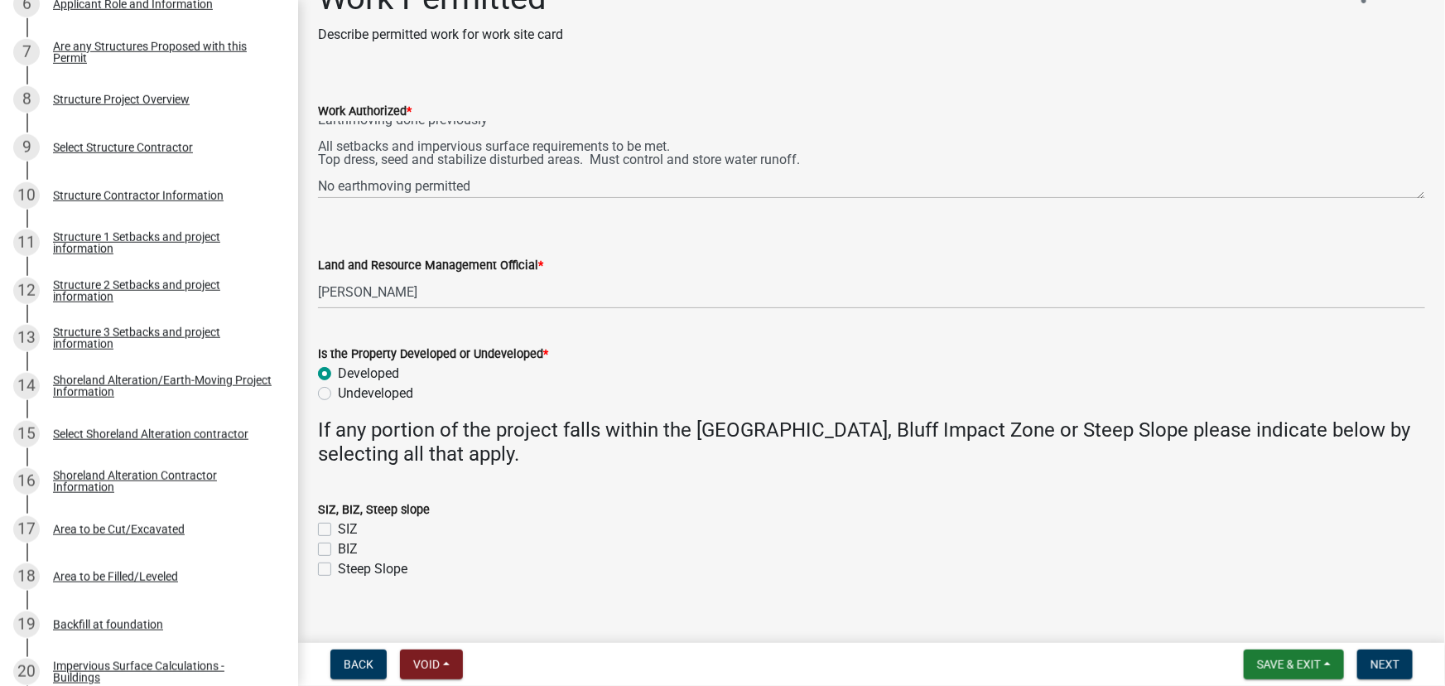
scroll to position [63, 0]
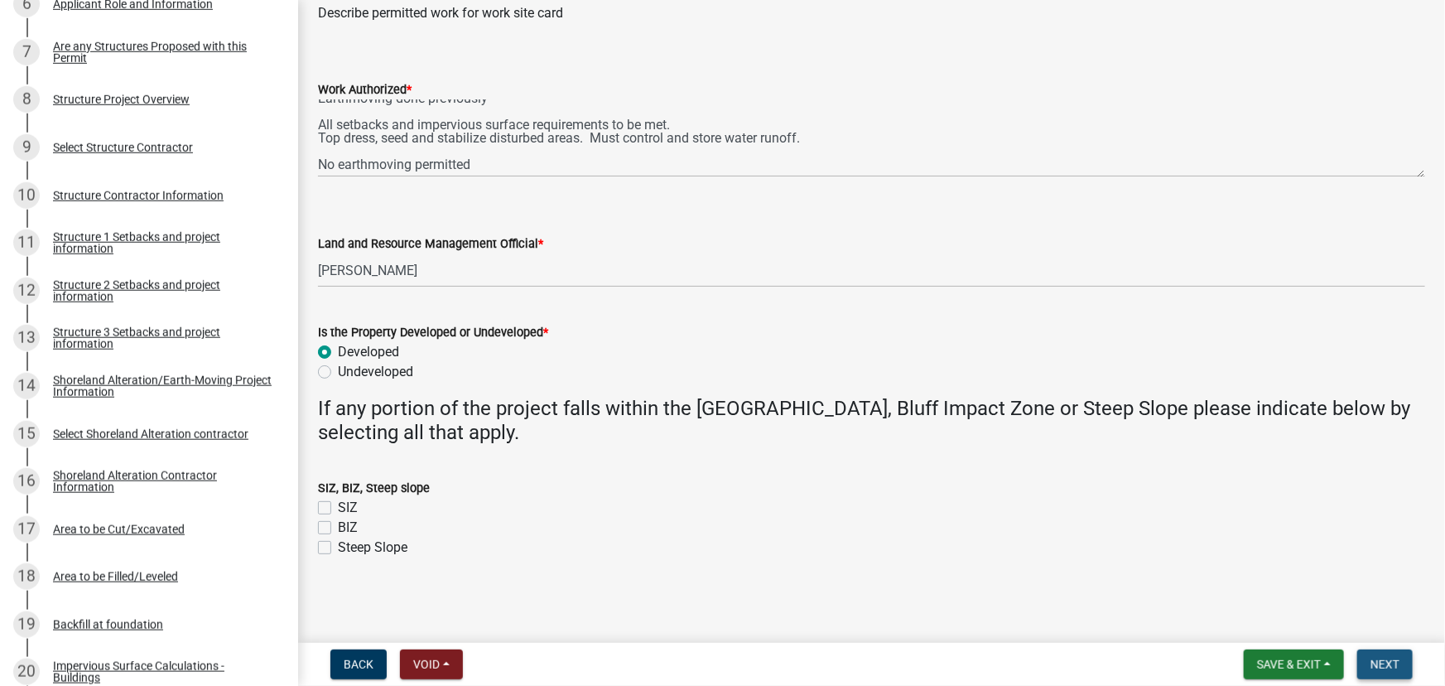
click at [1380, 667] on span "Next" at bounding box center [1384, 663] width 29 height 13
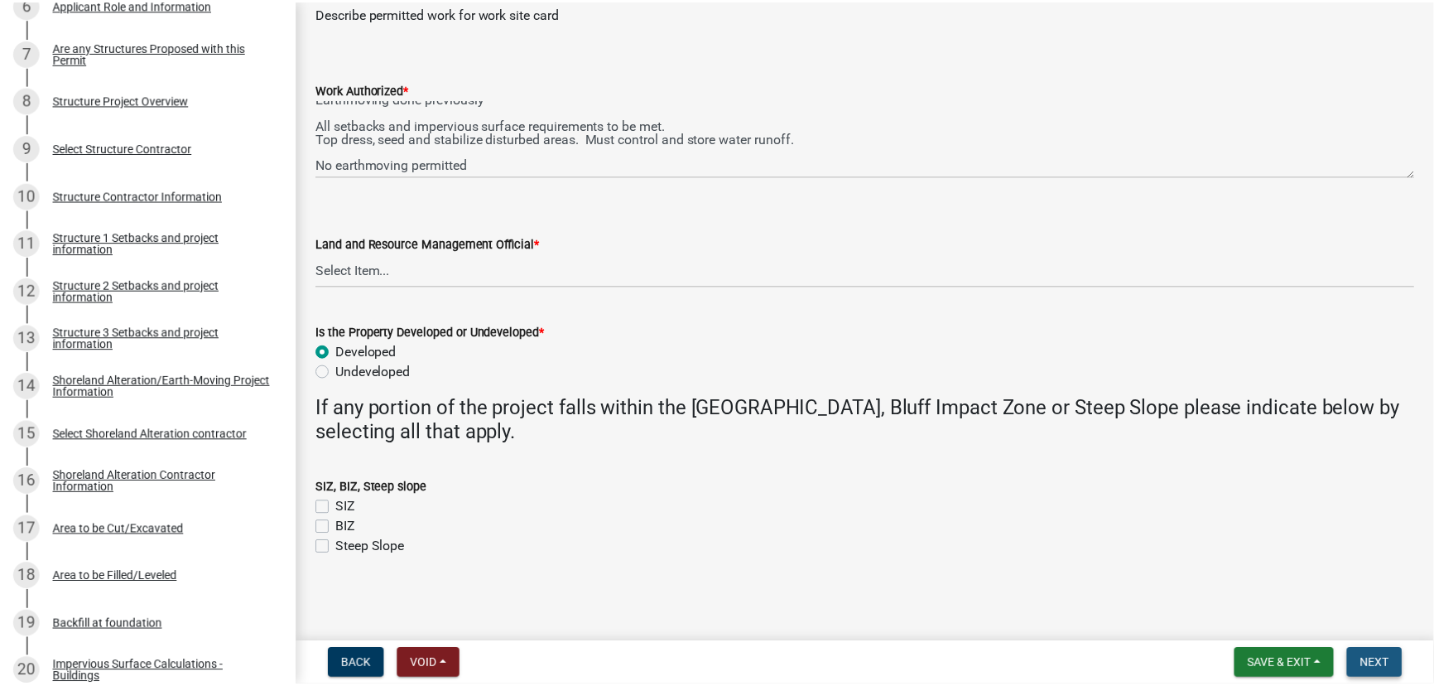
scroll to position [0, 0]
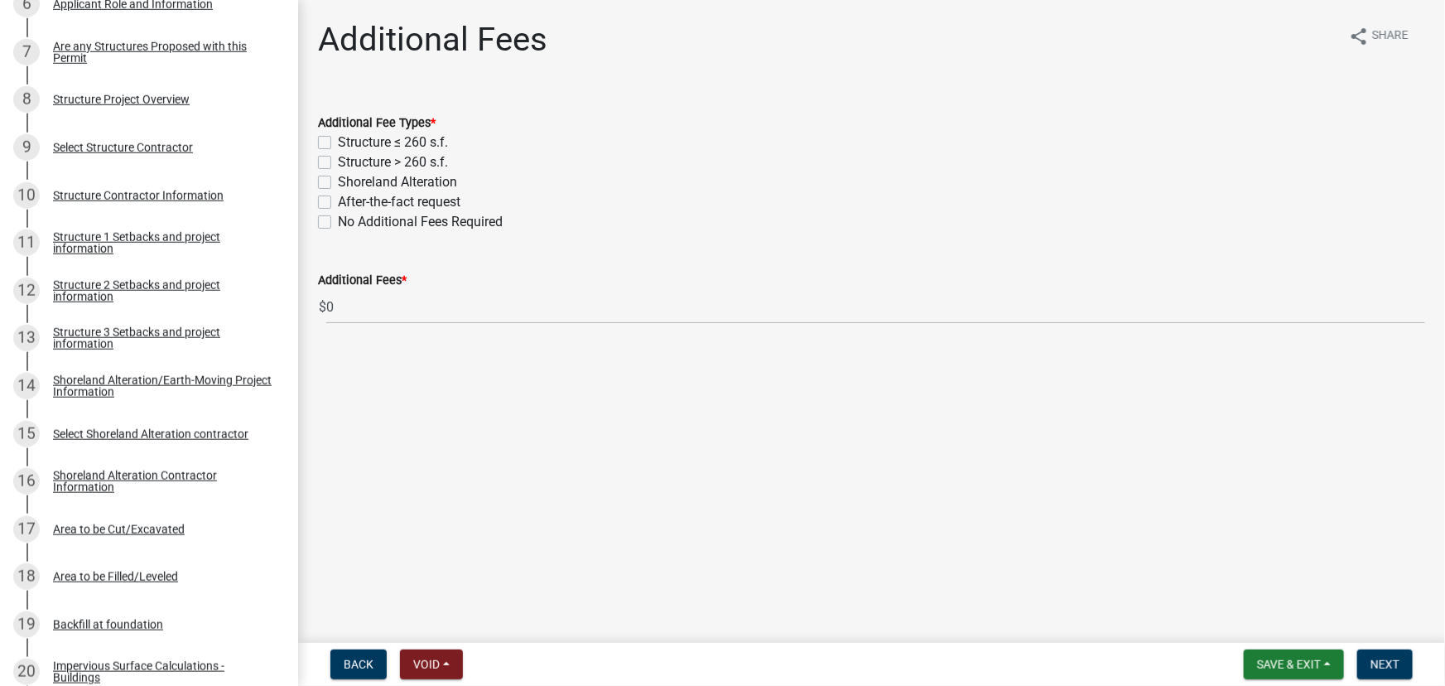
click at [412, 151] on label "Structure ≤ 260 s.f." at bounding box center [393, 142] width 110 height 20
click at [349, 143] on input "Structure ≤ 260 s.f." at bounding box center [343, 137] width 11 height 11
checkbox input "true"
checkbox input "false"
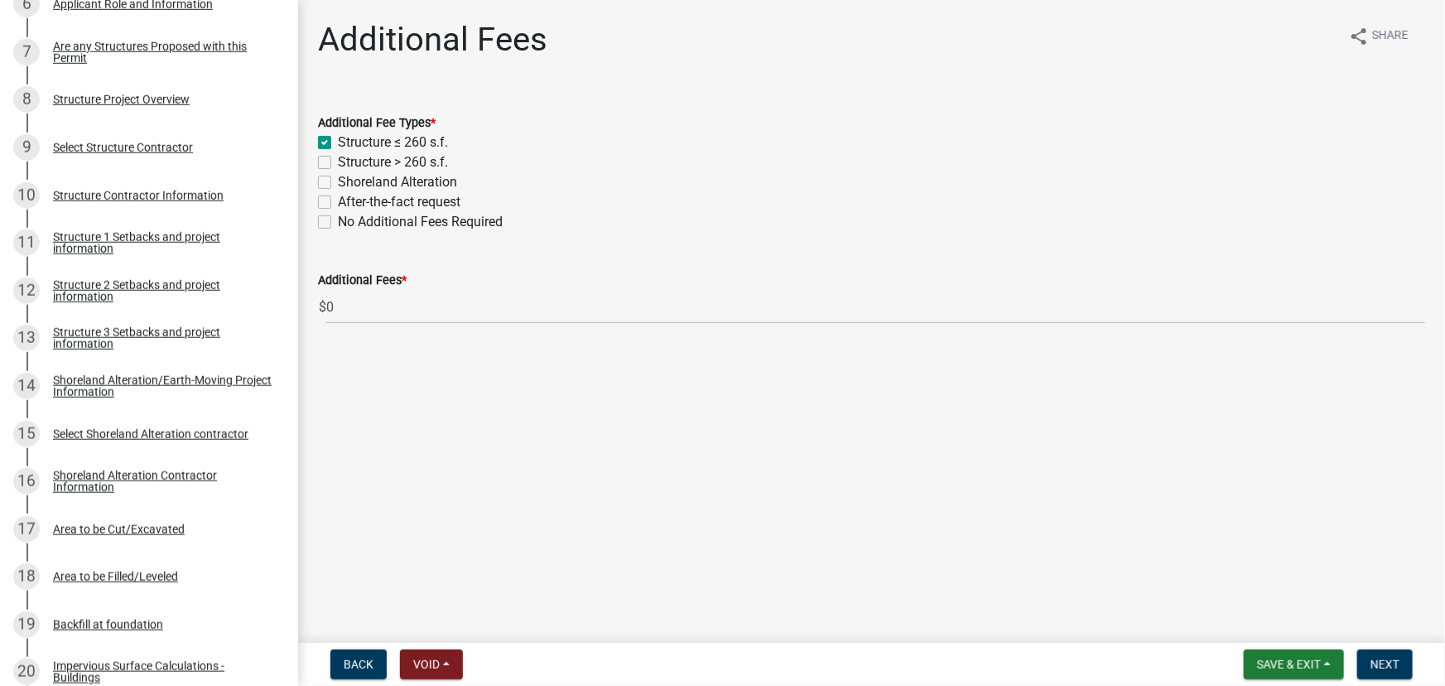
checkbox input "false"
click at [431, 161] on label "Structure > 260 s.f." at bounding box center [393, 162] width 110 height 20
click at [349, 161] on input "Structure > 260 s.f." at bounding box center [343, 157] width 11 height 11
checkbox input "true"
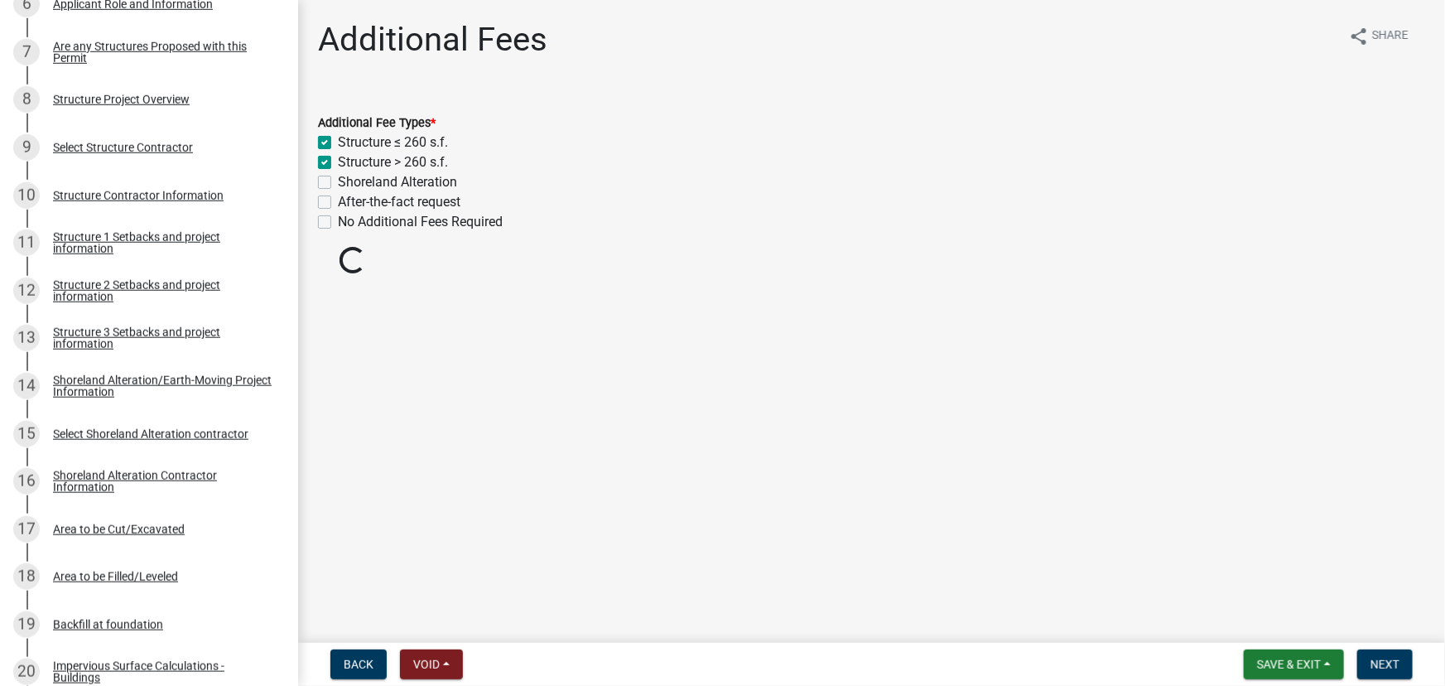
checkbox input "true"
checkbox input "false"
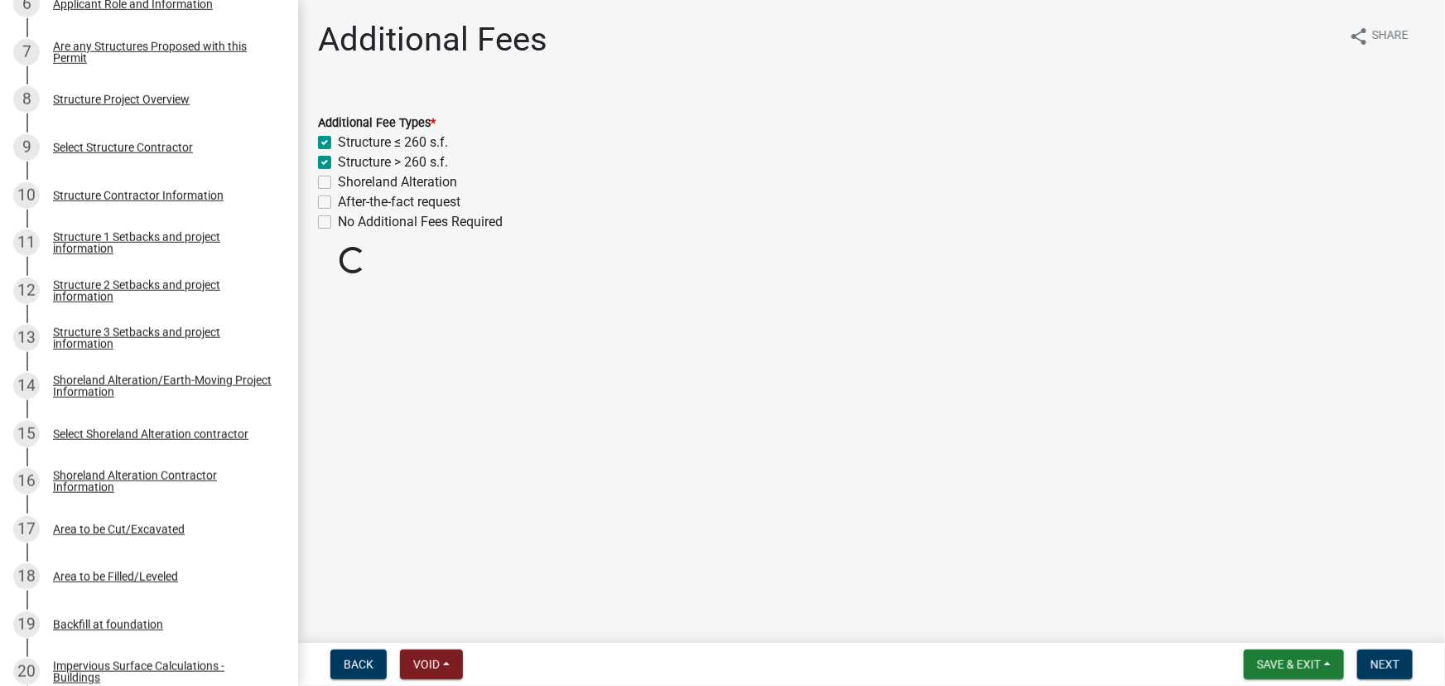
click at [421, 147] on label "Structure ≤ 260 s.f." at bounding box center [393, 142] width 110 height 20
click at [349, 143] on input "Structure ≤ 260 s.f." at bounding box center [343, 137] width 11 height 11
checkbox input "false"
checkbox input "true"
checkbox input "false"
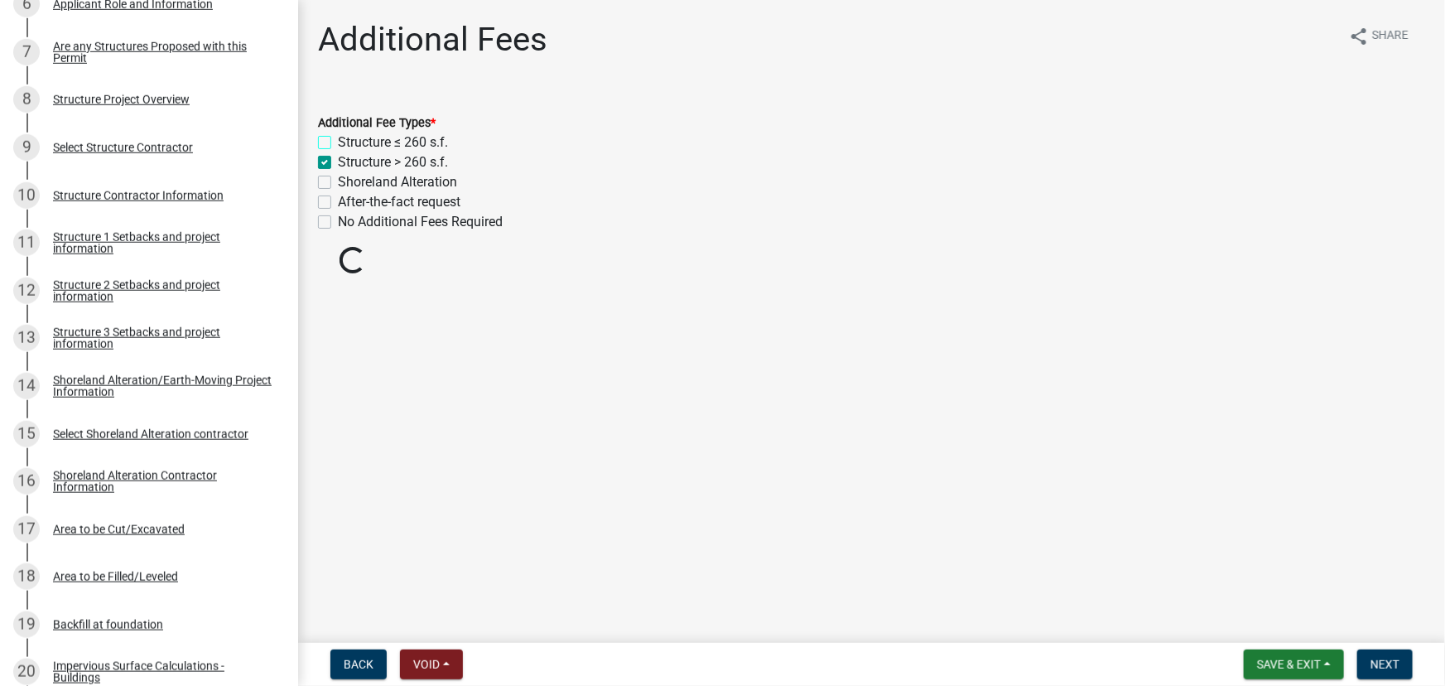
checkbox input "false"
click at [1394, 665] on span "Next" at bounding box center [1384, 663] width 29 height 13
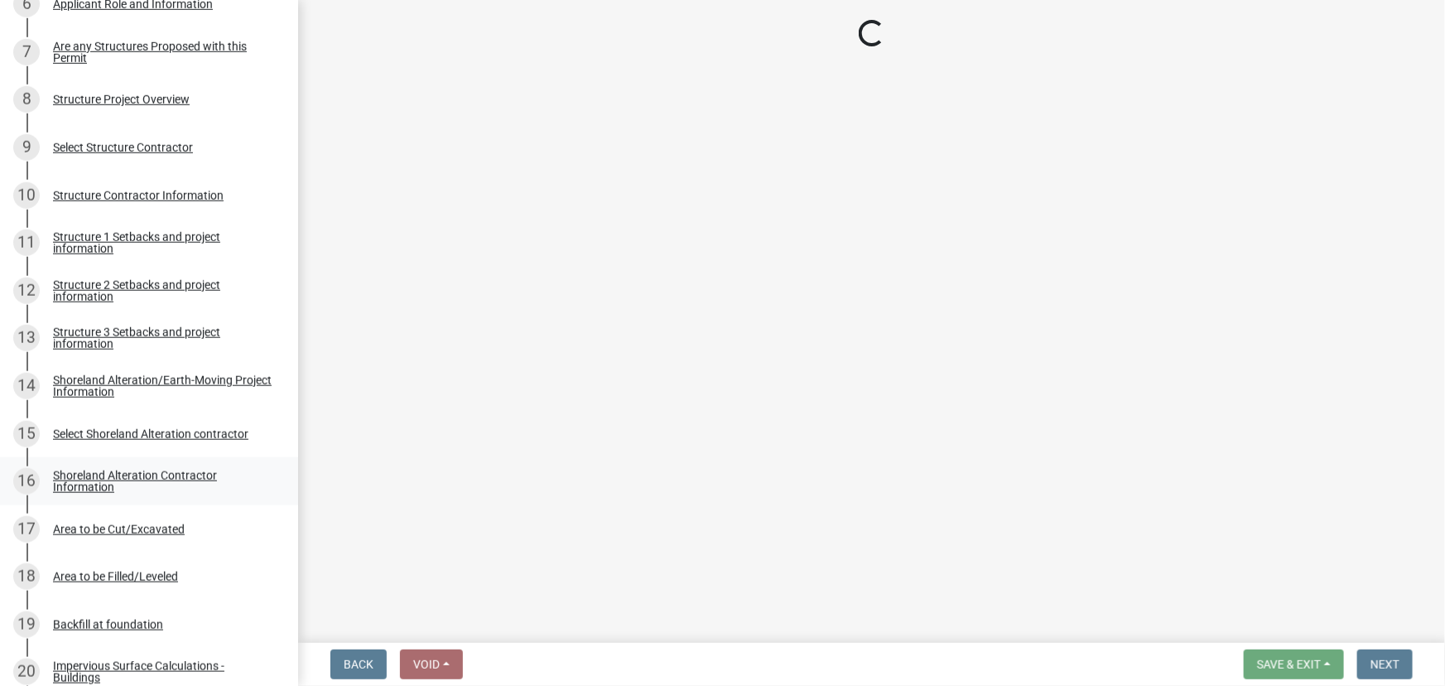
select select "3: 3"
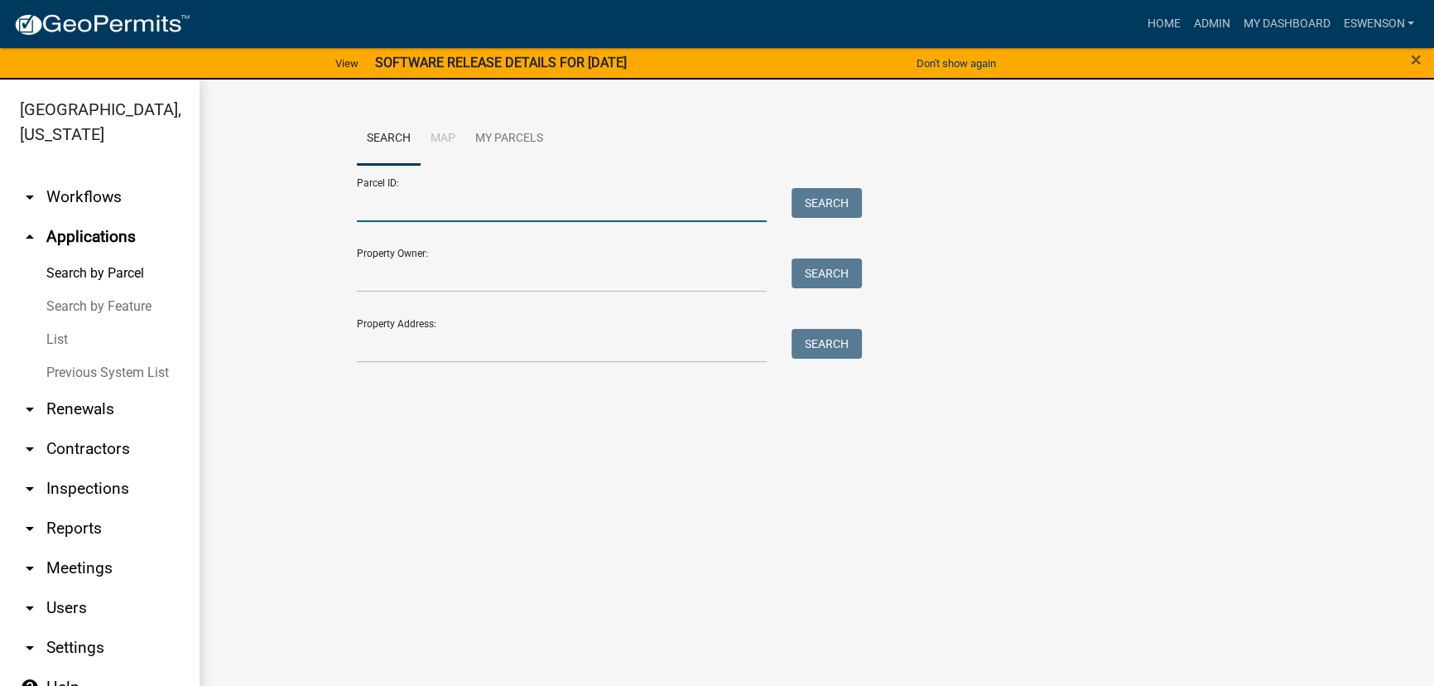
click at [486, 195] on input "Parcel ID:" at bounding box center [562, 205] width 410 height 34
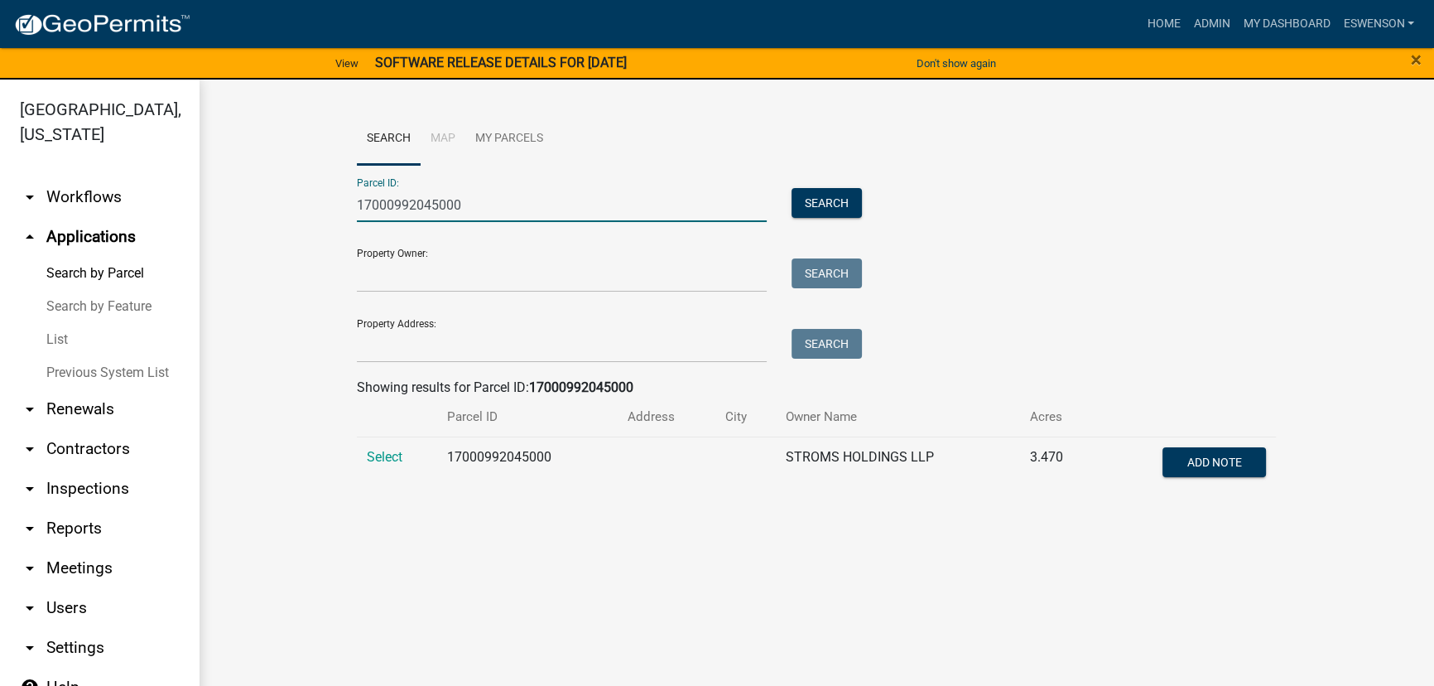
type input "17000992045000"
click at [373, 447] on td "Select" at bounding box center [397, 463] width 80 height 55
click at [374, 454] on span "Select" at bounding box center [385, 457] width 36 height 16
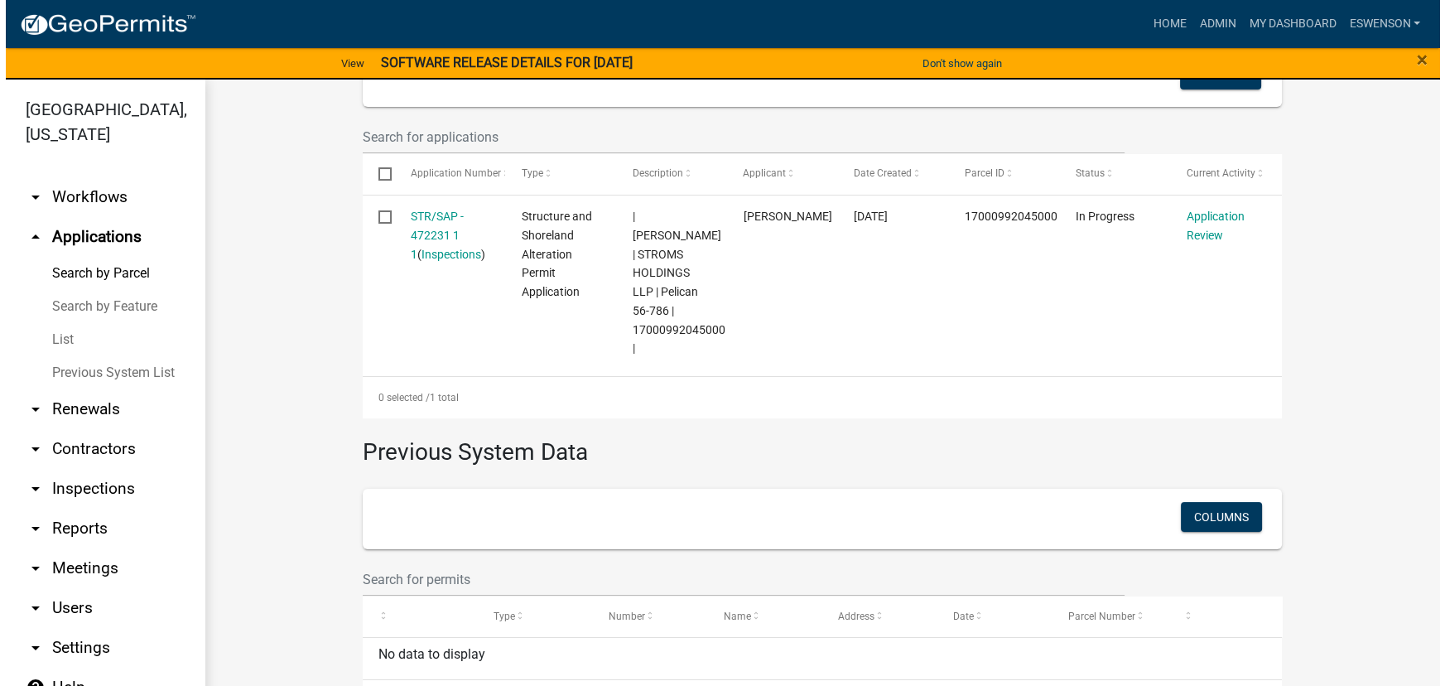
scroll to position [553, 0]
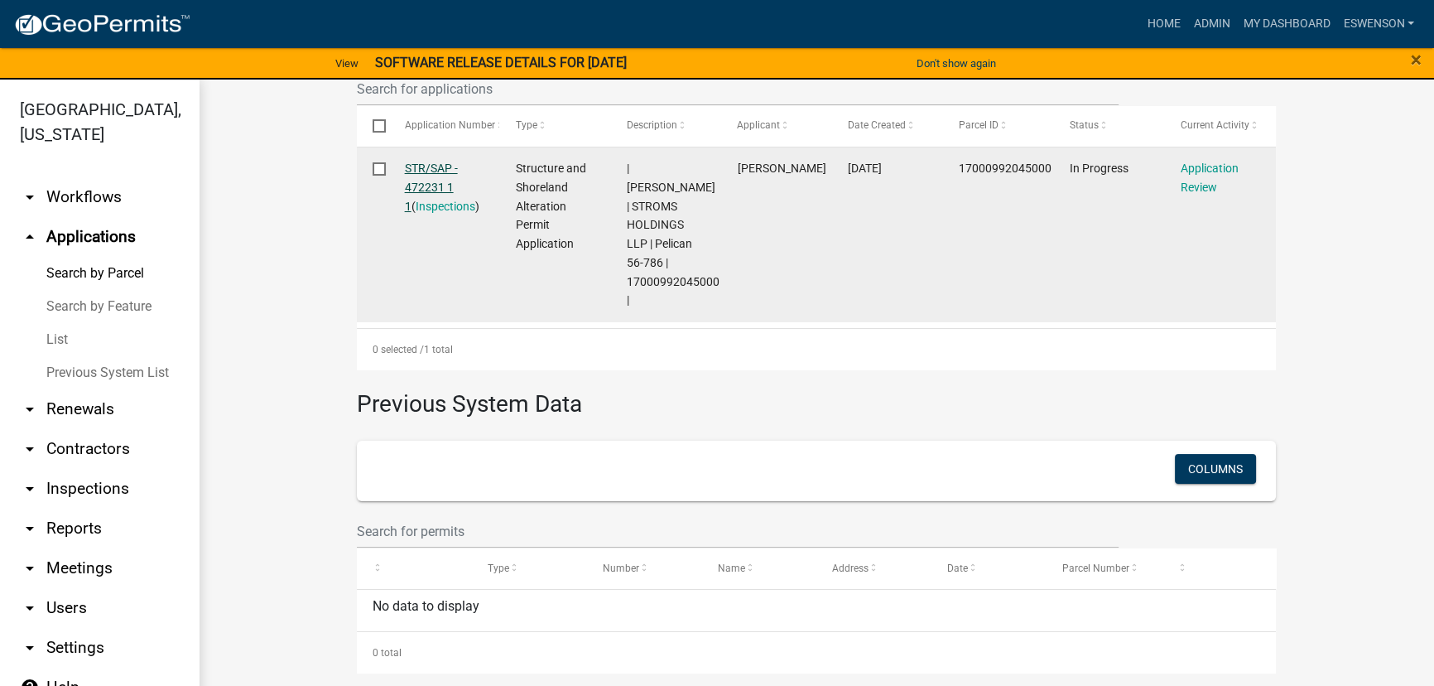
click at [420, 169] on link "STR/SAP - 472231 1 1" at bounding box center [431, 186] width 53 height 51
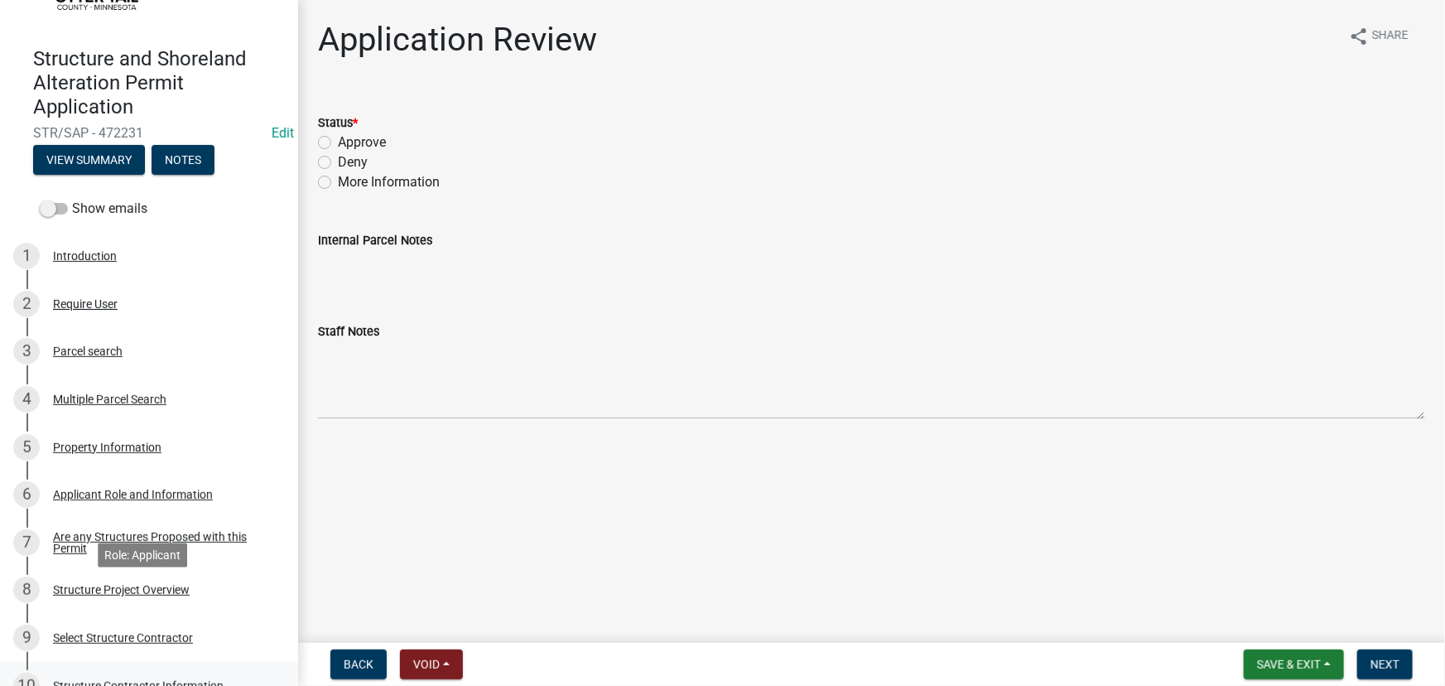
scroll to position [225, 0]
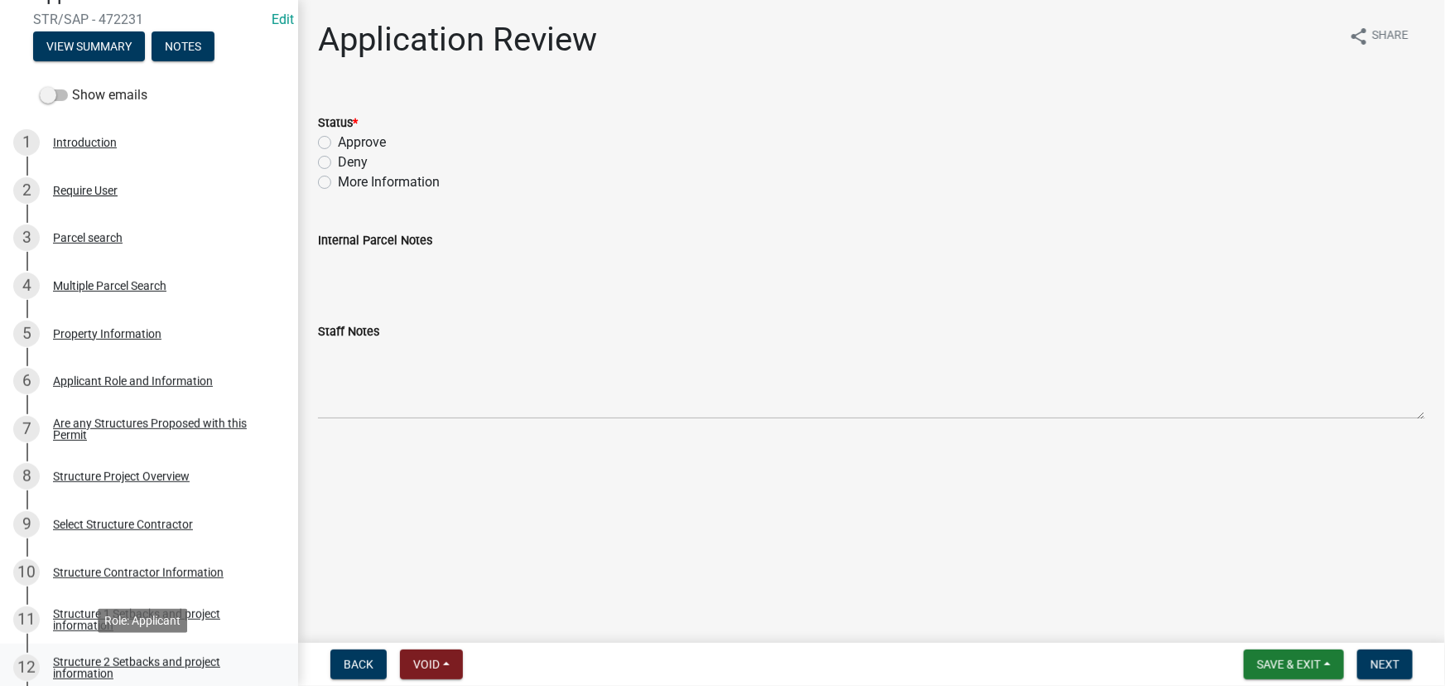
click at [125, 651] on link "12 Structure 2 Setbacks and project information" at bounding box center [149, 667] width 298 height 48
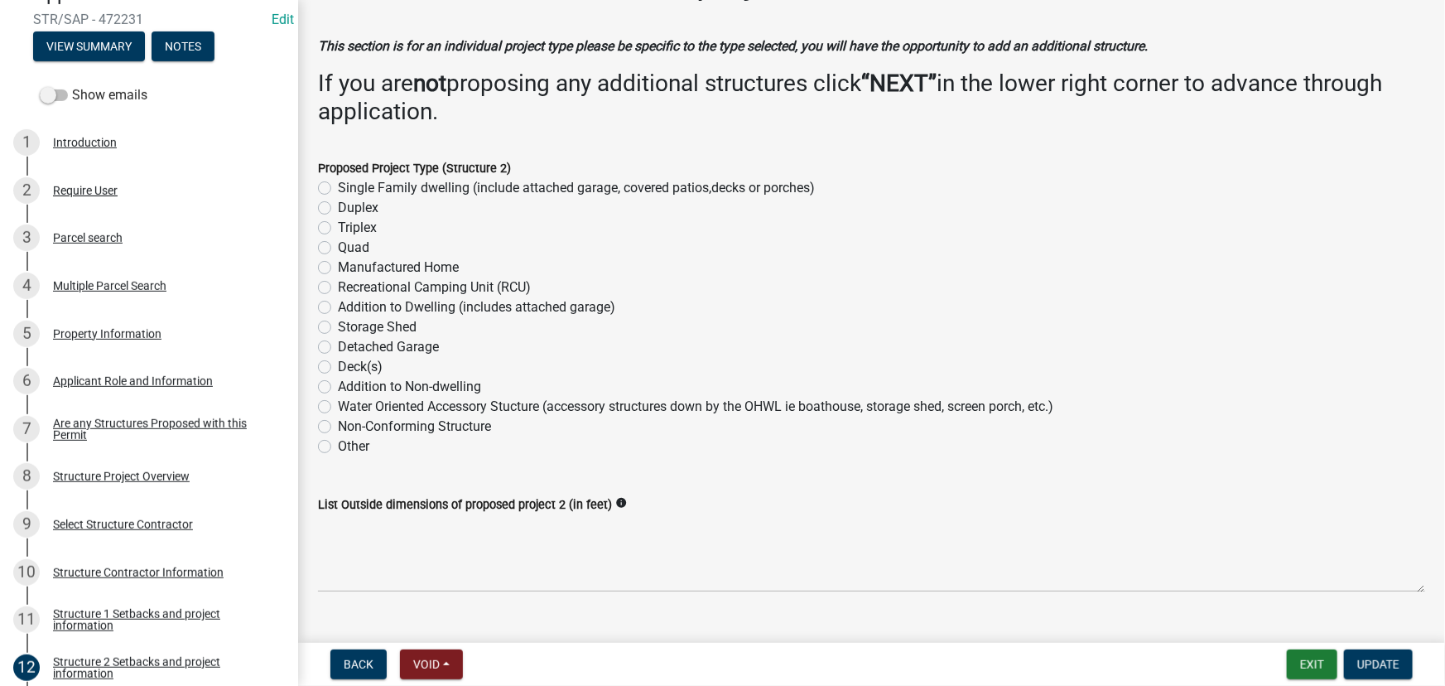
scroll to position [150, 0]
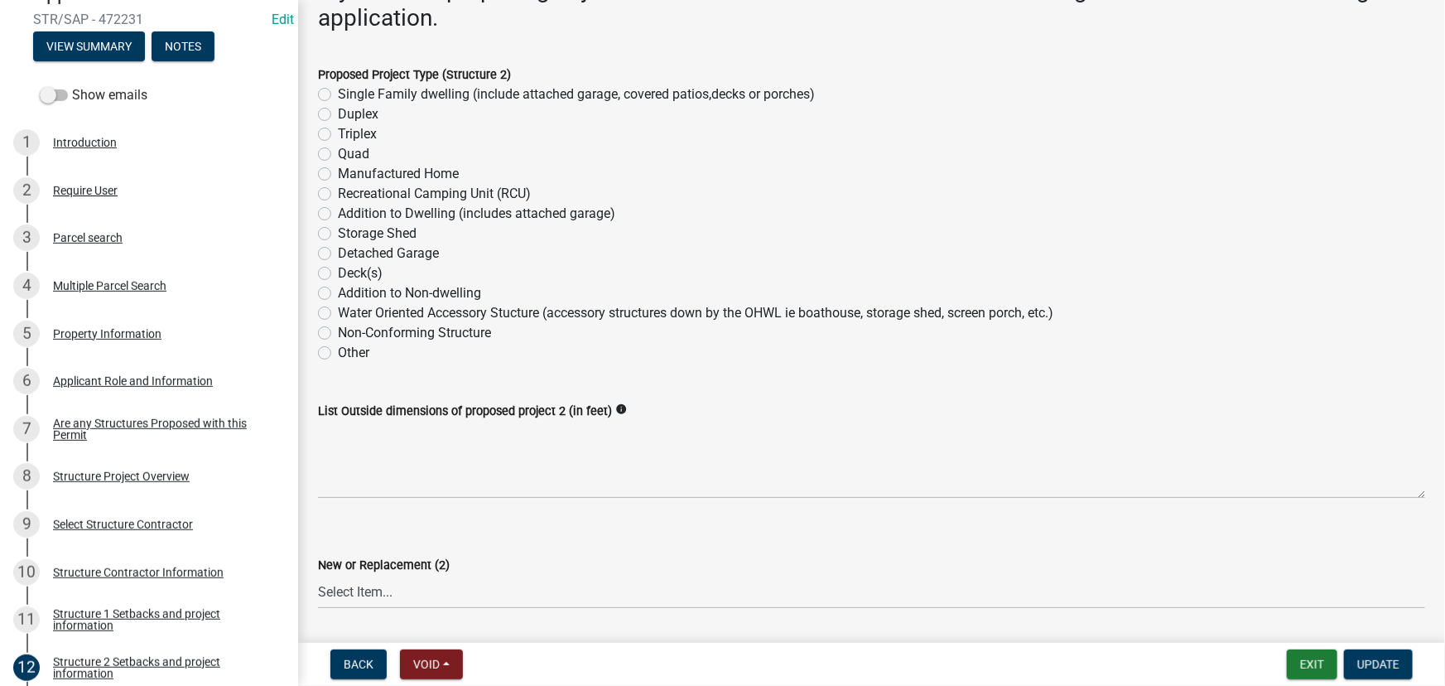
click at [349, 270] on label "Deck(s)" at bounding box center [360, 273] width 45 height 20
click at [349, 270] on input "Deck(s)" at bounding box center [343, 268] width 11 height 11
radio input "true"
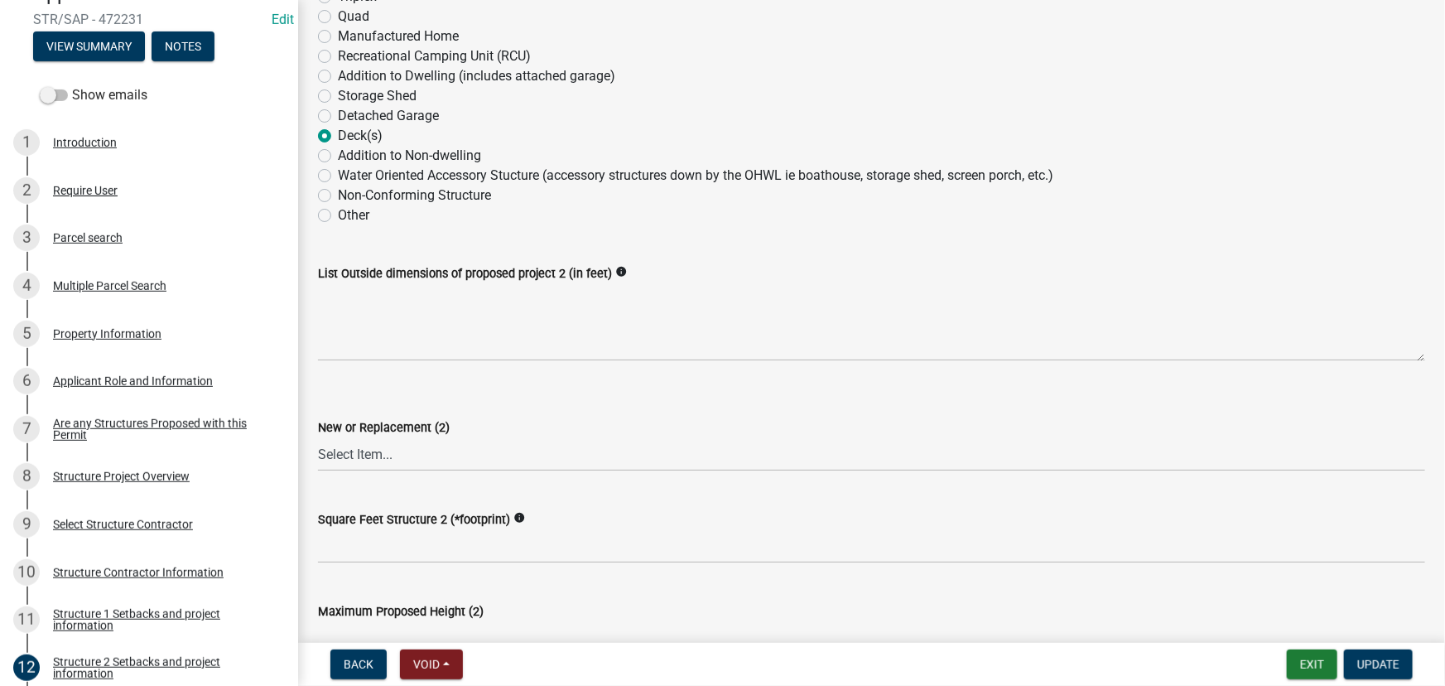
scroll to position [301, 0]
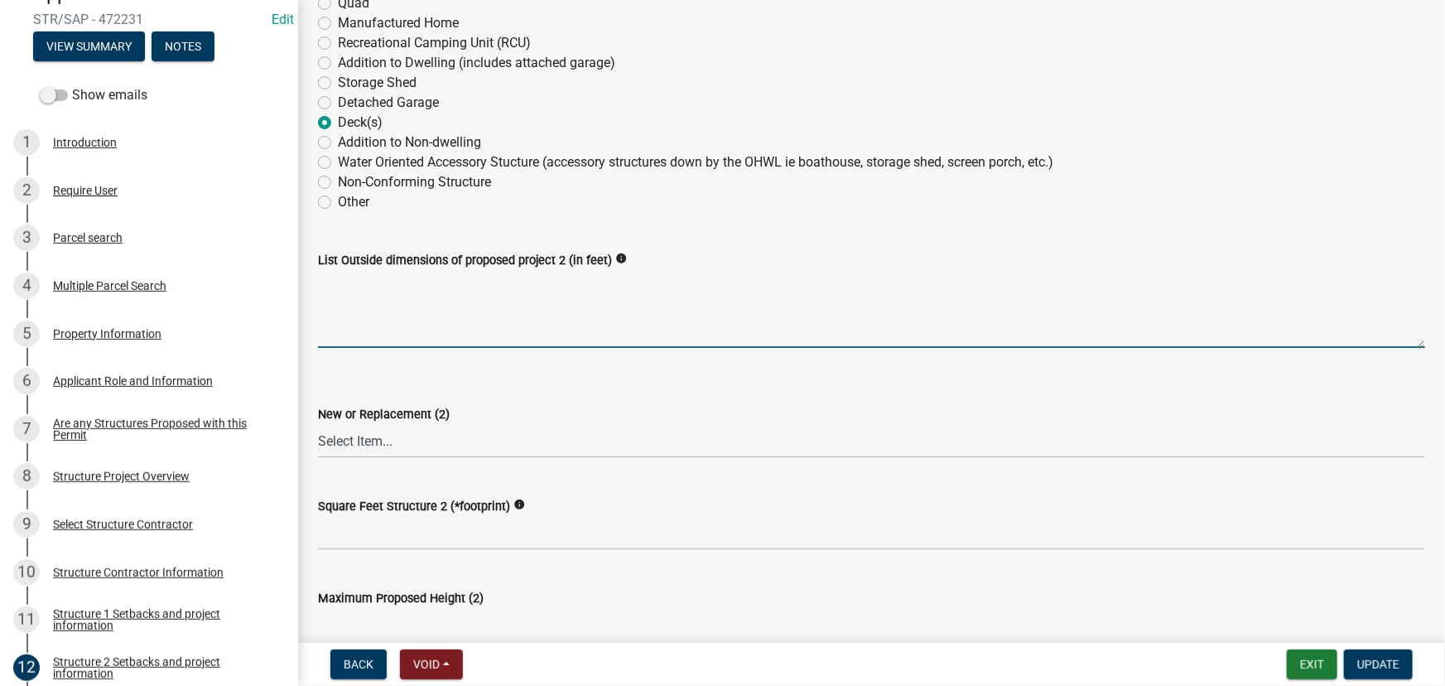
click at [359, 322] on textarea "List Outside dimensions of proposed project 2 (in feet)" at bounding box center [871, 309] width 1107 height 78
type textarea "10x23"
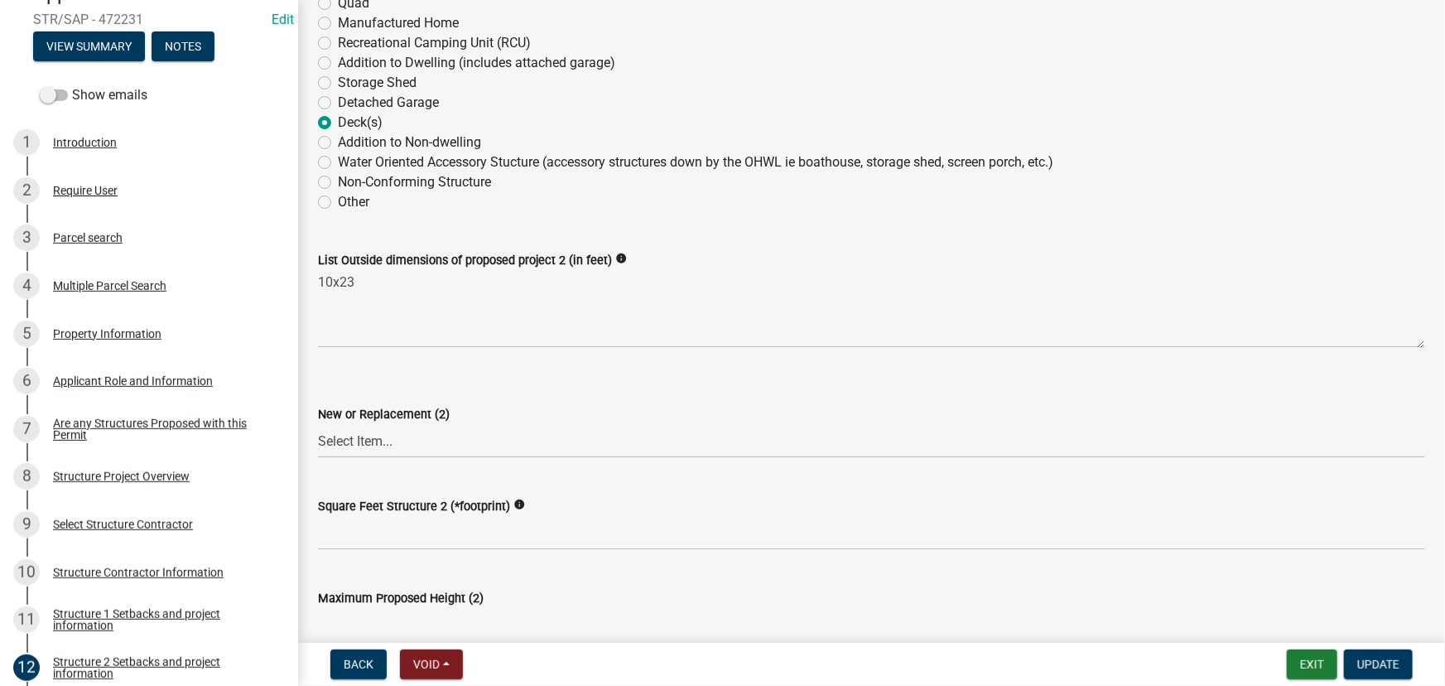
click at [343, 464] on wm-data-entity-input "New or Replacement (2) Select Item... New Replacement" at bounding box center [871, 417] width 1107 height 112
click at [348, 444] on select "Select Item... New Replacement" at bounding box center [871, 441] width 1107 height 34
click at [318, 424] on select "Select Item... New Replacement" at bounding box center [871, 441] width 1107 height 34
select select "c185e313-3403-4239-bd61-bb563c58a77a"
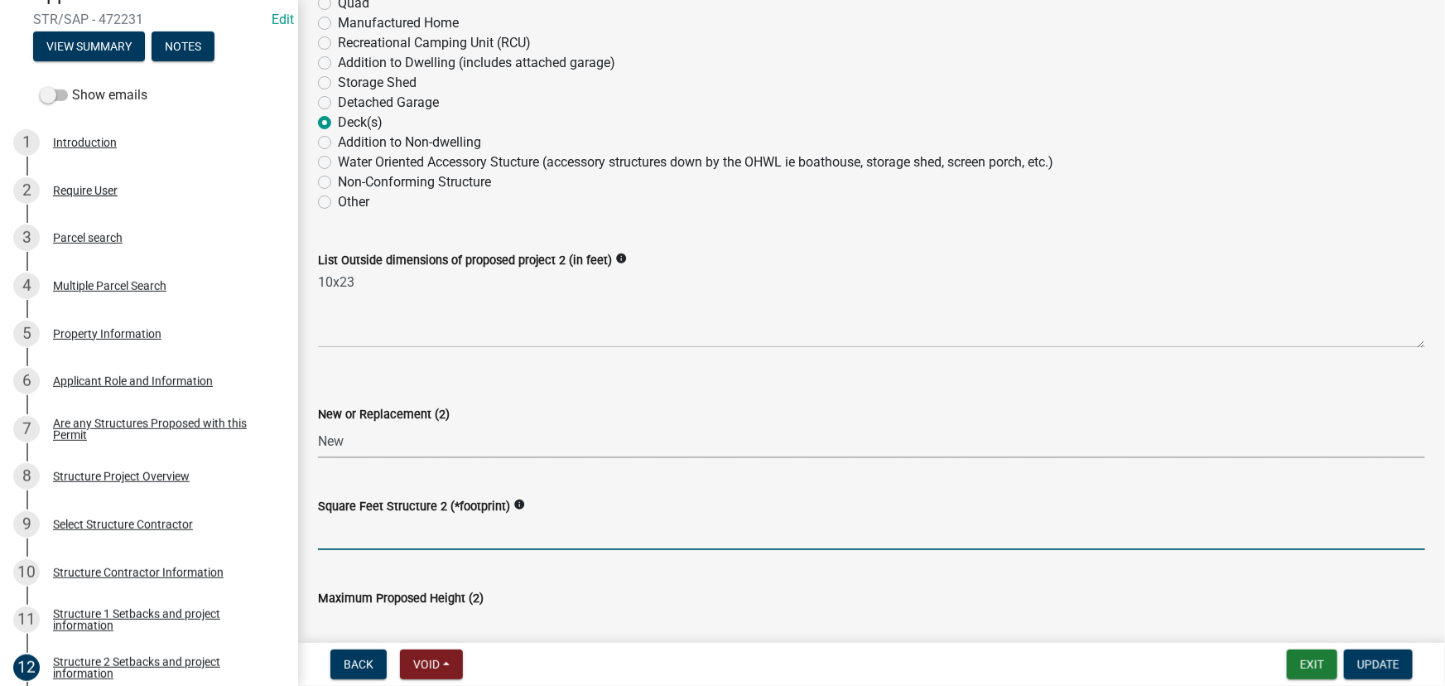
click at [365, 518] on input "text" at bounding box center [871, 533] width 1107 height 34
type input "230"
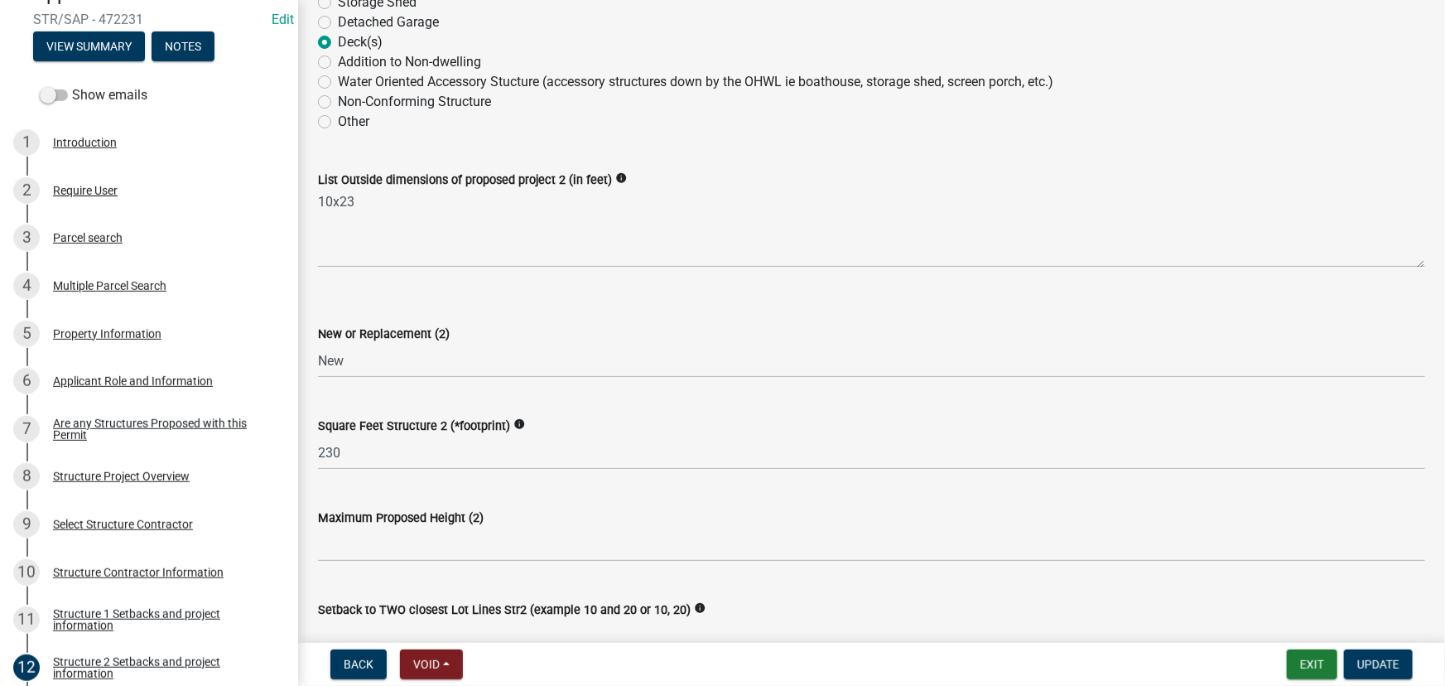
scroll to position [397, 0]
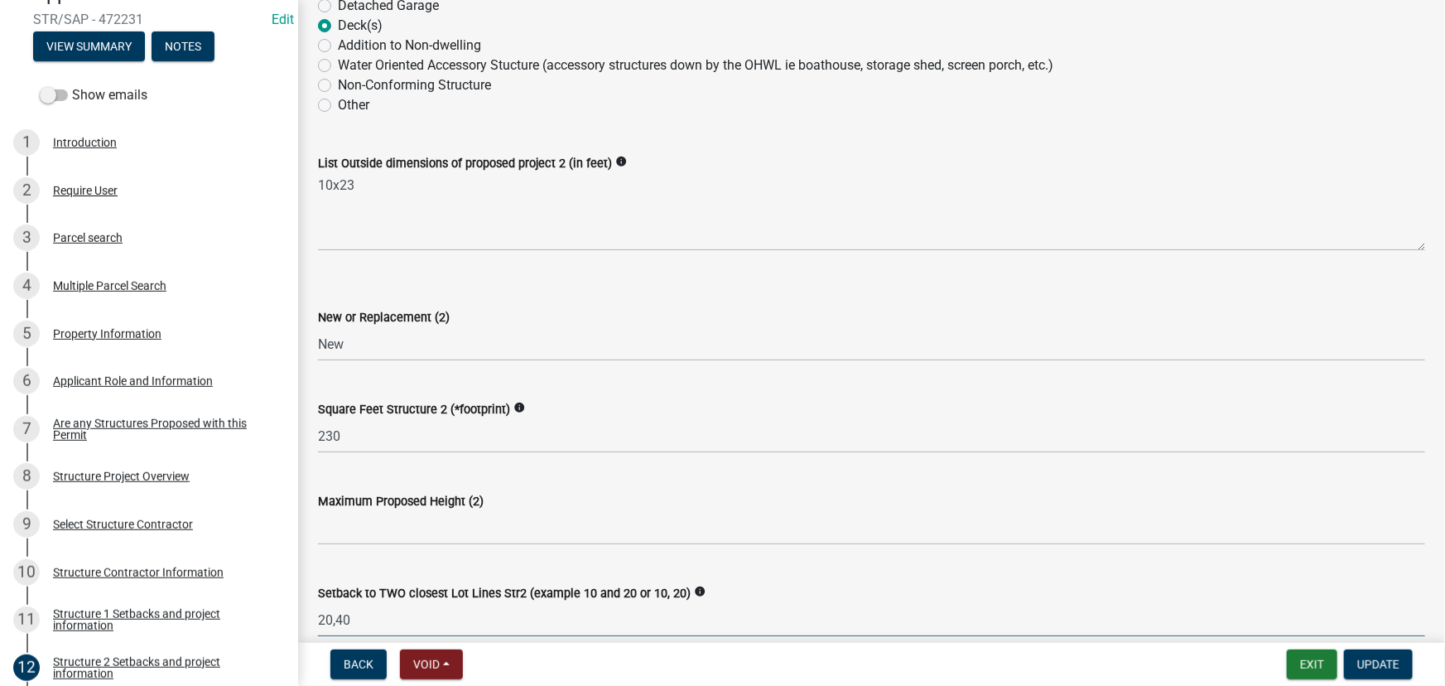
type input "20,40"
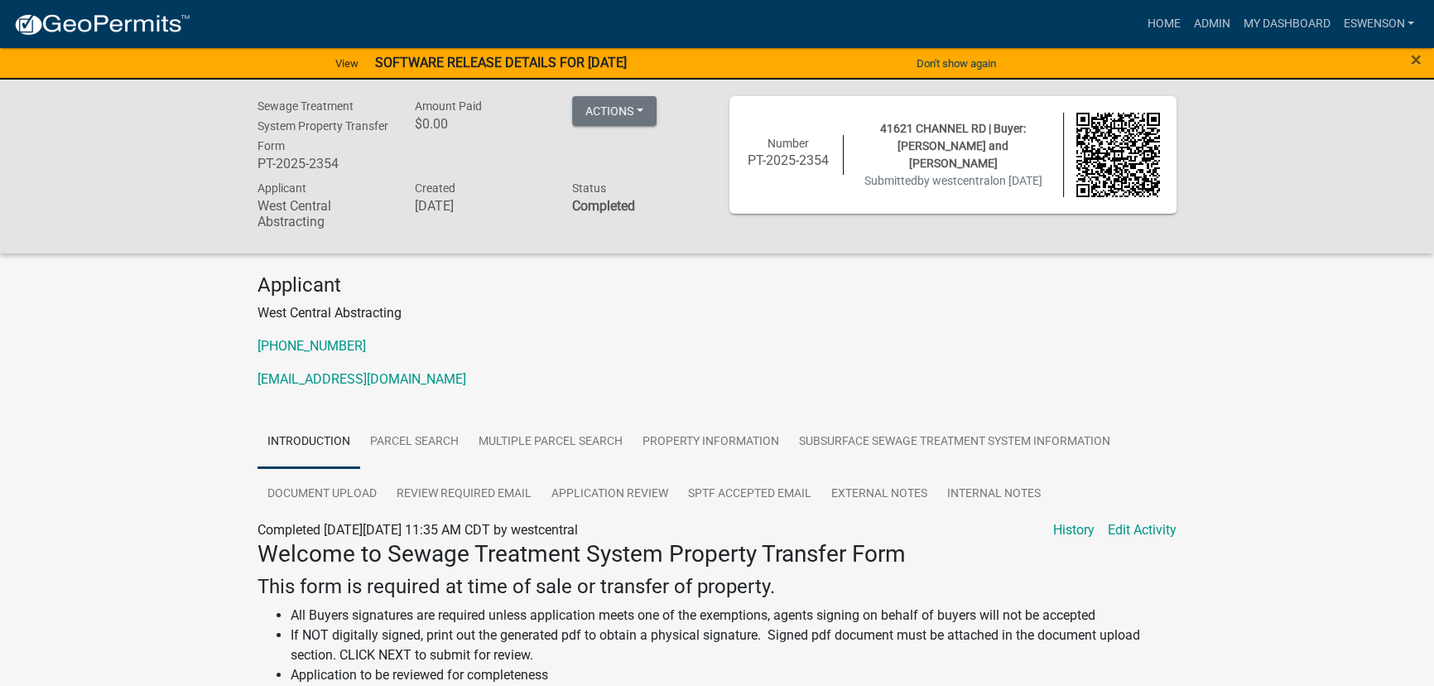
click at [1293, 44] on nav "more_horiz Home Admin My Dashboard eswenson Admin Account Logout" at bounding box center [717, 24] width 1434 height 48
click at [1287, 31] on link "My Dashboard" at bounding box center [1286, 23] width 100 height 31
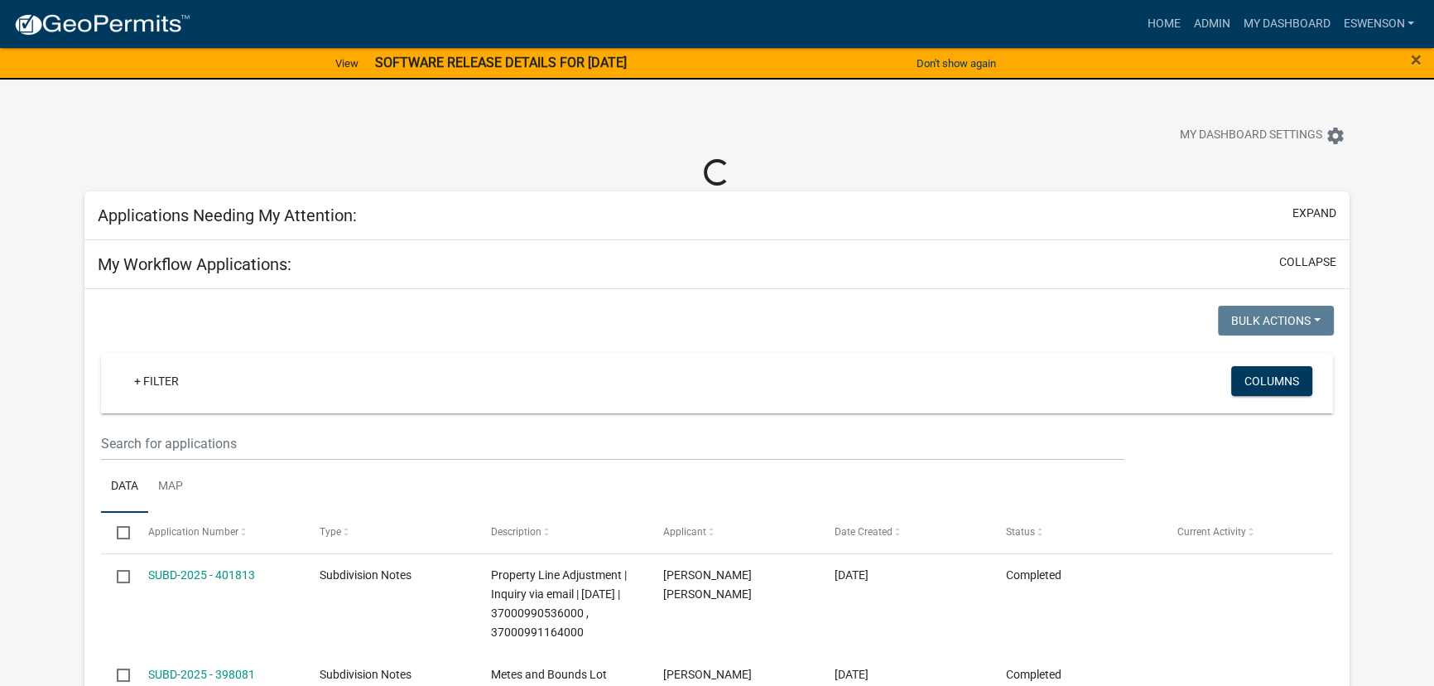
select select "3: 100"
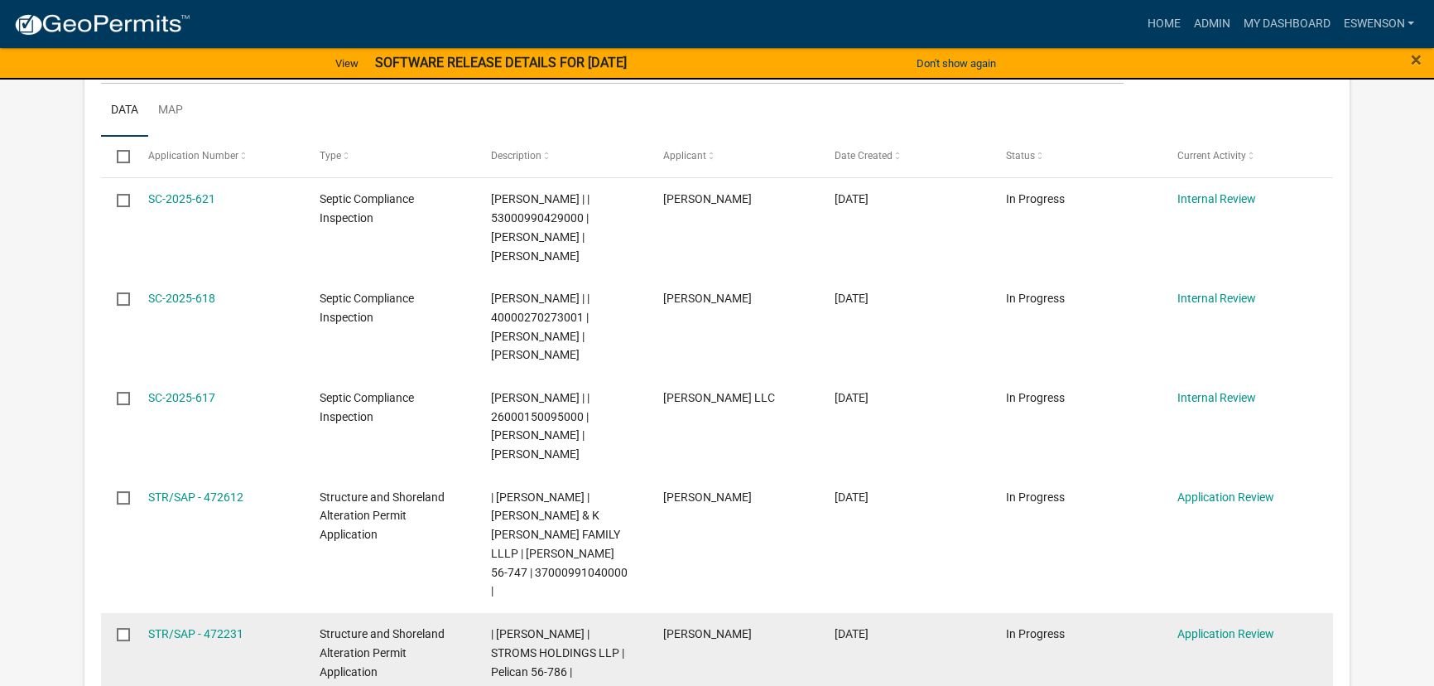
scroll to position [225, 0]
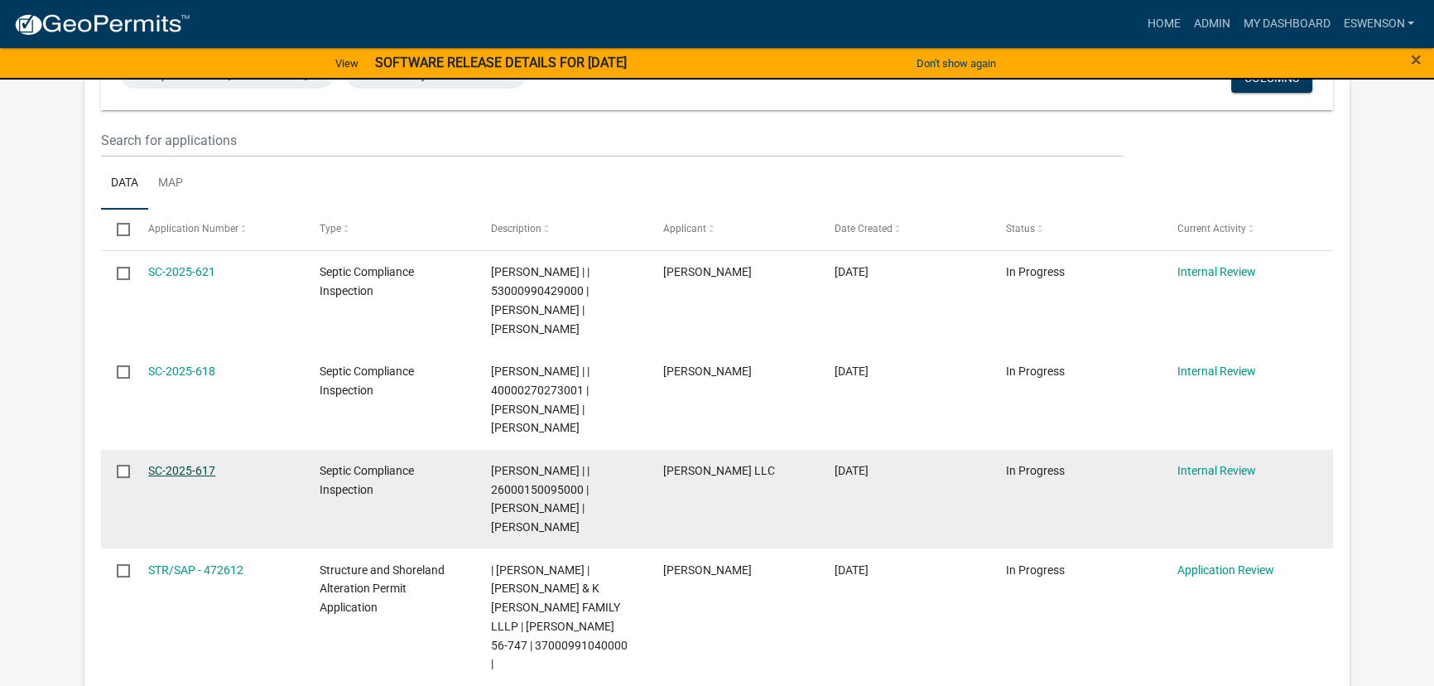
click at [177, 469] on link "SC-2025-617" at bounding box center [181, 470] width 67 height 13
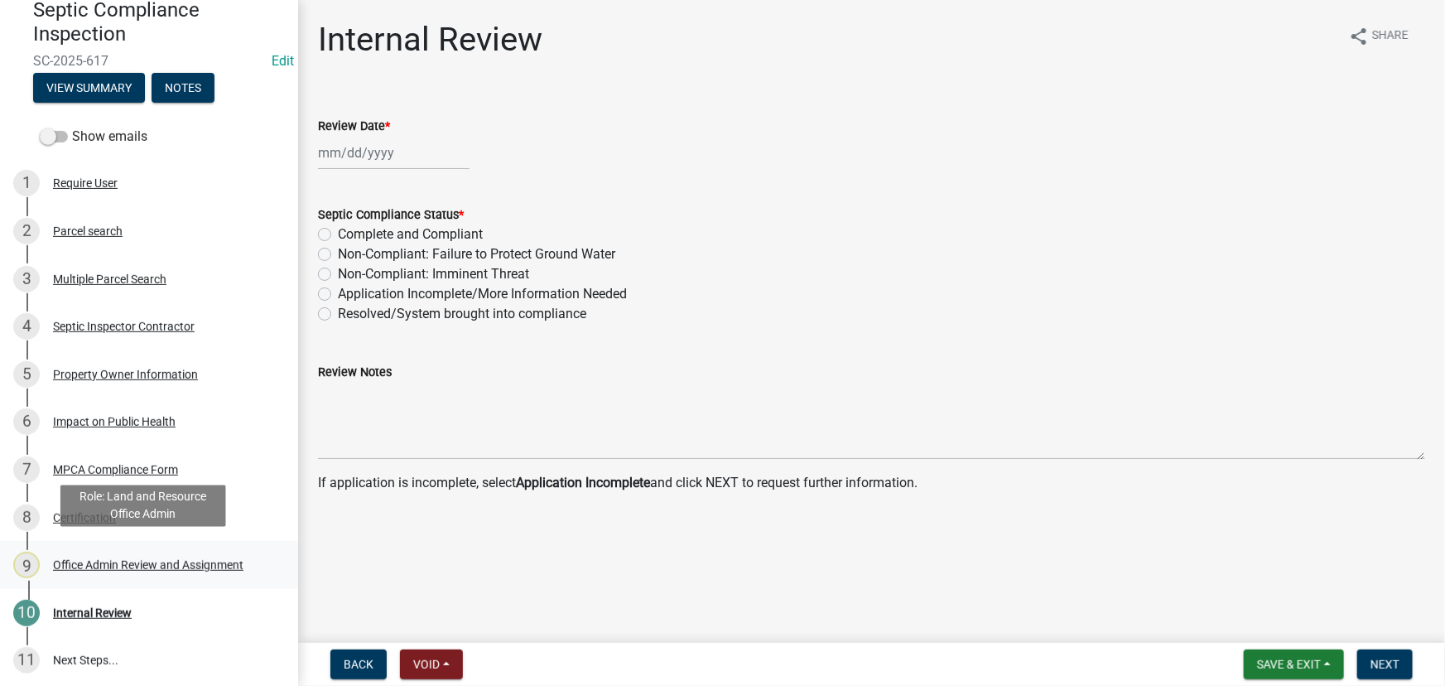
scroll to position [166, 0]
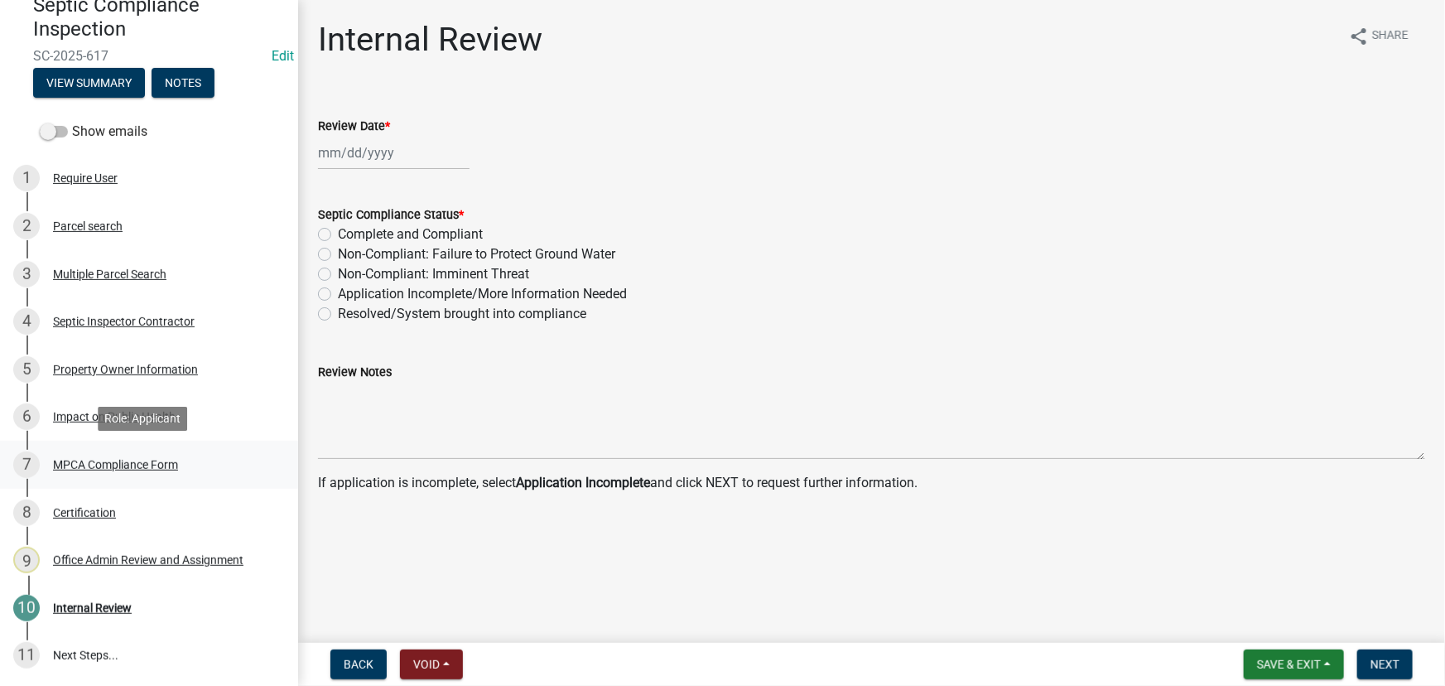
click at [116, 459] on div "MPCA Compliance Form" at bounding box center [115, 465] width 125 height 12
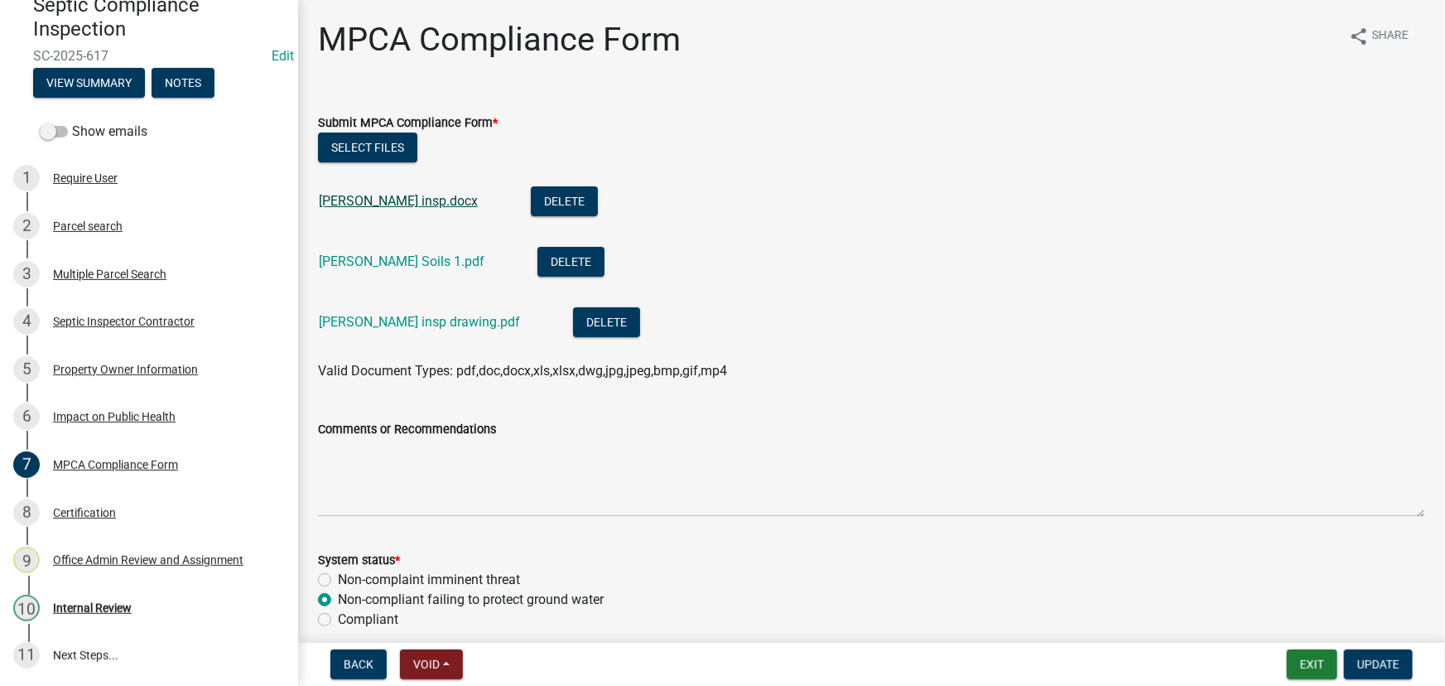
click at [398, 206] on link "McGinnis insp.docx" at bounding box center [398, 201] width 159 height 16
